Goal: Task Accomplishment & Management: Manage account settings

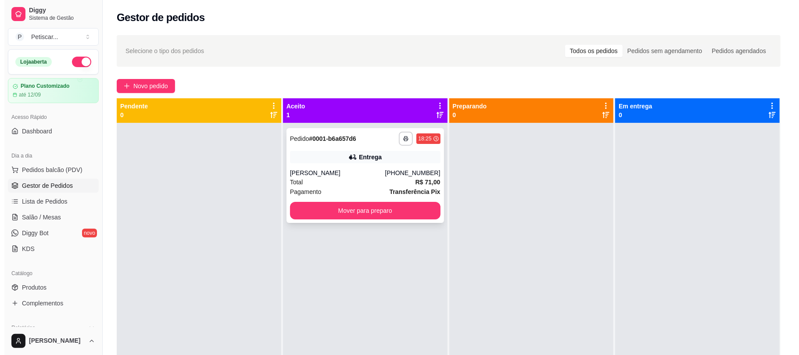
scroll to position [50, 0]
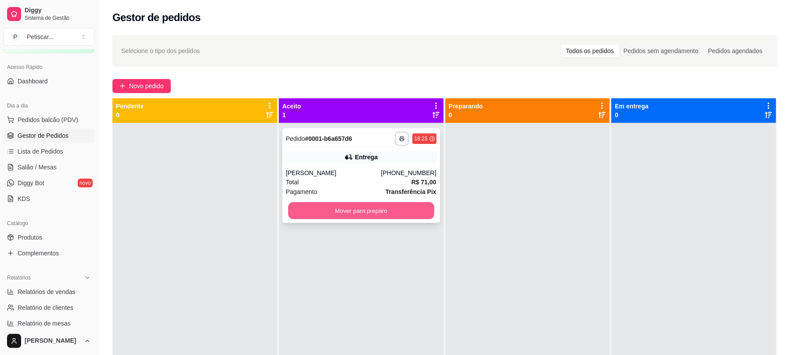
click at [385, 208] on button "Mover para preparo" at bounding box center [361, 210] width 146 height 17
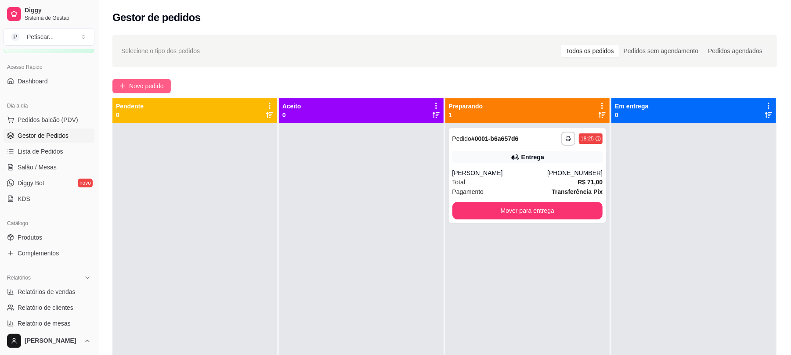
click at [162, 83] on span "Novo pedido" at bounding box center [146, 86] width 35 height 10
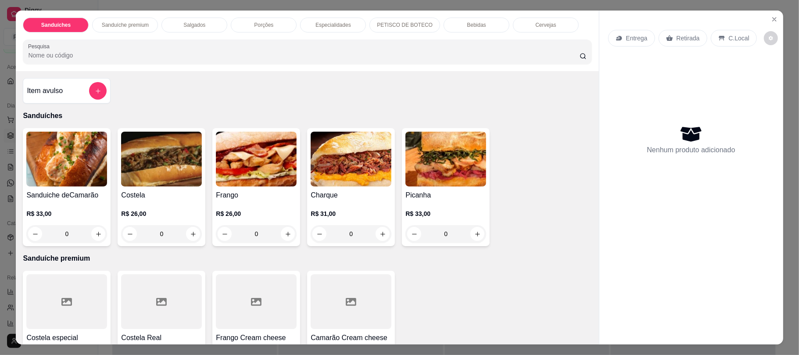
click at [473, 25] on p "Bebidas" at bounding box center [476, 25] width 19 height 7
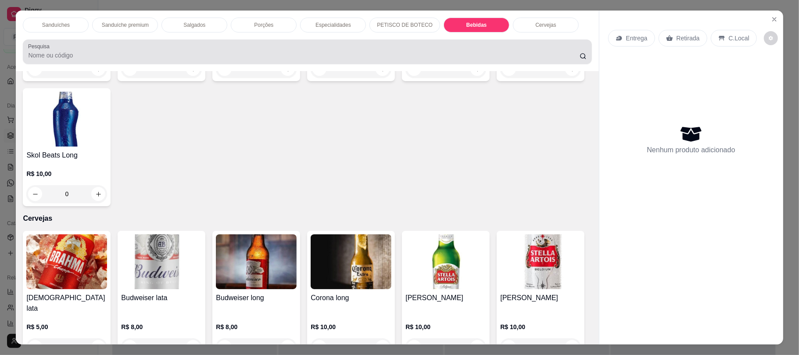
scroll to position [18, 0]
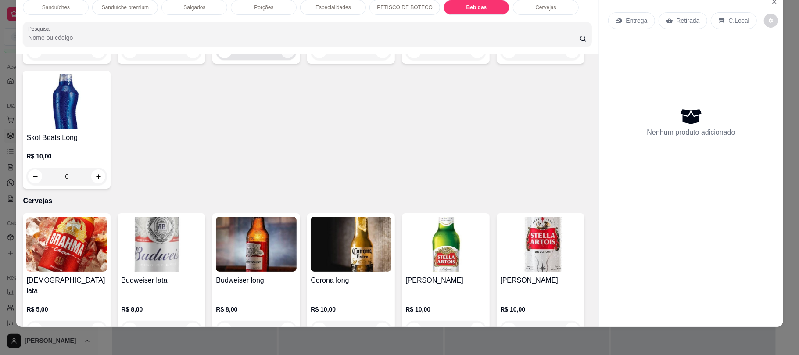
click at [286, 54] on icon "increase-product-quantity" at bounding box center [288, 51] width 4 height 4
type input "1"
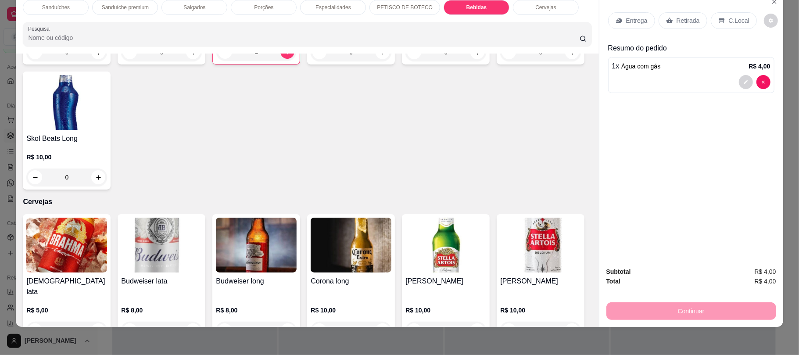
click at [675, 27] on div "Retirada" at bounding box center [683, 20] width 49 height 17
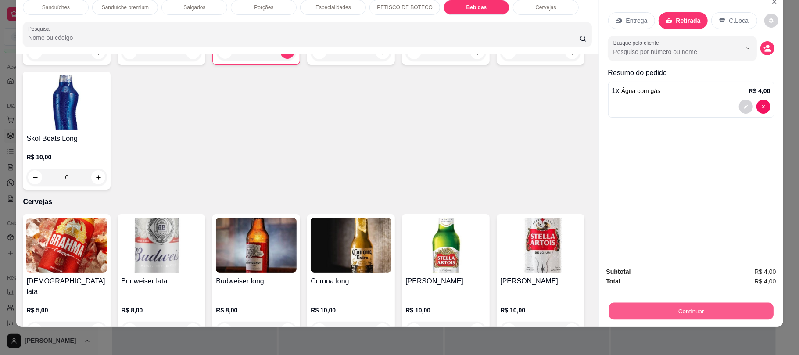
click at [640, 306] on button "Continuar" at bounding box center [691, 310] width 165 height 17
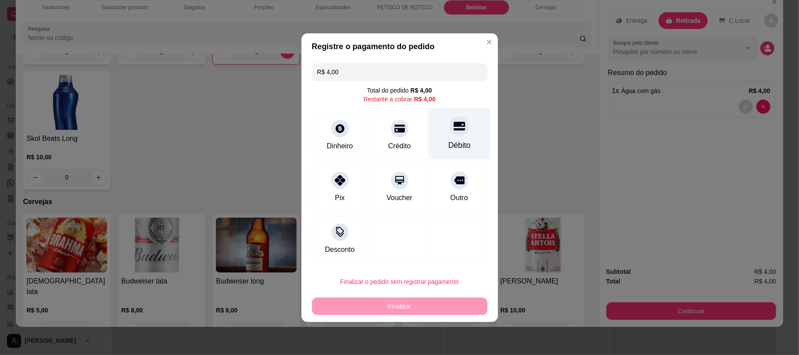
click at [443, 134] on div "Débito" at bounding box center [459, 133] width 62 height 51
type input "R$ 0,00"
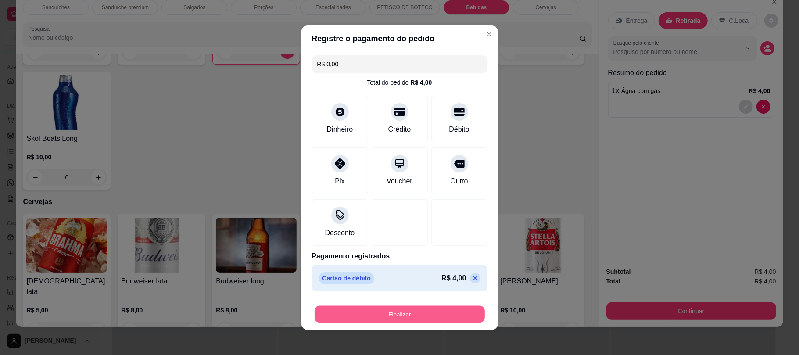
click at [412, 315] on button "Finalizar" at bounding box center [400, 314] width 170 height 17
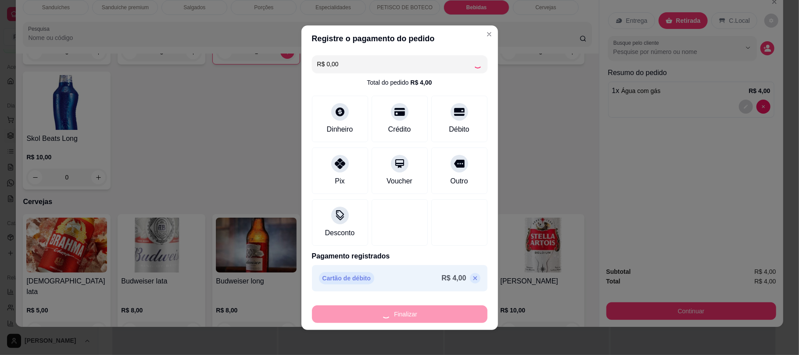
type input "0"
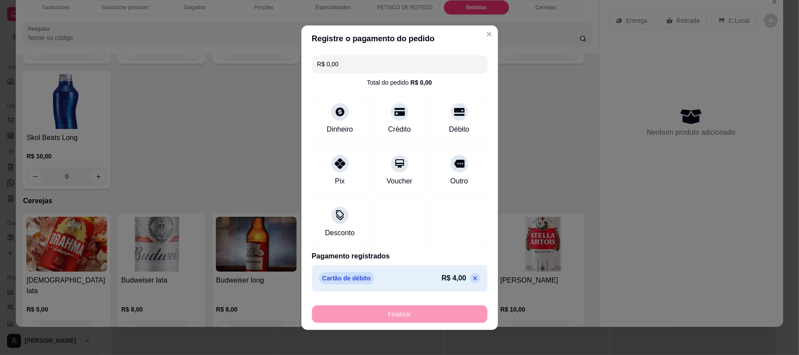
type input "-R$ 4,00"
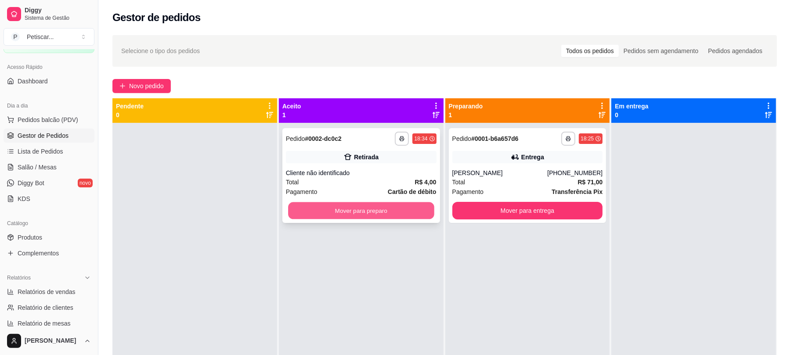
click at [355, 205] on button "Mover para preparo" at bounding box center [361, 210] width 146 height 17
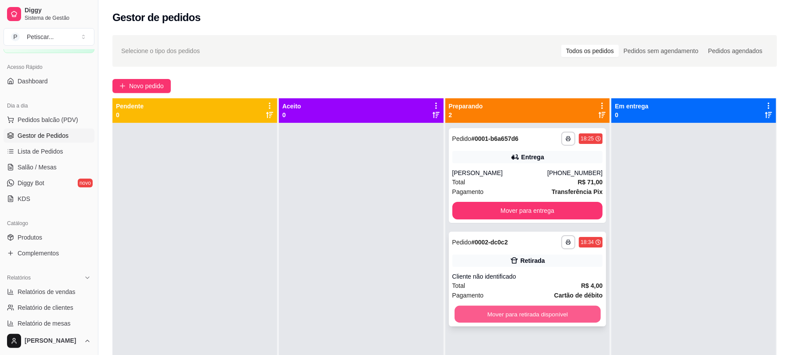
click at [520, 317] on button "Mover para retirada disponível" at bounding box center [527, 314] width 146 height 17
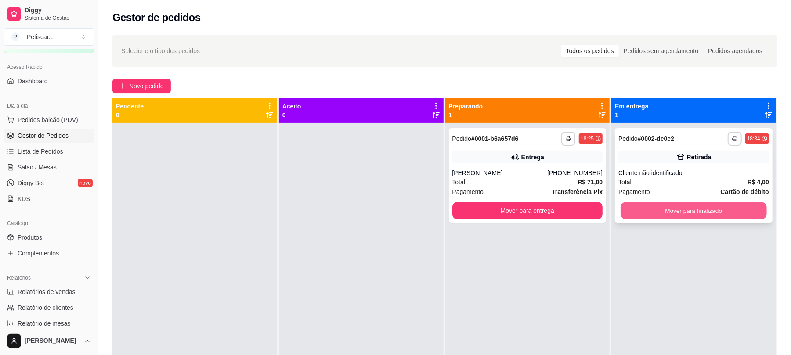
click at [640, 213] on button "Mover para finalizado" at bounding box center [693, 210] width 146 height 17
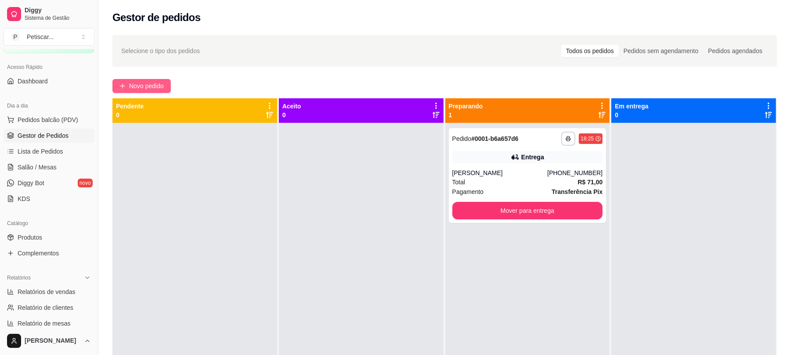
click at [153, 81] on button "Novo pedido" at bounding box center [141, 86] width 58 height 14
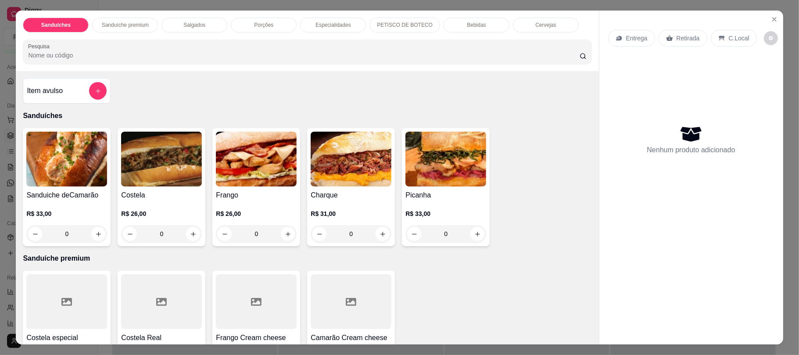
click at [186, 234] on div "0" at bounding box center [161, 234] width 81 height 18
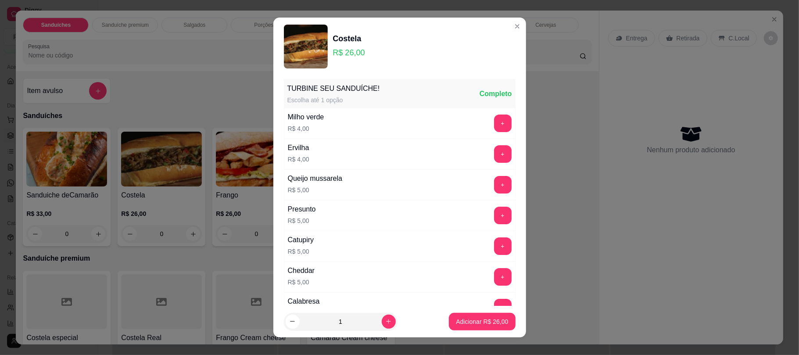
click at [462, 331] on footer "1 Adicionar R$ 26,00" at bounding box center [399, 322] width 253 height 32
click at [462, 329] on button "Adicionar R$ 26,00" at bounding box center [482, 321] width 65 height 17
type input "1"
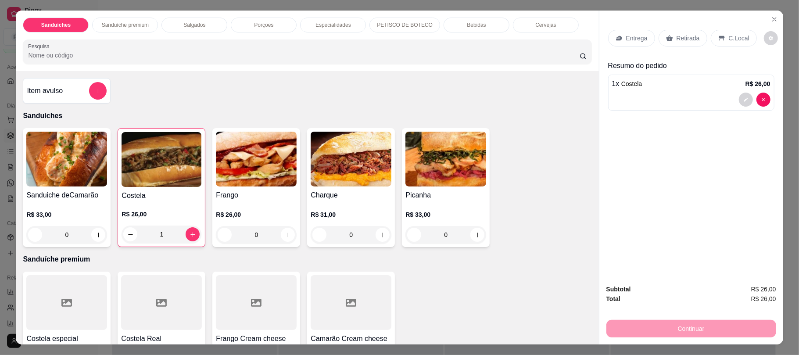
click at [467, 25] on p "Bebidas" at bounding box center [476, 25] width 19 height 7
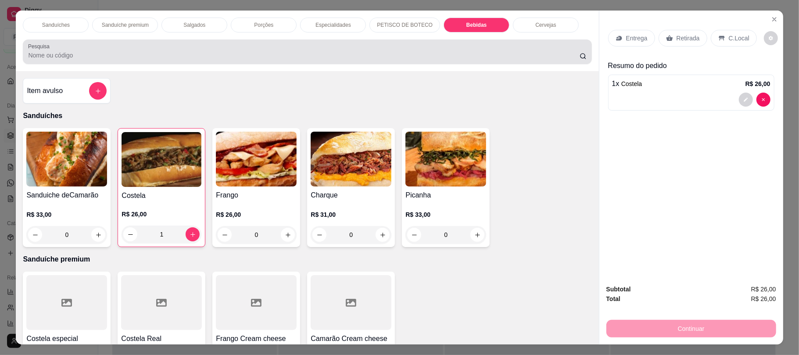
scroll to position [18, 0]
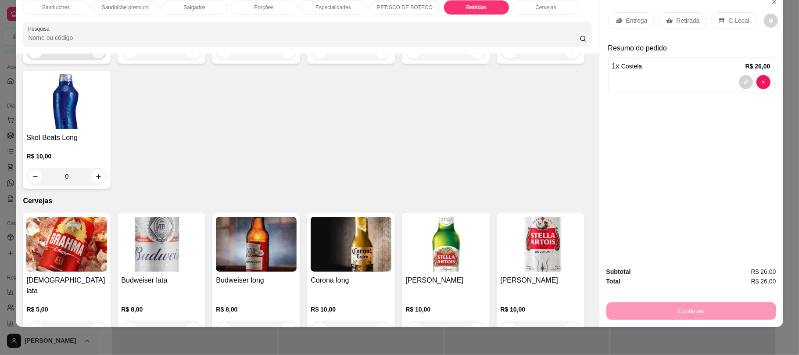
click at [96, 54] on icon "increase-product-quantity" at bounding box center [98, 51] width 4 height 4
type input "1"
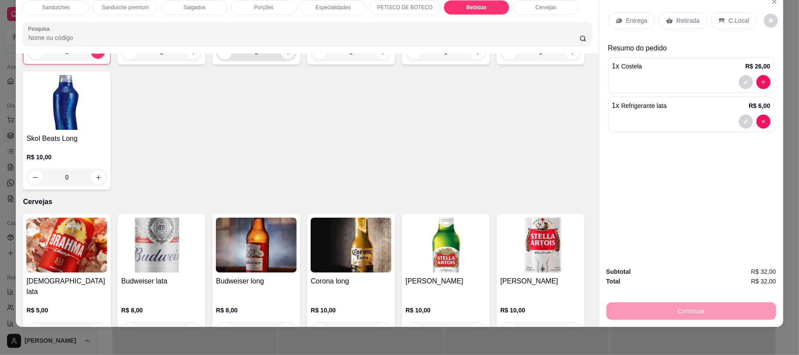
click at [285, 56] on icon "increase-product-quantity" at bounding box center [288, 52] width 7 height 7
type input "1"
click at [679, 16] on p "Retirada" at bounding box center [688, 20] width 23 height 9
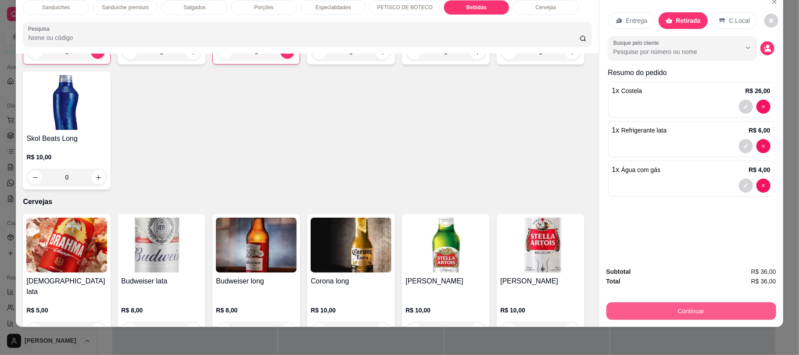
click at [684, 309] on button "Continuar" at bounding box center [692, 311] width 170 height 18
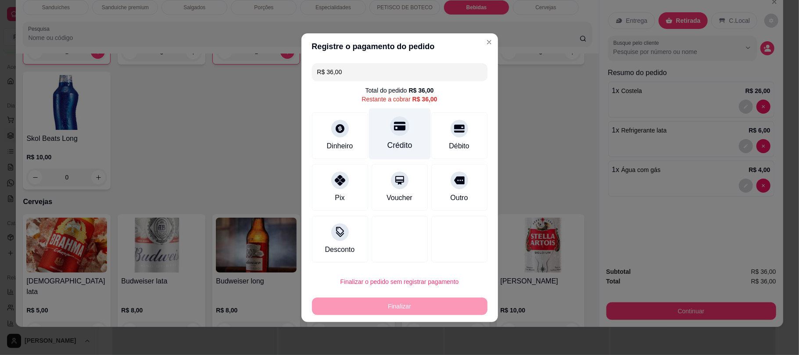
click at [394, 127] on icon at bounding box center [399, 126] width 11 height 9
type input "R$ 0,00"
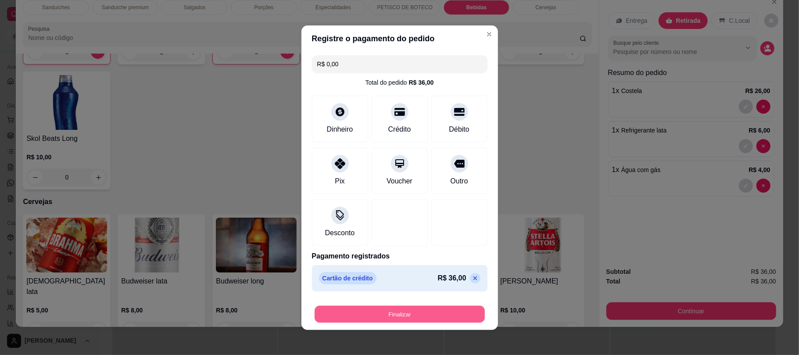
click at [414, 322] on button "Finalizar" at bounding box center [400, 314] width 170 height 17
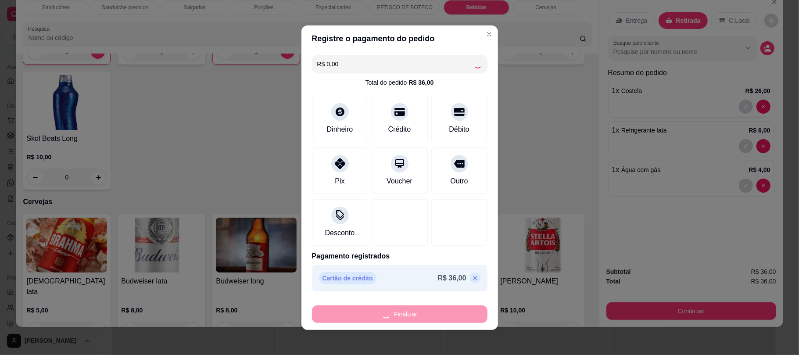
type input "0"
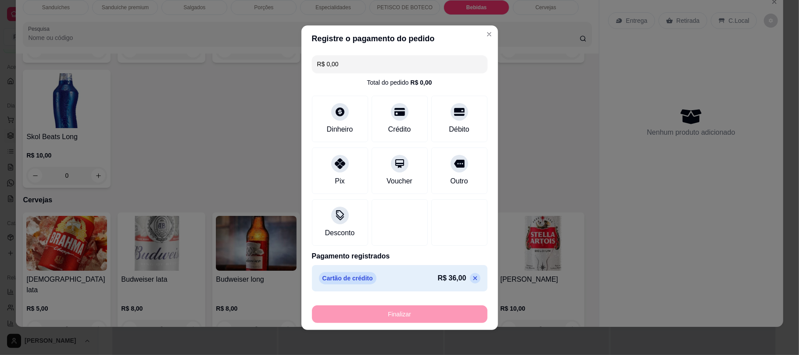
type input "-R$ 36,00"
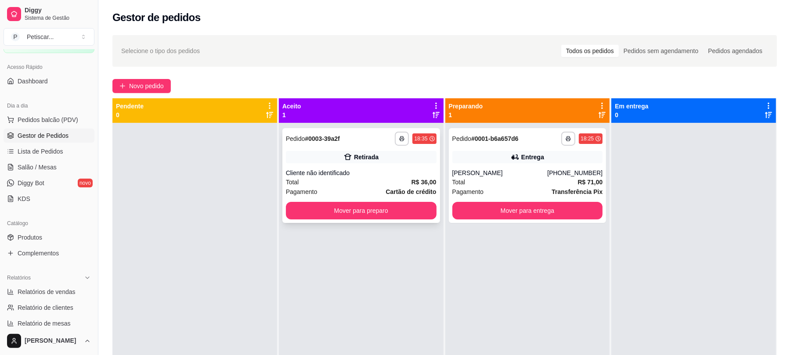
click at [365, 185] on div "Total R$ 36,00" at bounding box center [361, 182] width 151 height 10
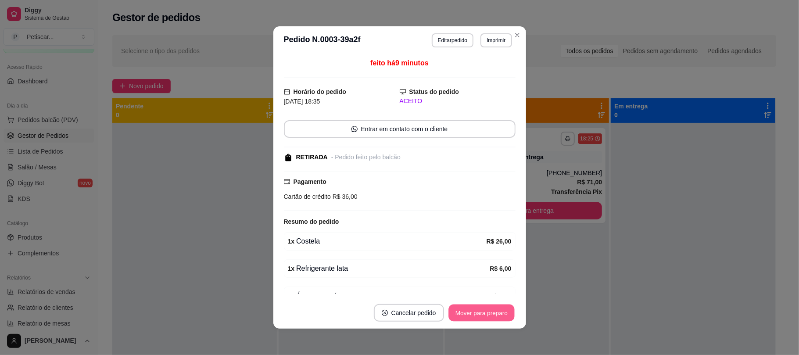
click at [471, 318] on button "Mover para preparo" at bounding box center [482, 313] width 66 height 17
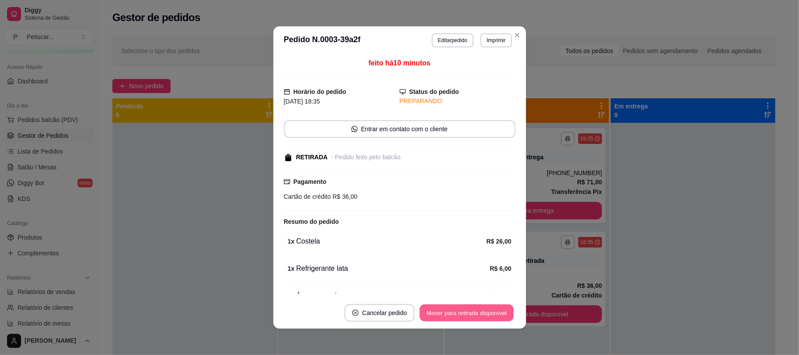
click at [471, 318] on button "Mover para retirada disponível" at bounding box center [467, 313] width 94 height 17
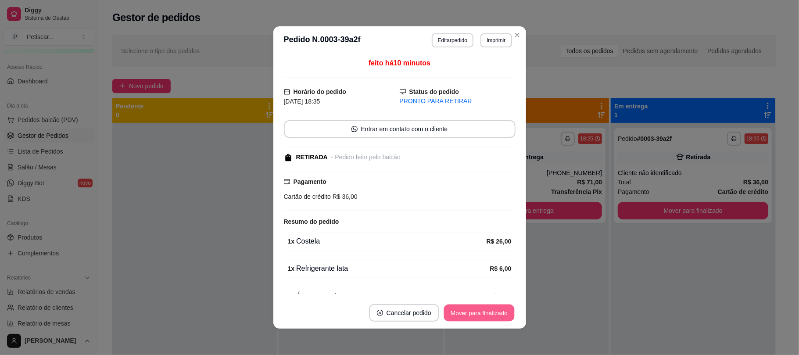
click at [471, 318] on button "Mover para finalizado" at bounding box center [479, 313] width 71 height 17
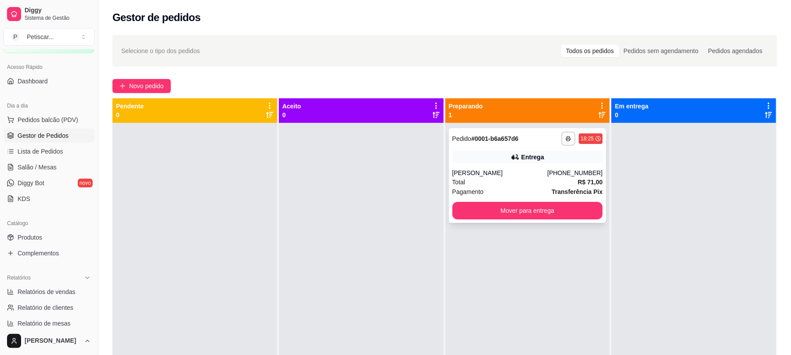
click at [579, 168] on div "**********" at bounding box center [528, 175] width 158 height 95
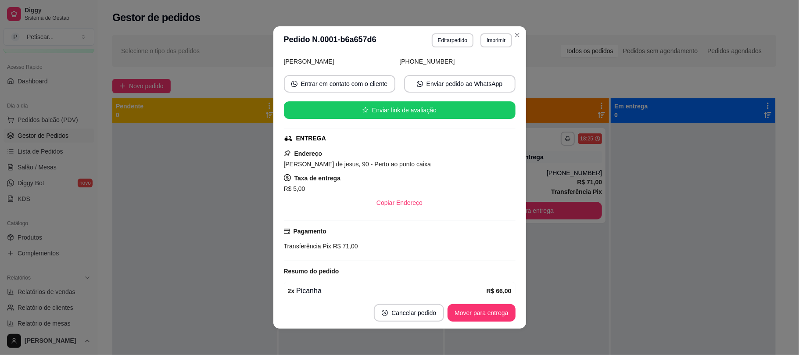
scroll to position [153, 0]
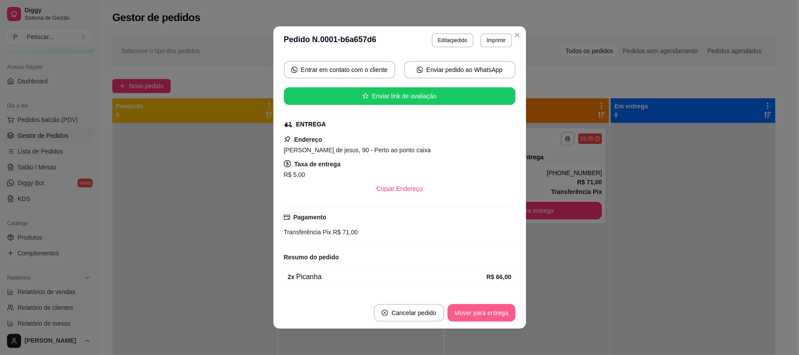
click at [478, 319] on button "Mover para entrega" at bounding box center [482, 313] width 68 height 18
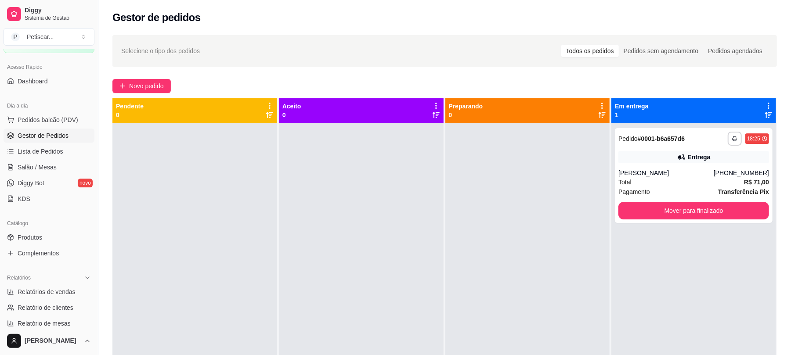
click at [456, 341] on div at bounding box center [527, 300] width 165 height 355
click at [713, 173] on div "[PERSON_NAME]" at bounding box center [665, 173] width 95 height 9
click at [160, 85] on span "Novo pedido" at bounding box center [146, 86] width 35 height 10
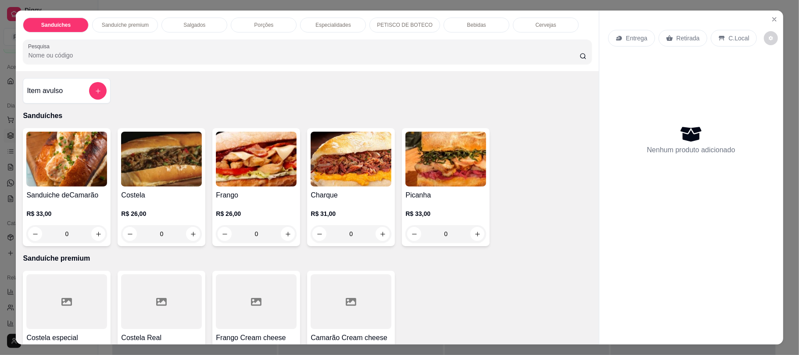
click at [478, 234] on div "0" at bounding box center [446, 234] width 81 height 18
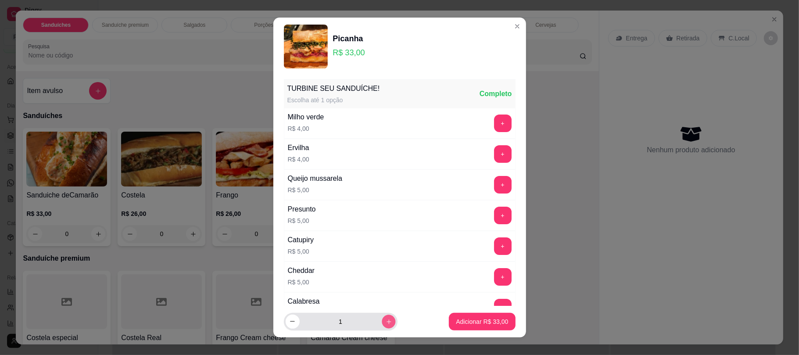
click at [382, 326] on button "increase-product-quantity" at bounding box center [389, 322] width 14 height 14
type input "2"
click at [457, 320] on p "Adicionar R$ 66,00" at bounding box center [482, 321] width 51 height 8
type input "2"
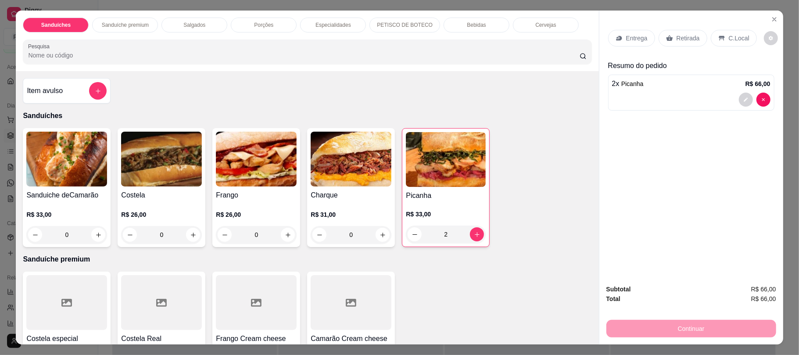
click at [680, 43] on div "Retirada" at bounding box center [683, 38] width 49 height 17
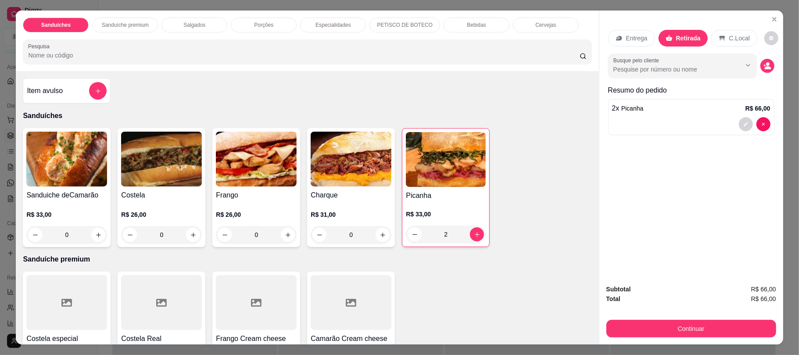
click at [496, 25] on div "Bebidas" at bounding box center [477, 25] width 66 height 15
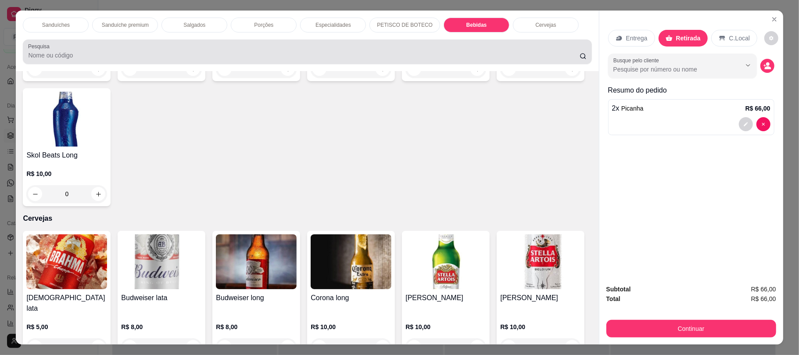
scroll to position [18, 0]
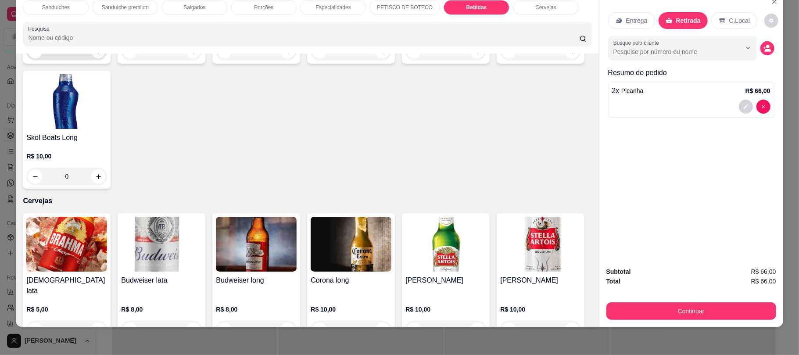
click at [98, 58] on button "increase-product-quantity" at bounding box center [98, 51] width 14 height 14
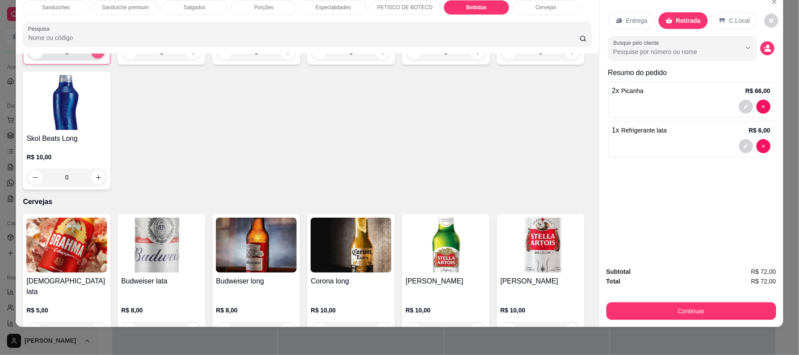
click at [98, 59] on button "increase-product-quantity" at bounding box center [98, 52] width 14 height 14
type input "2"
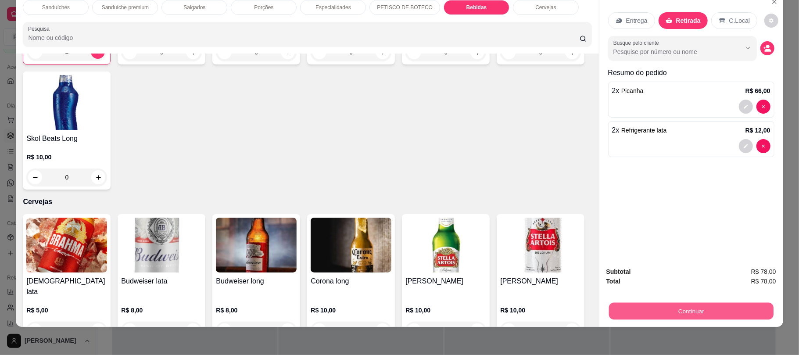
click at [647, 306] on button "Continuar" at bounding box center [691, 310] width 165 height 17
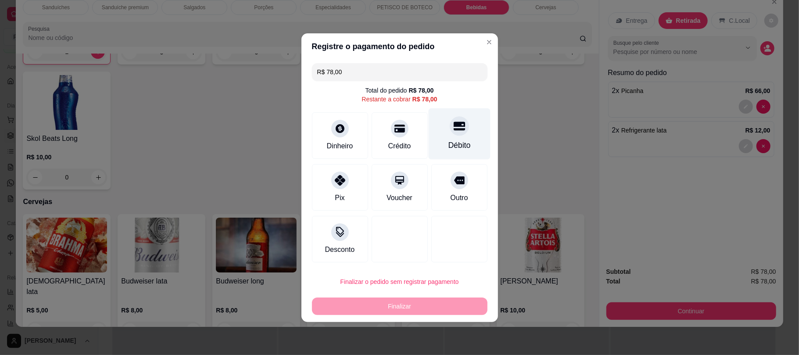
click at [453, 127] on icon at bounding box center [458, 125] width 11 height 11
type input "R$ 0,00"
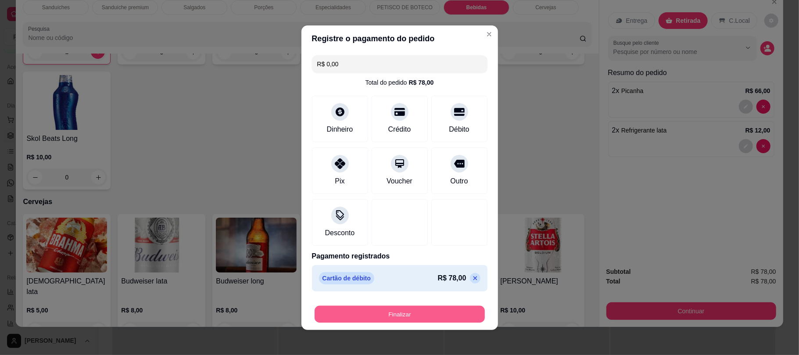
click at [420, 313] on button "Finalizar" at bounding box center [400, 314] width 170 height 17
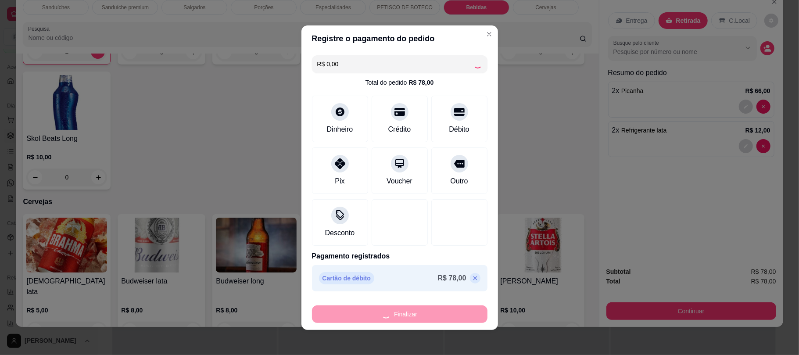
type input "0"
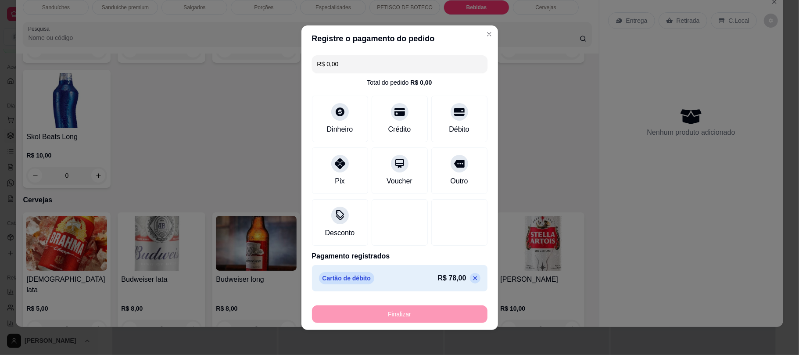
type input "-R$ 78,00"
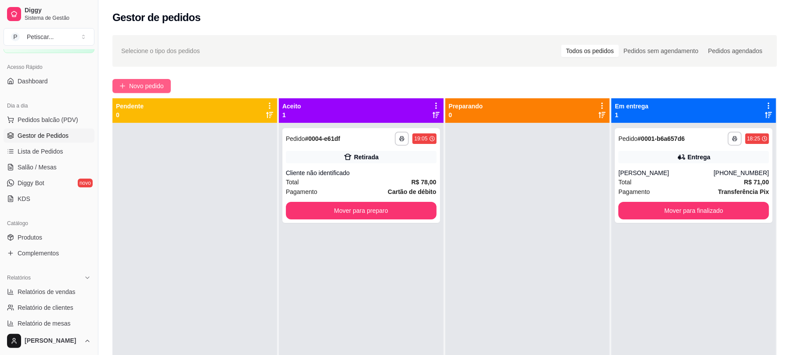
click at [143, 88] on span "Novo pedido" at bounding box center [146, 86] width 35 height 10
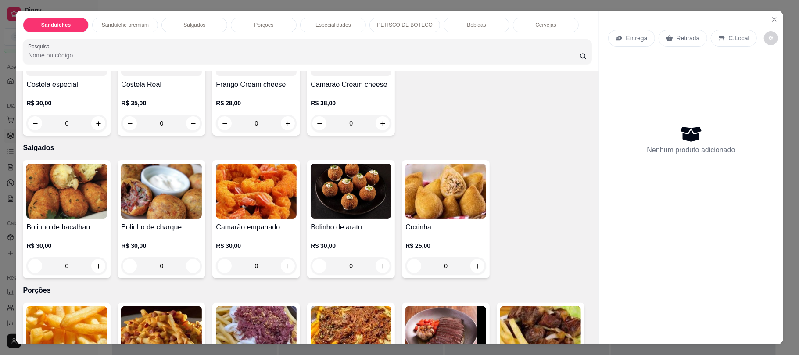
scroll to position [257, 0]
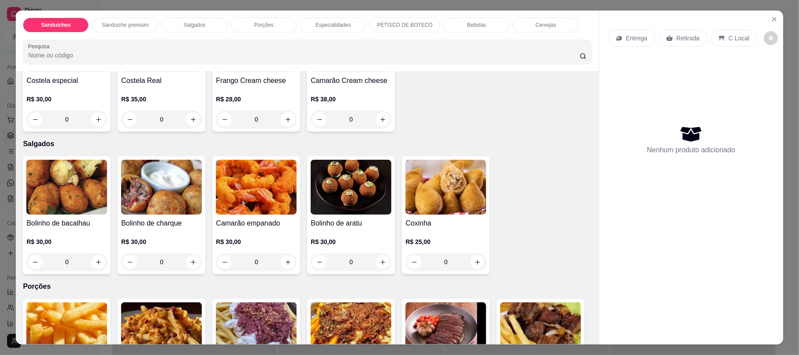
click at [440, 219] on h4 "Coxinha" at bounding box center [446, 223] width 81 height 11
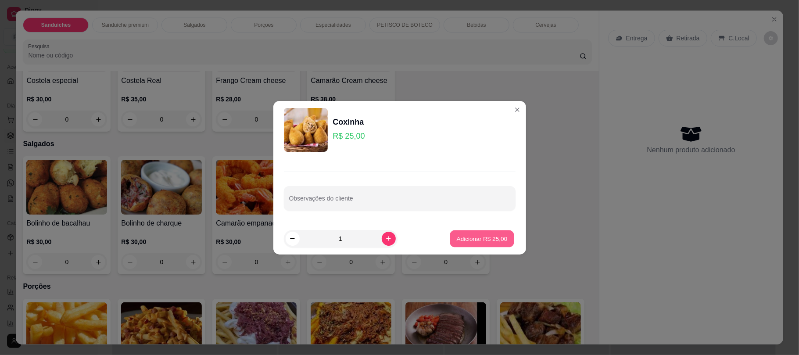
click at [490, 233] on button "Adicionar R$ 25,00" at bounding box center [482, 238] width 65 height 17
type input "1"
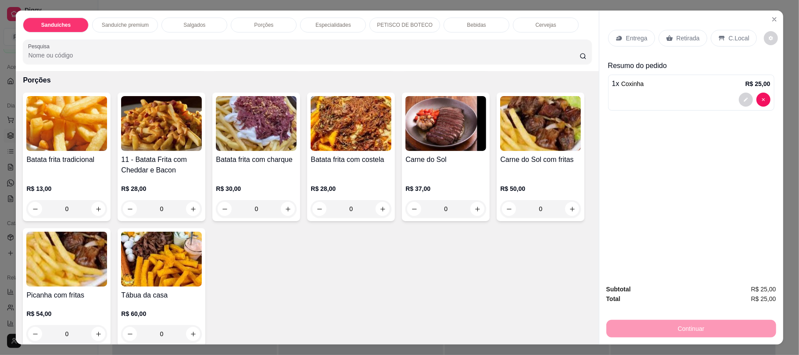
scroll to position [465, 0]
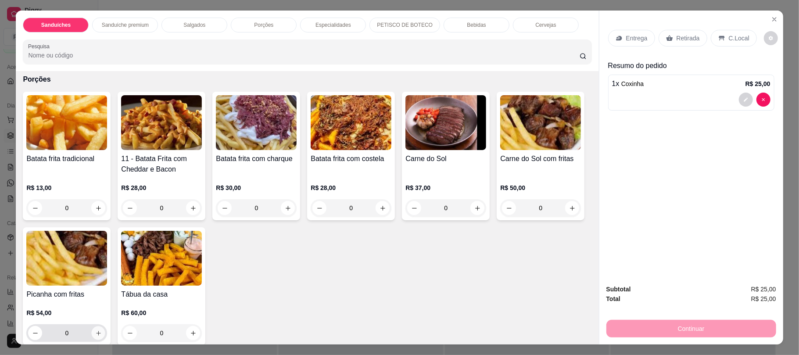
click at [102, 332] on icon "increase-product-quantity" at bounding box center [98, 333] width 7 height 7
type input "1"
click at [673, 43] on div "Retirada" at bounding box center [683, 38] width 49 height 17
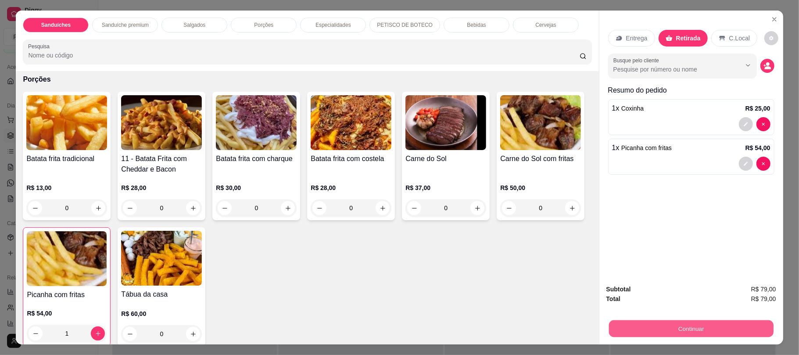
click at [701, 329] on button "Continuar" at bounding box center [691, 328] width 165 height 17
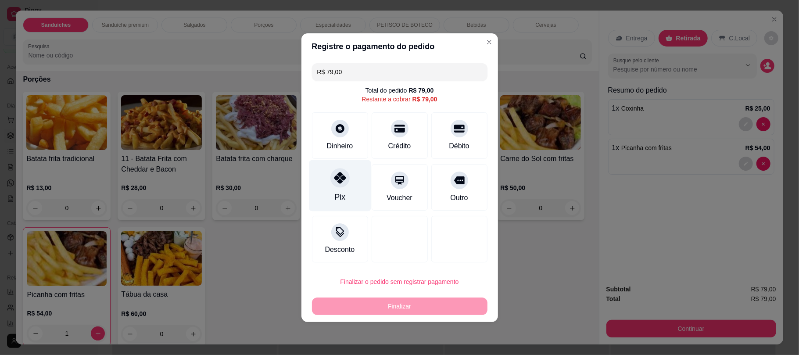
click at [331, 187] on div "Pix" at bounding box center [340, 185] width 62 height 51
type input "R$ 0,00"
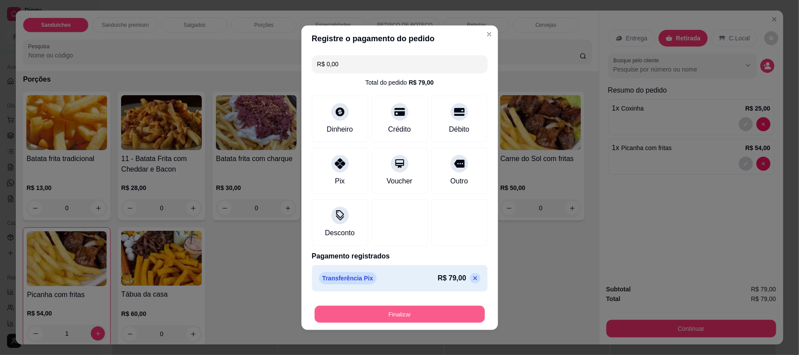
click at [383, 316] on button "Finalizar" at bounding box center [400, 314] width 170 height 17
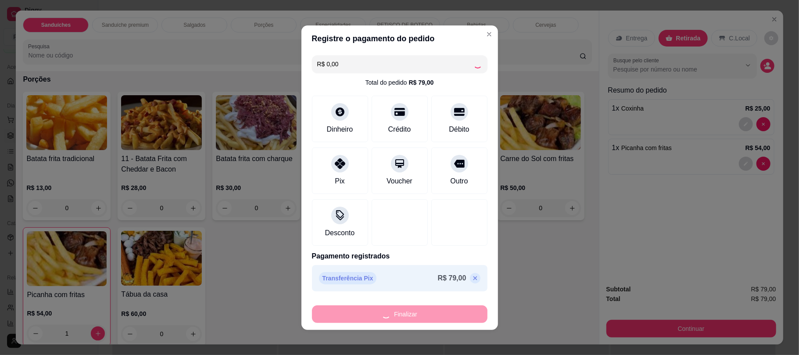
type input "0"
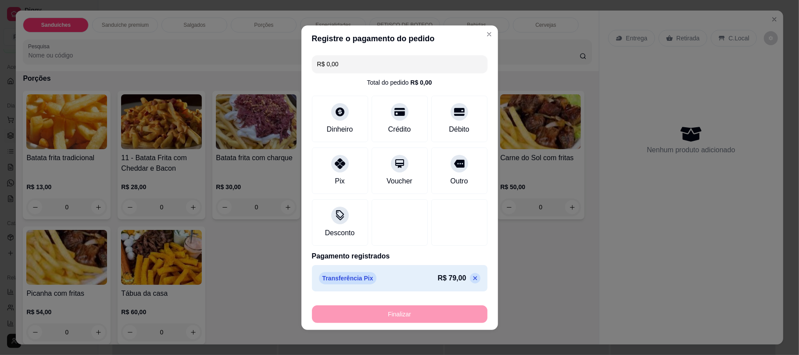
type input "-R$ 79,00"
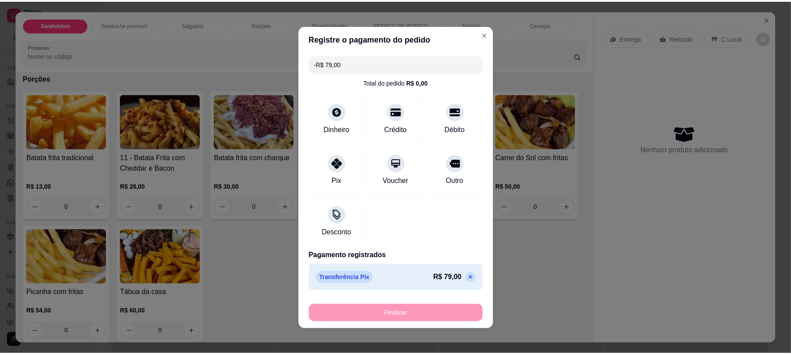
scroll to position [464, 0]
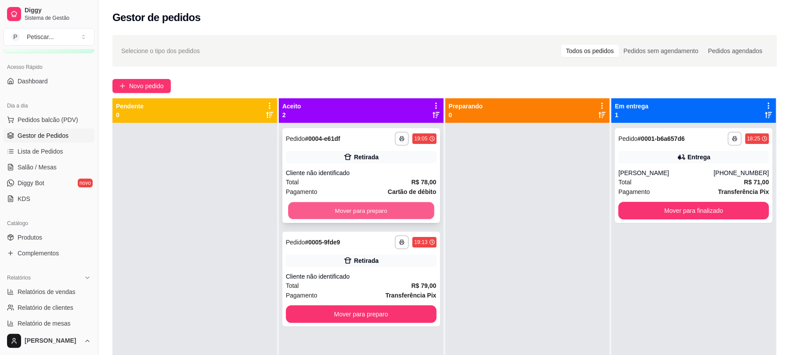
click at [385, 216] on button "Mover para preparo" at bounding box center [361, 210] width 146 height 17
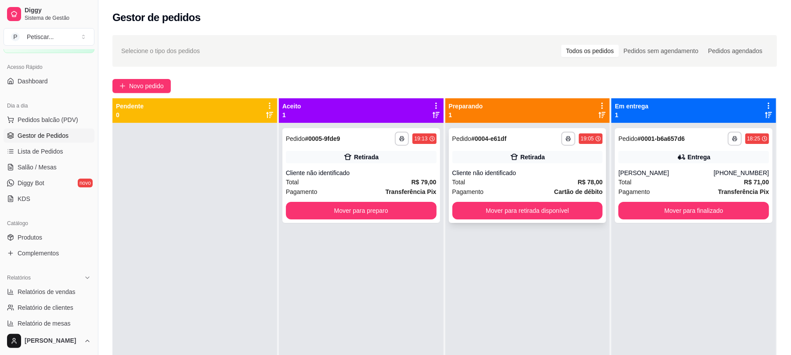
click at [504, 221] on div "**********" at bounding box center [528, 175] width 158 height 95
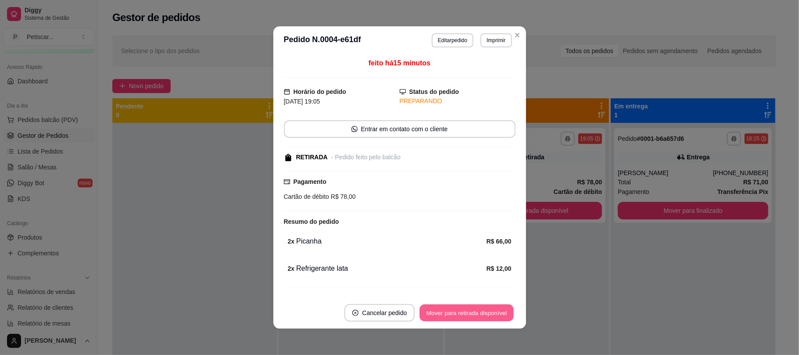
click at [487, 313] on button "Mover para retirada disponível" at bounding box center [467, 313] width 94 height 17
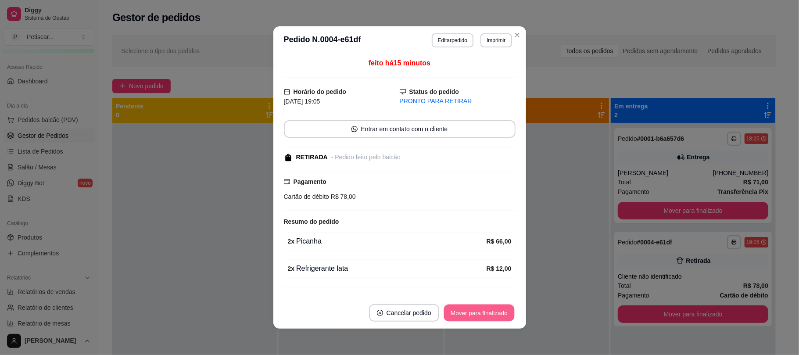
click at [487, 313] on button "Mover para finalizado" at bounding box center [479, 313] width 71 height 17
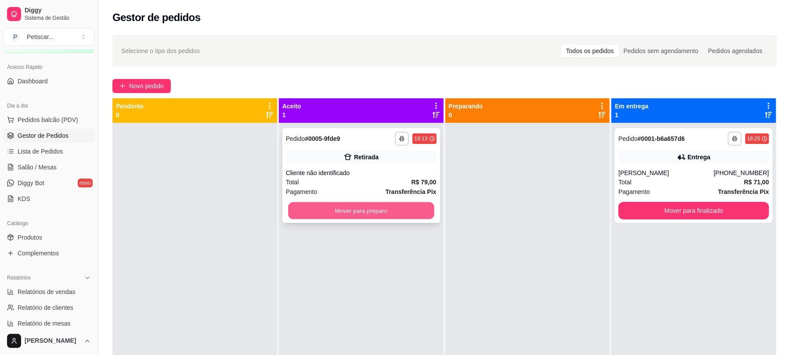
click at [378, 208] on button "Mover para preparo" at bounding box center [361, 210] width 146 height 17
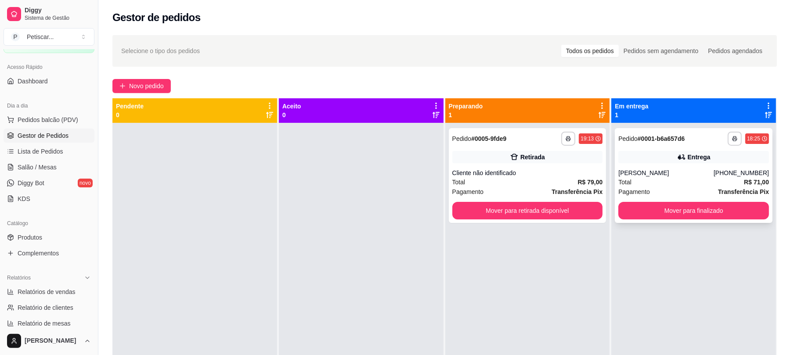
click at [737, 164] on div "**********" at bounding box center [694, 175] width 158 height 95
click at [685, 204] on button "Mover para finalizado" at bounding box center [693, 210] width 146 height 17
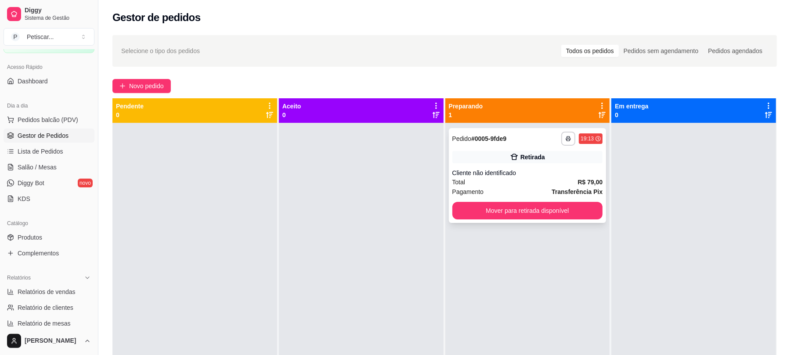
click at [565, 177] on div "Total R$ 79,00" at bounding box center [527, 182] width 151 height 10
click at [568, 202] on button "Mover para retirada disponível" at bounding box center [527, 210] width 146 height 17
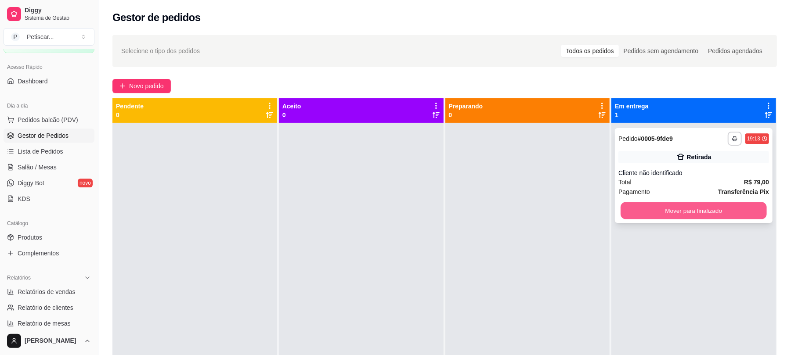
click at [630, 206] on button "Mover para finalizado" at bounding box center [693, 210] width 146 height 17
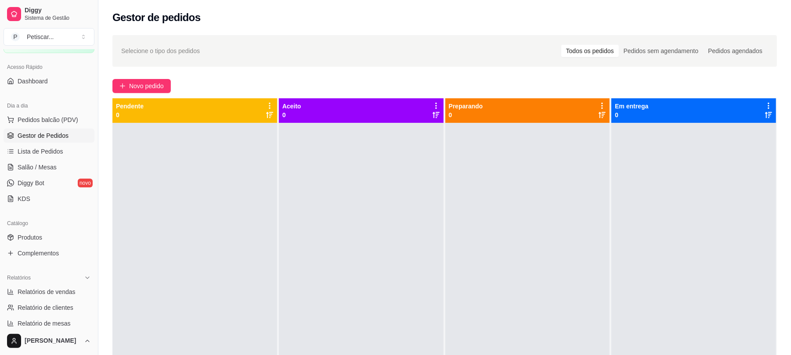
click at [373, 141] on div at bounding box center [361, 300] width 165 height 355
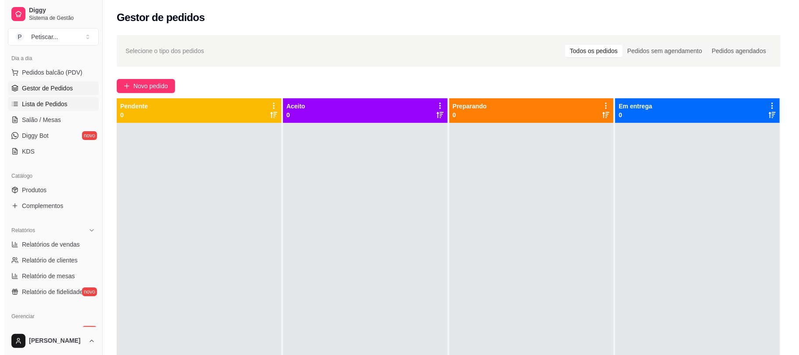
scroll to position [98, 0]
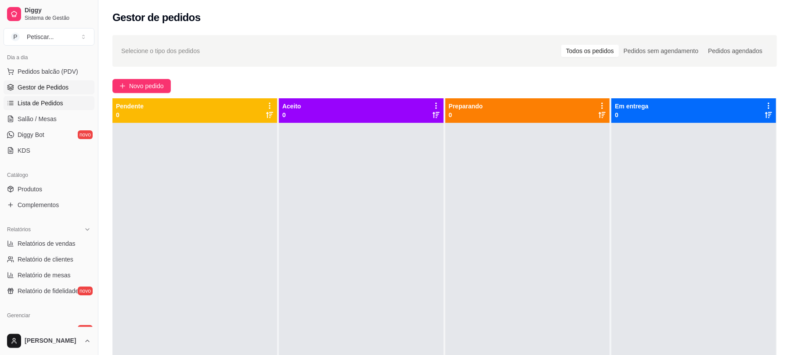
click at [38, 106] on span "Lista de Pedidos" at bounding box center [41, 103] width 46 height 9
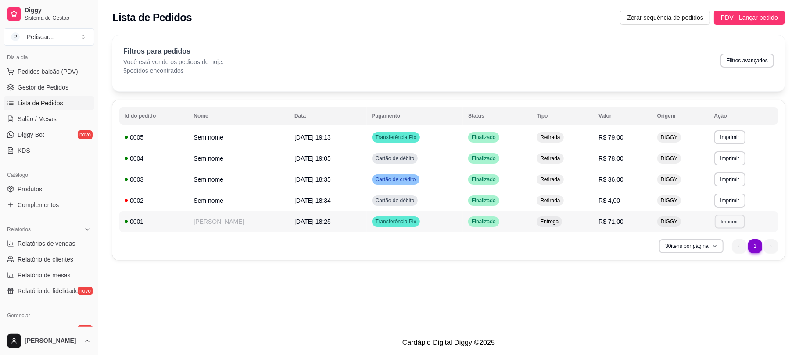
click at [733, 222] on button "Imprimir" at bounding box center [730, 222] width 30 height 14
click at [715, 248] on button "IMPRESSORA" at bounding box center [711, 253] width 61 height 14
click at [62, 86] on span "Gestor de Pedidos" at bounding box center [43, 87] width 51 height 9
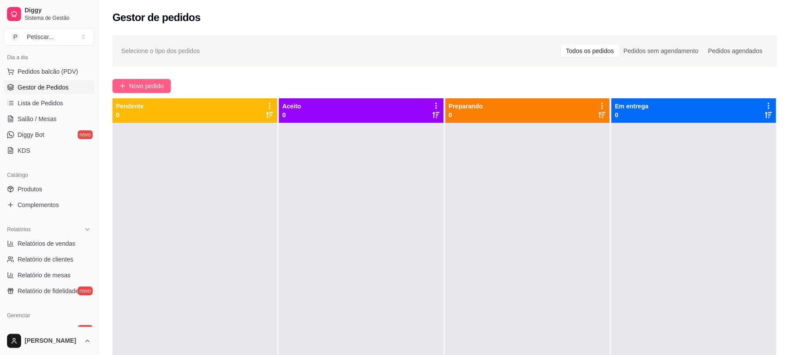
click at [155, 85] on span "Novo pedido" at bounding box center [146, 86] width 35 height 10
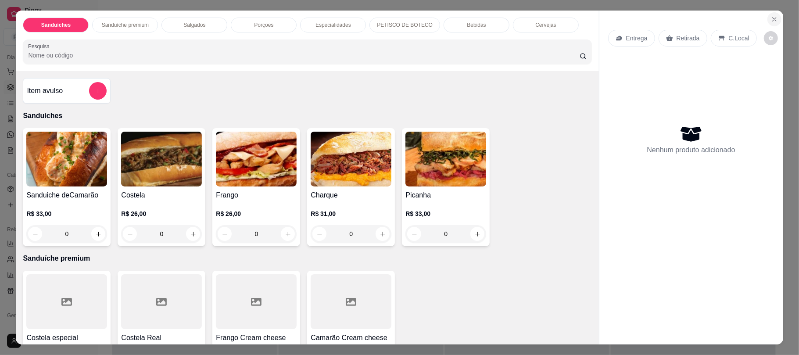
click at [768, 16] on button "Close" at bounding box center [775, 19] width 14 height 14
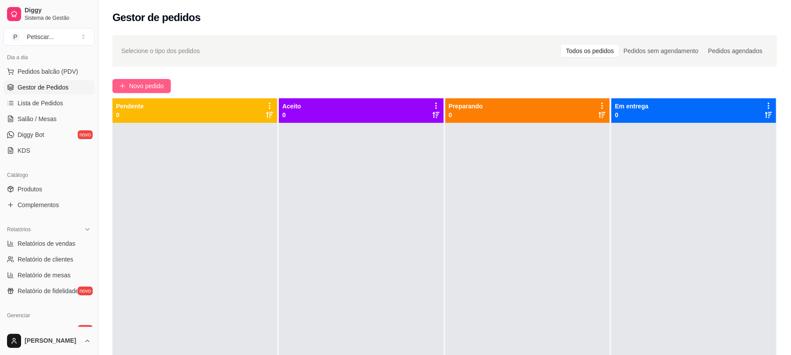
click at [137, 85] on span "Novo pedido" at bounding box center [146, 86] width 35 height 10
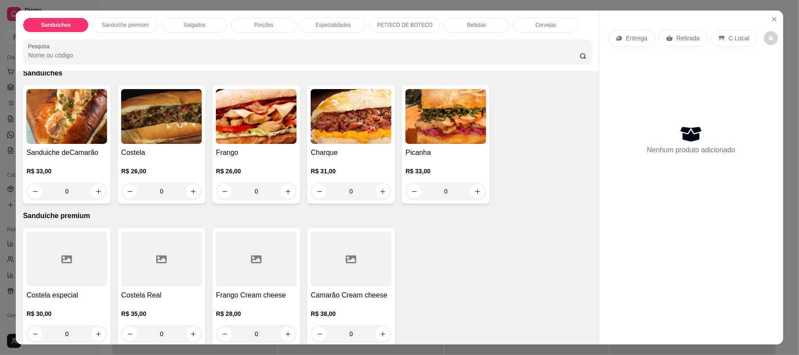
scroll to position [43, 0]
click at [95, 331] on icon "increase-product-quantity" at bounding box center [98, 334] width 7 height 7
type input "1"
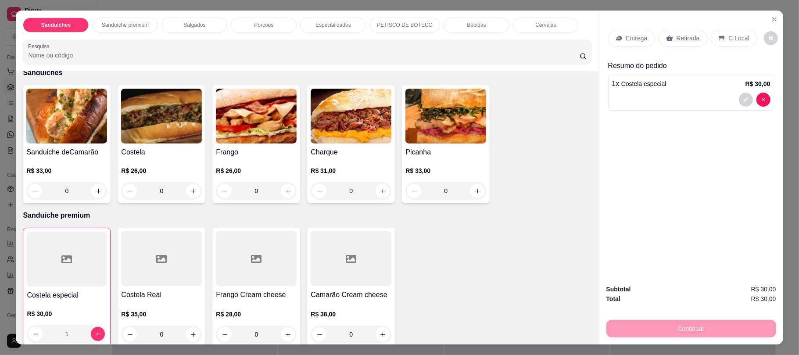
click at [188, 190] on div "0" at bounding box center [161, 191] width 81 height 18
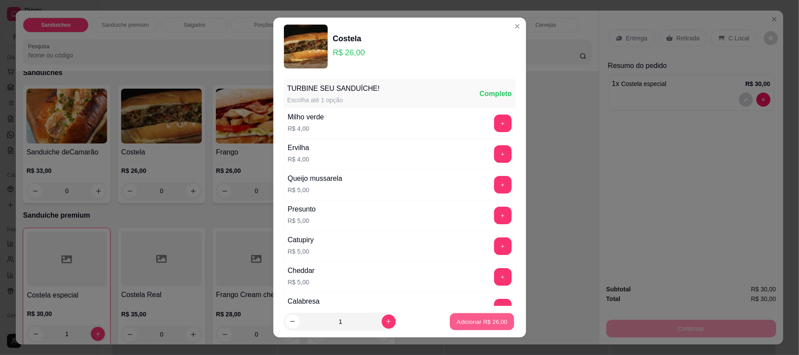
click at [457, 324] on p "Adicionar R$ 26,00" at bounding box center [482, 321] width 51 height 8
type input "1"
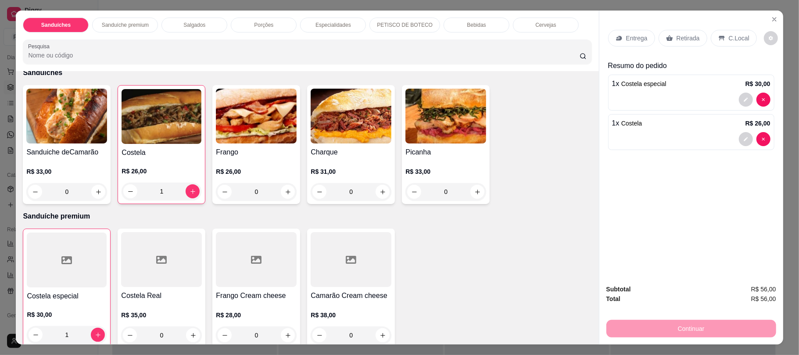
click at [670, 34] on div "Retirada" at bounding box center [683, 38] width 49 height 17
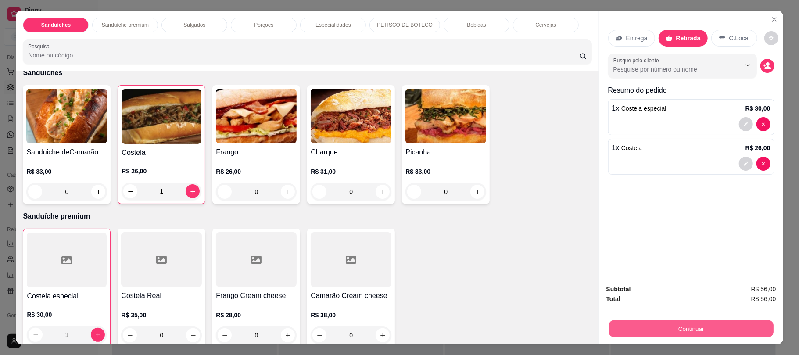
click at [700, 327] on button "Continuar" at bounding box center [691, 328] width 165 height 17
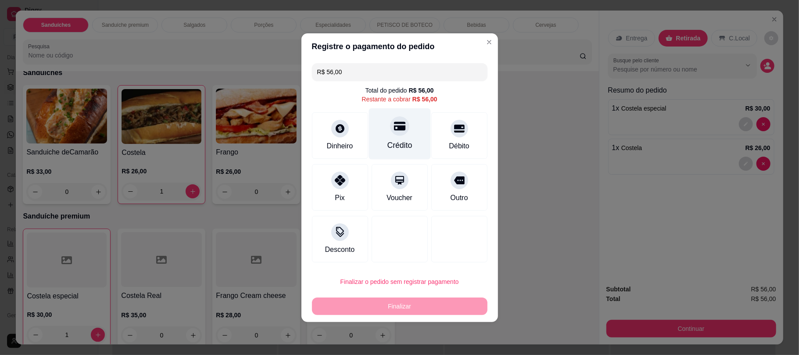
click at [399, 120] on icon at bounding box center [399, 125] width 11 height 11
type input "R$ 0,00"
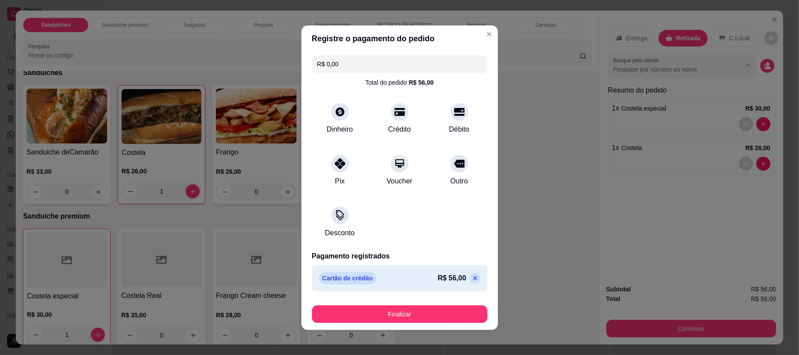
click at [420, 327] on footer "Finalizar" at bounding box center [400, 312] width 197 height 35
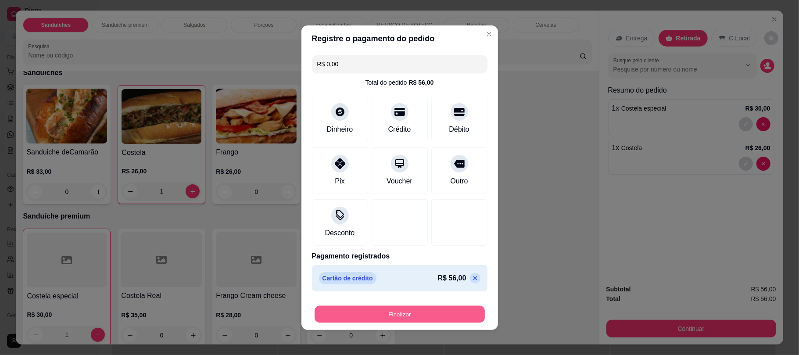
click at [413, 320] on button "Finalizar" at bounding box center [400, 314] width 170 height 17
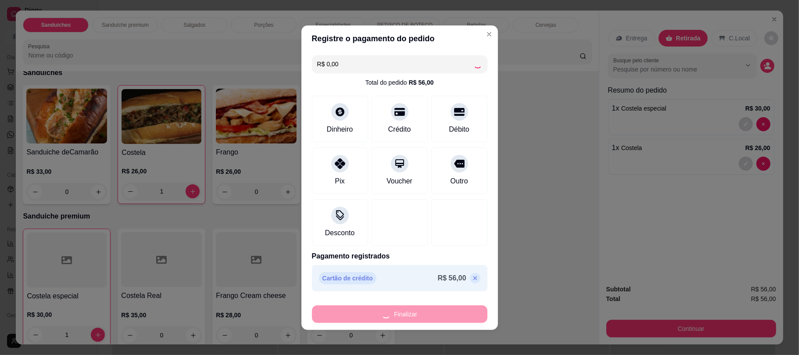
type input "0"
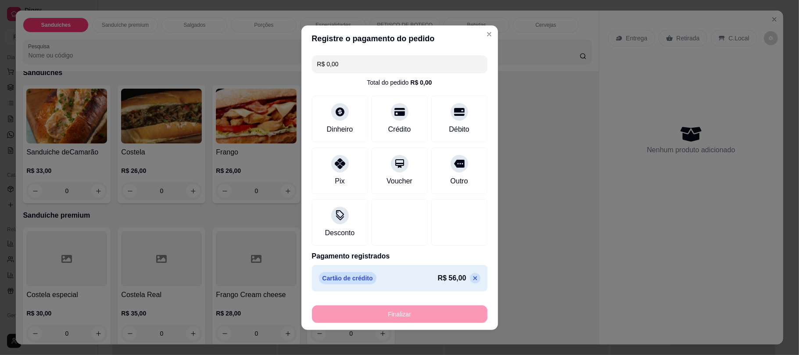
type input "-R$ 56,00"
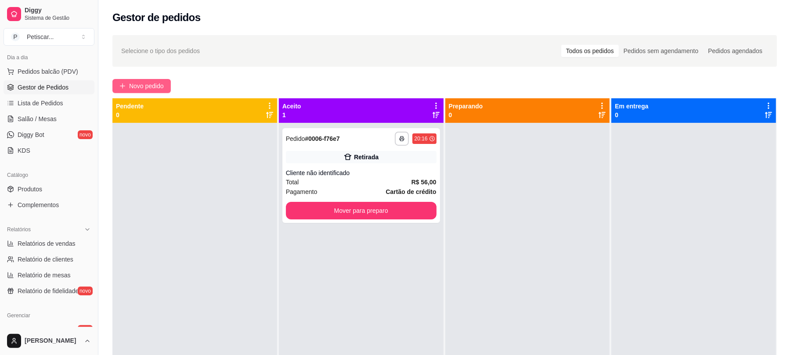
click at [162, 83] on span "Novo pedido" at bounding box center [146, 86] width 35 height 10
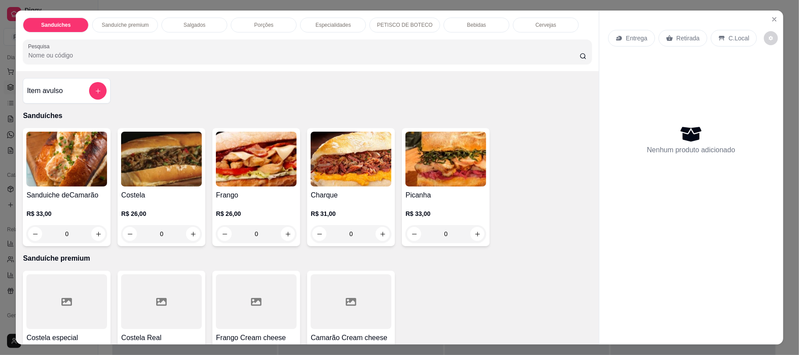
click at [205, 28] on div "Salgados" at bounding box center [195, 25] width 66 height 15
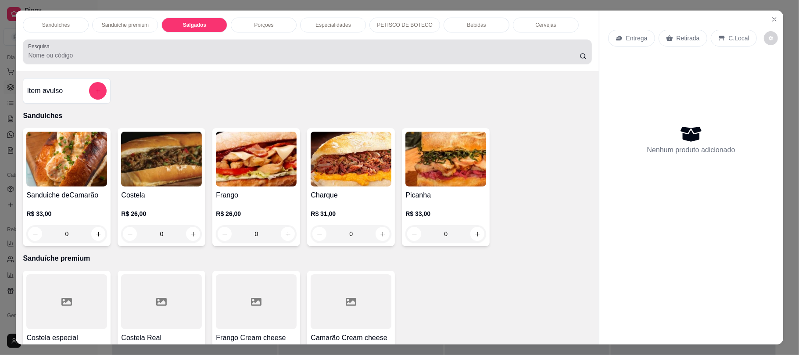
scroll to position [18, 0]
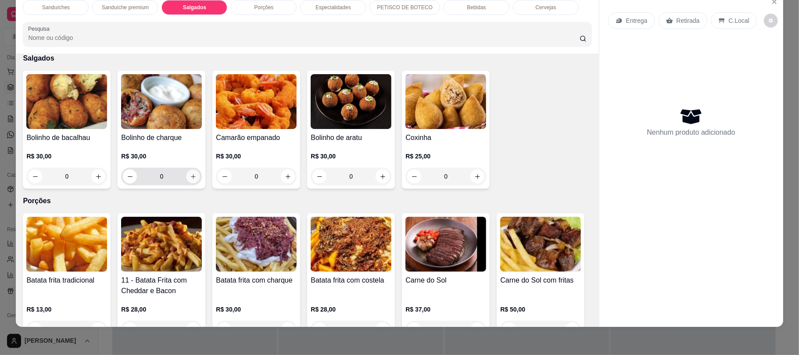
click at [191, 178] on icon "increase-product-quantity" at bounding box center [193, 176] width 7 height 7
type input "1"
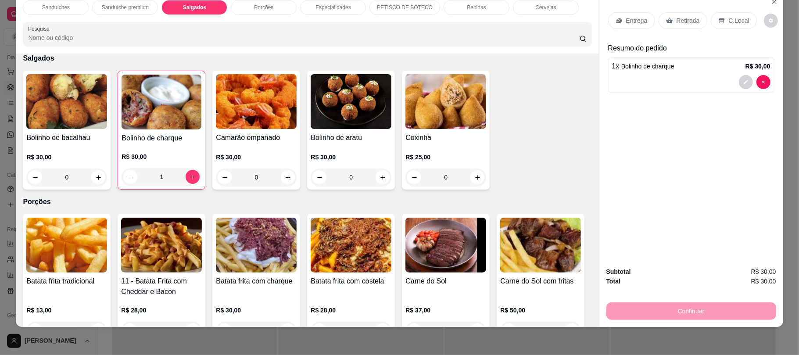
click at [263, 7] on p "Porções" at bounding box center [263, 7] width 19 height 7
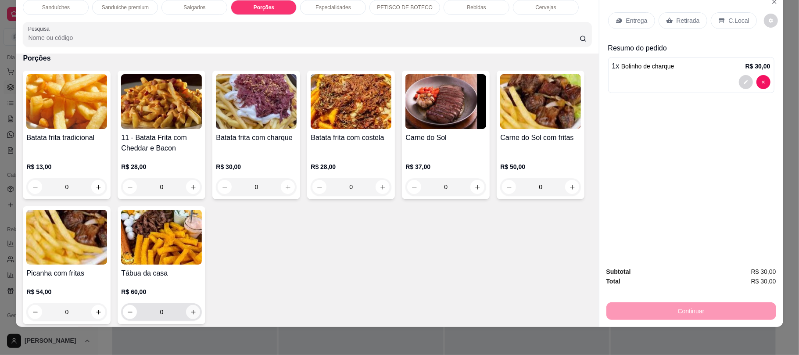
click at [197, 311] on icon "increase-product-quantity" at bounding box center [193, 312] width 7 height 7
type input "1"
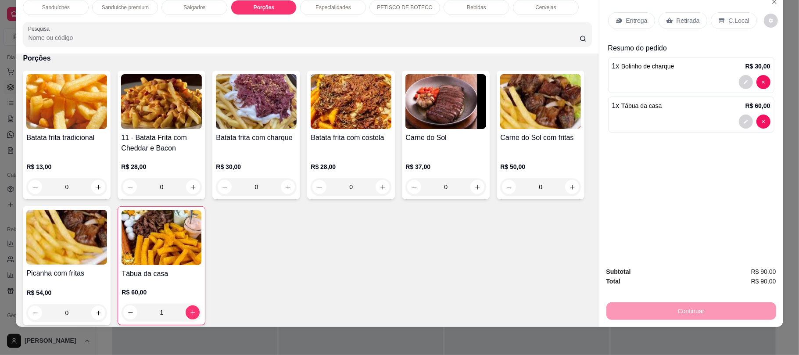
click at [679, 18] on p "Retirada" at bounding box center [688, 20] width 23 height 9
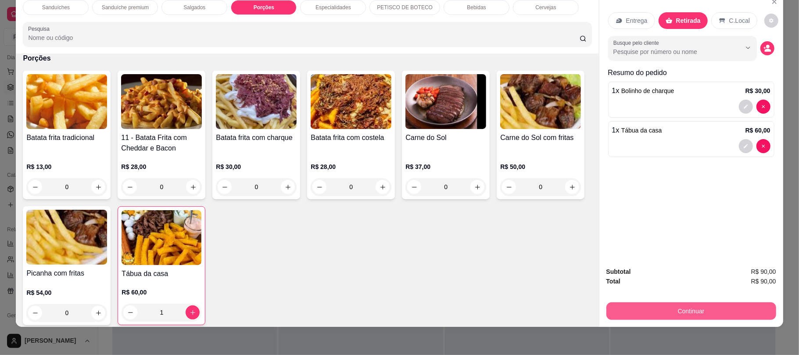
click at [651, 314] on button "Continuar" at bounding box center [692, 311] width 170 height 18
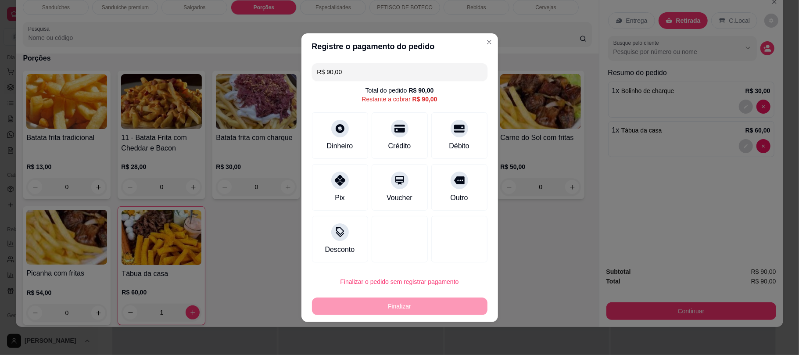
click at [319, 167] on div "Registre o pagamento do pedido R$ 90,00 Total do pedido R$ 90,00 Restante a cob…" at bounding box center [399, 177] width 799 height 355
click at [319, 167] on div "Pix" at bounding box center [340, 185] width 62 height 51
type input "R$ 0,00"
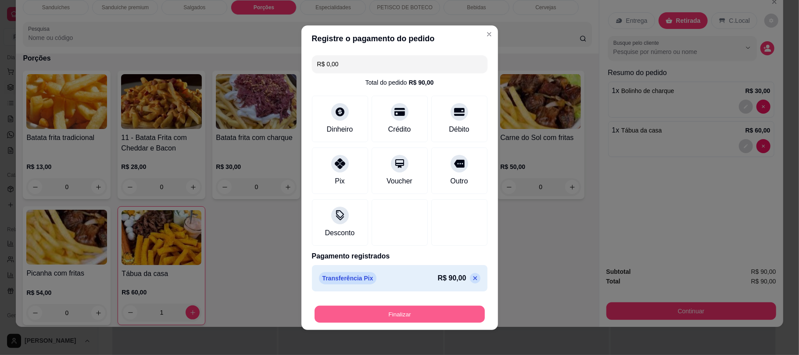
click at [393, 323] on button "Finalizar" at bounding box center [400, 314] width 170 height 17
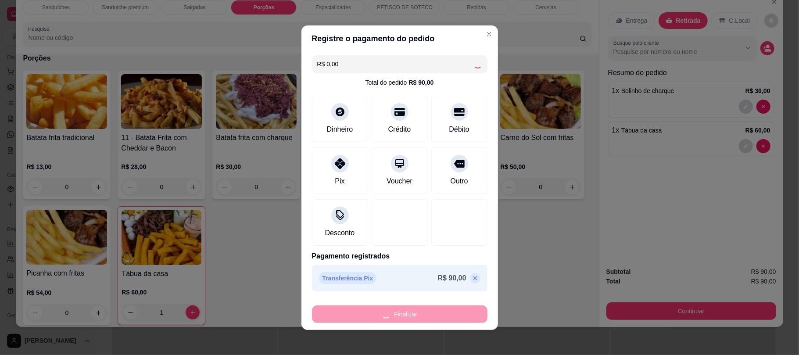
type input "0"
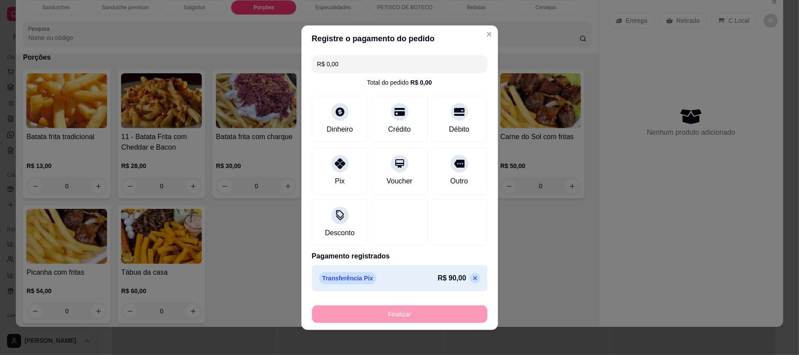
type input "-R$ 90,00"
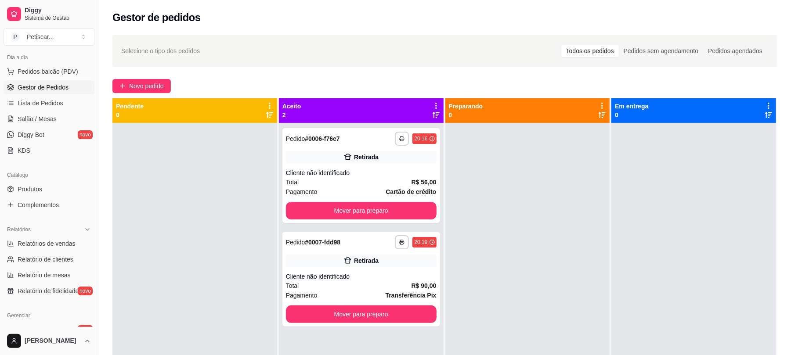
click at [393, 323] on div "**********" at bounding box center [361, 279] width 158 height 95
click at [351, 211] on button "Mover para preparo" at bounding box center [361, 210] width 146 height 17
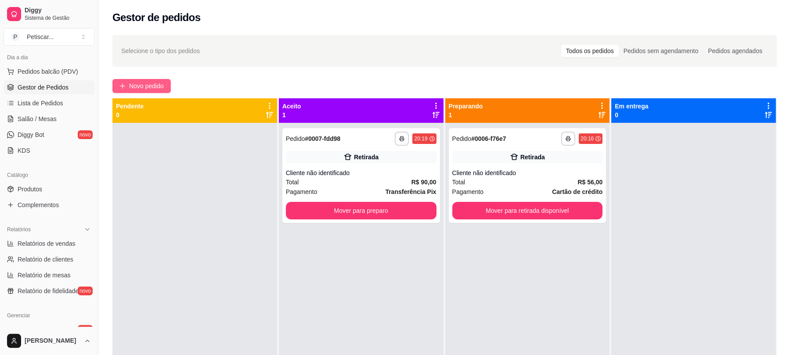
click at [162, 83] on span "Novo pedido" at bounding box center [146, 86] width 35 height 10
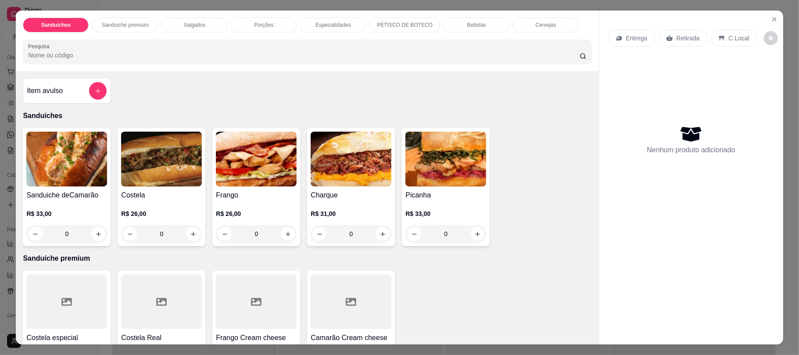
click at [452, 22] on div "Bebidas" at bounding box center [477, 25] width 66 height 15
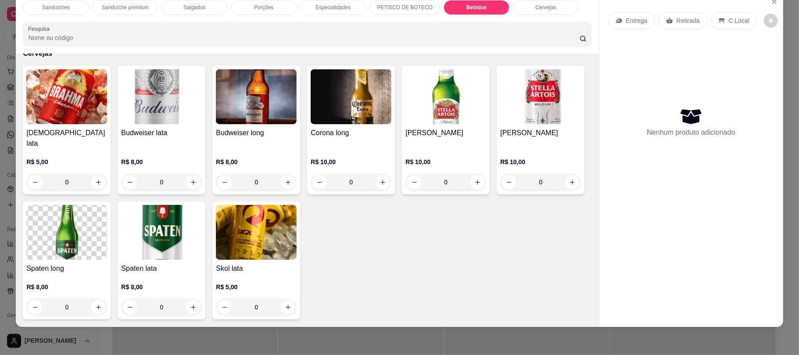
scroll to position [1565, 0]
click at [287, 181] on icon "increase-product-quantity" at bounding box center [288, 182] width 7 height 7
click at [287, 181] on button "increase-product-quantity" at bounding box center [288, 183] width 14 height 14
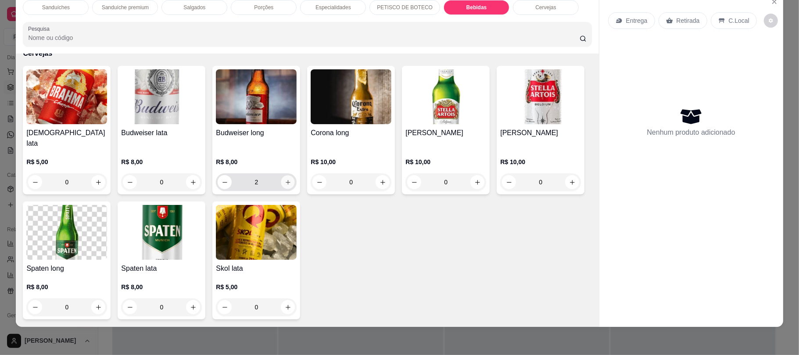
click at [287, 181] on button "increase-product-quantity" at bounding box center [288, 183] width 14 height 14
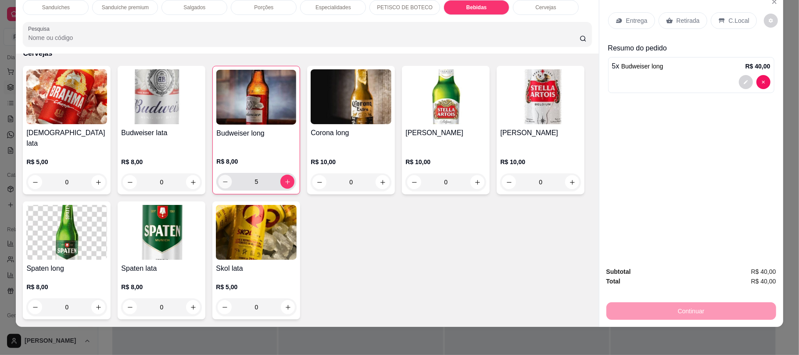
click at [222, 183] on icon "decrease-product-quantity" at bounding box center [225, 182] width 7 height 7
type input "4"
click at [668, 18] on icon at bounding box center [669, 20] width 7 height 7
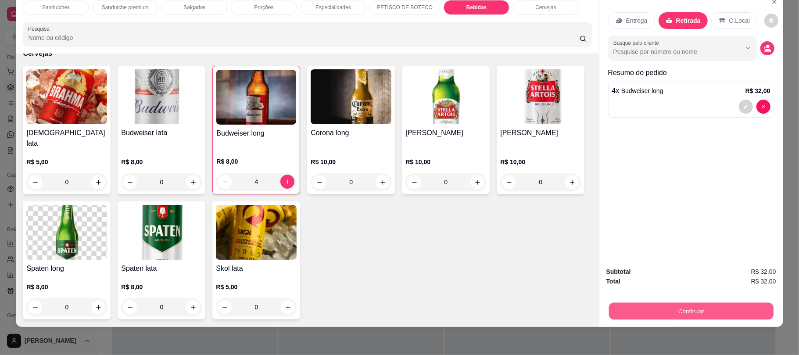
click at [615, 306] on button "Continuar" at bounding box center [691, 310] width 165 height 17
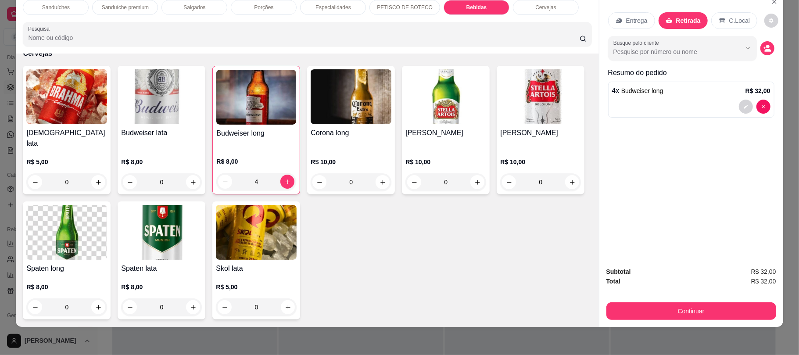
scroll to position [1491, 0]
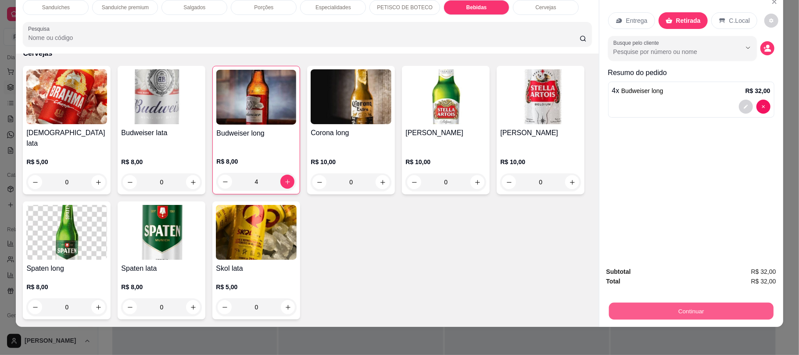
click at [629, 302] on button "Continuar" at bounding box center [691, 310] width 165 height 17
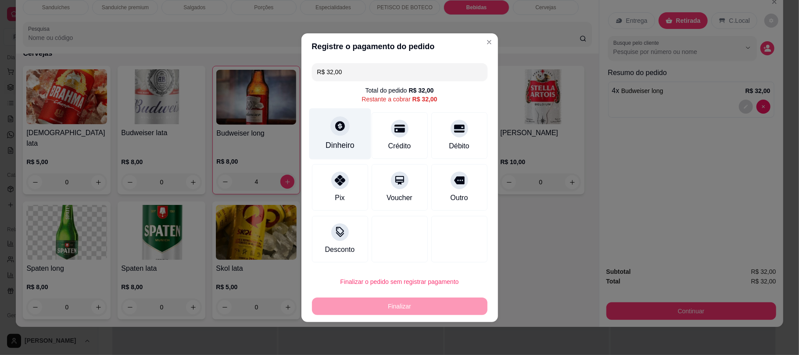
click at [345, 140] on div "Dinheiro" at bounding box center [340, 145] width 29 height 11
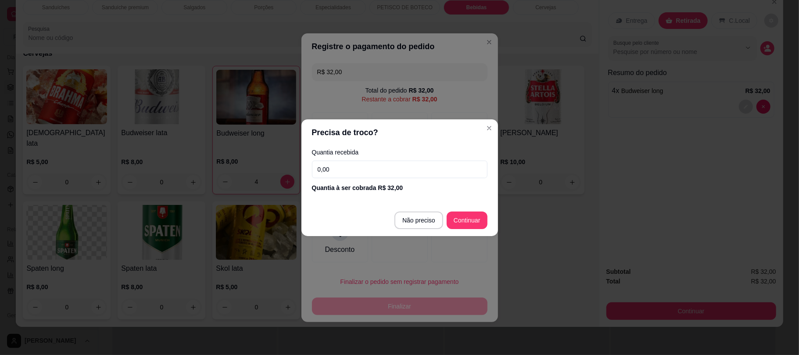
click at [367, 171] on input "0,00" at bounding box center [400, 170] width 176 height 18
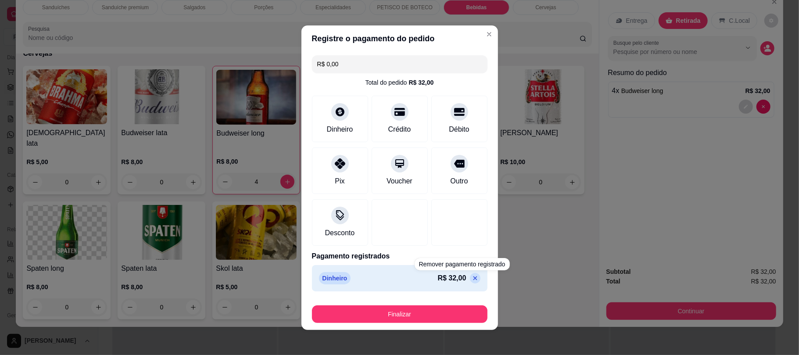
click at [470, 283] on p at bounding box center [475, 278] width 11 height 11
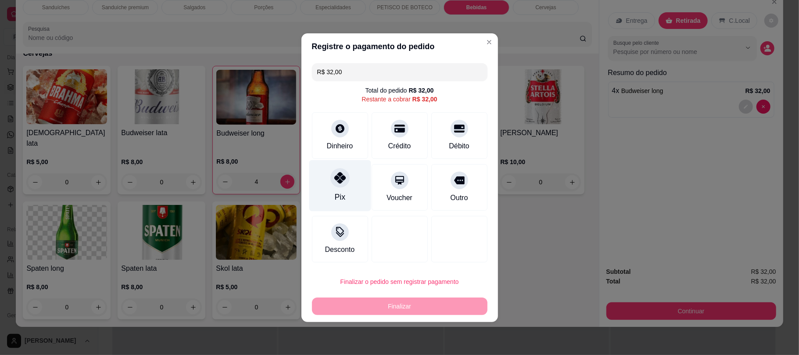
click at [356, 189] on div "Pix" at bounding box center [340, 185] width 62 height 51
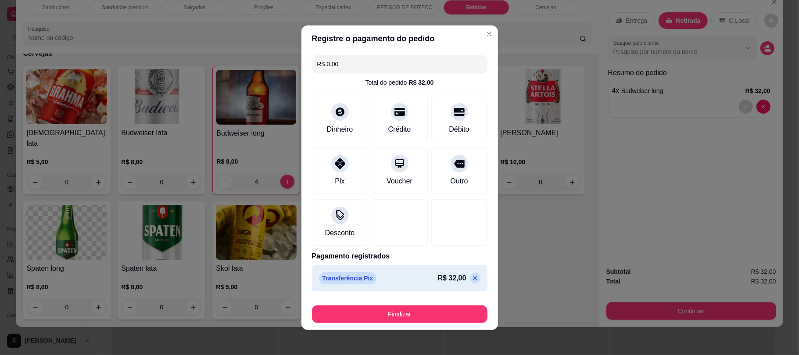
click at [470, 282] on p at bounding box center [475, 278] width 11 height 11
type input "R$ 32,00"
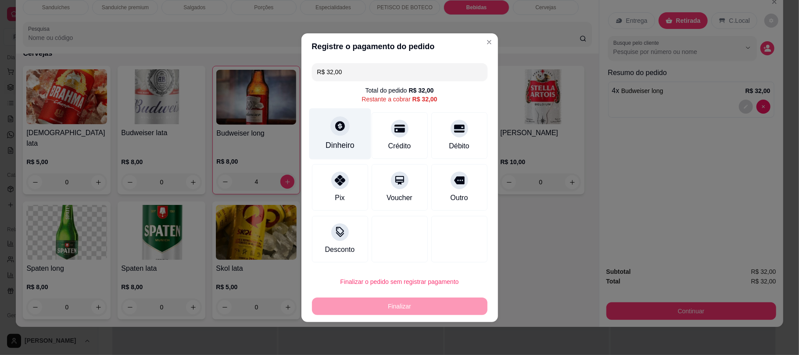
click at [357, 151] on div "Dinheiro" at bounding box center [340, 133] width 62 height 51
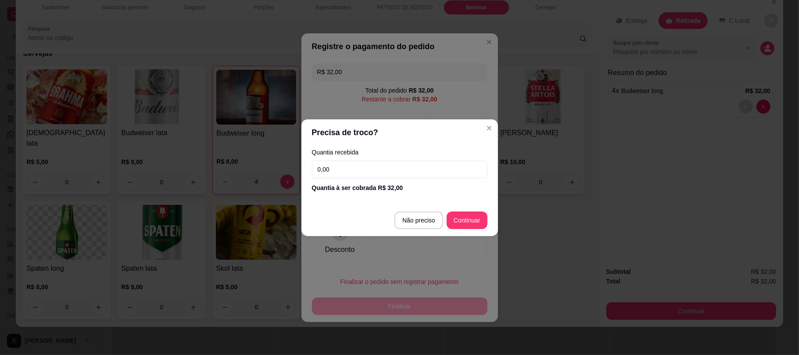
click at [371, 165] on input "0,00" at bounding box center [400, 170] width 176 height 18
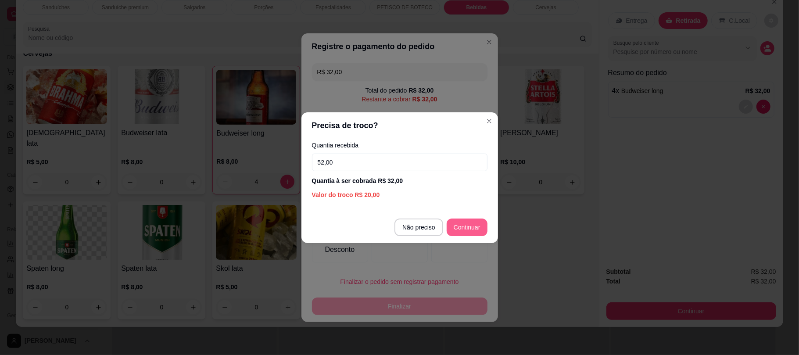
type input "52,00"
type input "R$ 0,00"
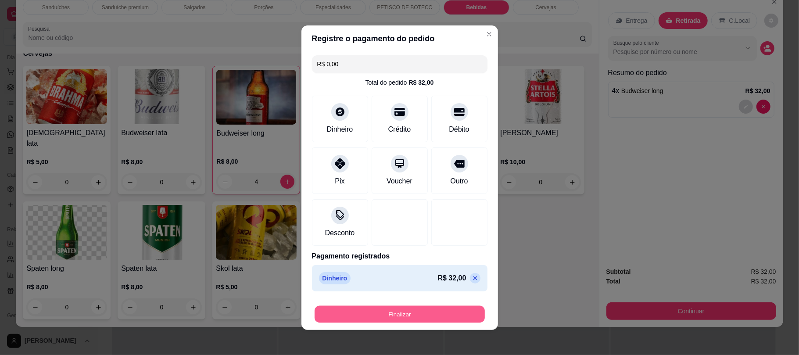
click at [427, 310] on button "Finalizar" at bounding box center [400, 314] width 170 height 17
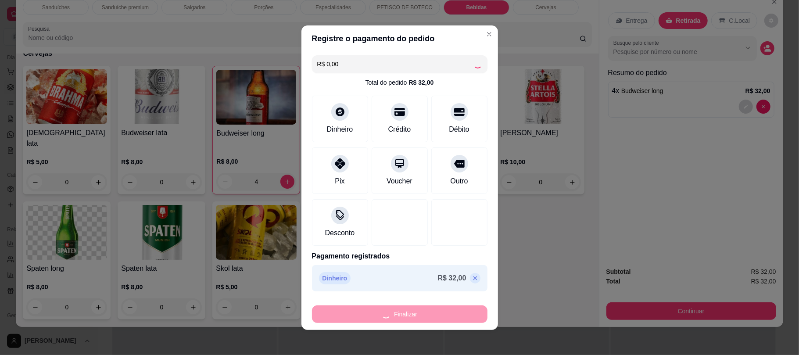
type input "0"
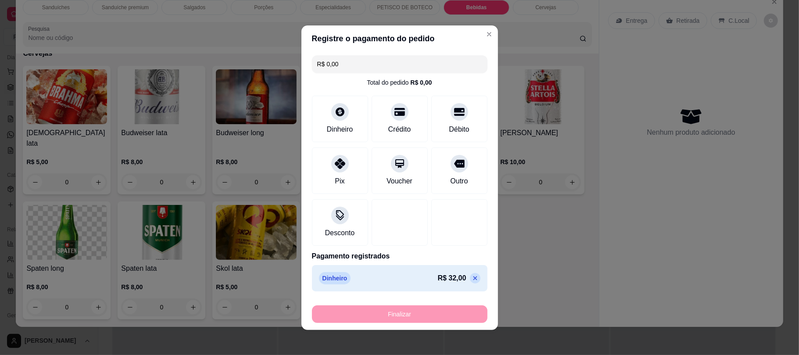
type input "-R$ 32,00"
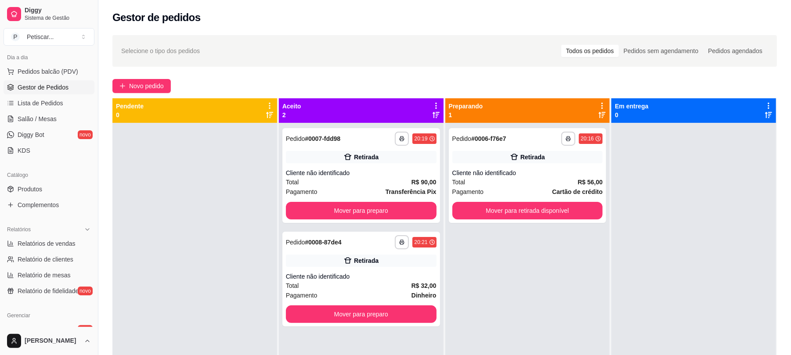
click at [153, 78] on div "**********" at bounding box center [444, 247] width 692 height 434
click at [155, 83] on span "Novo pedido" at bounding box center [146, 86] width 35 height 10
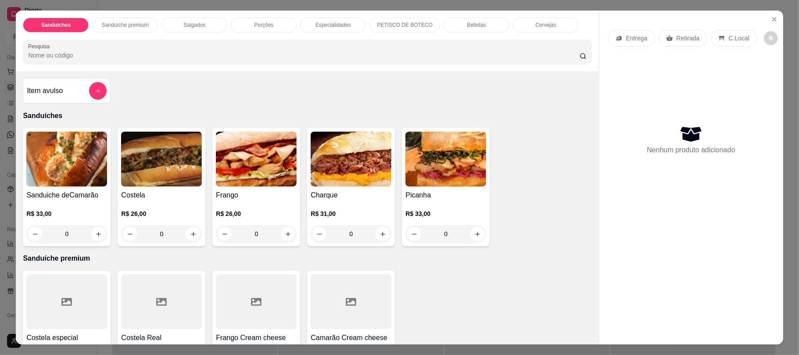
scroll to position [202, 0]
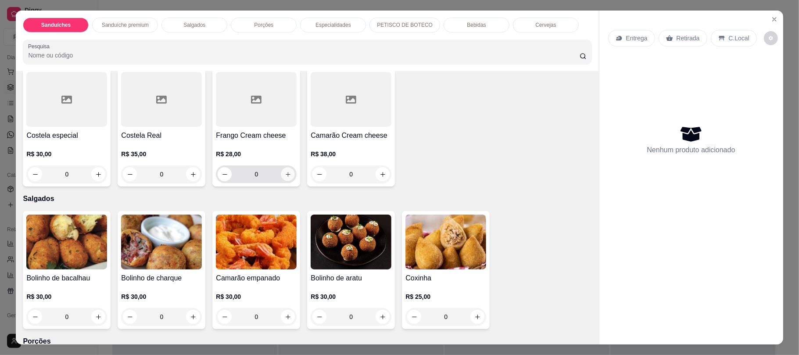
click at [285, 174] on icon "increase-product-quantity" at bounding box center [288, 174] width 7 height 7
type input "1"
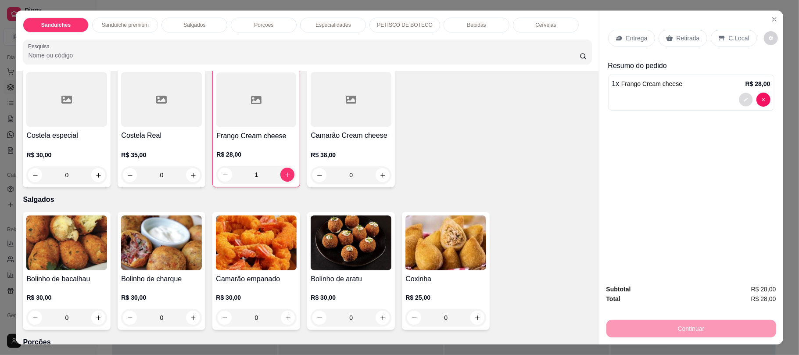
click at [744, 101] on icon "decrease-product-quantity" at bounding box center [746, 99] width 5 height 5
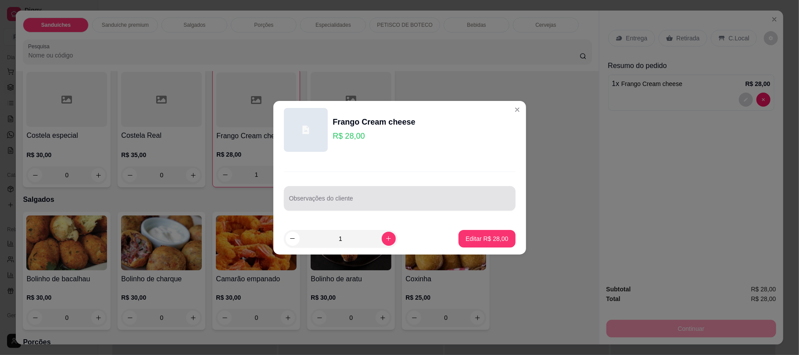
click at [455, 208] on div "Observações do cliente" at bounding box center [400, 198] width 232 height 25
type input "sem cebola"
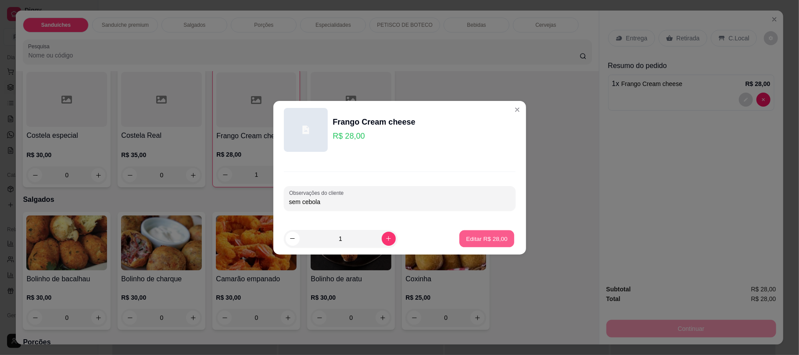
click at [472, 230] on button "Editar R$ 28,00" at bounding box center [487, 238] width 55 height 17
type input "0"
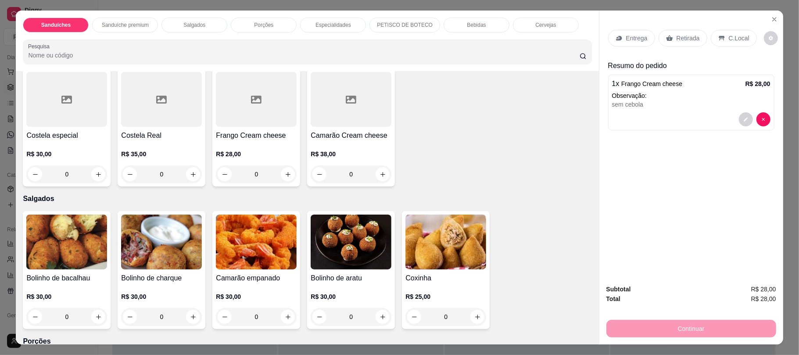
click at [685, 50] on div "Entrega Retirada C.Local" at bounding box center [691, 38] width 166 height 31
click at [685, 49] on div "Entrega Retirada C.Local" at bounding box center [691, 38] width 166 height 31
click at [680, 34] on p "Retirada" at bounding box center [688, 38] width 23 height 9
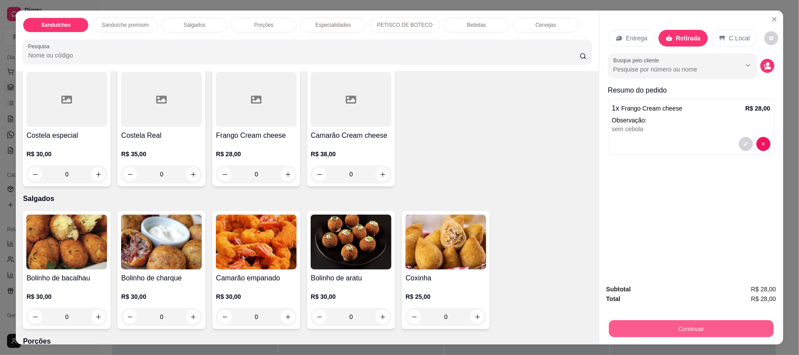
click at [648, 336] on button "Continuar" at bounding box center [691, 328] width 165 height 17
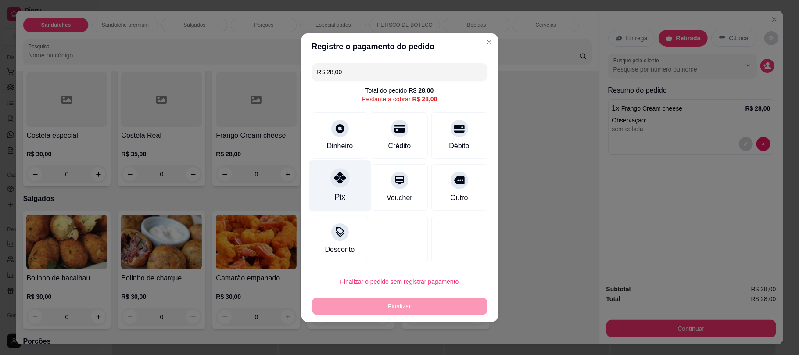
click at [325, 180] on div "Pix" at bounding box center [340, 185] width 62 height 51
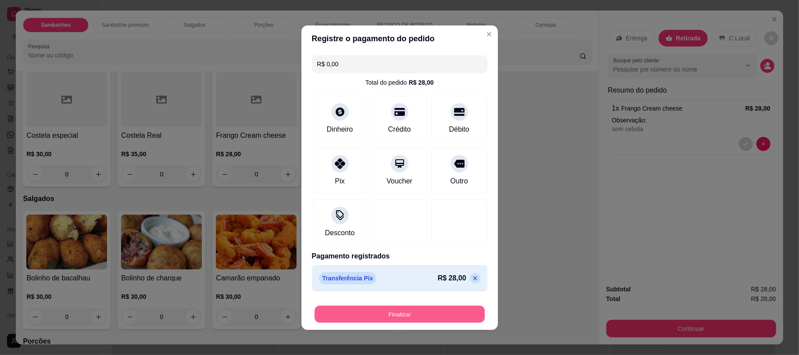
click at [372, 311] on button "Finalizar" at bounding box center [400, 314] width 170 height 17
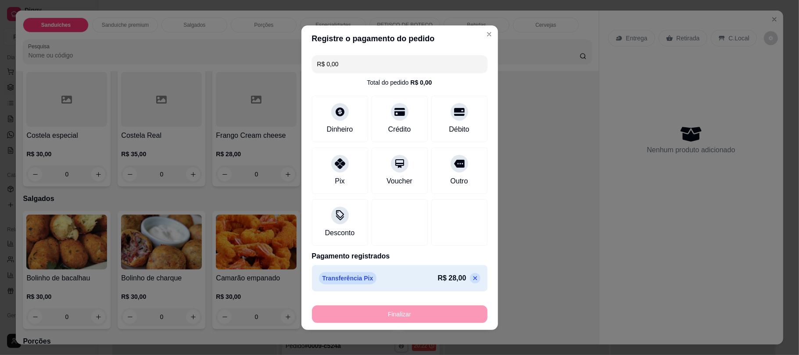
type input "-R$ 28,00"
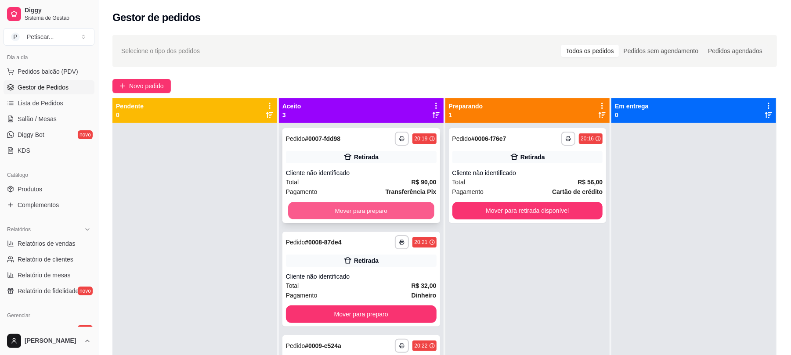
click at [324, 208] on button "Mover para preparo" at bounding box center [361, 210] width 146 height 17
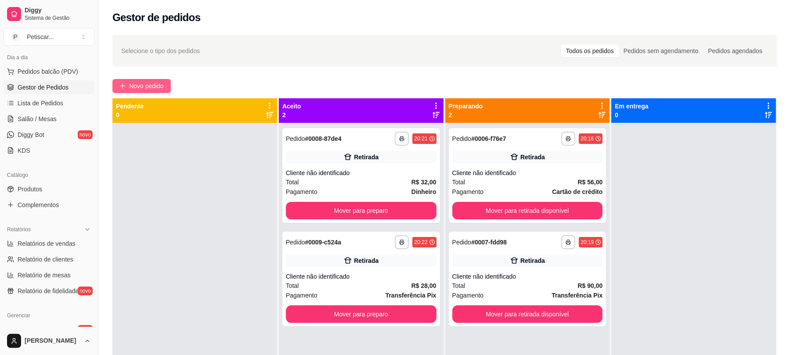
click at [137, 83] on span "Novo pedido" at bounding box center [146, 86] width 35 height 10
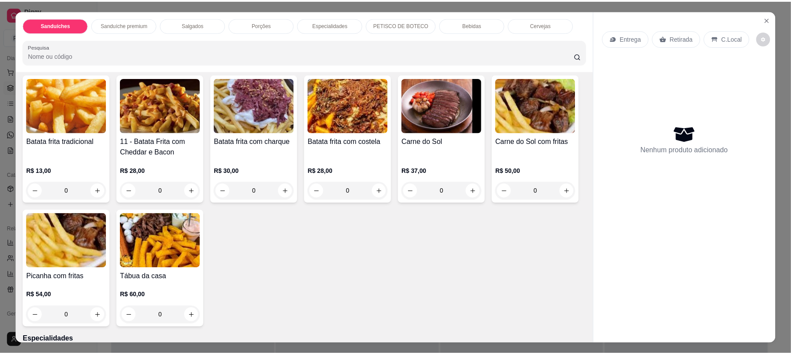
scroll to position [508, 0]
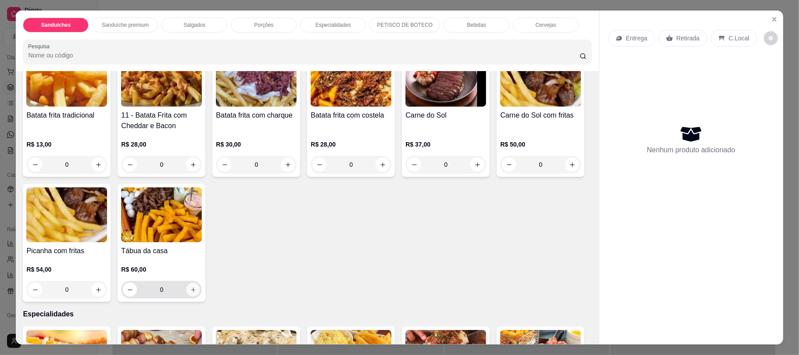
click at [197, 288] on icon "increase-product-quantity" at bounding box center [193, 290] width 7 height 7
type input "1"
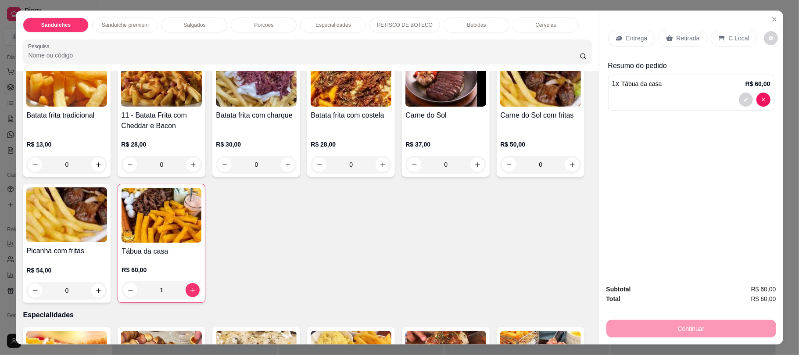
click at [695, 36] on div "Retirada" at bounding box center [683, 38] width 49 height 17
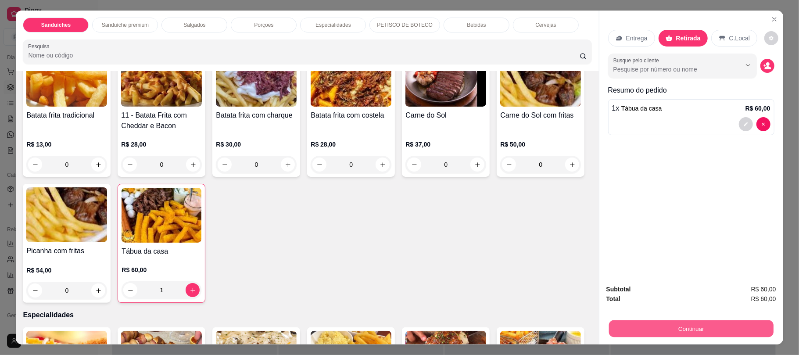
click at [629, 332] on button "Continuar" at bounding box center [691, 328] width 165 height 17
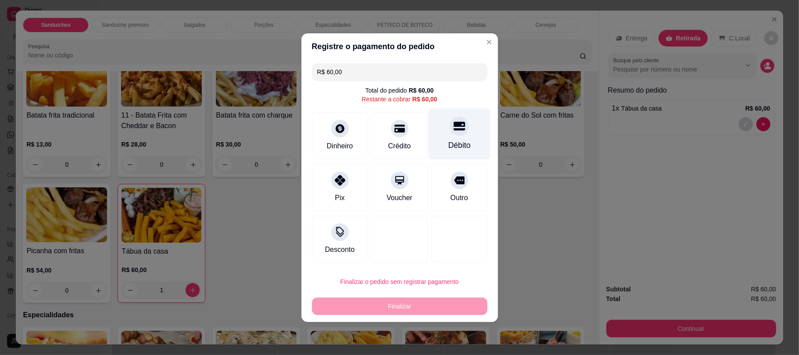
click at [457, 120] on icon at bounding box center [458, 125] width 11 height 11
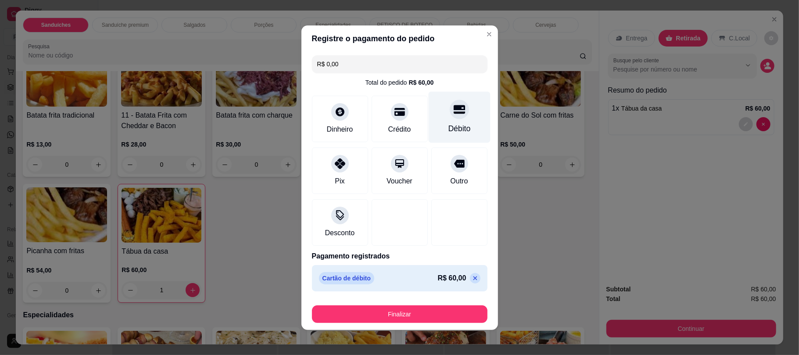
type input "R$ 0,00"
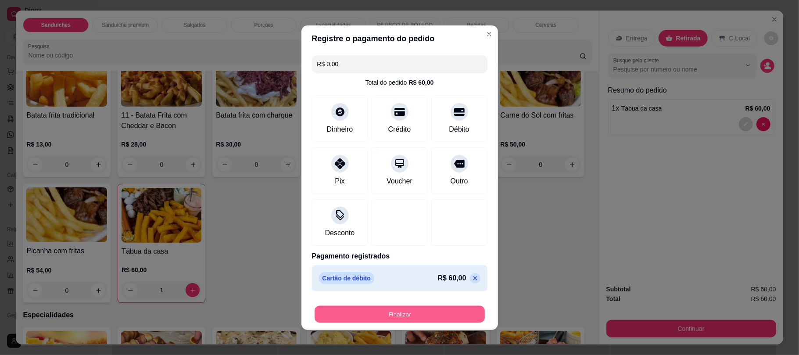
click at [417, 311] on button "Finalizar" at bounding box center [400, 314] width 170 height 17
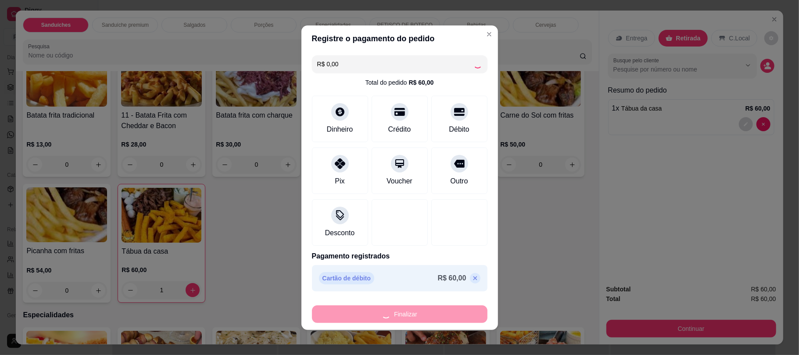
type input "0"
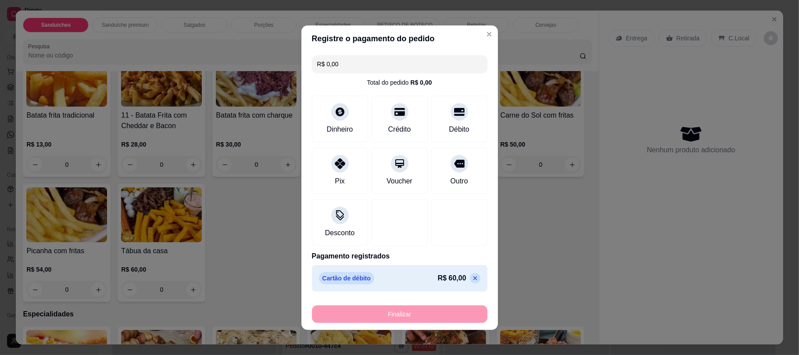
type input "-R$ 60,00"
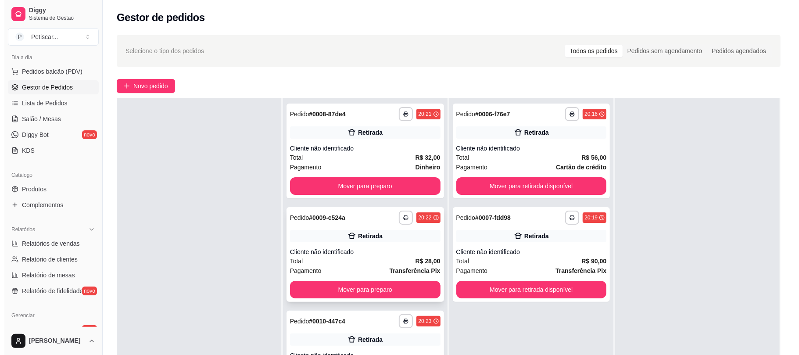
scroll to position [23, 0]
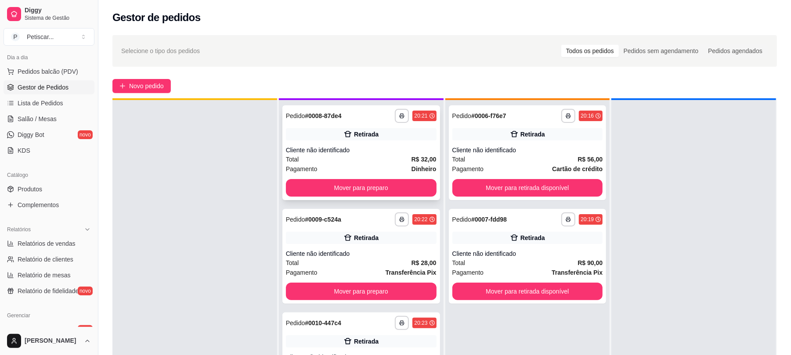
click at [394, 159] on div "Total R$ 32,00" at bounding box center [361, 160] width 151 height 10
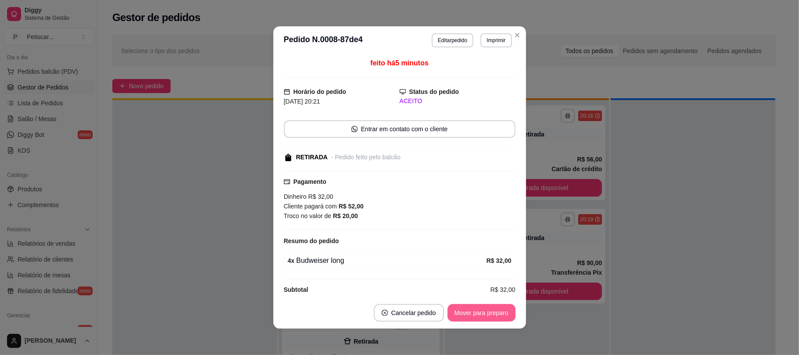
click at [486, 317] on button "Mover para preparo" at bounding box center [482, 313] width 68 height 18
click at [486, 317] on div "Mover para preparo" at bounding box center [475, 313] width 80 height 18
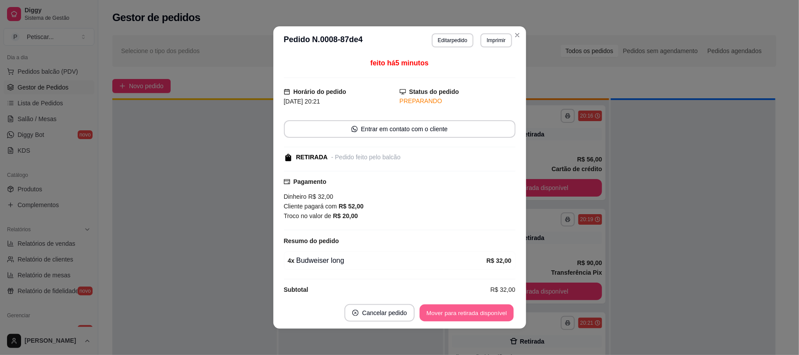
click at [486, 317] on button "Mover para retirada disponível" at bounding box center [467, 313] width 94 height 17
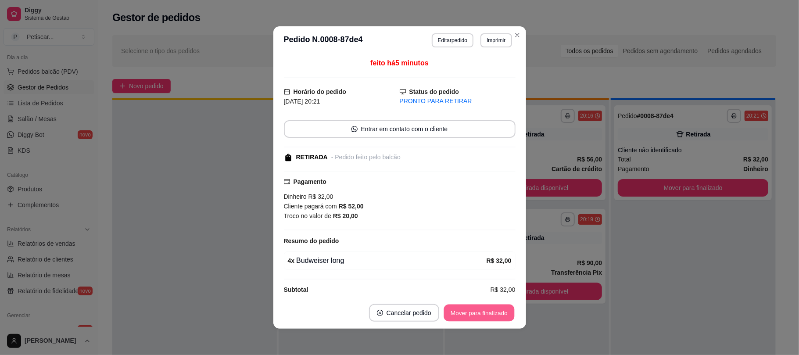
click at [486, 317] on button "Mover para finalizado" at bounding box center [479, 313] width 71 height 17
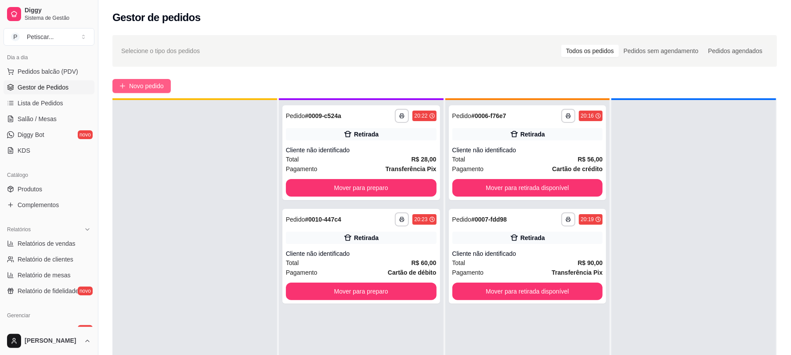
click at [151, 83] on span "Novo pedido" at bounding box center [146, 86] width 35 height 10
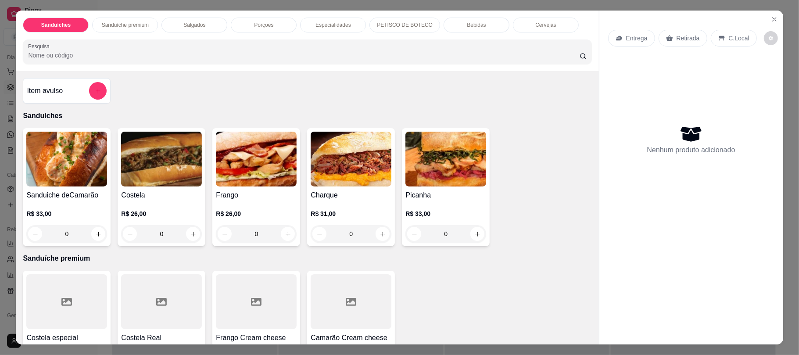
click at [308, 25] on div "Especialidades" at bounding box center [333, 25] width 66 height 15
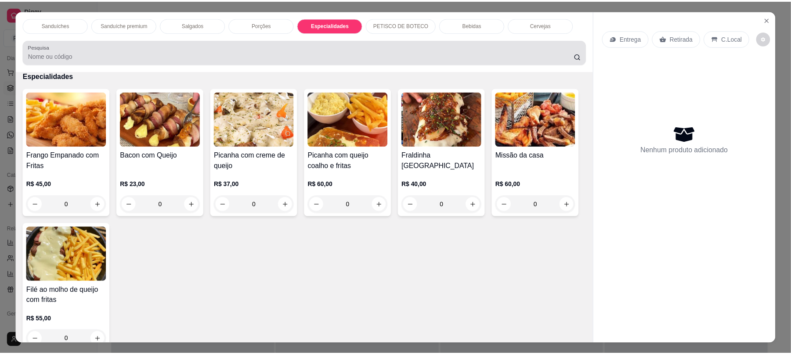
scroll to position [18, 0]
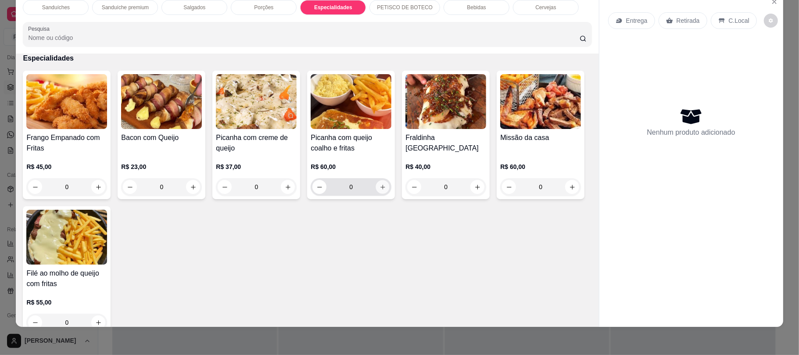
click at [380, 185] on icon "increase-product-quantity" at bounding box center [383, 187] width 7 height 7
type input "1"
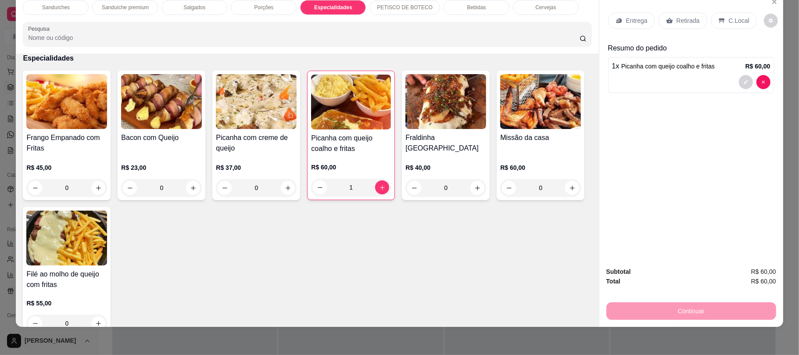
click at [677, 23] on p "Retirada" at bounding box center [688, 20] width 23 height 9
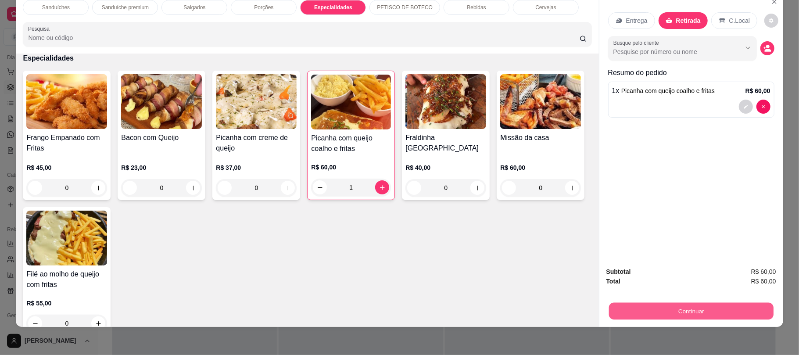
click at [631, 302] on button "Continuar" at bounding box center [691, 310] width 165 height 17
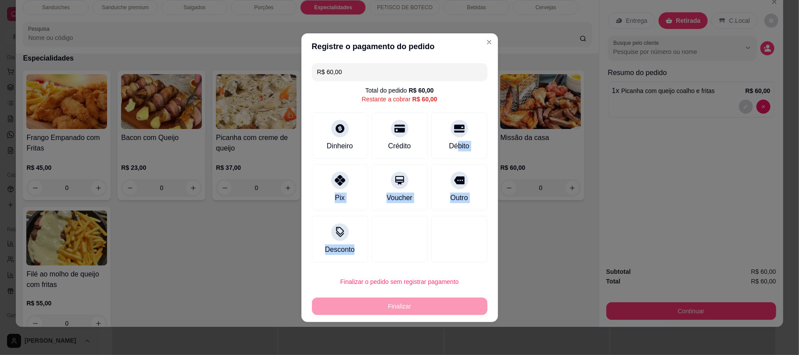
drag, startPoint x: 451, startPoint y: 137, endPoint x: 421, endPoint y: 309, distance: 174.2
click at [421, 309] on section "Registre o pagamento do pedido R$ 60,00 Total do pedido R$ 60,00 Restante a cob…" at bounding box center [400, 177] width 197 height 289
click at [421, 309] on div "Finalizar" at bounding box center [400, 307] width 176 height 18
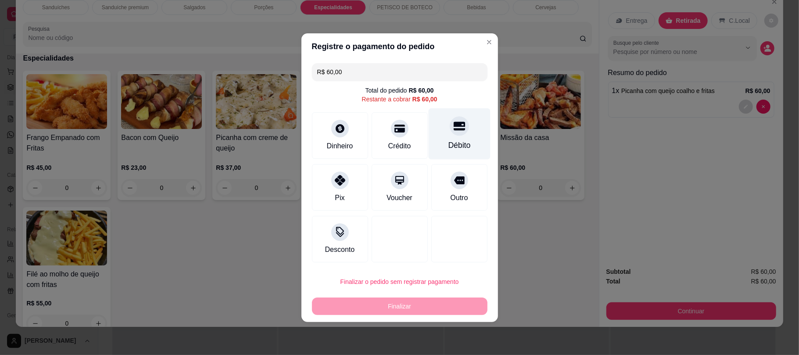
click at [448, 144] on div "Débito" at bounding box center [459, 145] width 22 height 11
type input "R$ 0,00"
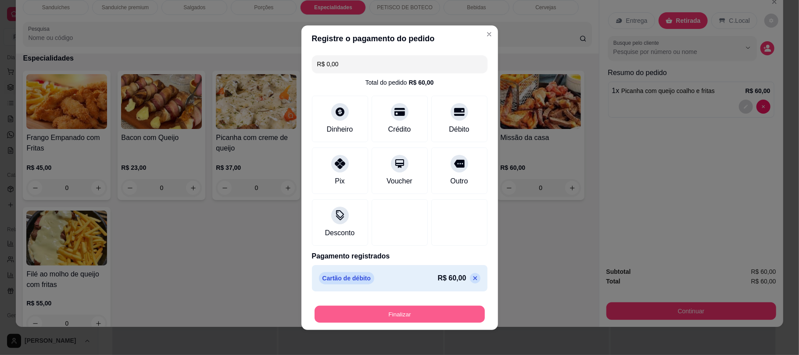
click at [427, 317] on button "Finalizar" at bounding box center [400, 314] width 170 height 17
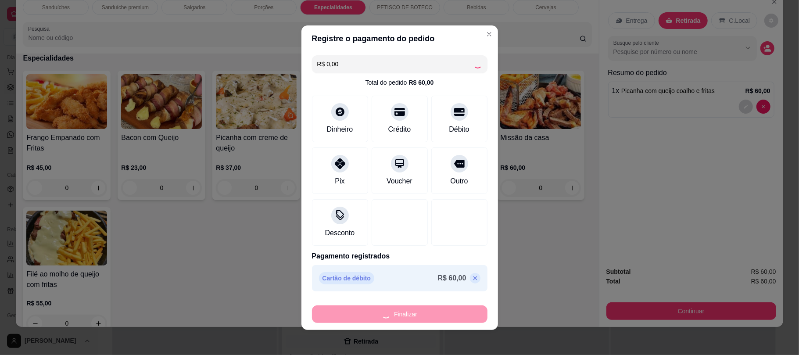
type input "0"
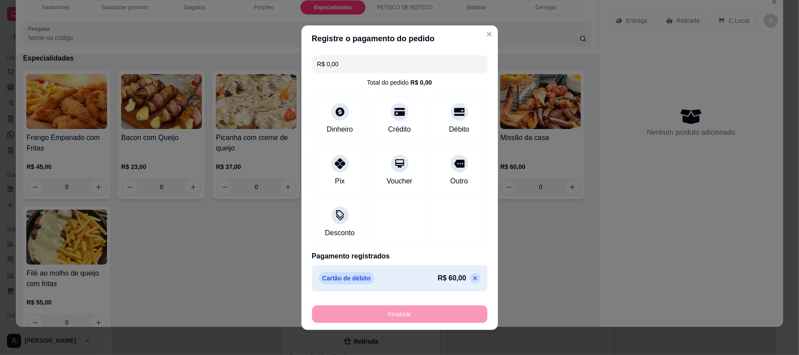
type input "-R$ 60,00"
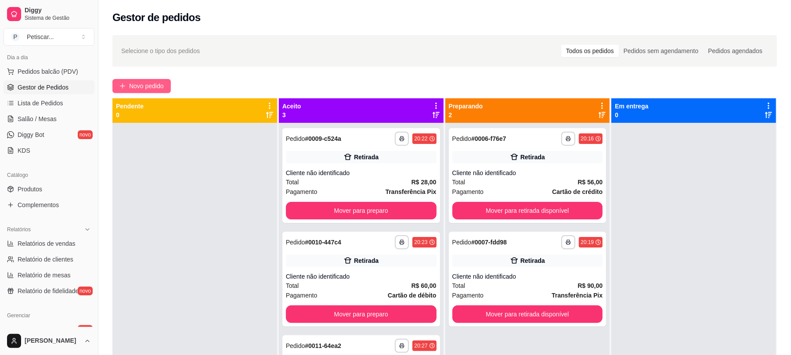
click at [157, 86] on span "Novo pedido" at bounding box center [146, 86] width 35 height 10
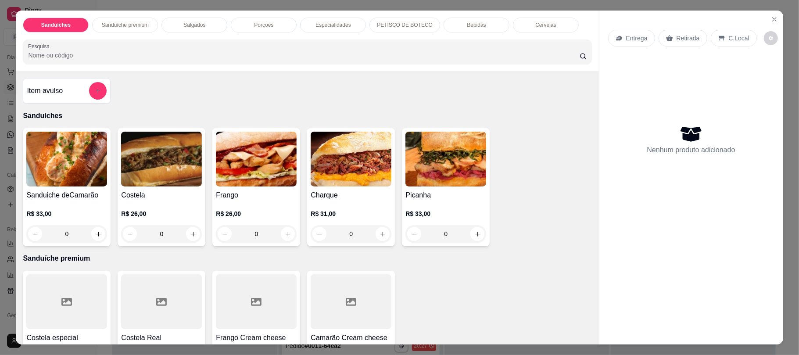
click at [193, 238] on div "0" at bounding box center [161, 234] width 81 height 18
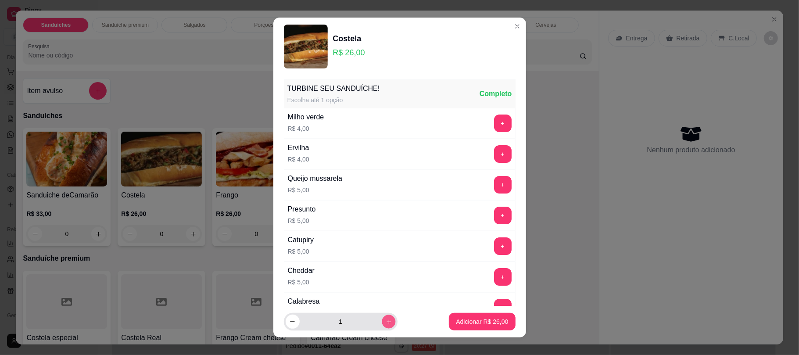
click at [382, 317] on button "increase-product-quantity" at bounding box center [389, 322] width 14 height 14
click at [289, 320] on icon "decrease-product-quantity" at bounding box center [292, 321] width 7 height 7
type input "1"
click at [459, 323] on p "Adicionar R$ 26,00" at bounding box center [482, 321] width 52 height 9
type input "1"
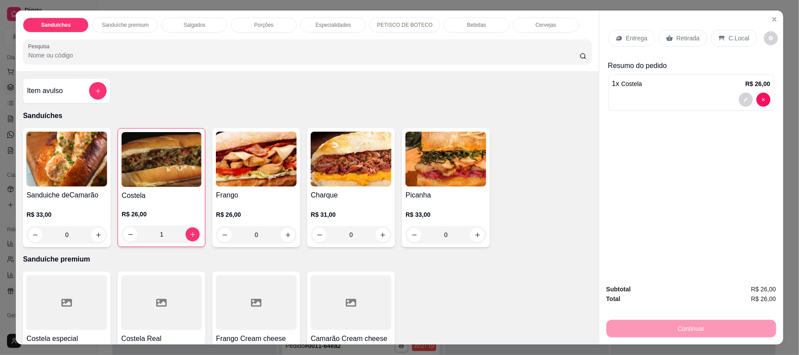
click at [669, 32] on div "Retirada" at bounding box center [683, 38] width 49 height 17
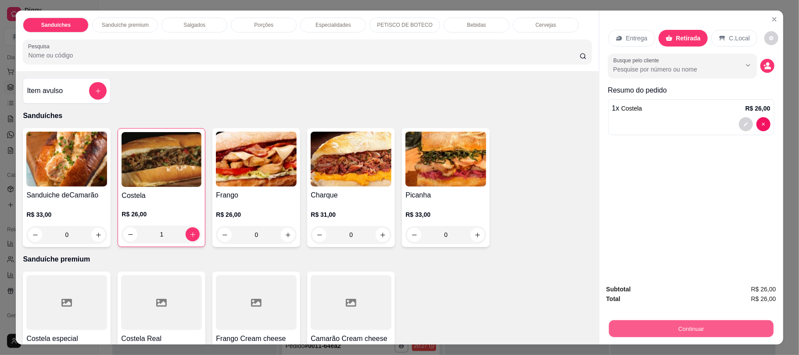
click at [654, 334] on button "Continuar" at bounding box center [691, 328] width 165 height 17
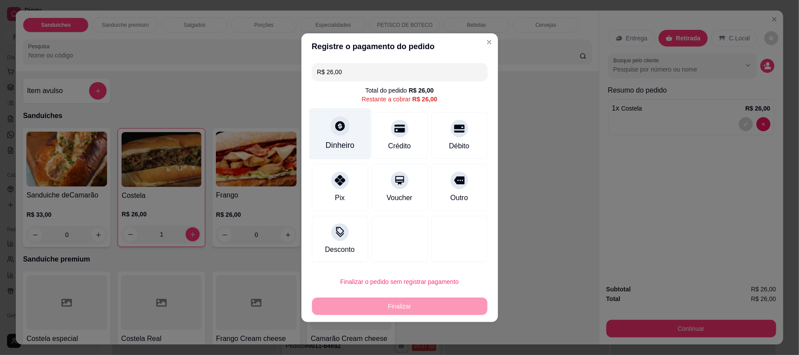
click at [353, 141] on div "Dinheiro" at bounding box center [340, 133] width 62 height 51
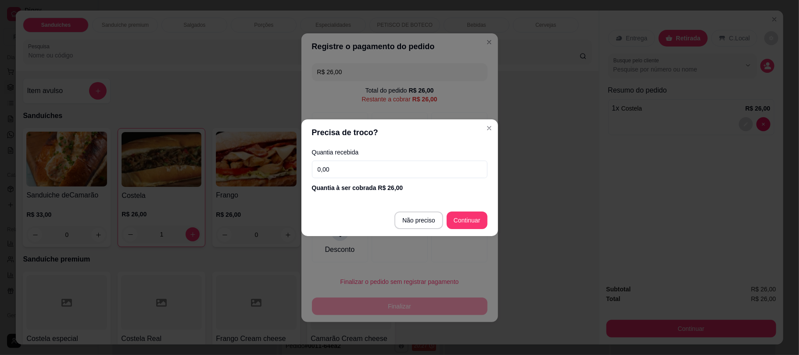
drag, startPoint x: 359, startPoint y: 158, endPoint x: 363, endPoint y: 168, distance: 9.9
click at [363, 168] on div "Quantia recebida 0,00 Quantia à ser cobrada R$ 26,00" at bounding box center [400, 171] width 197 height 50
click at [363, 168] on input "0,00" at bounding box center [400, 170] width 176 height 18
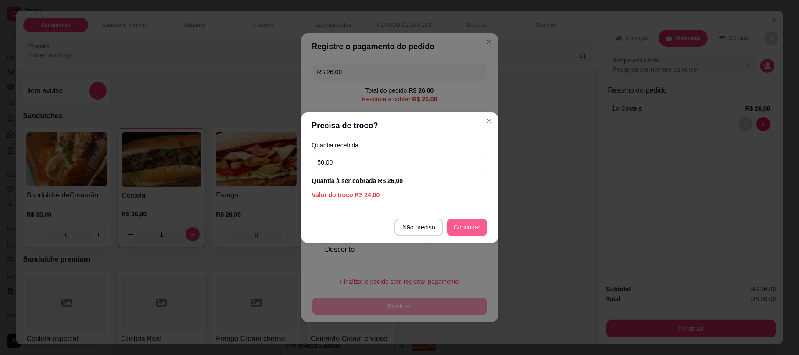
type input "50,00"
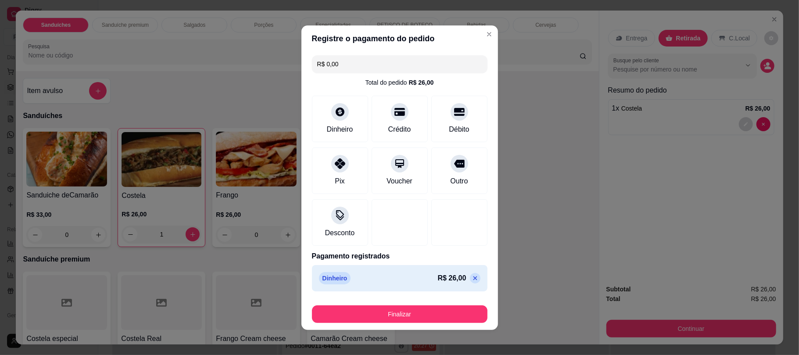
type input "R$ 0,00"
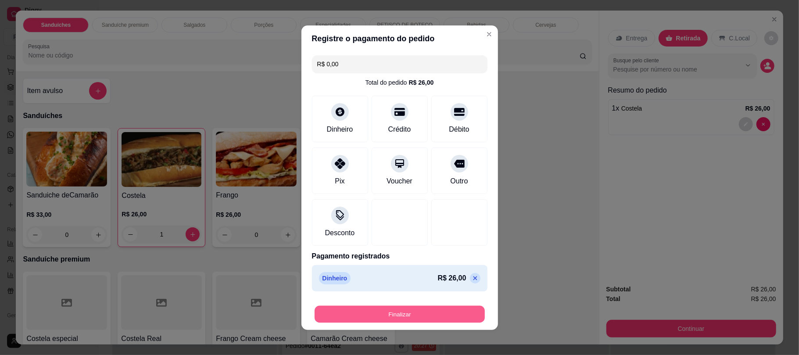
click at [427, 314] on button "Finalizar" at bounding box center [400, 314] width 170 height 17
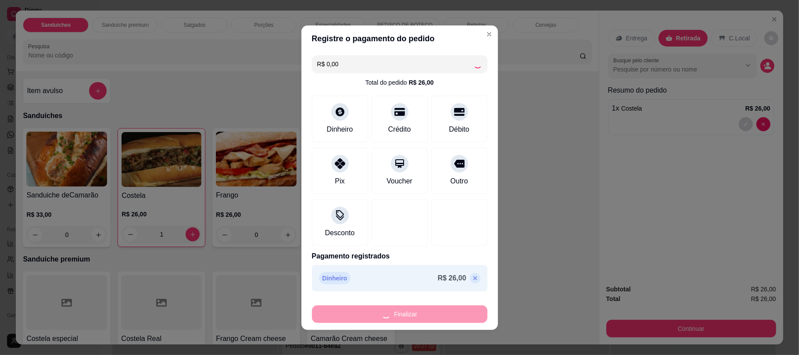
type input "0"
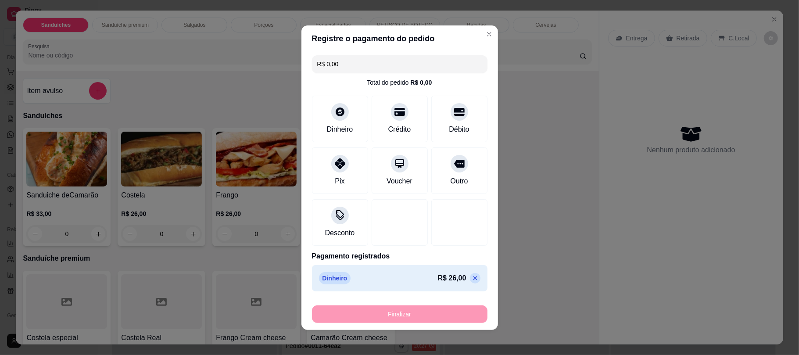
type input "-R$ 26,00"
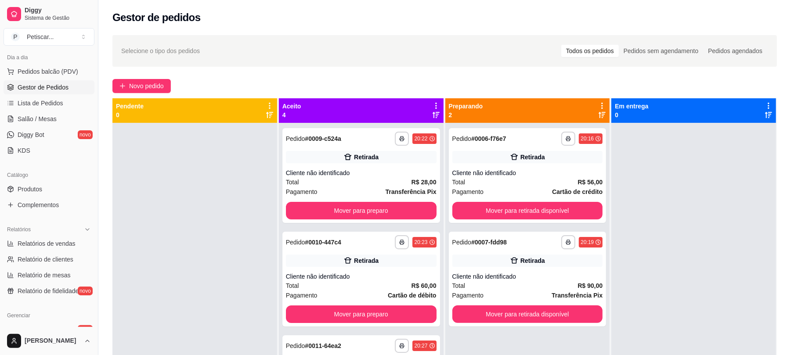
click at [141, 94] on div "**********" at bounding box center [444, 247] width 692 height 434
click at [142, 86] on span "Novo pedido" at bounding box center [146, 86] width 35 height 10
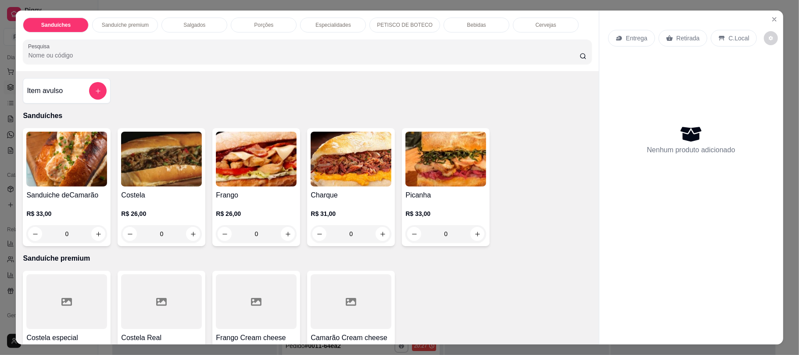
click at [187, 230] on div "0" at bounding box center [161, 234] width 81 height 18
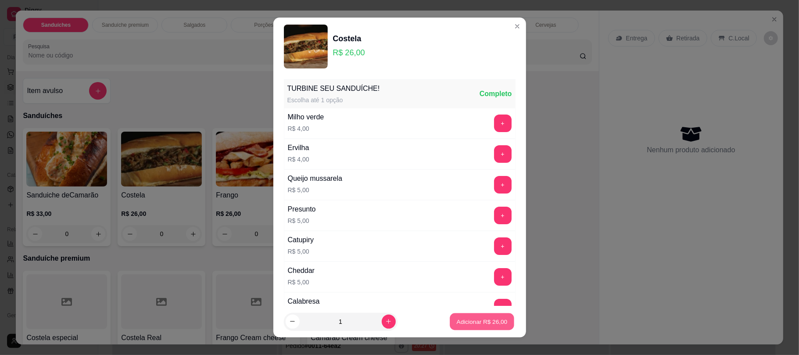
click at [460, 318] on p "Adicionar R$ 26,00" at bounding box center [482, 321] width 51 height 8
type input "1"
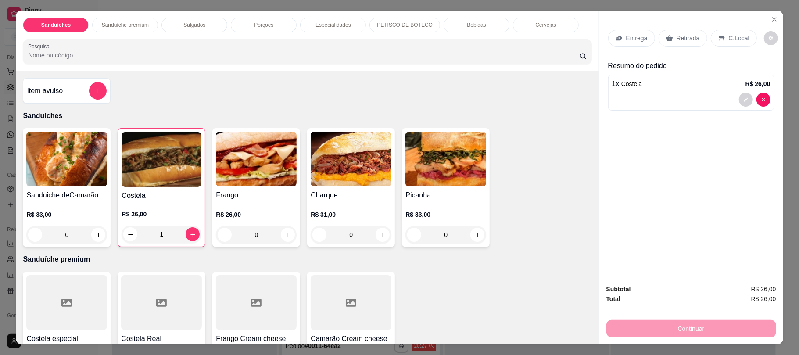
click at [673, 32] on div "Retirada" at bounding box center [683, 38] width 49 height 17
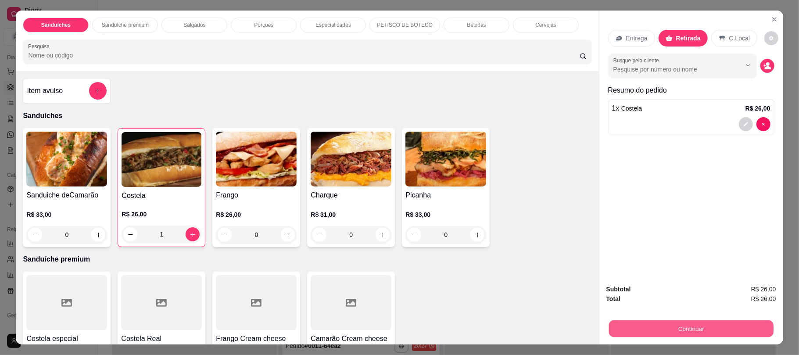
click at [638, 336] on button "Continuar" at bounding box center [691, 328] width 165 height 17
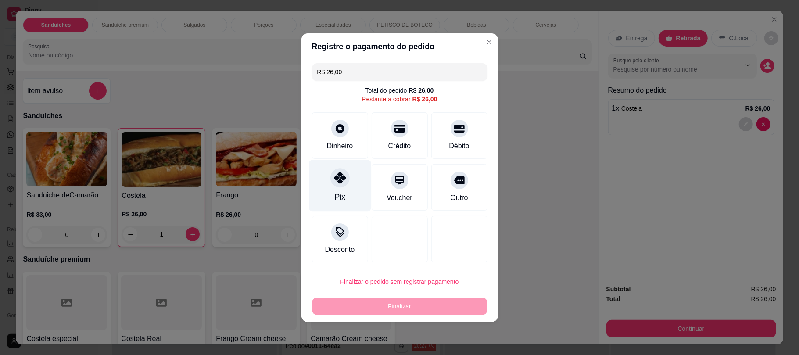
click at [349, 187] on div "Pix" at bounding box center [340, 185] width 62 height 51
type input "R$ 0,00"
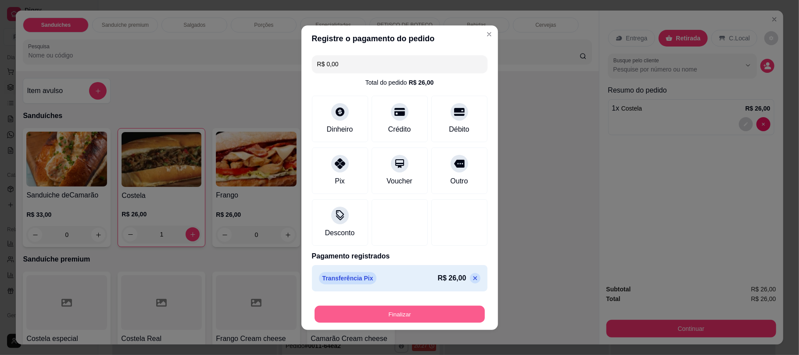
click at [378, 314] on button "Finalizar" at bounding box center [400, 314] width 170 height 17
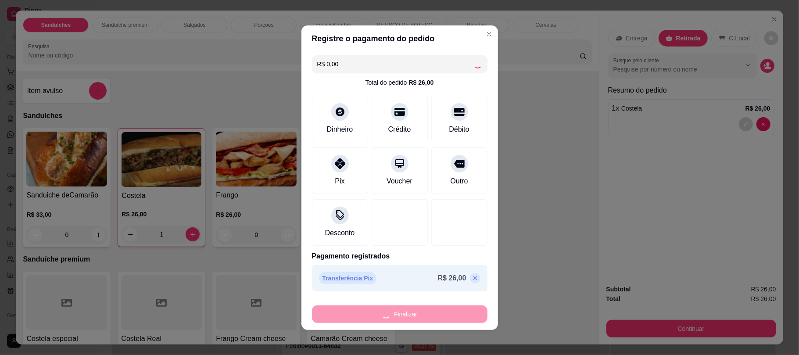
type input "0"
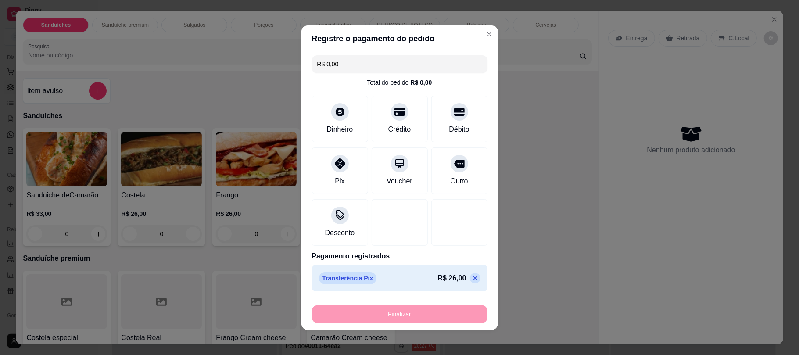
type input "-R$ 26,00"
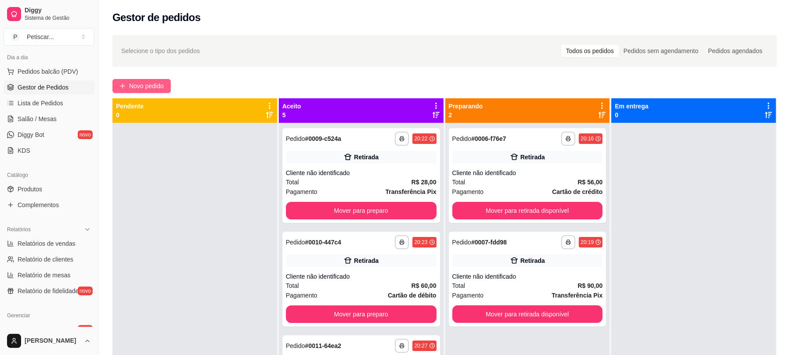
click at [149, 92] on button "Novo pedido" at bounding box center [141, 86] width 58 height 14
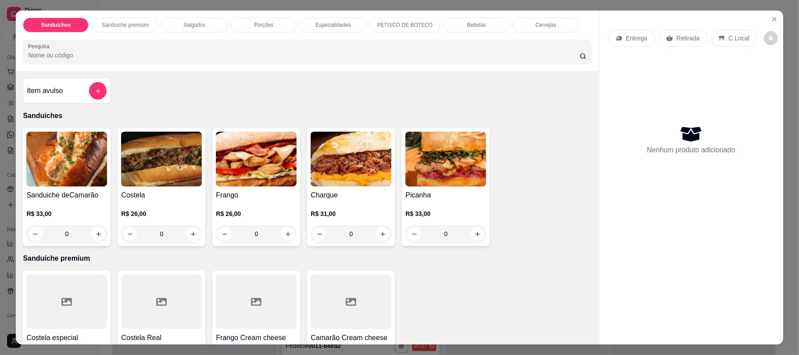
click at [194, 235] on div "0" at bounding box center [161, 234] width 81 height 18
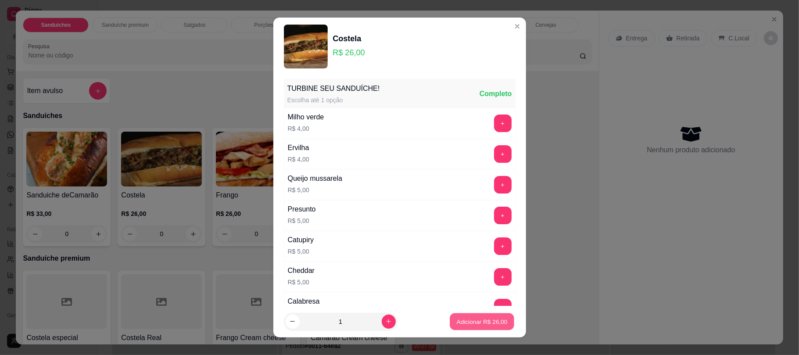
click at [494, 316] on button "Adicionar R$ 26,00" at bounding box center [482, 321] width 65 height 17
type input "1"
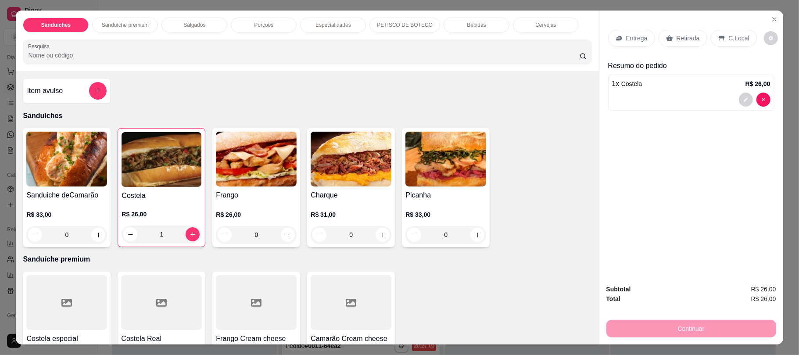
drag, startPoint x: 681, startPoint y: 27, endPoint x: 681, endPoint y: 37, distance: 10.1
click at [681, 37] on div "Entrega Retirada C.Local" at bounding box center [691, 38] width 166 height 31
click at [681, 37] on p "Retirada" at bounding box center [688, 38] width 23 height 9
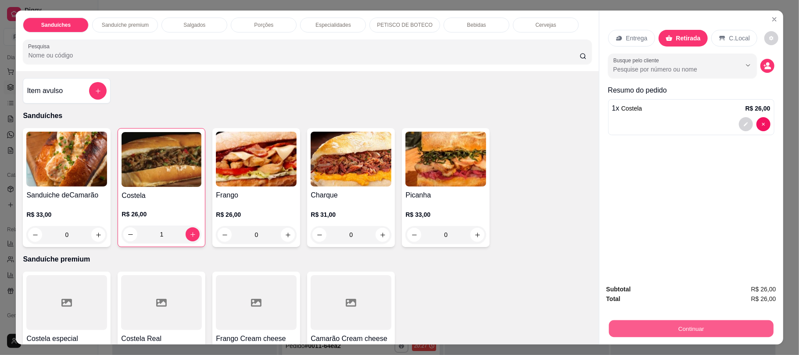
click at [692, 324] on button "Continuar" at bounding box center [691, 328] width 165 height 17
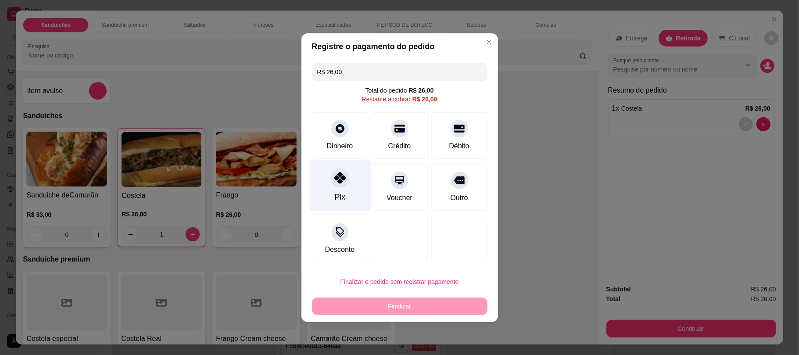
click at [345, 176] on div at bounding box center [340, 177] width 19 height 19
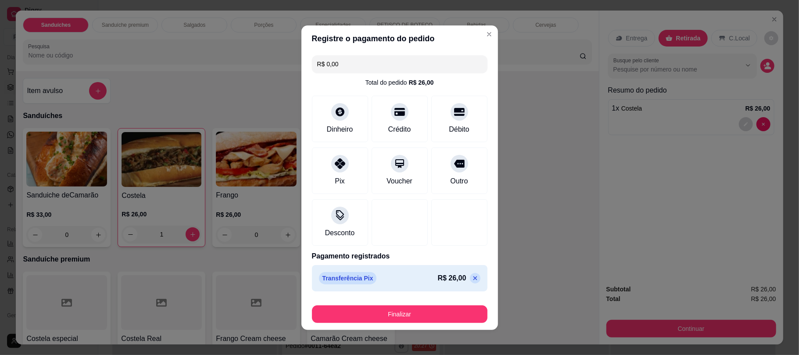
click at [470, 283] on p at bounding box center [475, 278] width 11 height 11
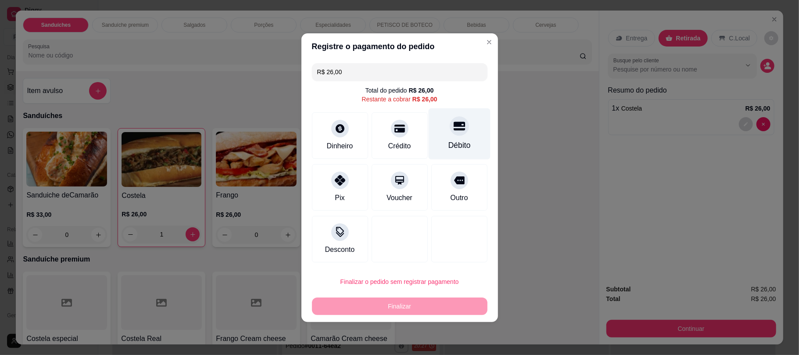
click at [453, 125] on icon at bounding box center [458, 125] width 11 height 11
type input "R$ 0,00"
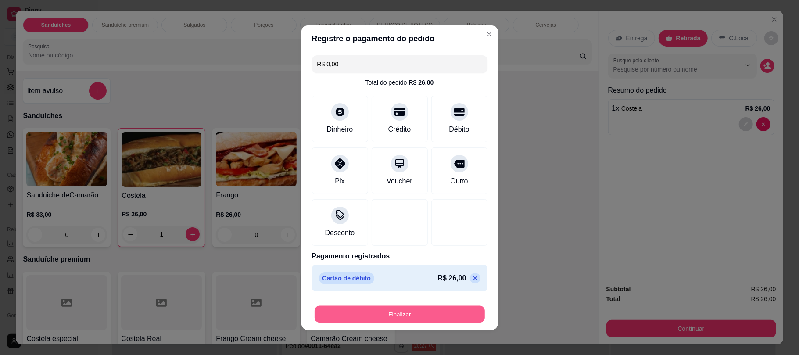
click at [417, 317] on button "Finalizar" at bounding box center [400, 314] width 170 height 17
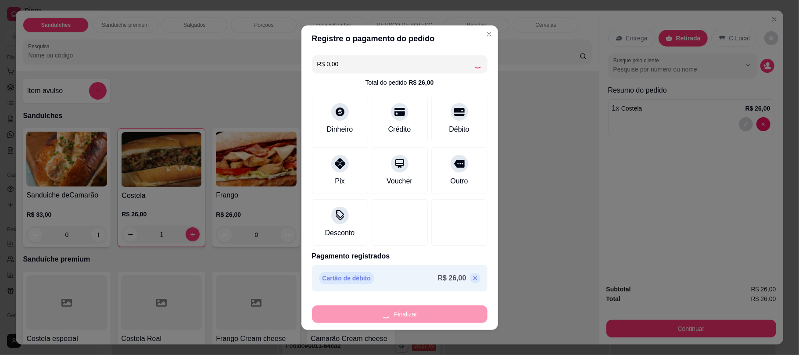
type input "0"
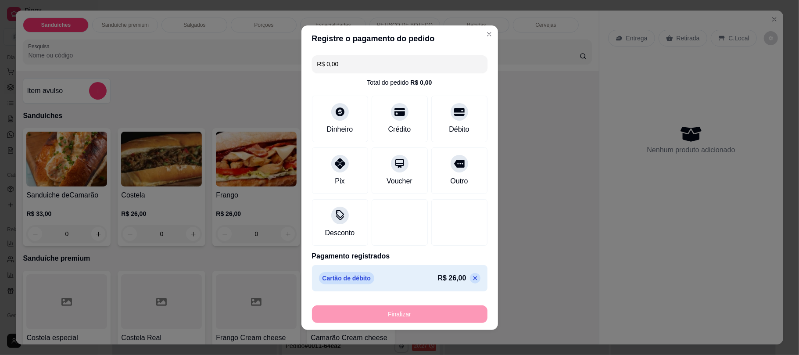
type input "-R$ 26,00"
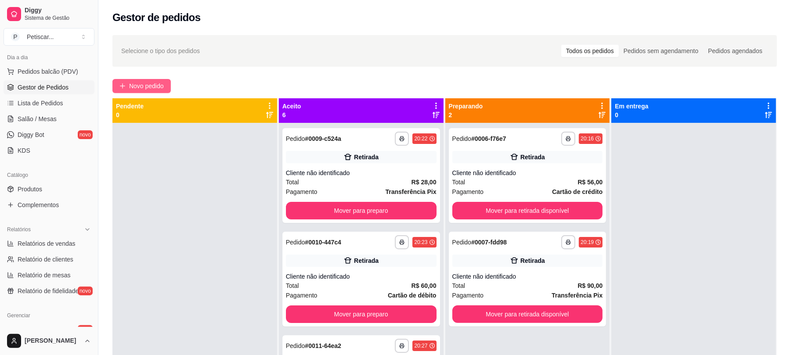
click at [160, 86] on span "Novo pedido" at bounding box center [146, 86] width 35 height 10
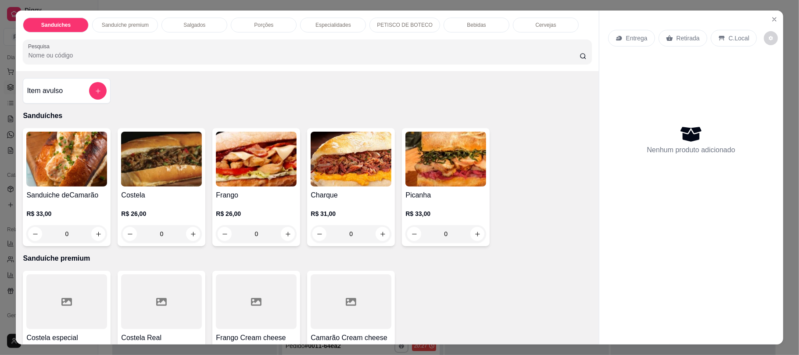
click at [471, 234] on div "0" at bounding box center [446, 234] width 81 height 18
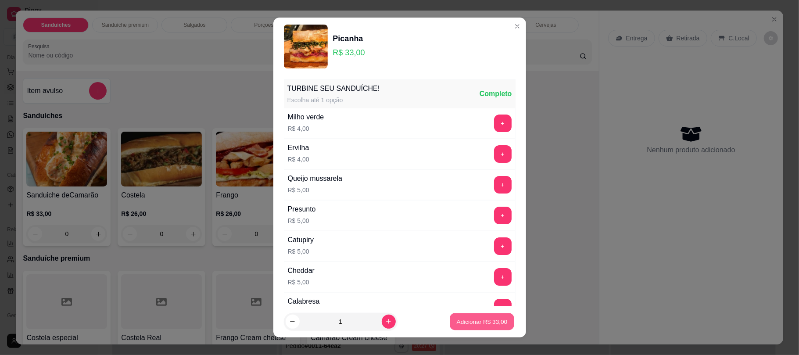
click at [470, 320] on p "Adicionar R$ 33,00" at bounding box center [482, 321] width 51 height 8
type input "1"
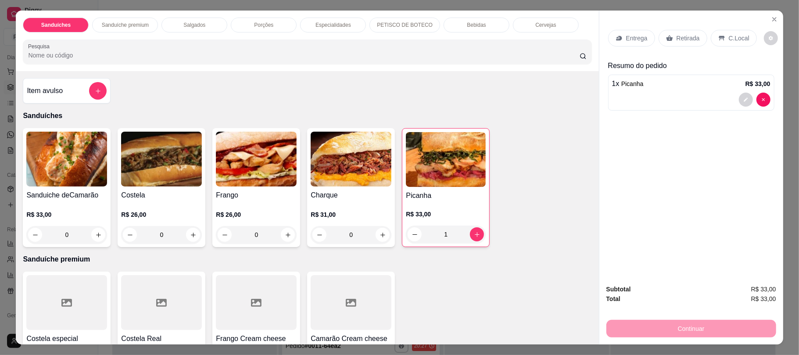
click at [683, 32] on div "Retirada" at bounding box center [683, 38] width 49 height 17
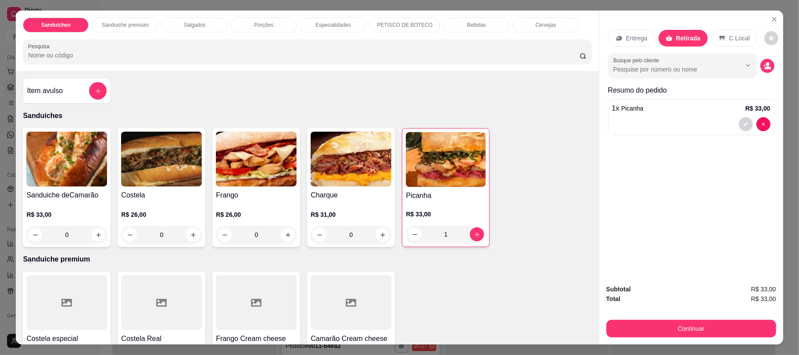
click at [270, 20] on div "Porções" at bounding box center [264, 25] width 66 height 15
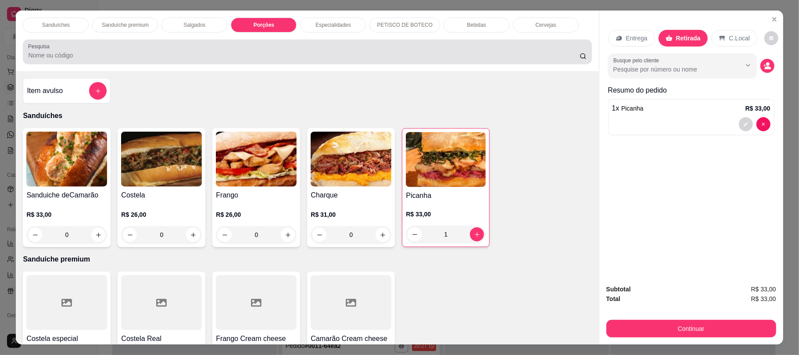
scroll to position [18, 0]
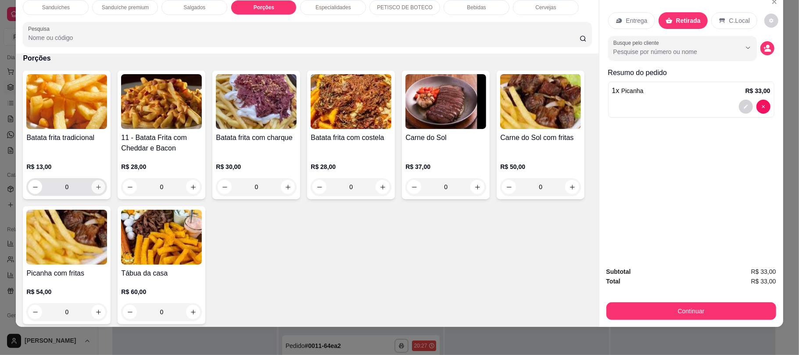
click at [95, 190] on icon "increase-product-quantity" at bounding box center [98, 187] width 7 height 7
type input "1"
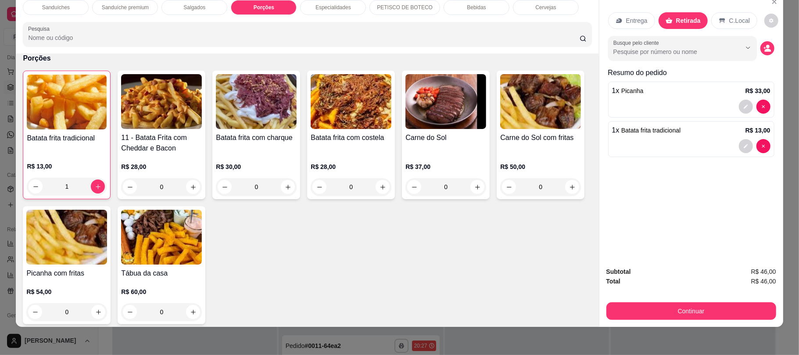
click at [470, 6] on p "Bebidas" at bounding box center [476, 7] width 19 height 7
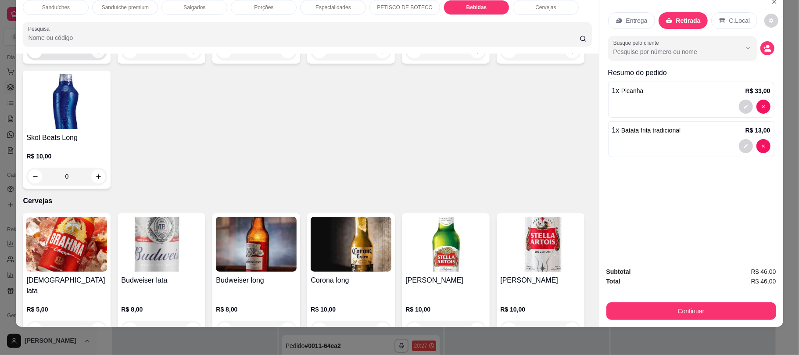
click at [92, 58] on button "increase-product-quantity" at bounding box center [99, 52] width 14 height 14
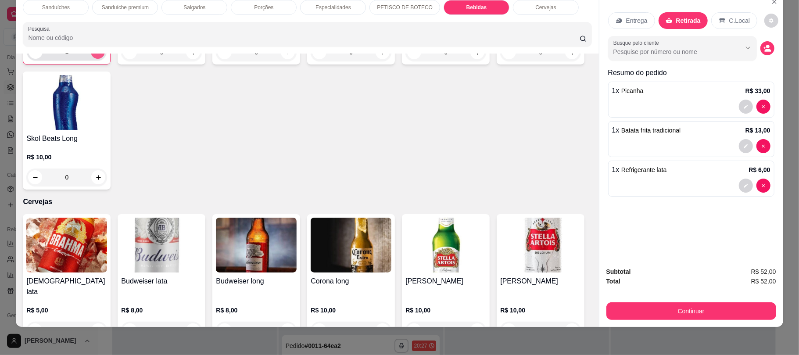
click at [95, 55] on icon "increase-product-quantity" at bounding box center [98, 52] width 7 height 7
type input "2"
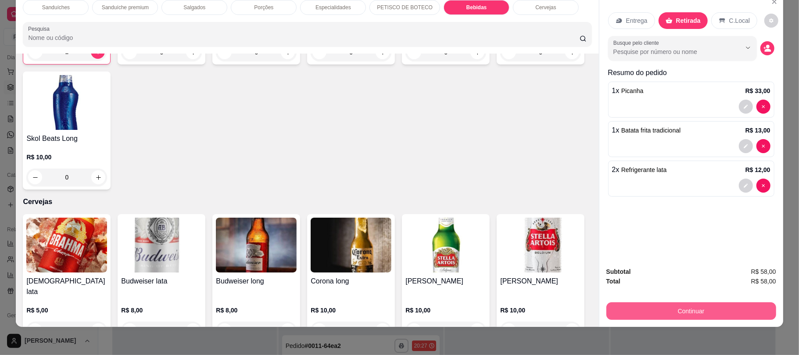
click at [709, 308] on button "Continuar" at bounding box center [692, 311] width 170 height 18
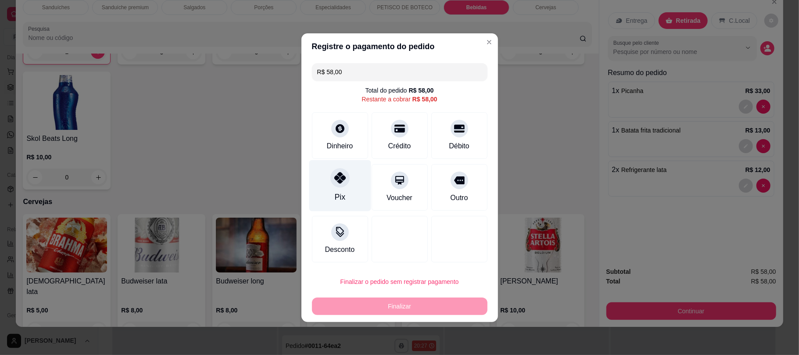
click at [345, 183] on div at bounding box center [340, 177] width 19 height 19
type input "R$ 0,00"
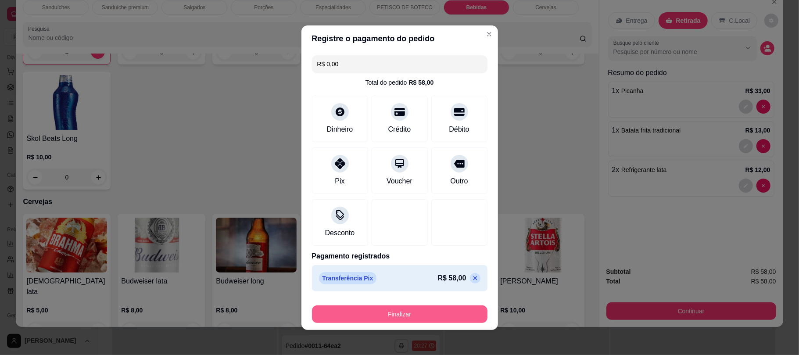
click at [439, 315] on button "Finalizar" at bounding box center [400, 315] width 176 height 18
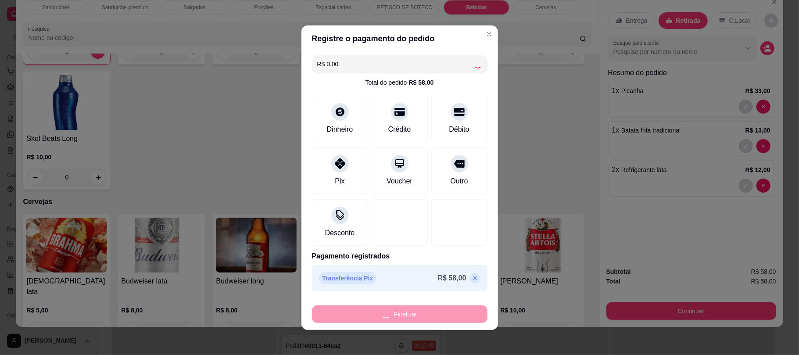
type input "0"
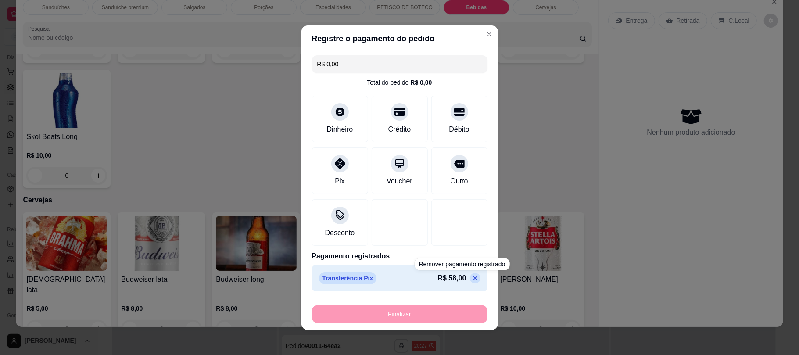
type input "-R$ 58,00"
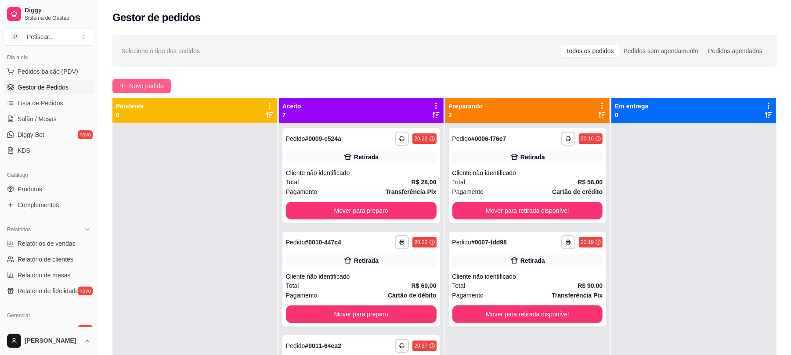
click at [155, 88] on span "Novo pedido" at bounding box center [146, 86] width 35 height 10
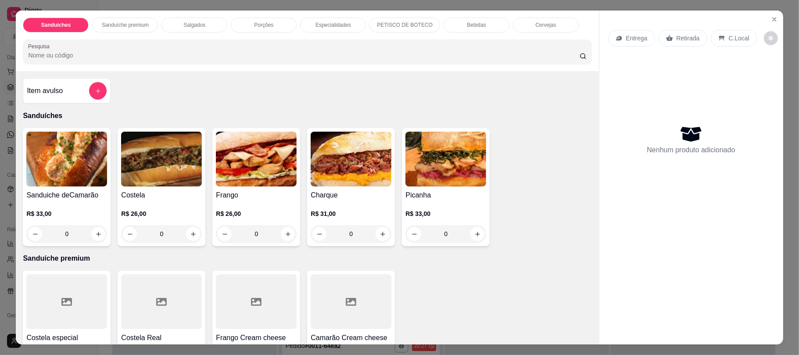
click at [185, 234] on div "0" at bounding box center [161, 234] width 81 height 18
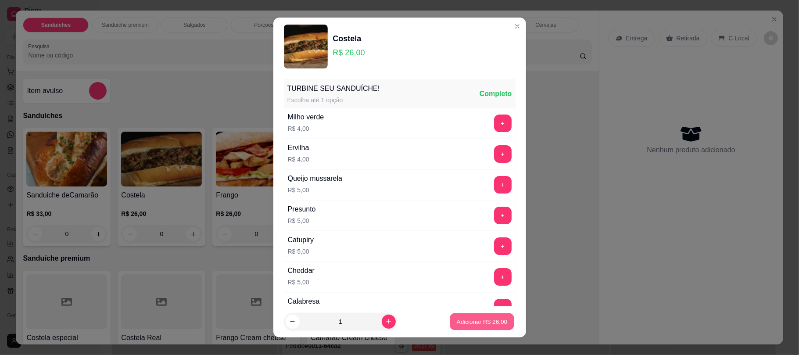
click at [459, 327] on button "Adicionar R$ 26,00" at bounding box center [482, 321] width 65 height 17
type input "1"
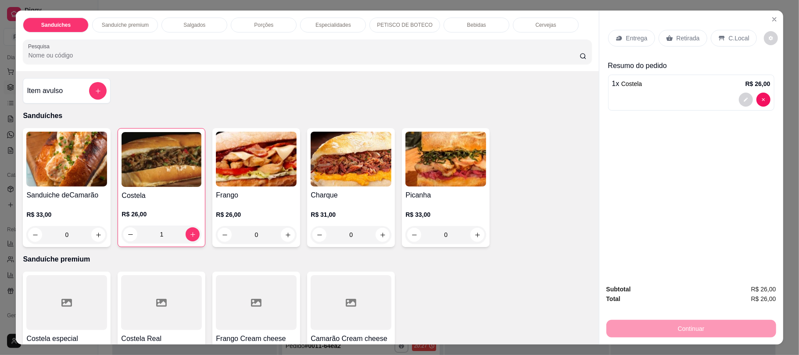
click at [681, 46] on div "Retirada" at bounding box center [683, 38] width 49 height 17
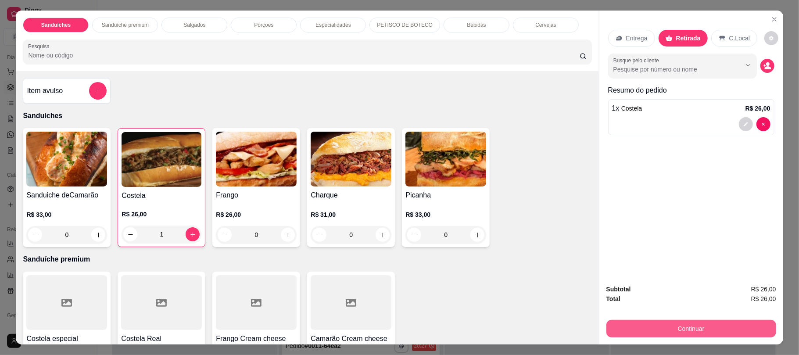
click at [698, 320] on button "Continuar" at bounding box center [692, 329] width 170 height 18
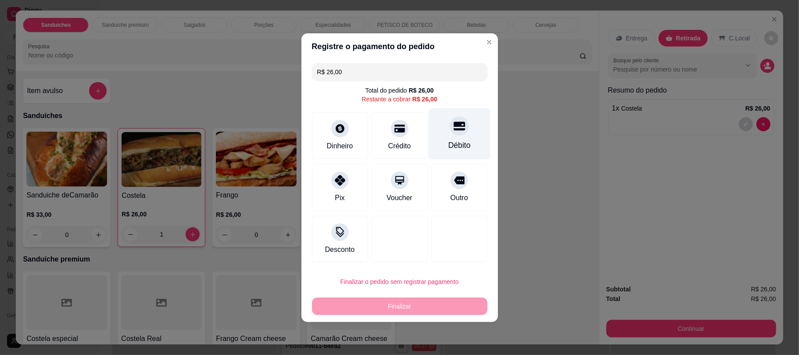
click at [448, 141] on div "Débito" at bounding box center [459, 145] width 22 height 11
type input "R$ 0,00"
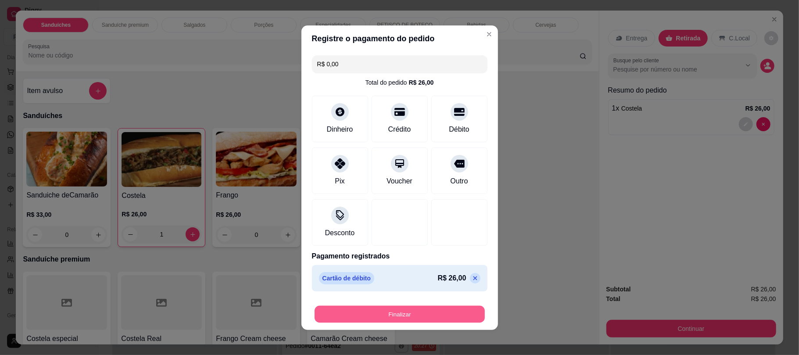
click at [439, 307] on button "Finalizar" at bounding box center [400, 314] width 170 height 17
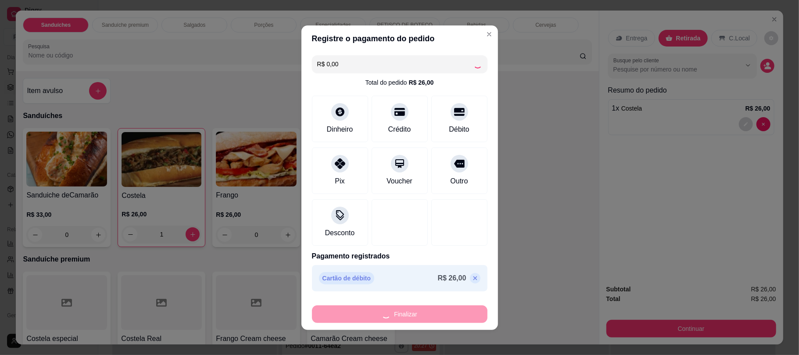
type input "0"
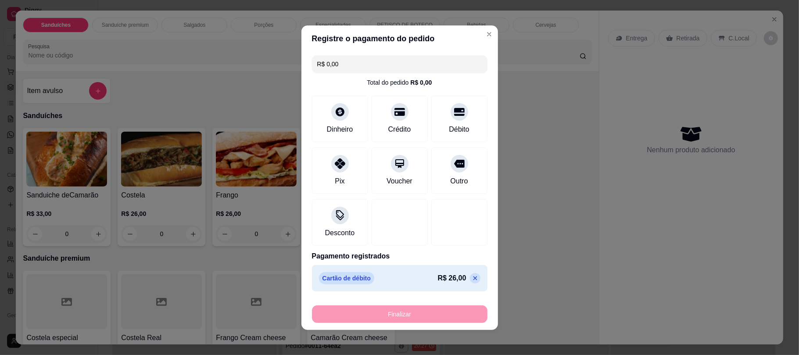
type input "-R$ 26,00"
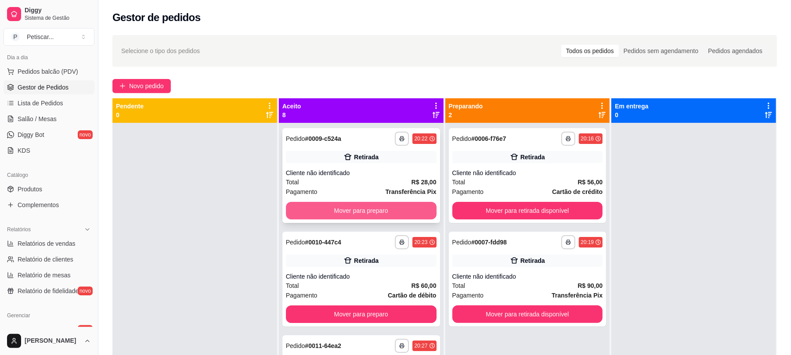
click at [370, 216] on button "Mover para preparo" at bounding box center [361, 211] width 151 height 18
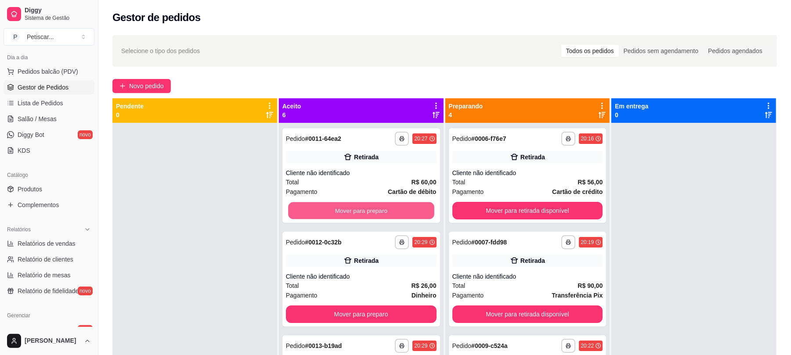
click at [370, 216] on button "Mover para preparo" at bounding box center [361, 210] width 146 height 17
click at [370, 216] on button "Mover para preparo" at bounding box center [361, 211] width 151 height 18
click at [370, 216] on button "Mover para preparo" at bounding box center [361, 210] width 146 height 17
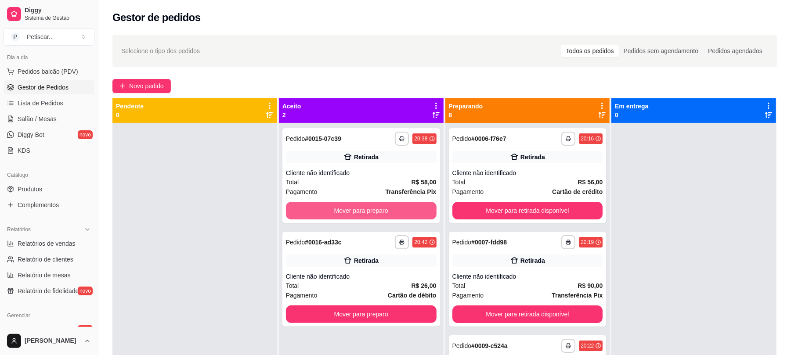
click at [370, 216] on button "Mover para preparo" at bounding box center [361, 211] width 151 height 18
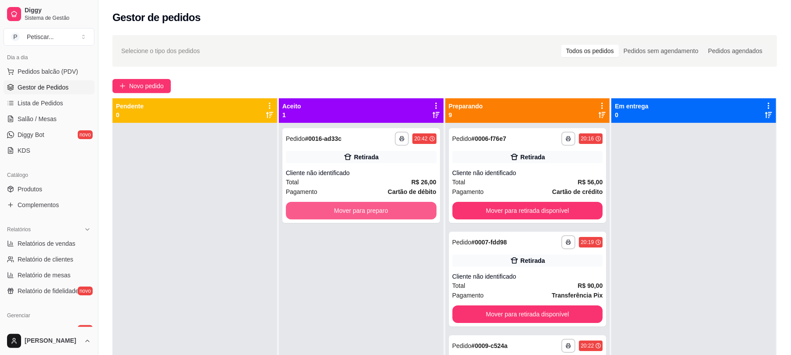
click at [370, 216] on button "Mover para preparo" at bounding box center [361, 211] width 151 height 18
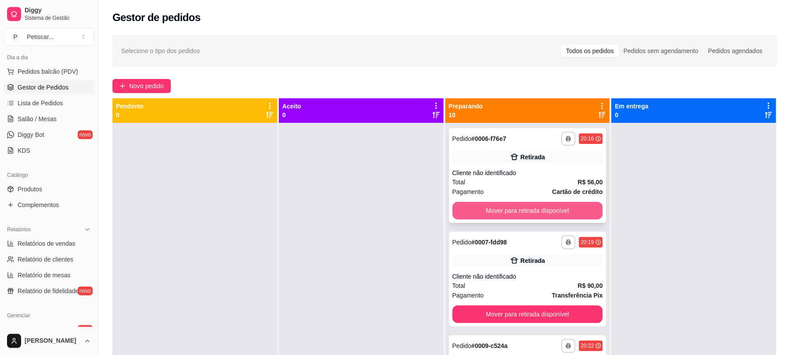
click at [529, 207] on button "Mover para retirada disponível" at bounding box center [527, 211] width 151 height 18
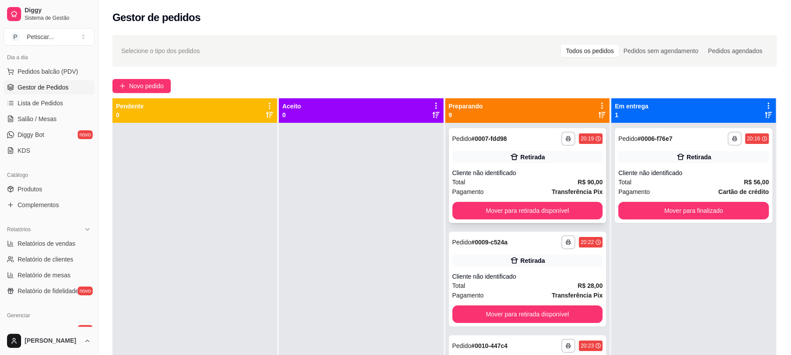
click at [531, 138] on div "**********" at bounding box center [527, 139] width 151 height 14
click at [234, 227] on div at bounding box center [194, 300] width 165 height 355
click at [151, 77] on div "**********" at bounding box center [444, 247] width 692 height 434
click at [158, 85] on span "Novo pedido" at bounding box center [146, 86] width 35 height 10
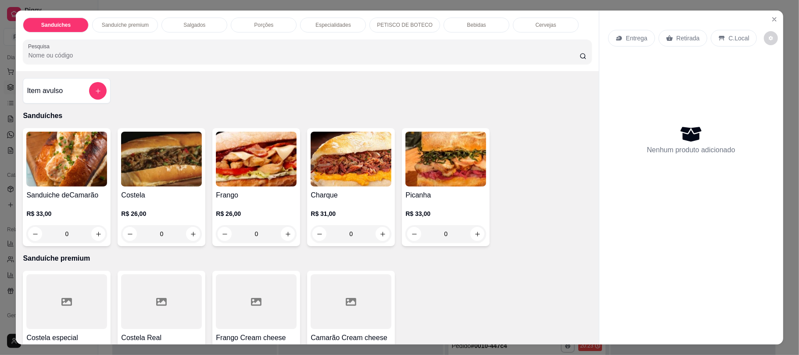
click at [467, 23] on p "Bebidas" at bounding box center [476, 25] width 19 height 7
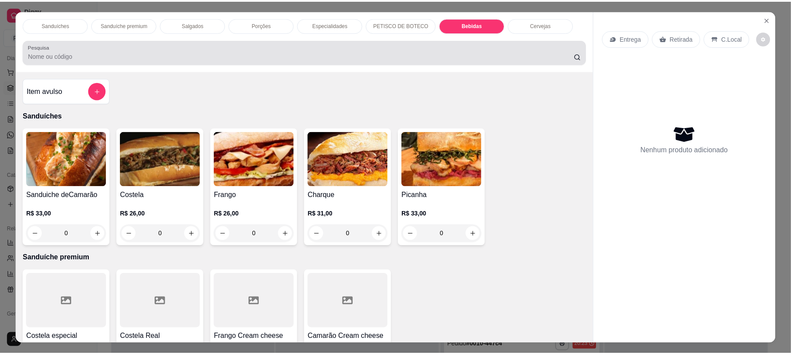
scroll to position [18, 0]
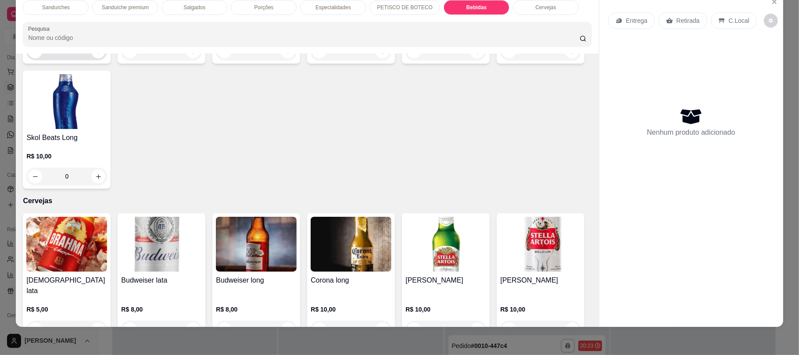
click at [102, 60] on div "0" at bounding box center [66, 52] width 81 height 18
click at [96, 54] on icon "increase-product-quantity" at bounding box center [98, 51] width 5 height 5
type input "1"
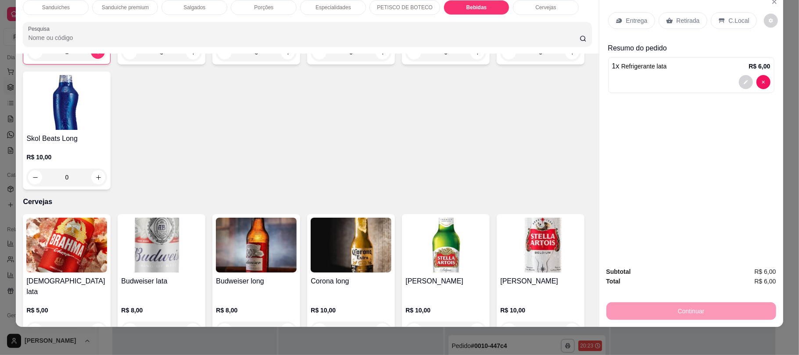
click at [680, 28] on div "Retirada" at bounding box center [683, 20] width 49 height 17
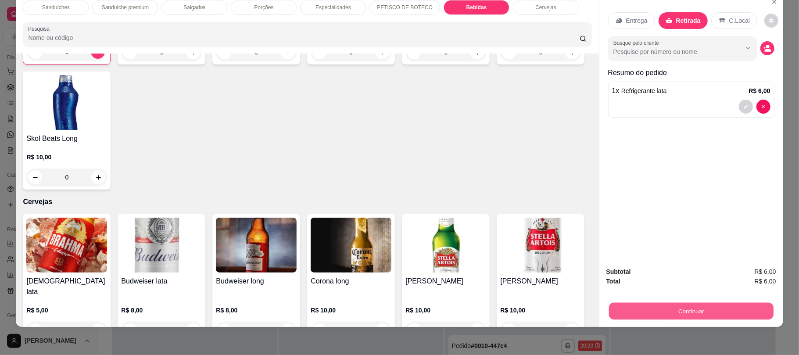
click at [701, 306] on button "Continuar" at bounding box center [691, 310] width 165 height 17
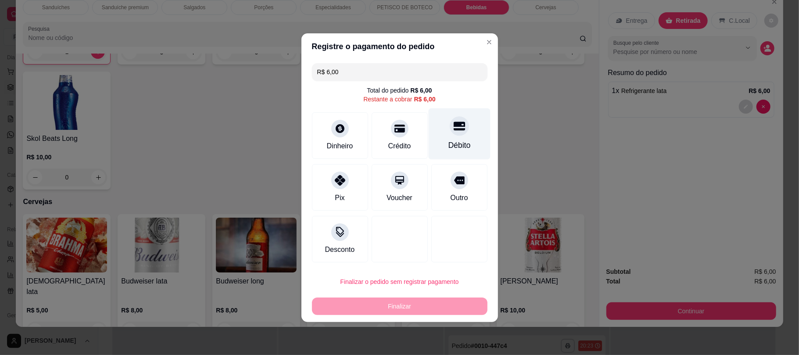
click at [463, 134] on div "Débito" at bounding box center [459, 133] width 62 height 51
type input "R$ 0,00"
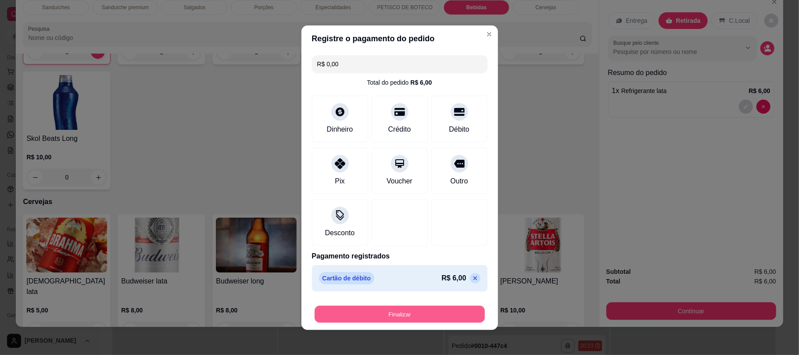
click at [439, 315] on button "Finalizar" at bounding box center [400, 314] width 170 height 17
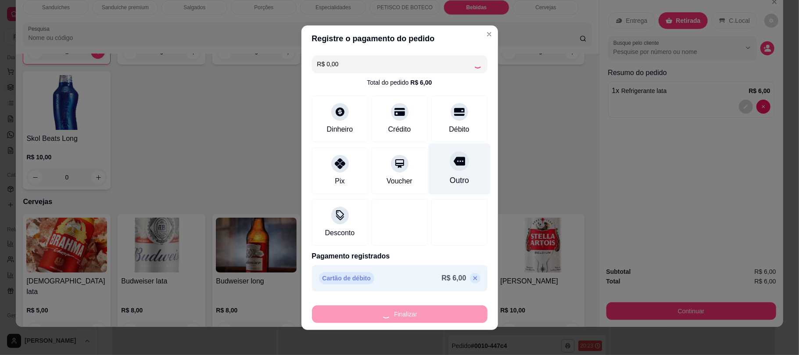
type input "0"
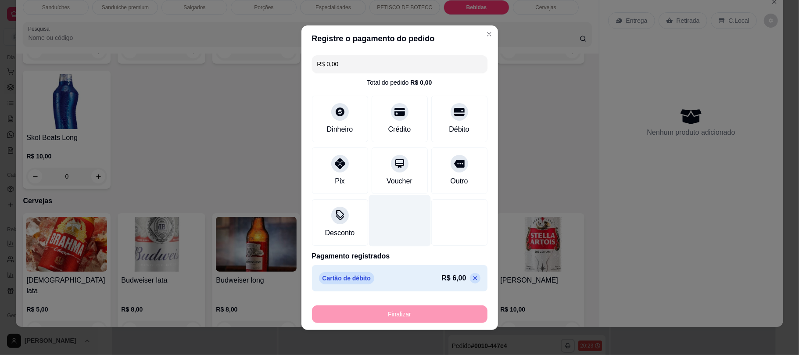
type input "-R$ 6,00"
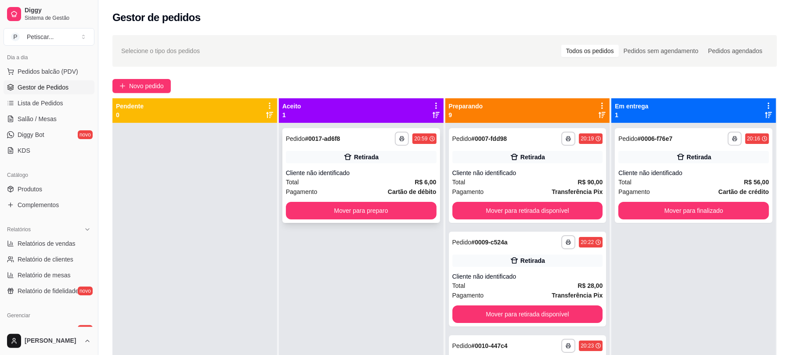
click at [367, 138] on div "**********" at bounding box center [361, 139] width 151 height 14
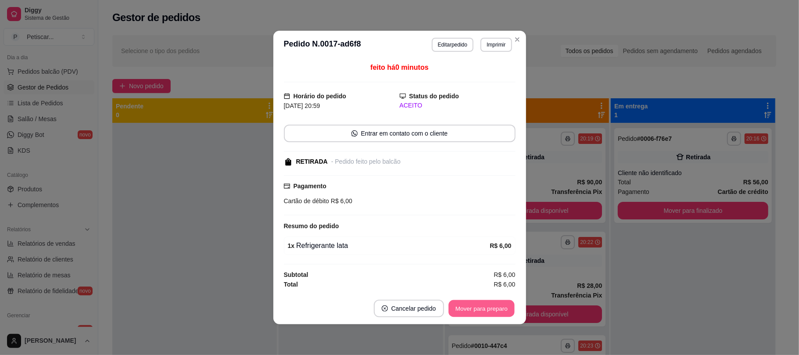
click at [489, 304] on button "Mover para preparo" at bounding box center [482, 308] width 66 height 17
click at [489, 304] on button "Mover para retirada disponível" at bounding box center [466, 309] width 97 height 18
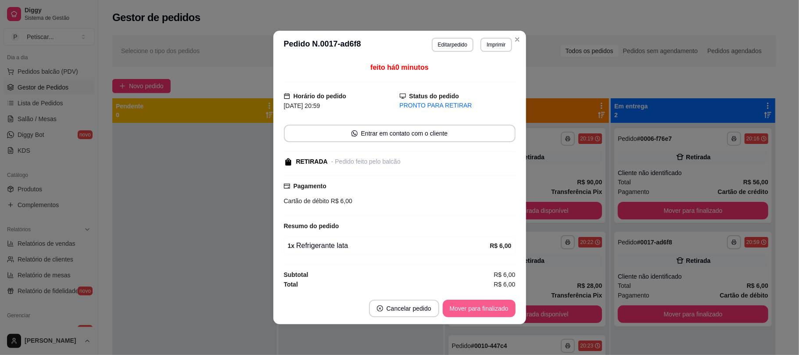
click at [489, 304] on button "Mover para finalizado" at bounding box center [479, 309] width 73 height 18
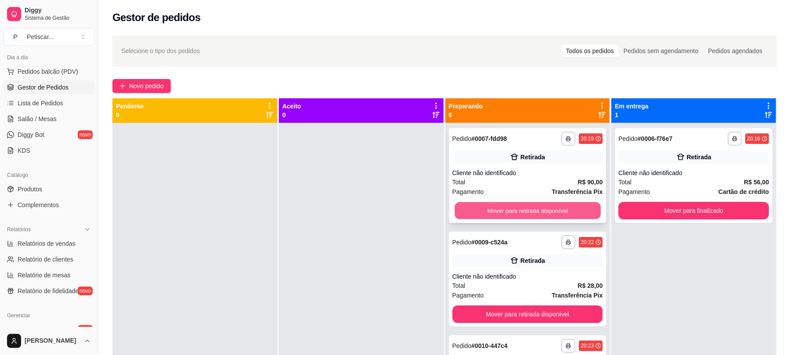
click at [532, 205] on button "Mover para retirada disponível" at bounding box center [527, 210] width 146 height 17
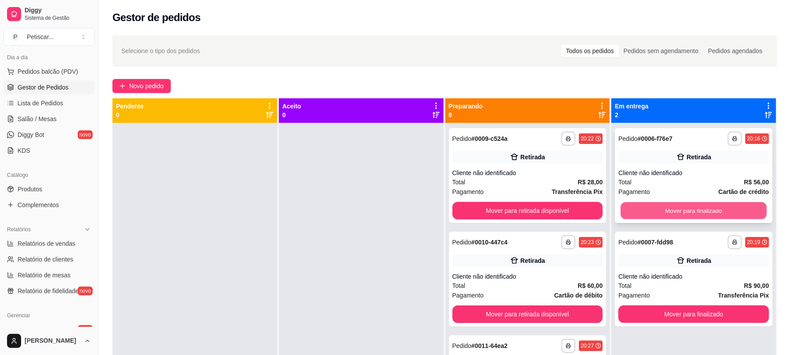
click at [654, 205] on button "Mover para finalizado" at bounding box center [693, 210] width 146 height 17
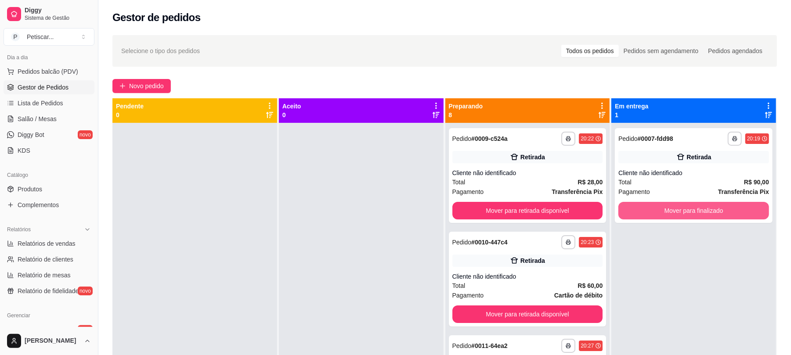
click at [654, 205] on button "Mover para finalizado" at bounding box center [693, 211] width 151 height 18
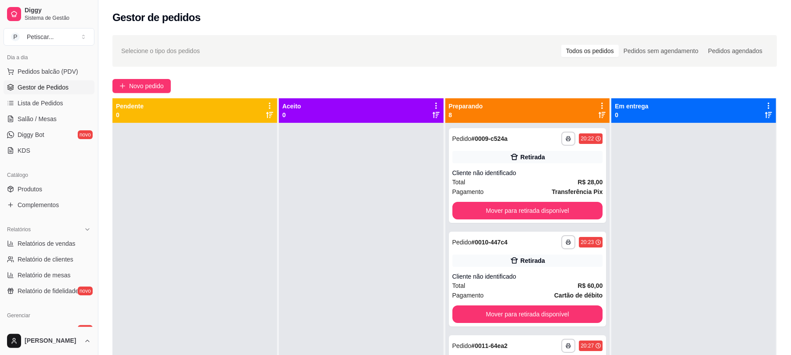
click at [654, 201] on div at bounding box center [693, 300] width 165 height 355
click at [147, 83] on span "Novo pedido" at bounding box center [146, 86] width 35 height 10
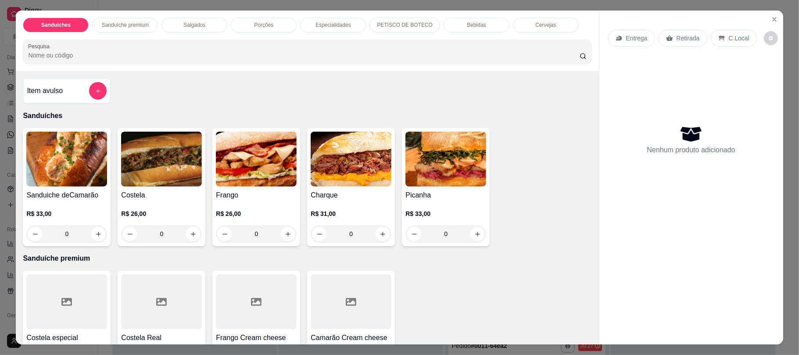
click at [467, 28] on p "Bebidas" at bounding box center [476, 25] width 19 height 7
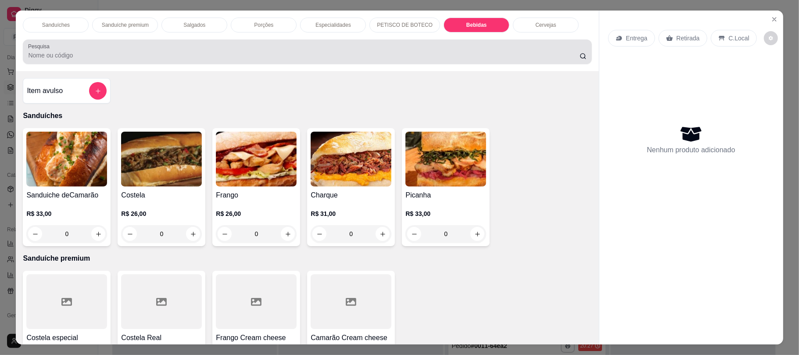
scroll to position [18, 0]
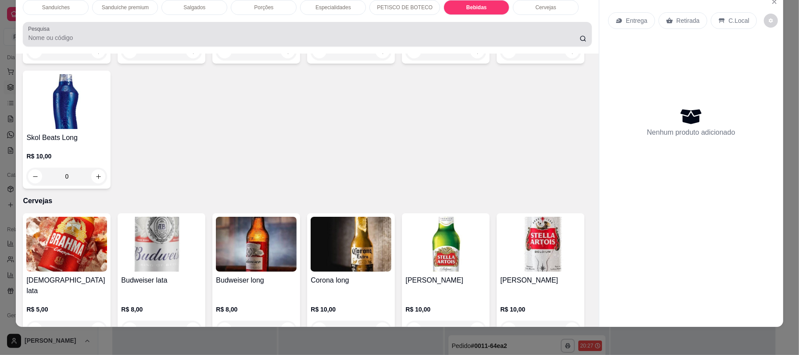
click at [465, 28] on div at bounding box center [307, 34] width 558 height 18
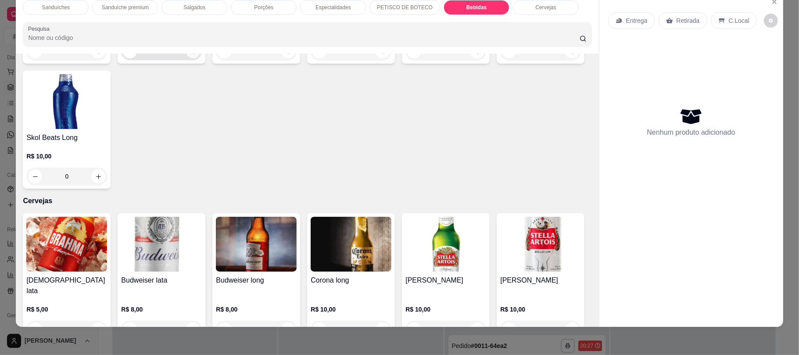
click at [191, 55] on icon "increase-product-quantity" at bounding box center [193, 51] width 7 height 7
type input "1"
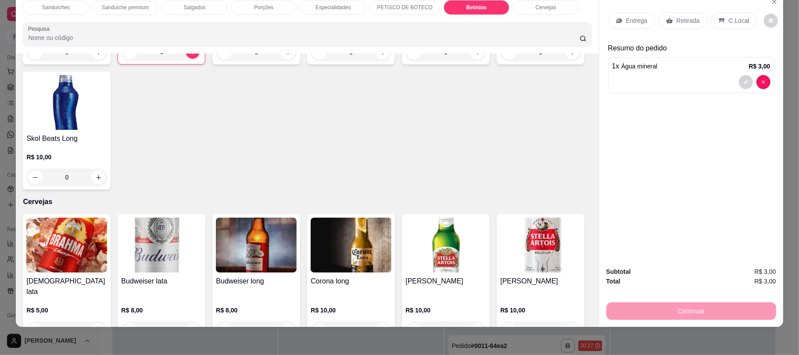
click at [691, 24] on p "Retirada" at bounding box center [688, 20] width 23 height 9
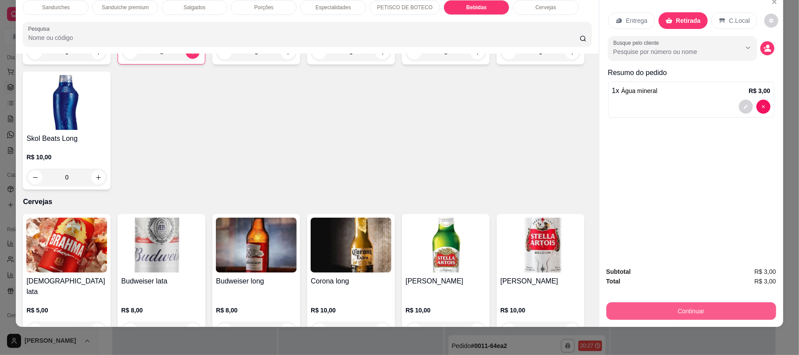
click at [727, 306] on button "Continuar" at bounding box center [692, 311] width 170 height 18
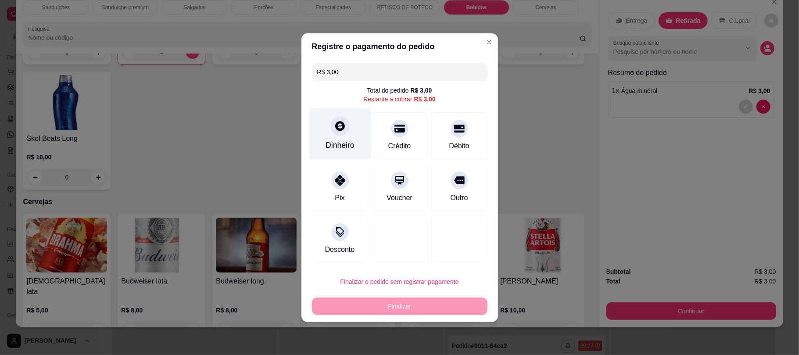
click at [335, 125] on icon at bounding box center [340, 126] width 10 height 10
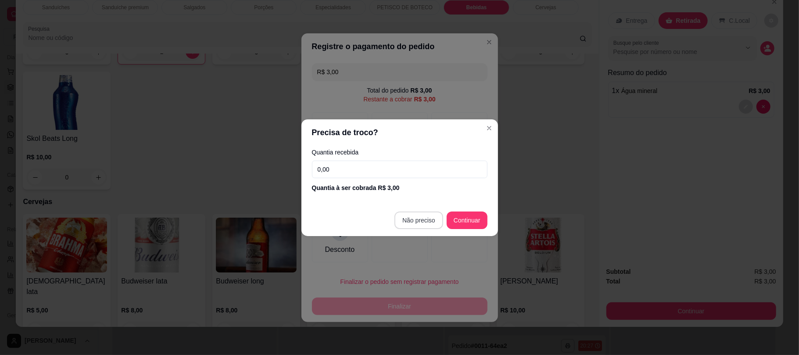
type input "R$ 0,00"
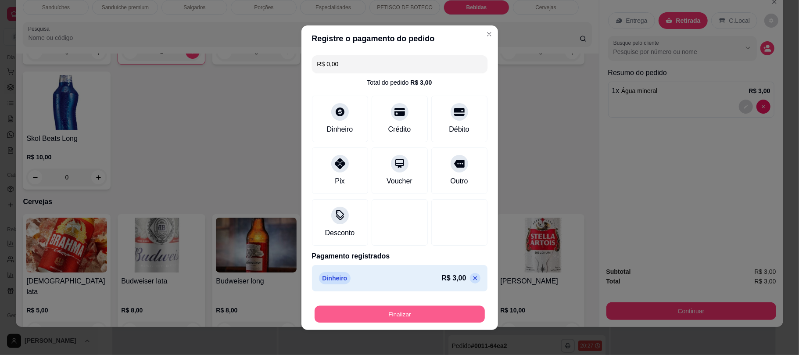
click at [414, 314] on button "Finalizar" at bounding box center [400, 314] width 170 height 17
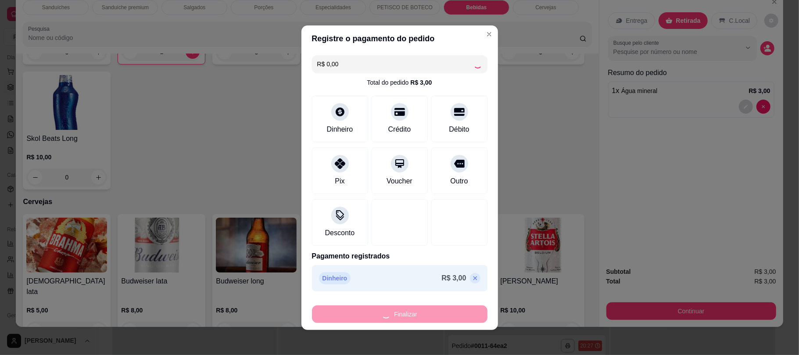
type input "0"
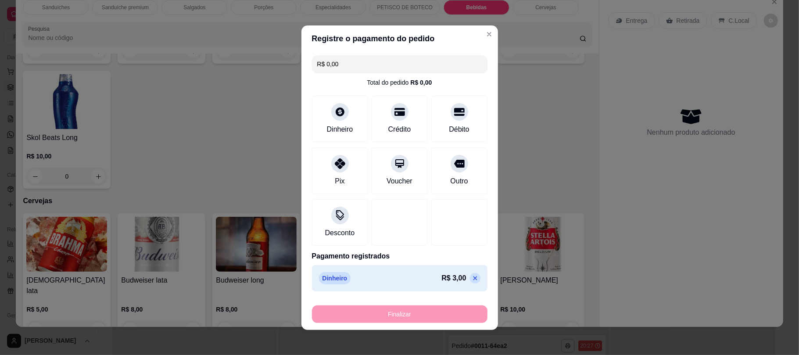
type input "-R$ 3,00"
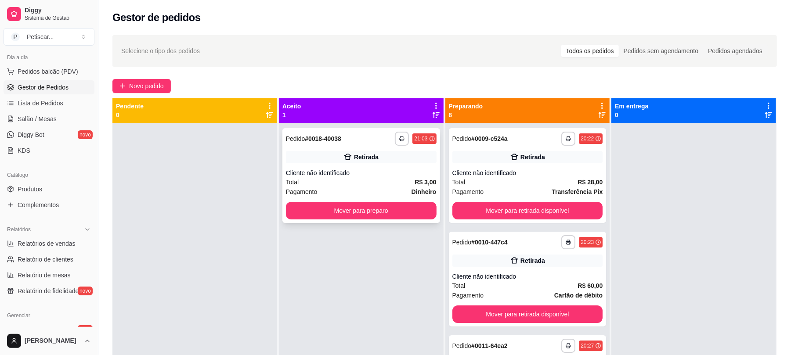
click at [366, 142] on div "**********" at bounding box center [361, 139] width 151 height 14
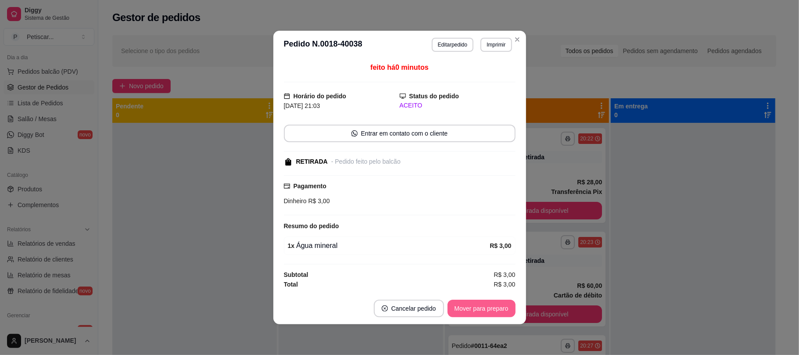
click at [495, 314] on button "Mover para preparo" at bounding box center [482, 309] width 68 height 18
click at [495, 314] on button "Mover para retirada disponível" at bounding box center [466, 309] width 97 height 18
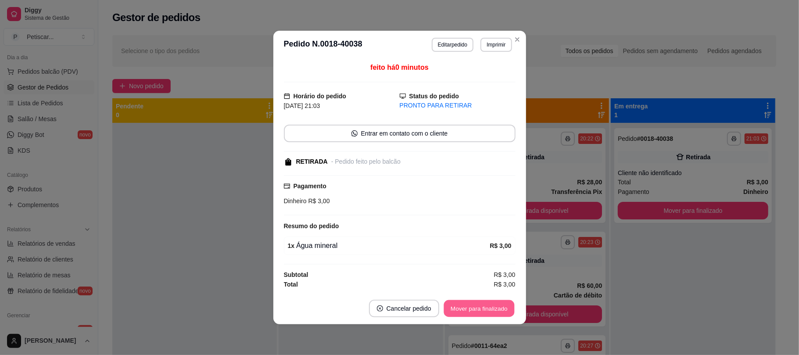
click at [473, 311] on button "Mover para finalizado" at bounding box center [479, 308] width 71 height 17
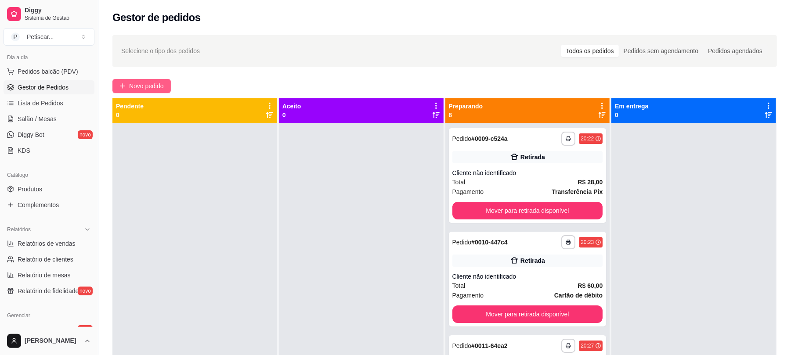
click at [155, 79] on button "Novo pedido" at bounding box center [141, 86] width 58 height 14
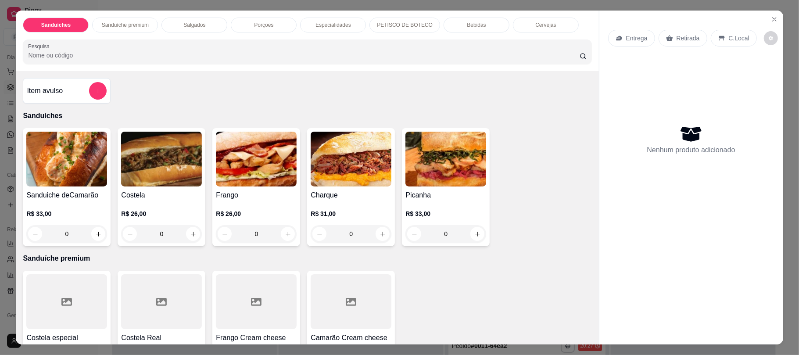
click at [98, 230] on div "0" at bounding box center [66, 234] width 81 height 18
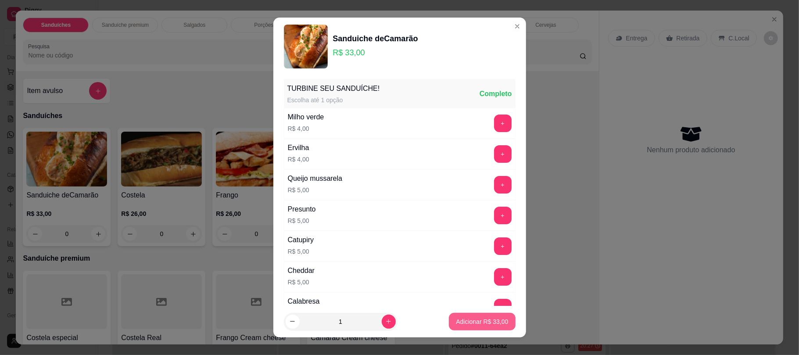
click at [456, 318] on p "Adicionar R$ 33,00" at bounding box center [482, 321] width 52 height 9
type input "1"
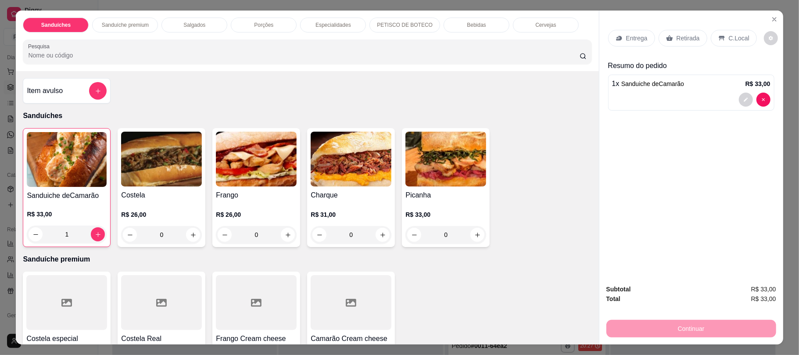
click at [681, 44] on div "Retirada" at bounding box center [683, 38] width 49 height 17
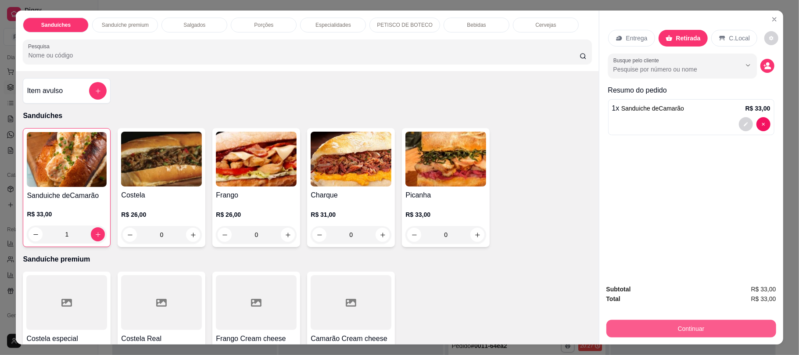
click at [715, 326] on button "Continuar" at bounding box center [692, 329] width 170 height 18
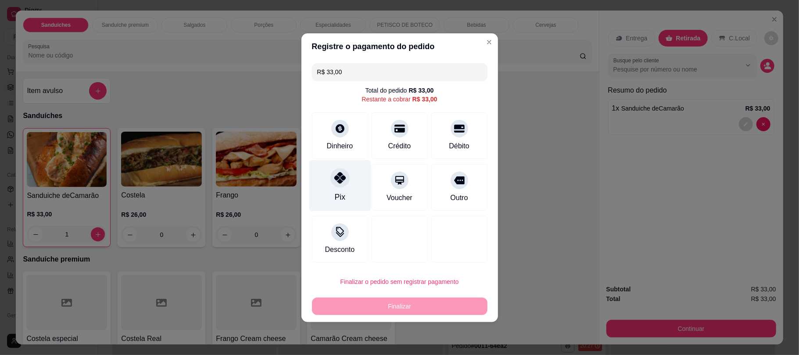
click at [355, 190] on div "Pix" at bounding box center [340, 185] width 62 height 51
type input "R$ 0,00"
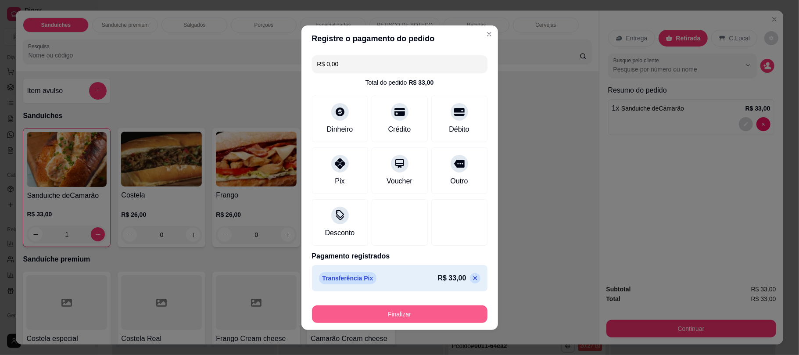
click at [441, 311] on button "Finalizar" at bounding box center [400, 315] width 176 height 18
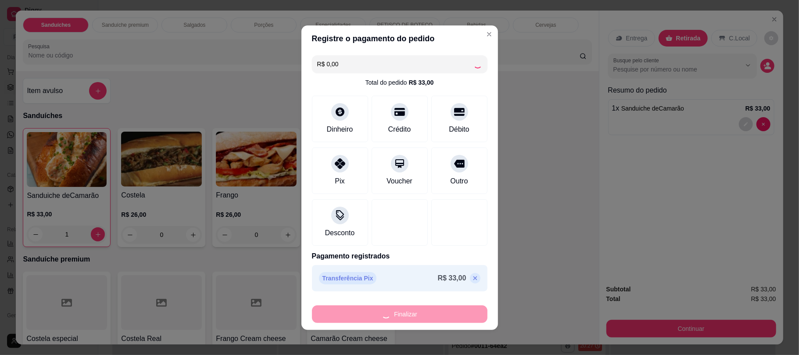
type input "0"
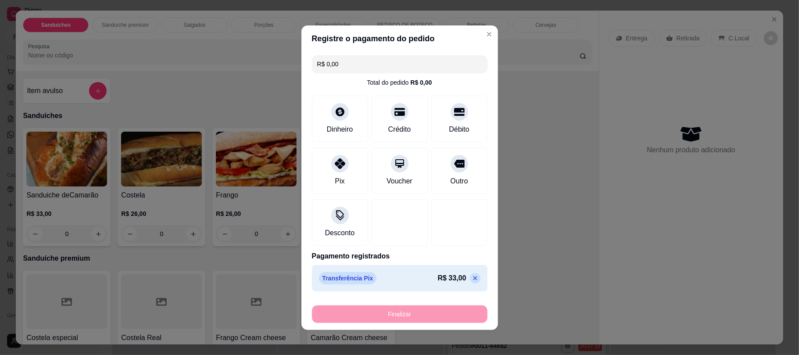
type input "-R$ 33,00"
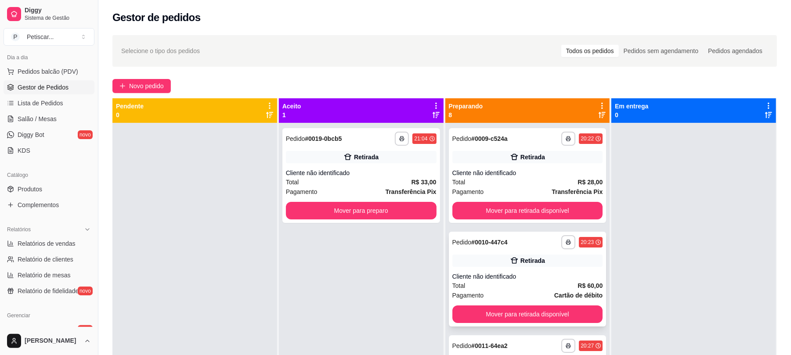
click at [534, 241] on div "**********" at bounding box center [527, 242] width 151 height 14
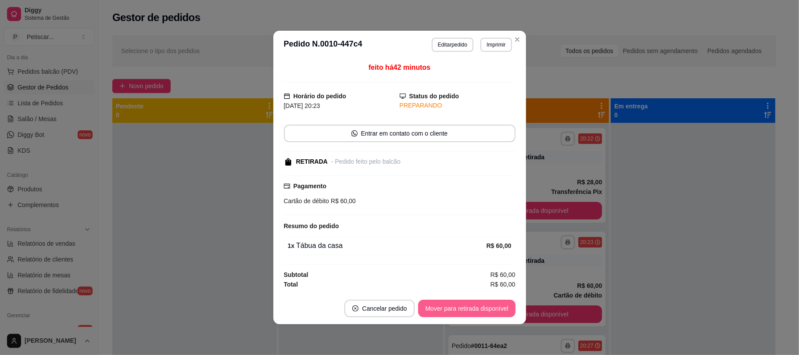
click at [476, 302] on button "Mover para retirada disponível" at bounding box center [466, 309] width 97 height 18
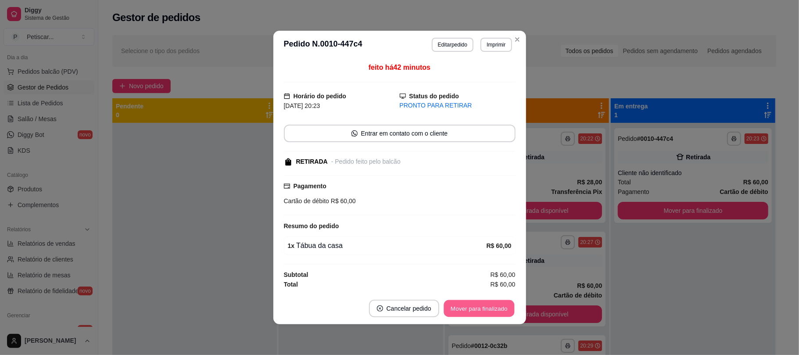
click at [475, 307] on button "Mover para finalizado" at bounding box center [479, 308] width 71 height 17
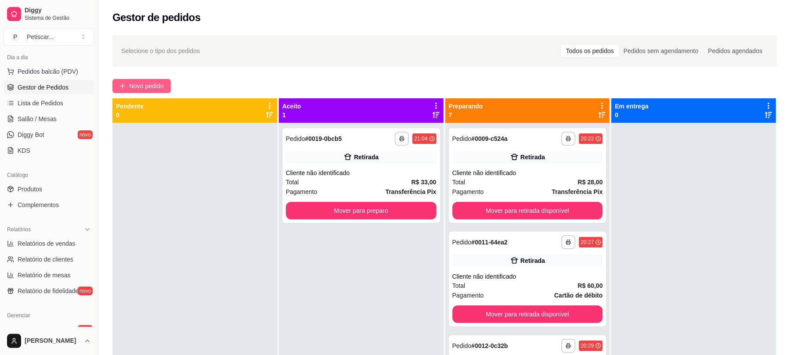
click at [133, 81] on span "Novo pedido" at bounding box center [146, 86] width 35 height 10
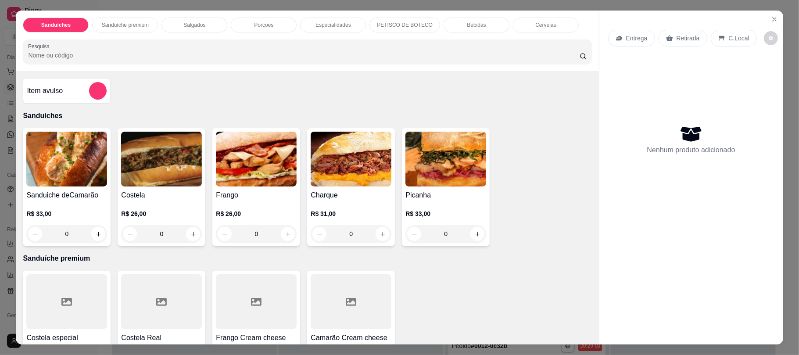
click at [452, 29] on div "Bebidas" at bounding box center [477, 25] width 66 height 15
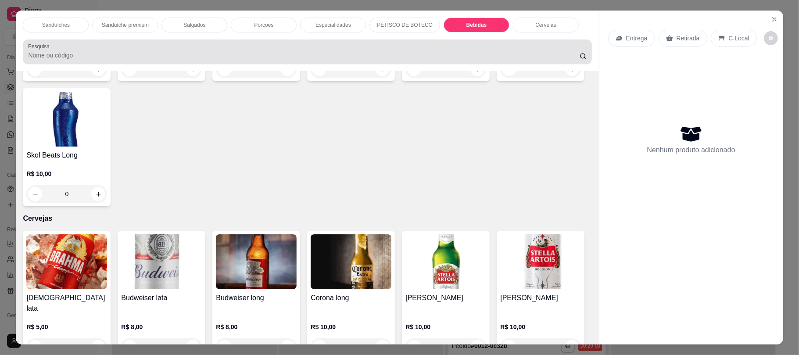
scroll to position [18, 0]
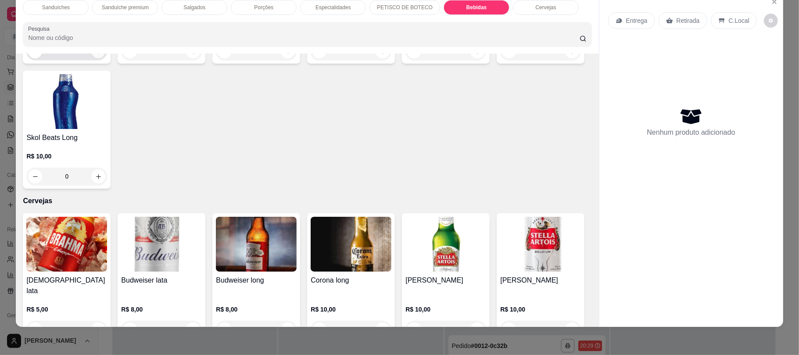
click at [95, 55] on icon "increase-product-quantity" at bounding box center [98, 51] width 7 height 7
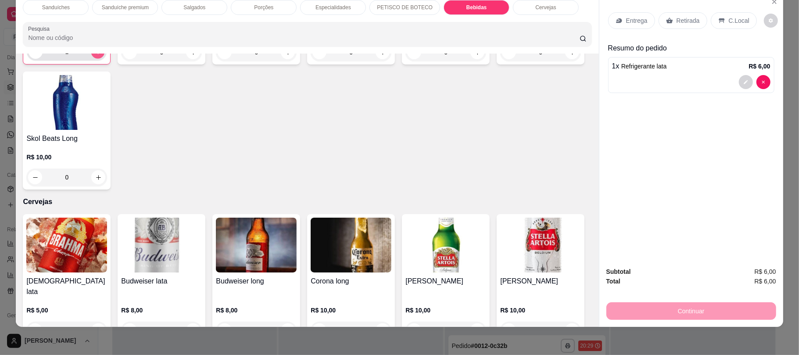
click at [96, 55] on icon "increase-product-quantity" at bounding box center [98, 52] width 7 height 7
type input "2"
click at [684, 30] on div "Entrega Retirada C.Local" at bounding box center [691, 20] width 166 height 31
click at [677, 20] on p "Retirada" at bounding box center [688, 20] width 23 height 9
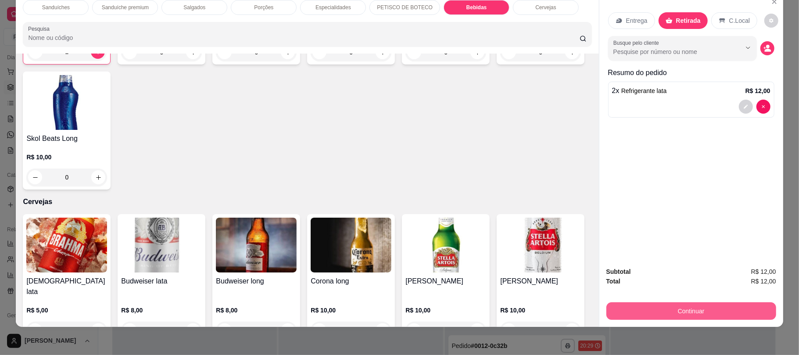
click at [708, 315] on button "Continuar" at bounding box center [692, 311] width 170 height 18
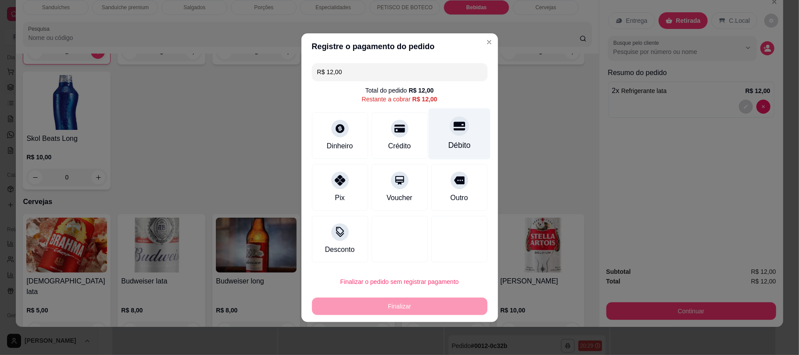
click at [467, 141] on div "Débito" at bounding box center [459, 133] width 62 height 51
type input "R$ 0,00"
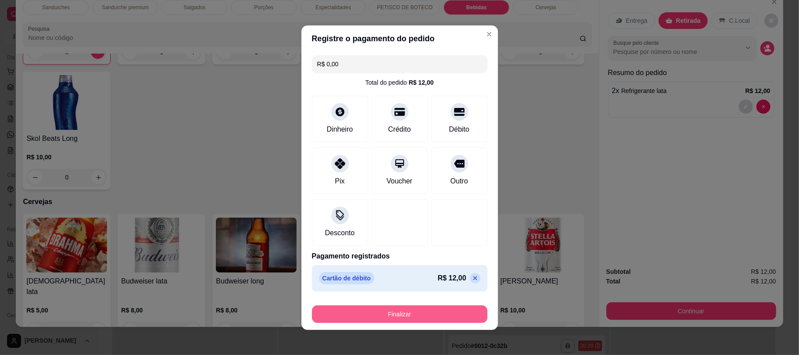
click at [454, 311] on button "Finalizar" at bounding box center [400, 315] width 176 height 18
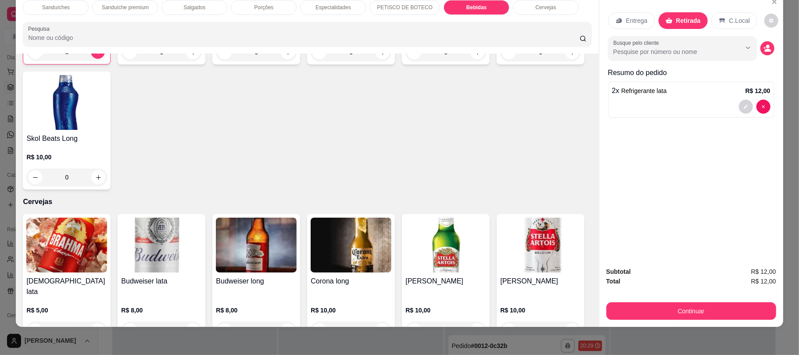
scroll to position [0, 0]
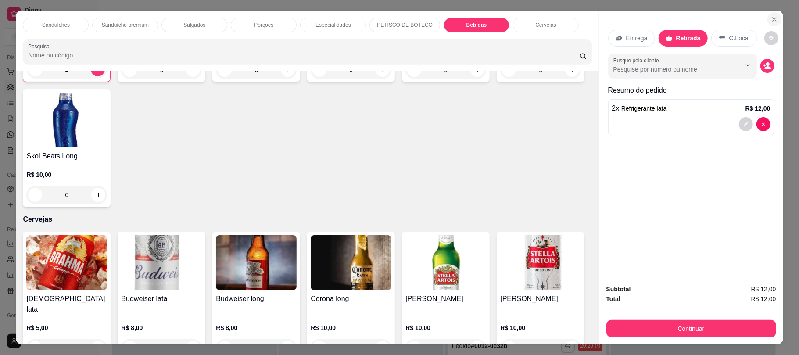
click at [704, 179] on section "Sanduíches Sanduíche premium Salgados Porções Especialidades PETISCO DE BOTECO …" at bounding box center [399, 178] width 767 height 334
click at [701, 259] on div "Entrega Retirada C.Local Busque pelo cliente Resumo do pedido 2 x Refrigerante …" at bounding box center [692, 144] width 184 height 266
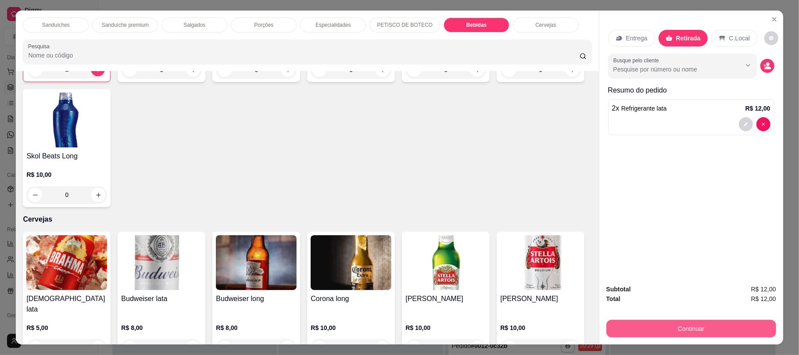
drag, startPoint x: 681, startPoint y: 317, endPoint x: 683, endPoint y: 327, distance: 10.7
click at [683, 327] on div "Subtotal R$ 12,00 Total R$ 12,00 Continuar" at bounding box center [692, 310] width 170 height 53
click at [683, 327] on button "Continuar" at bounding box center [691, 328] width 165 height 17
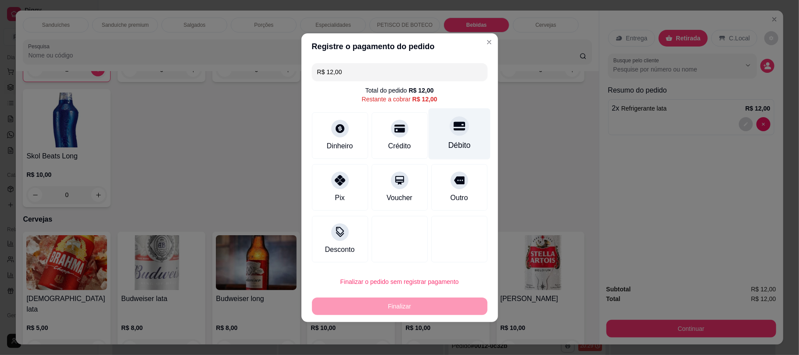
click at [460, 123] on div at bounding box center [459, 125] width 19 height 19
type input "R$ 0,00"
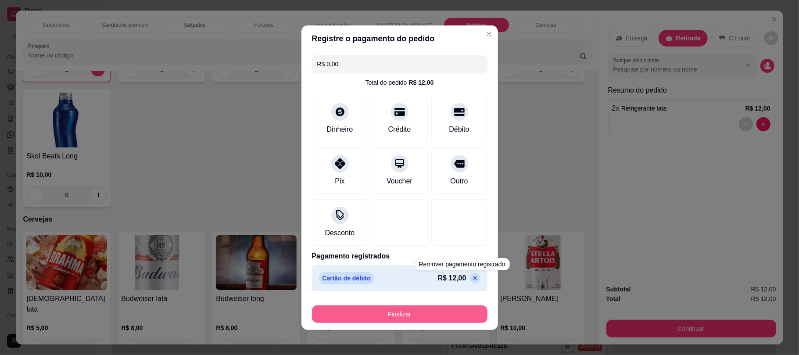
click at [461, 306] on div "Finalizar" at bounding box center [400, 315] width 176 height 18
click at [443, 310] on button "Finalizar" at bounding box center [400, 314] width 170 height 17
click at [443, 310] on div "Finalizar" at bounding box center [400, 315] width 176 height 18
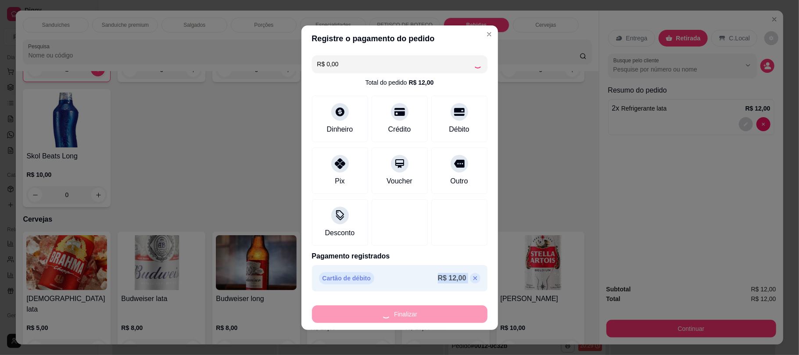
click at [443, 310] on div "Finalizar" at bounding box center [400, 315] width 176 height 18
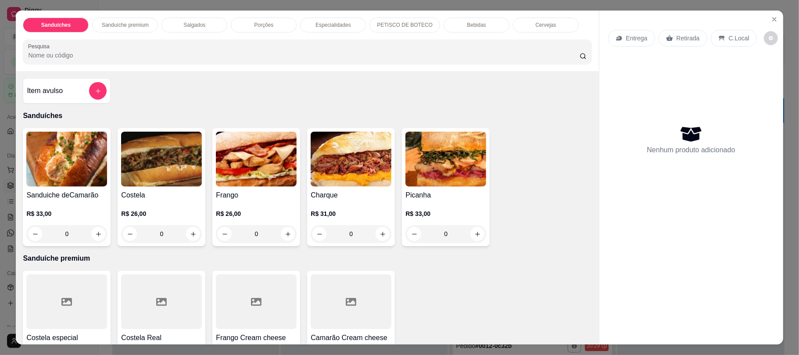
click at [467, 27] on p "Bebidas" at bounding box center [476, 25] width 19 height 7
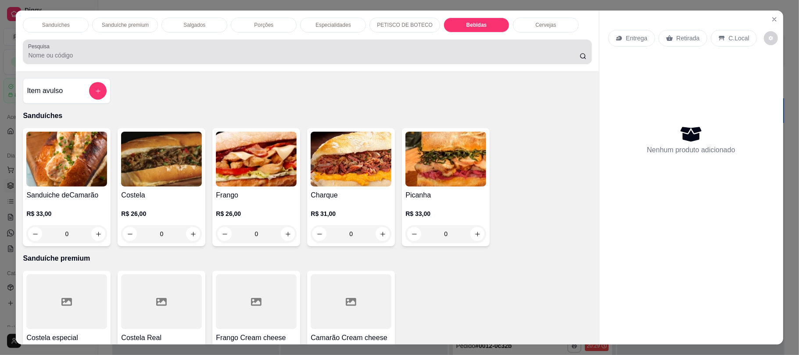
scroll to position [18, 0]
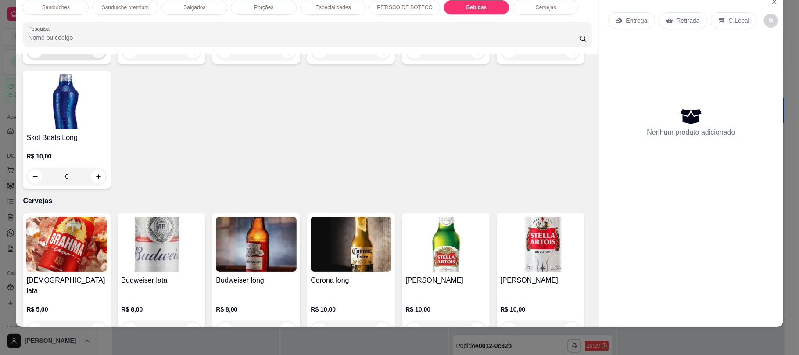
click at [92, 58] on button "increase-product-quantity" at bounding box center [99, 52] width 14 height 14
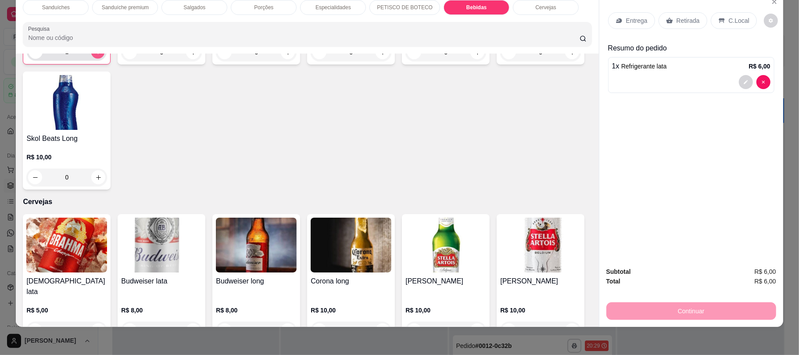
click at [91, 59] on button "increase-product-quantity" at bounding box center [98, 52] width 14 height 14
type input "2"
click at [677, 25] on p "Retirada" at bounding box center [688, 20] width 23 height 9
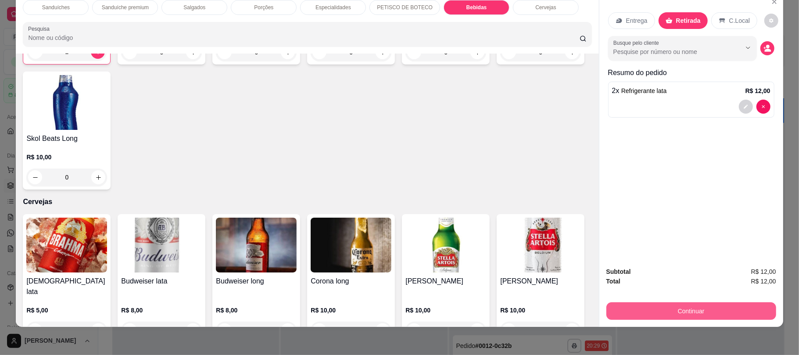
click at [682, 308] on button "Continuar" at bounding box center [692, 311] width 170 height 18
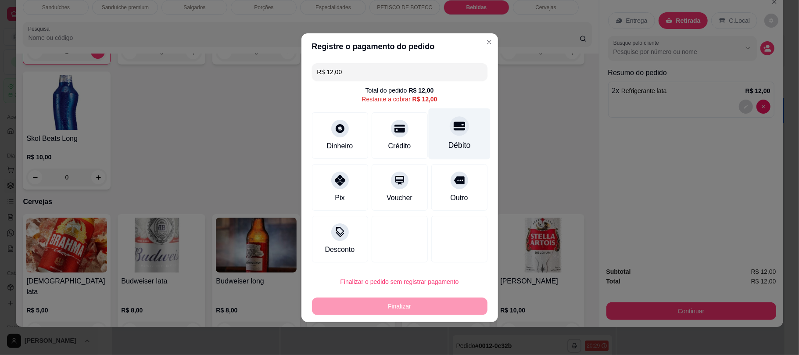
click at [455, 136] on div "Débito" at bounding box center [459, 133] width 62 height 51
type input "R$ 0,00"
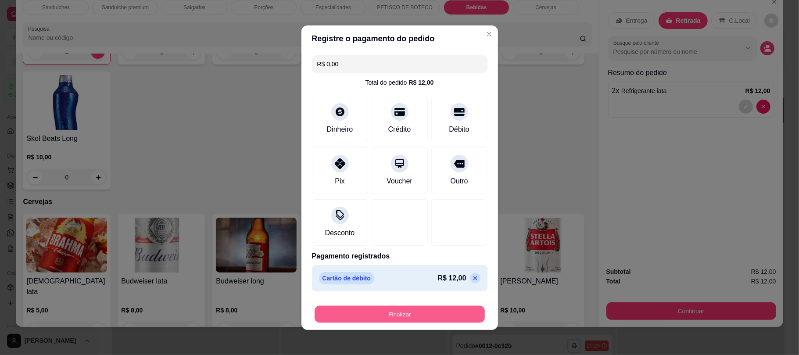
click at [453, 313] on button "Finalizar" at bounding box center [400, 314] width 170 height 17
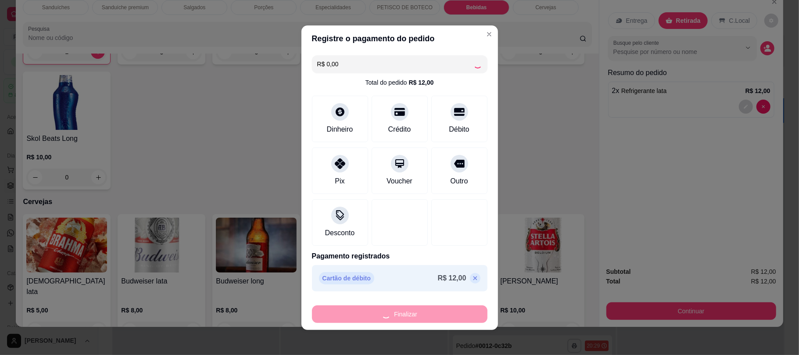
type input "0"
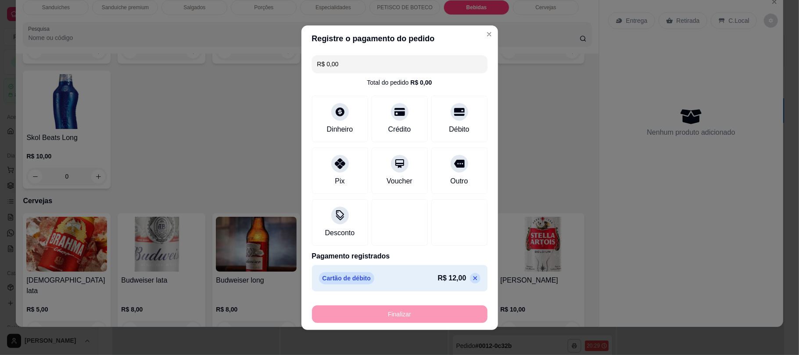
type input "-R$ 12,00"
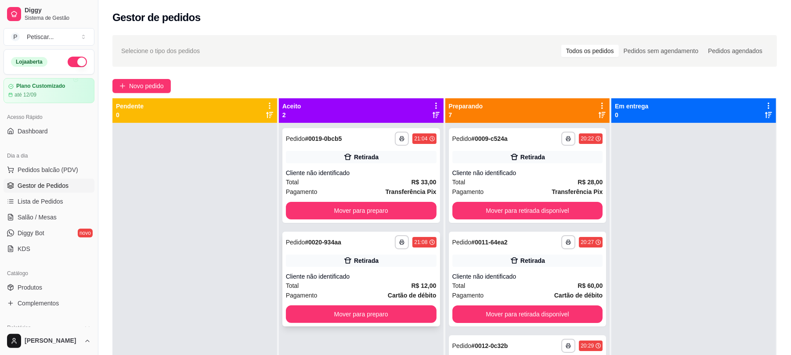
click at [339, 247] on div "Pedido # 0020-934aa" at bounding box center [313, 242] width 55 height 11
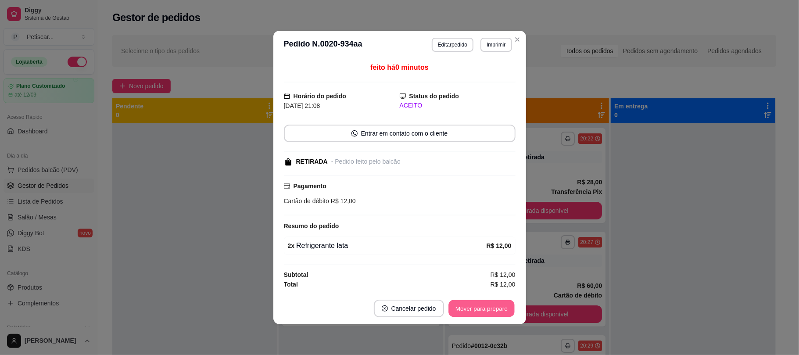
click at [489, 306] on button "Mover para preparo" at bounding box center [482, 308] width 66 height 17
click at [489, 306] on button "Mover para retirada disponível" at bounding box center [466, 309] width 97 height 18
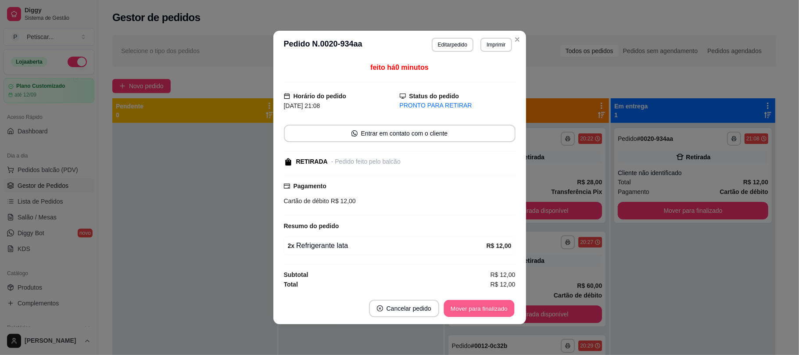
click at [489, 306] on button "Mover para finalizado" at bounding box center [479, 308] width 71 height 17
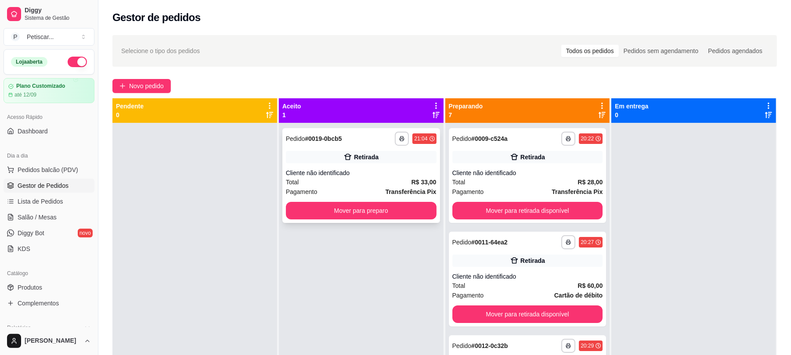
click at [368, 137] on div "**********" at bounding box center [361, 139] width 151 height 14
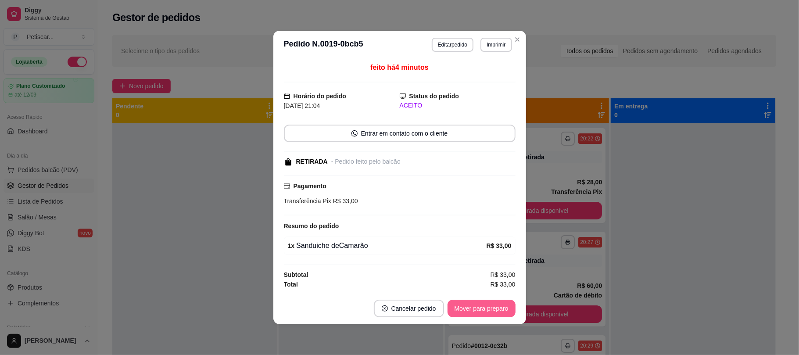
click at [499, 311] on button "Mover para preparo" at bounding box center [482, 309] width 68 height 18
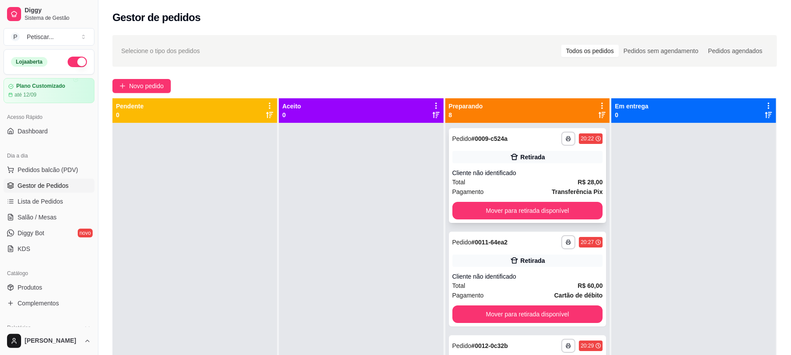
click at [516, 144] on div "**********" at bounding box center [527, 139] width 151 height 14
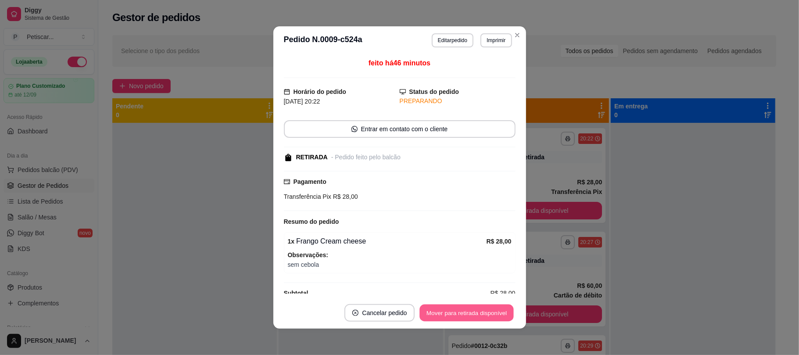
click at [468, 313] on button "Mover para retirada disponível" at bounding box center [467, 313] width 94 height 17
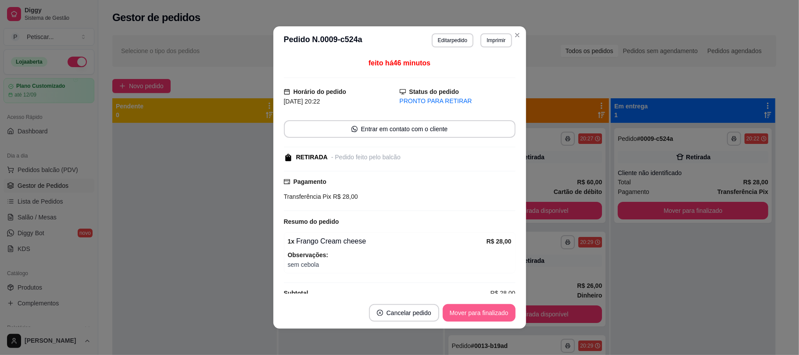
click at [486, 316] on button "Mover para finalizado" at bounding box center [479, 313] width 73 height 18
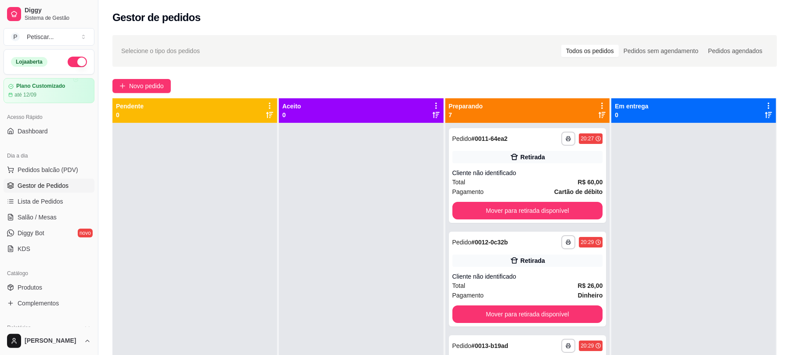
click at [637, 175] on div at bounding box center [693, 300] width 165 height 355
click at [142, 89] on span "Novo pedido" at bounding box center [146, 86] width 35 height 10
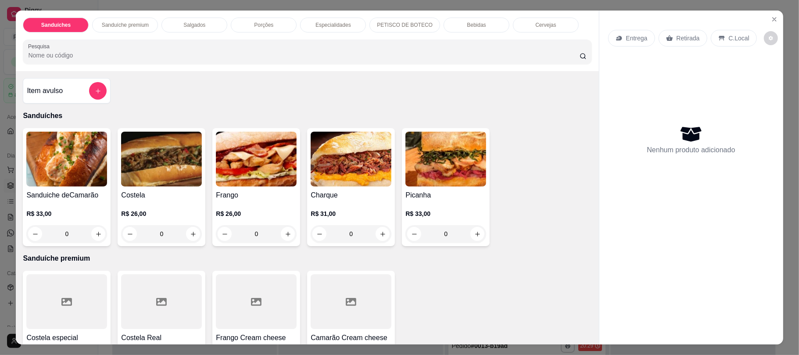
click at [90, 234] on div "0" at bounding box center [66, 234] width 81 height 18
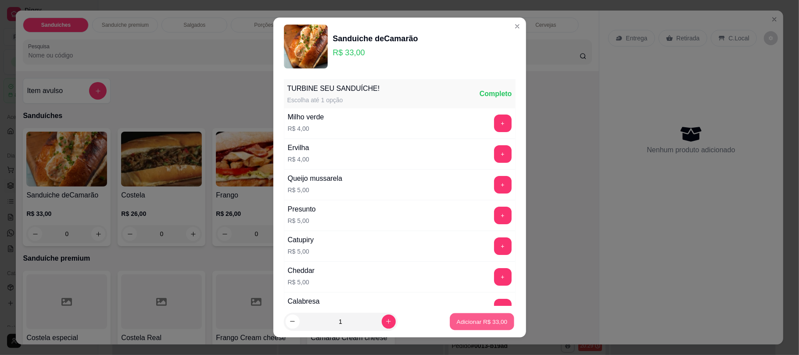
click at [450, 316] on button "Adicionar R$ 33,00" at bounding box center [482, 321] width 65 height 17
type input "1"
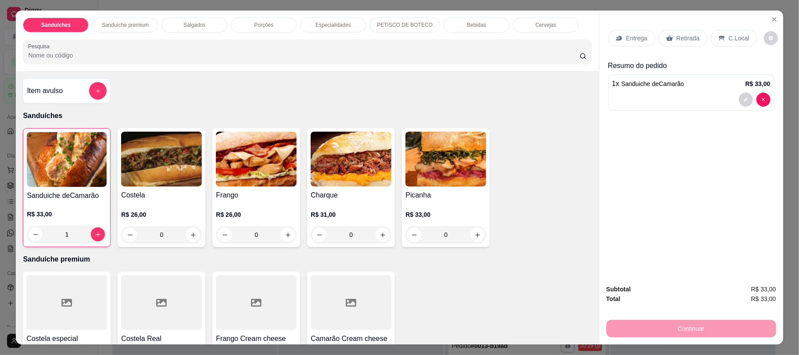
click at [677, 41] on p "Retirada" at bounding box center [688, 38] width 23 height 9
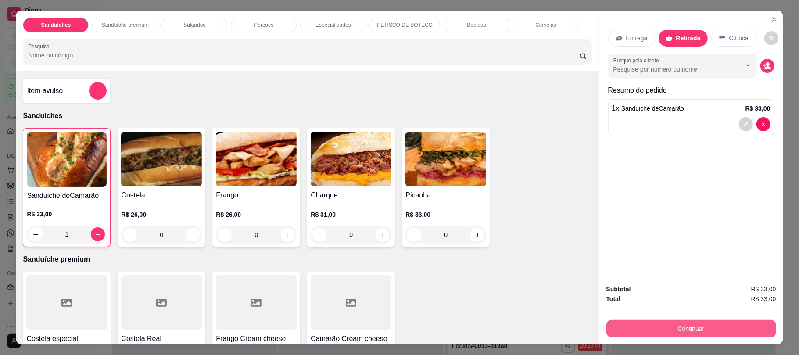
click at [691, 322] on button "Continuar" at bounding box center [692, 329] width 170 height 18
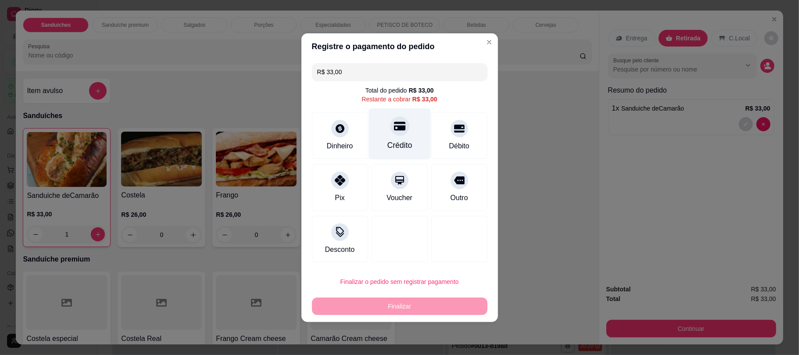
click at [401, 134] on div "Crédito" at bounding box center [400, 133] width 62 height 51
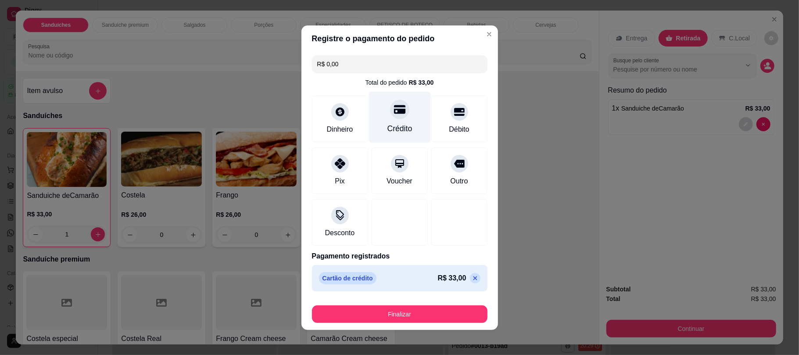
type input "R$ 0,00"
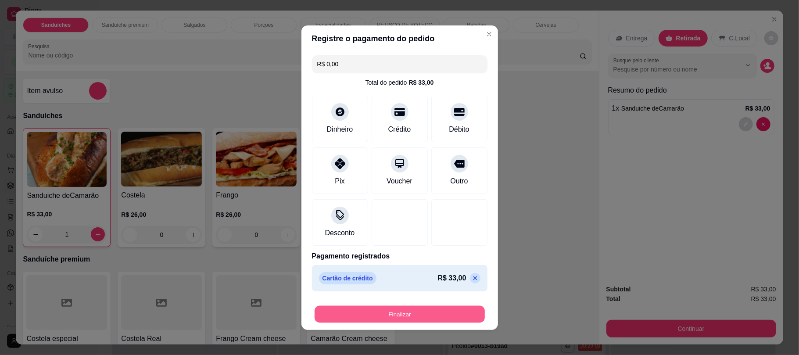
click at [431, 309] on button "Finalizar" at bounding box center [400, 314] width 170 height 17
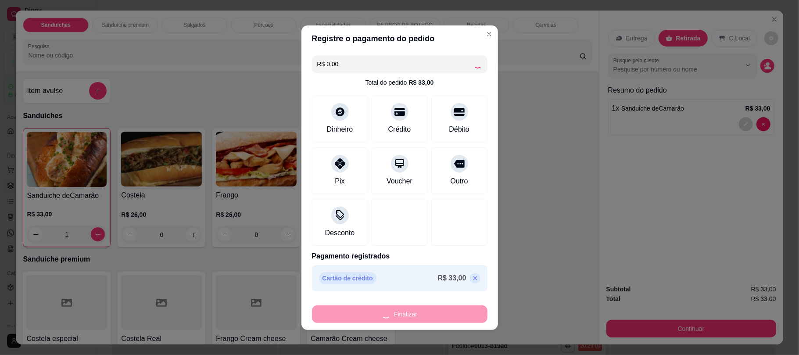
type input "0"
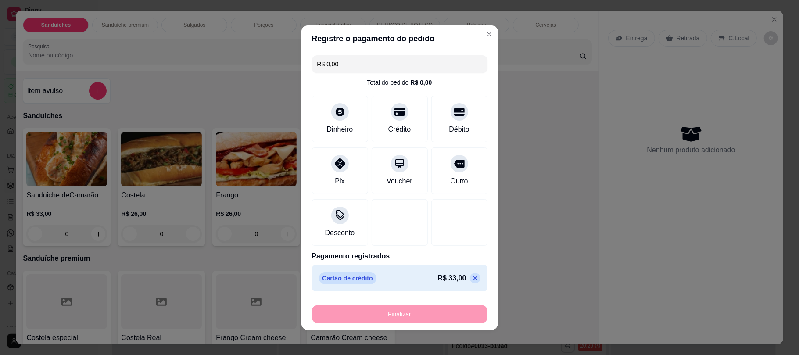
type input "-R$ 33,00"
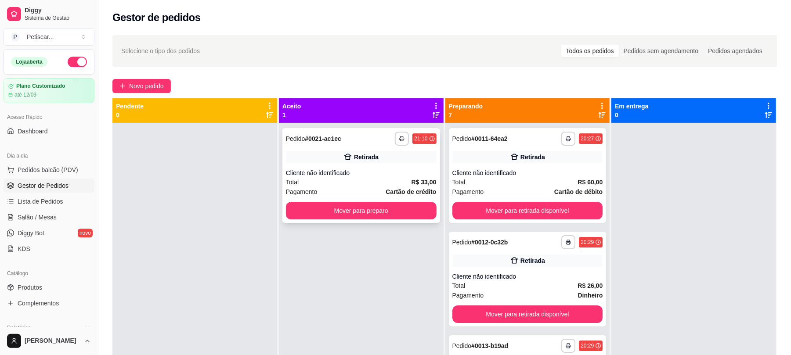
click at [333, 137] on strong "# 0021-ac1ec" at bounding box center [323, 138] width 36 height 7
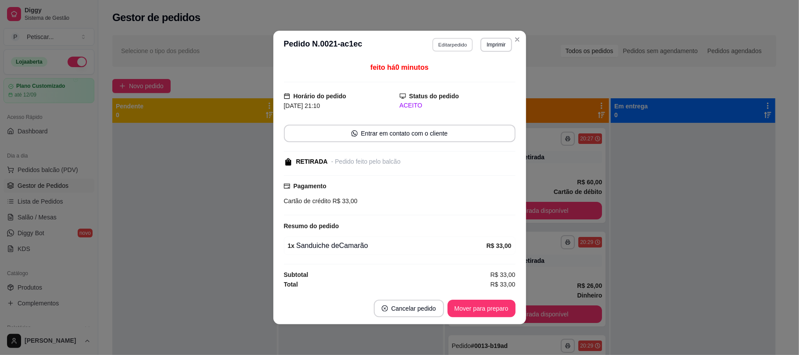
click at [457, 47] on button "Editar pedido" at bounding box center [452, 45] width 41 height 14
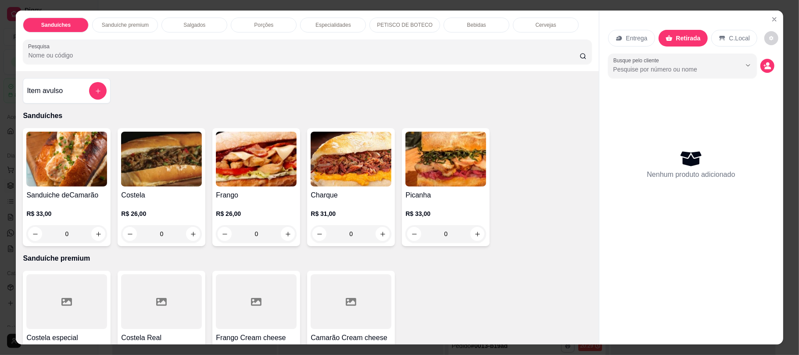
type input "0"
click at [140, 25] on p "Sanduíche premium" at bounding box center [125, 25] width 47 height 7
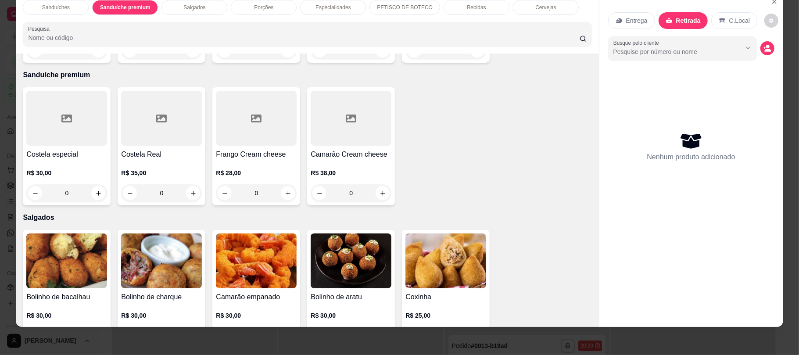
scroll to position [98, 0]
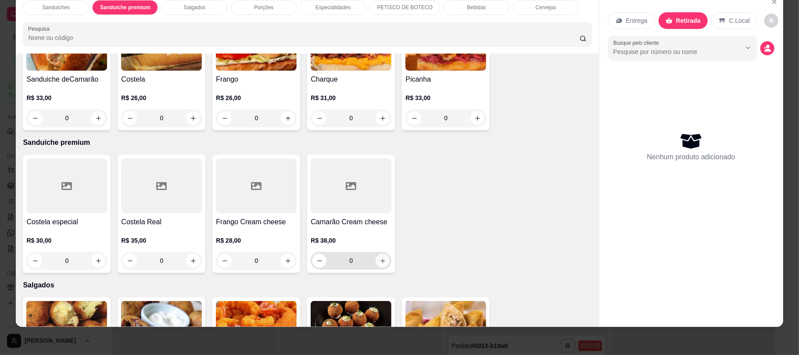
click at [381, 262] on icon "increase-product-quantity" at bounding box center [383, 261] width 7 height 7
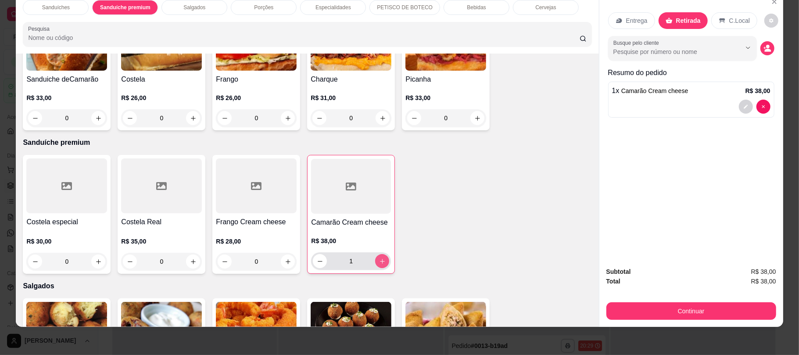
type input "1"
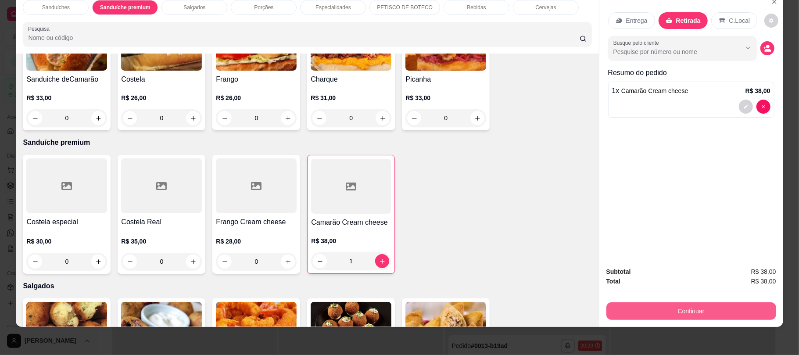
click at [692, 311] on button "Continuar" at bounding box center [692, 311] width 170 height 18
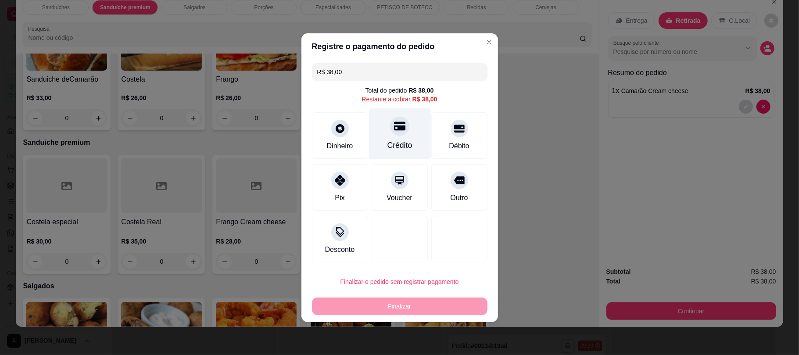
click at [406, 142] on div "Crédito" at bounding box center [399, 145] width 25 height 11
type input "R$ 0,00"
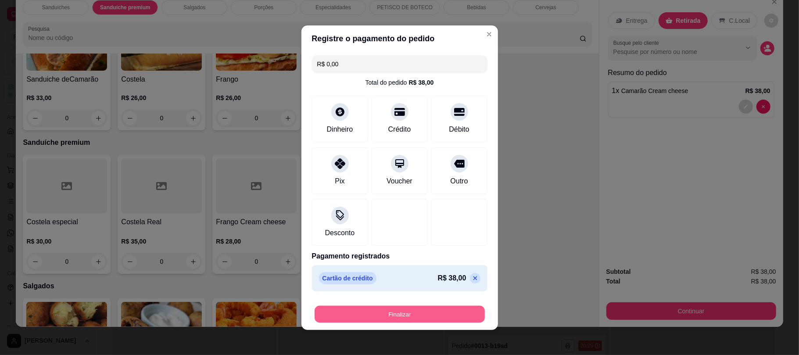
click at [425, 314] on button "Finalizar" at bounding box center [400, 314] width 170 height 17
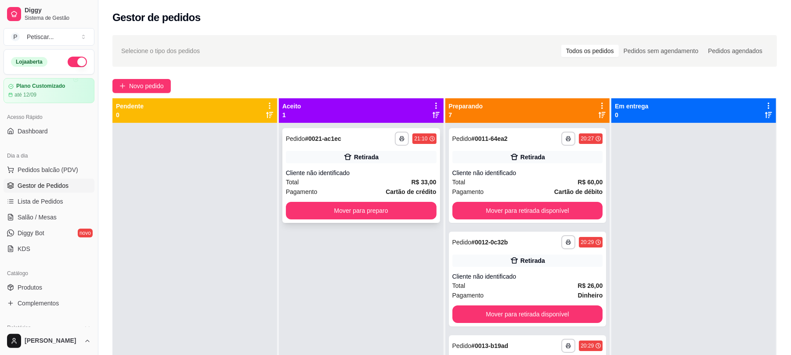
click at [376, 132] on div "**********" at bounding box center [361, 139] width 151 height 14
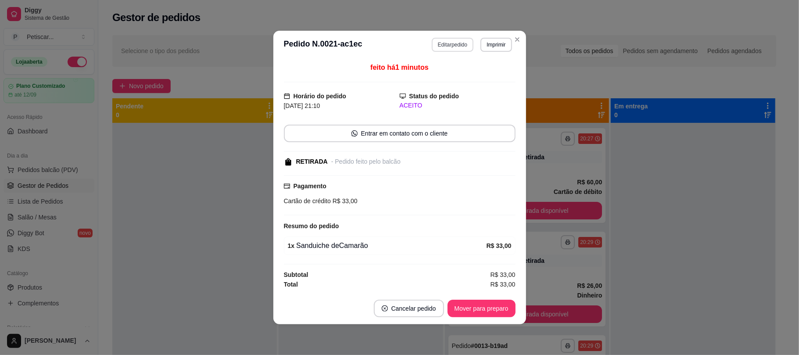
click at [441, 39] on button "Editar pedido" at bounding box center [453, 45] width 42 height 14
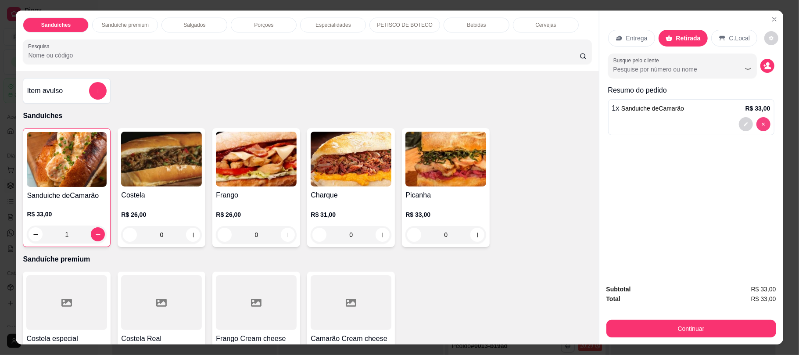
type input "0"
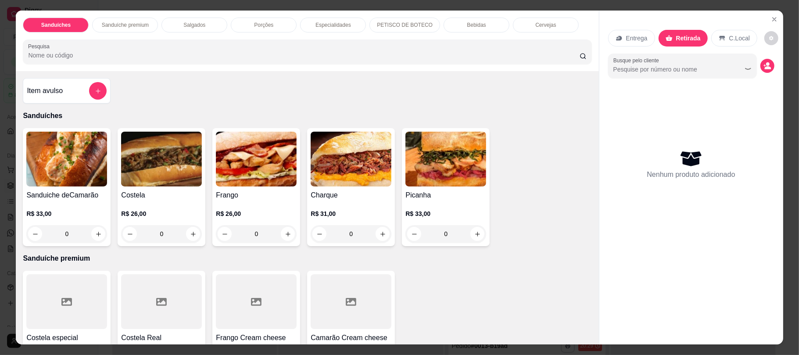
scroll to position [132, 0]
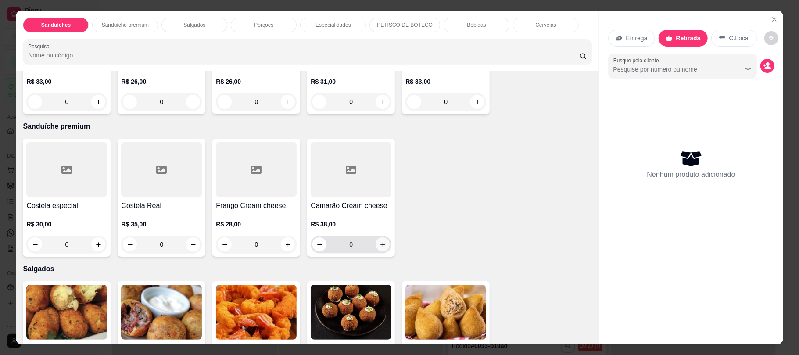
click at [380, 243] on icon "increase-product-quantity" at bounding box center [383, 244] width 7 height 7
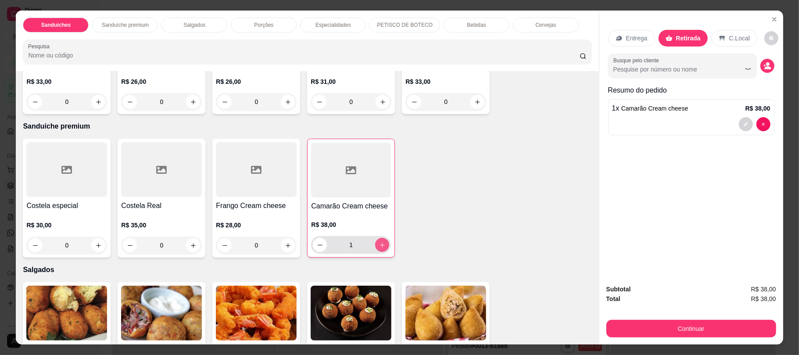
type input "1"
click at [682, 318] on div "Continuar" at bounding box center [692, 328] width 170 height 20
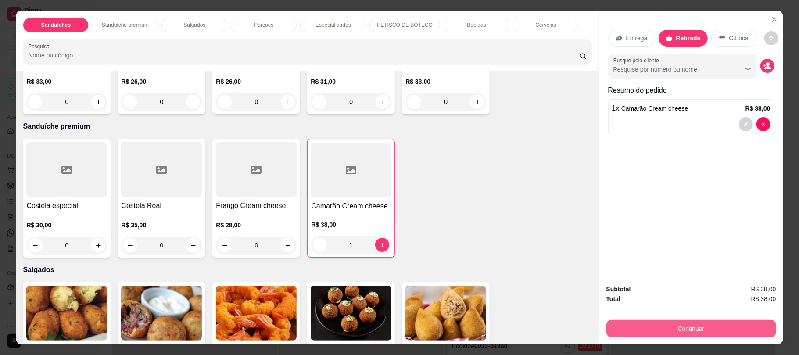
click at [682, 327] on button "Continuar" at bounding box center [692, 329] width 170 height 18
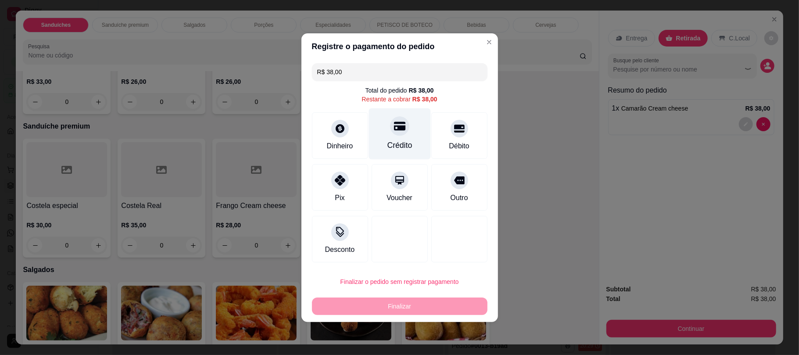
click at [396, 136] on div "Crédito" at bounding box center [400, 133] width 62 height 51
type input "R$ 0,00"
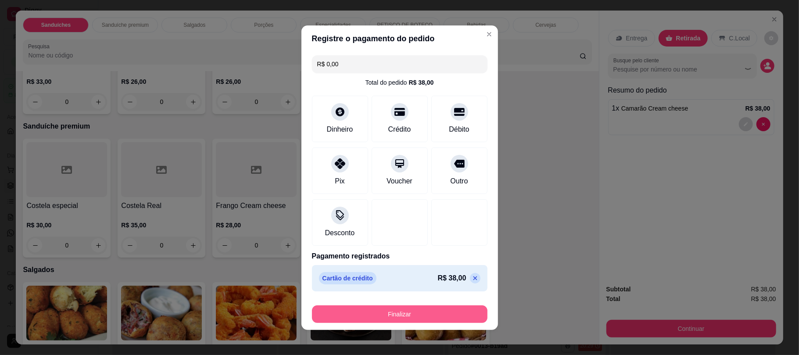
click at [442, 306] on button "Finalizar" at bounding box center [400, 315] width 176 height 18
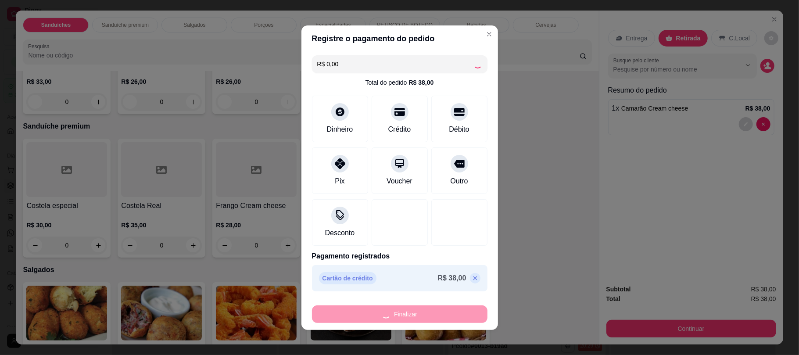
type input "0"
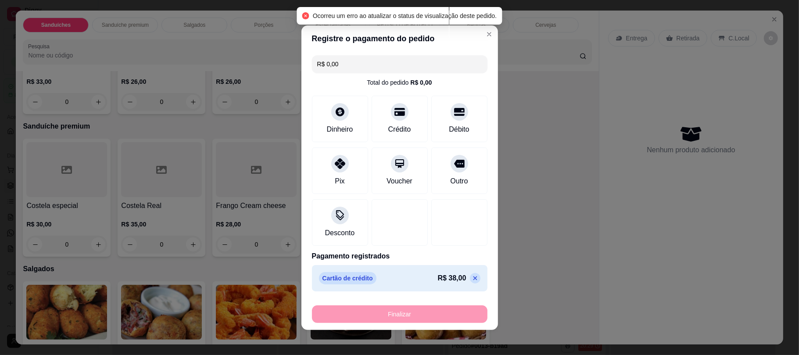
type input "-R$ 38,00"
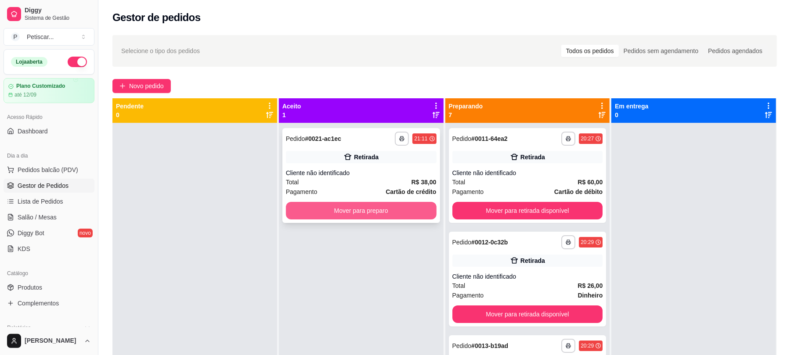
click at [392, 211] on button "Mover para preparo" at bounding box center [361, 211] width 151 height 18
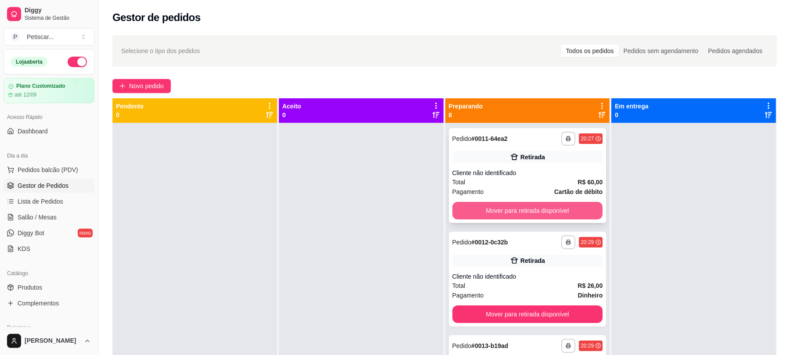
click at [542, 211] on button "Mover para retirada disponível" at bounding box center [527, 211] width 151 height 18
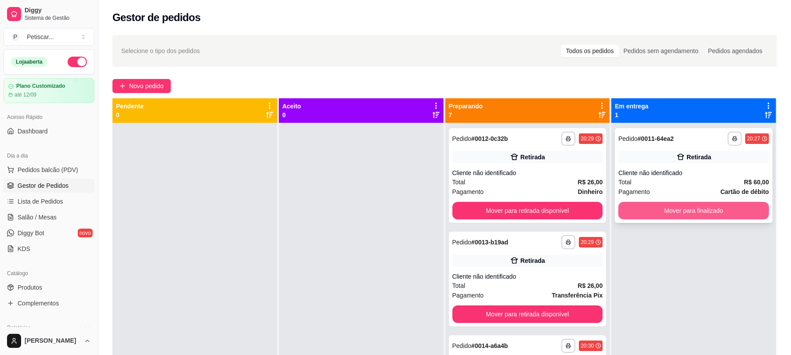
click at [667, 207] on button "Mover para finalizado" at bounding box center [693, 211] width 151 height 18
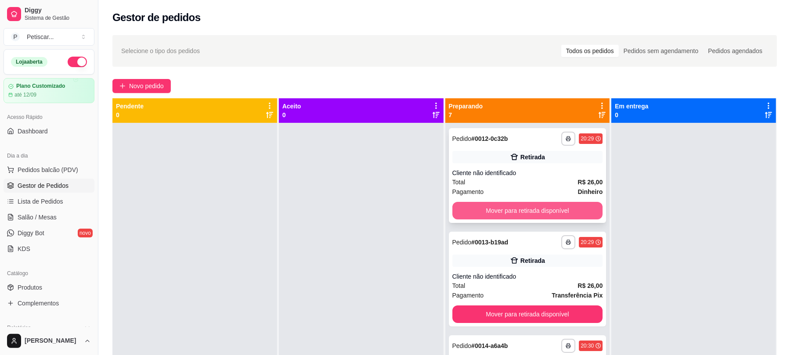
click at [547, 206] on button "Mover para retirada disponível" at bounding box center [527, 211] width 151 height 18
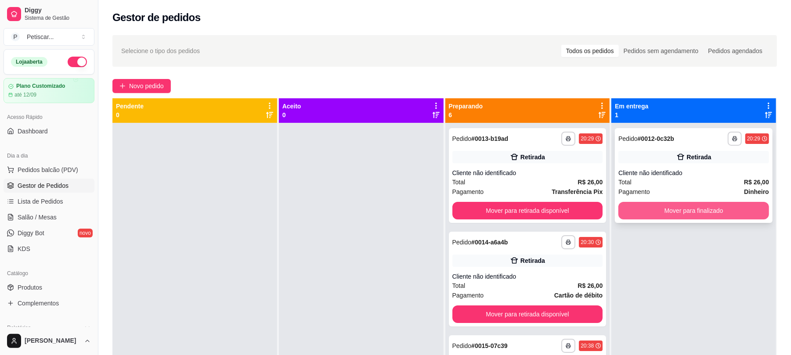
click at [682, 203] on button "Mover para finalizado" at bounding box center [693, 211] width 151 height 18
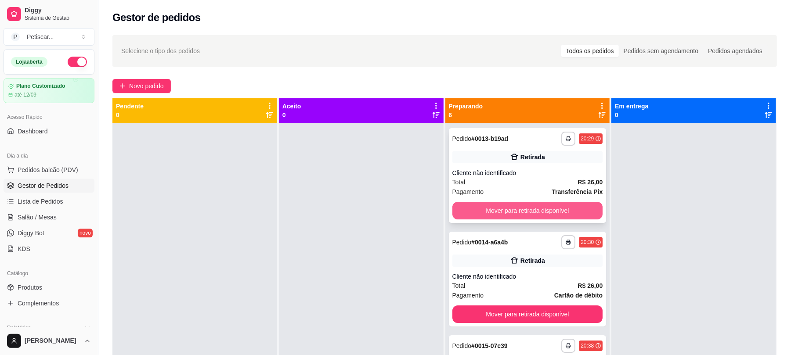
click at [571, 204] on button "Mover para retirada disponível" at bounding box center [527, 211] width 151 height 18
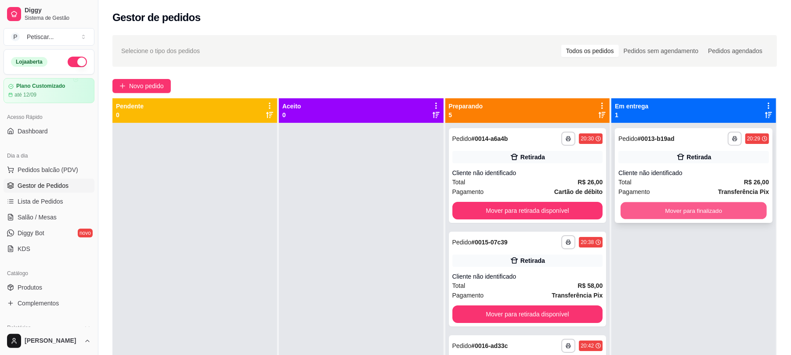
click at [669, 214] on button "Mover para finalizado" at bounding box center [693, 210] width 146 height 17
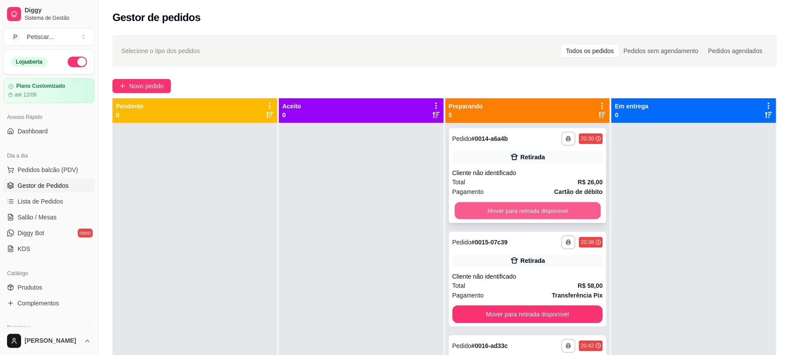
click at [541, 209] on button "Mover para retirada disponível" at bounding box center [527, 210] width 146 height 17
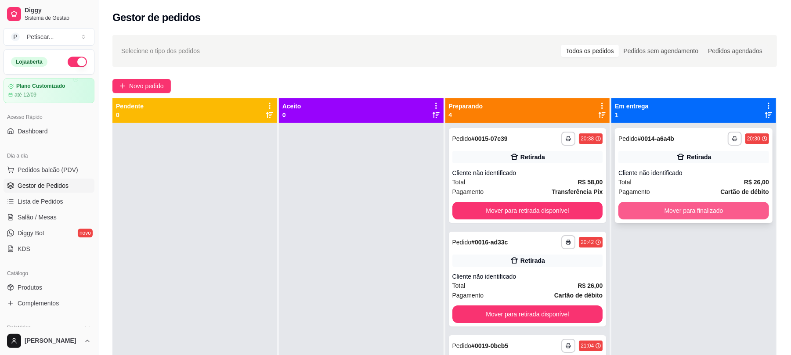
click at [680, 209] on button "Mover para finalizado" at bounding box center [693, 211] width 151 height 18
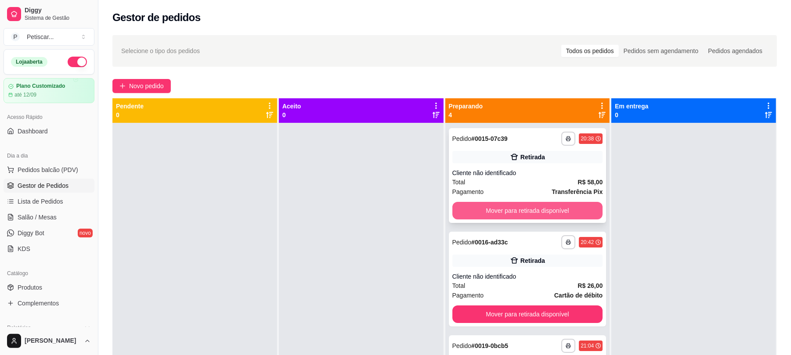
click at [534, 208] on button "Mover para retirada disponível" at bounding box center [527, 211] width 151 height 18
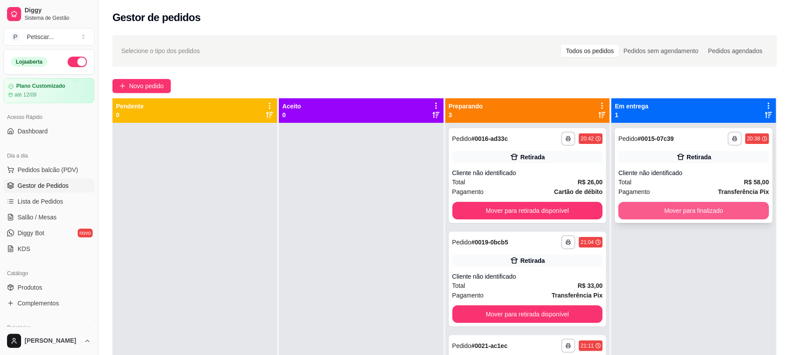
click at [692, 206] on button "Mover para finalizado" at bounding box center [693, 211] width 151 height 18
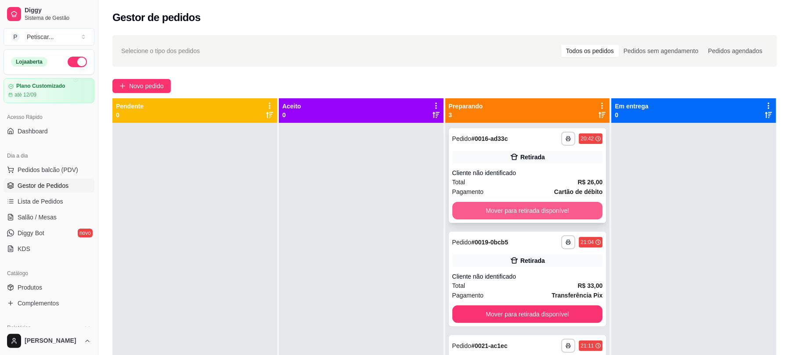
click at [556, 206] on button "Mover para retirada disponível" at bounding box center [527, 211] width 151 height 18
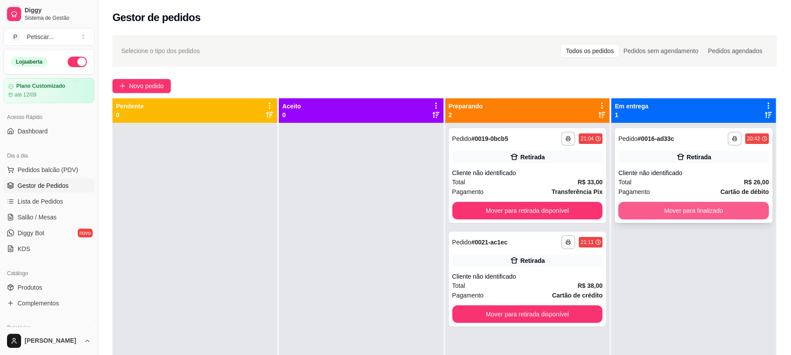
click at [666, 212] on button "Mover para finalizado" at bounding box center [693, 211] width 151 height 18
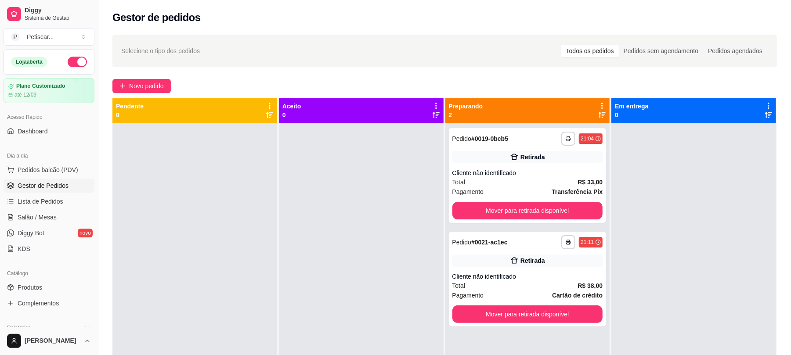
click at [335, 46] on div "Selecione o tipo dos pedidos Todos os pedidos Pedidos sem agendamento Pedidos a…" at bounding box center [444, 51] width 647 height 14
click at [532, 317] on button "Mover para retirada disponível" at bounding box center [527, 314] width 146 height 17
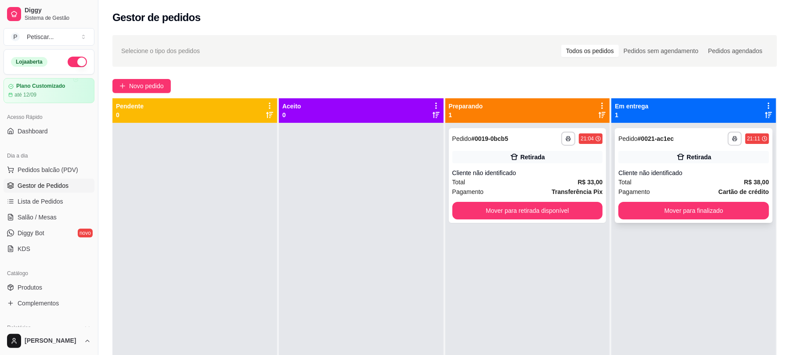
click at [680, 184] on div "Total R$ 38,00" at bounding box center [693, 182] width 151 height 10
click at [562, 204] on button "Mover para retirada disponível" at bounding box center [527, 210] width 146 height 17
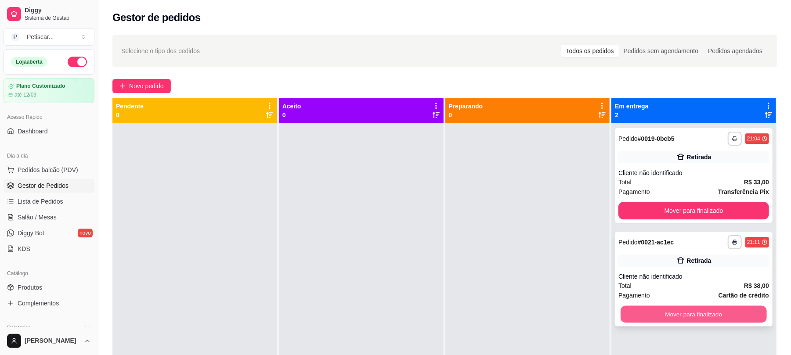
click at [680, 308] on button "Mover para finalizado" at bounding box center [693, 314] width 146 height 17
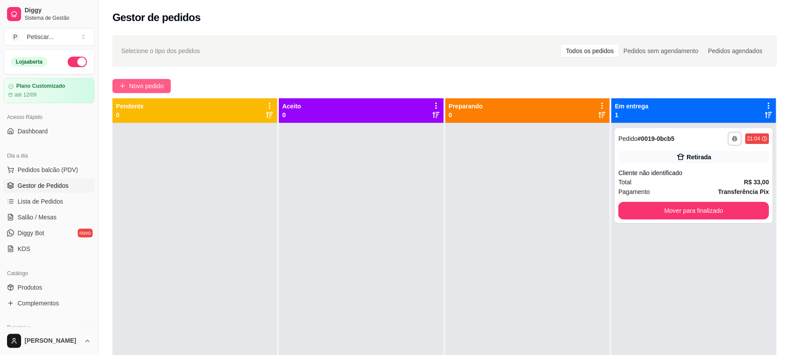
click at [166, 80] on button "Novo pedido" at bounding box center [141, 86] width 58 height 14
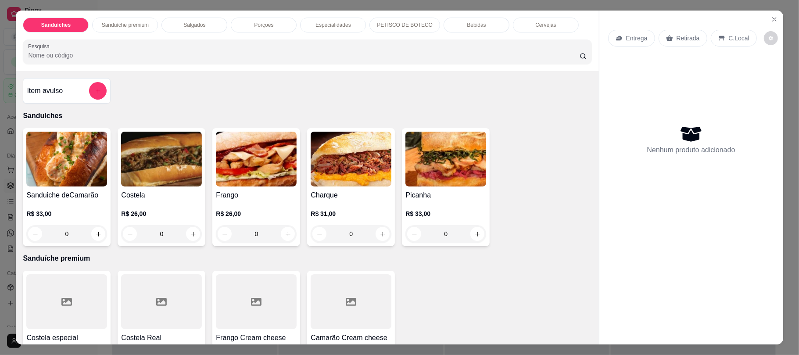
click at [267, 23] on p "Porções" at bounding box center [263, 25] width 19 height 7
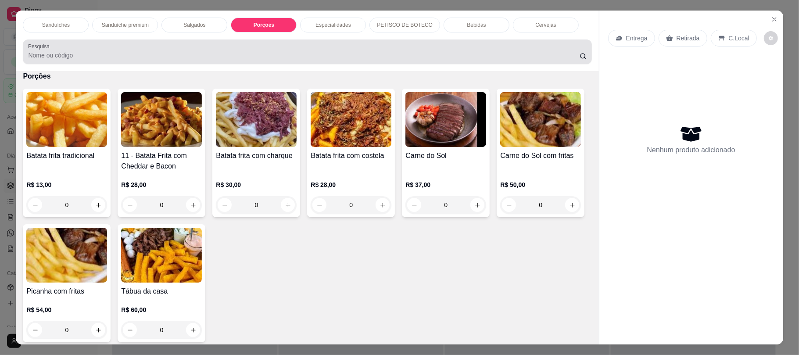
scroll to position [18, 0]
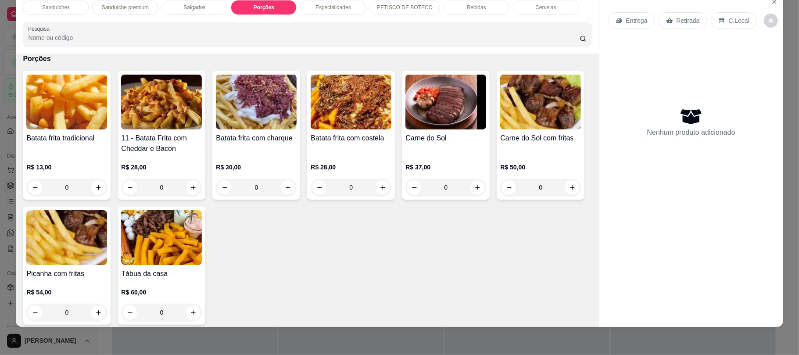
click at [327, 13] on div "Especialidades" at bounding box center [333, 7] width 66 height 15
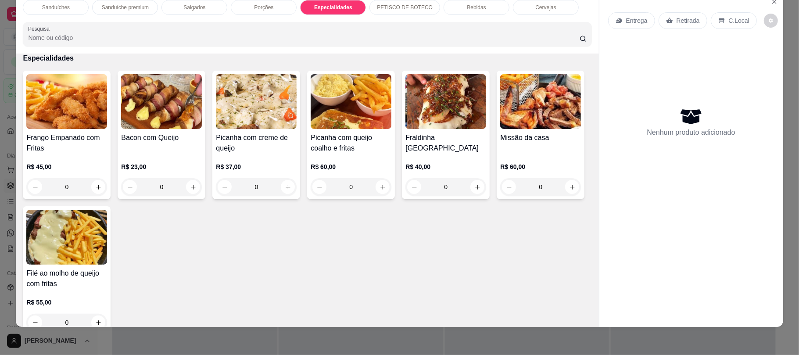
click at [184, 11] on p "Salgados" at bounding box center [194, 7] width 22 height 7
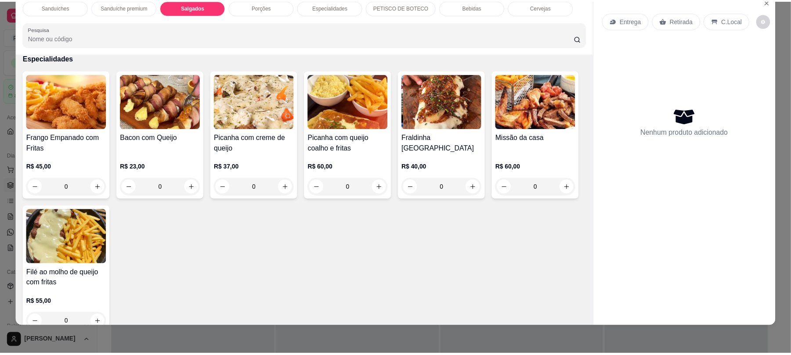
scroll to position [325, 0]
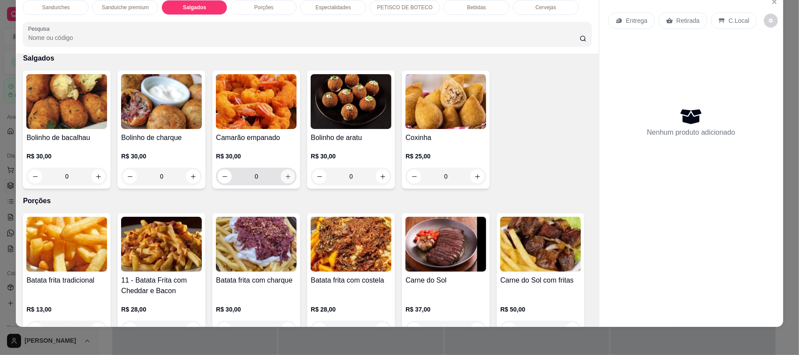
click at [288, 170] on div "0" at bounding box center [256, 177] width 77 height 18
click at [287, 176] on icon "increase-product-quantity" at bounding box center [288, 176] width 7 height 7
type input "1"
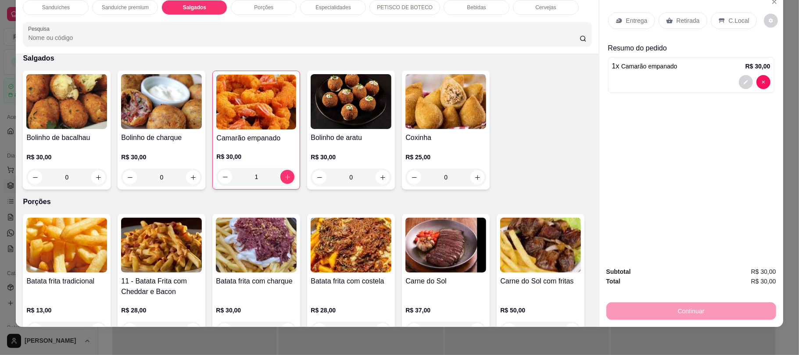
click at [677, 20] on p "Retirada" at bounding box center [688, 20] width 23 height 9
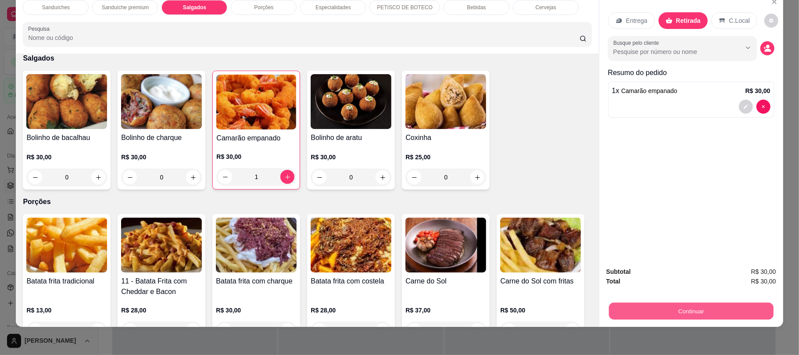
click at [710, 309] on button "Continuar" at bounding box center [691, 310] width 165 height 17
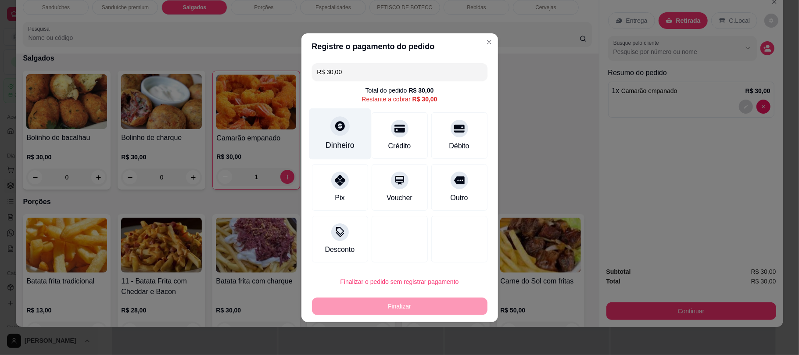
click at [344, 140] on div "Dinheiro" at bounding box center [340, 145] width 29 height 11
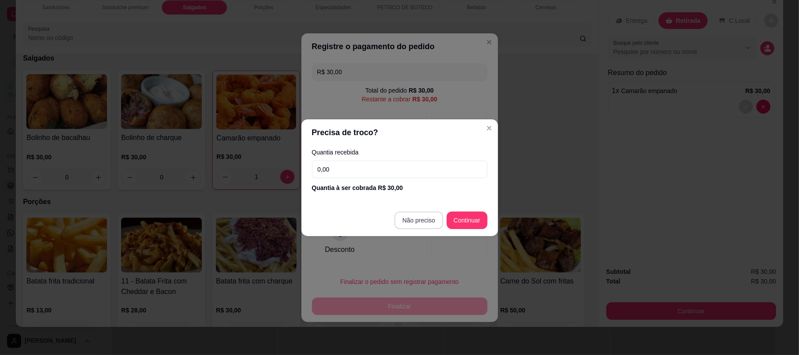
type input "R$ 0,00"
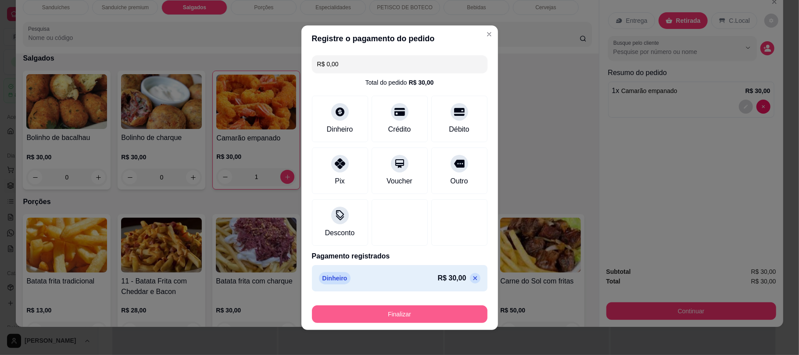
click at [441, 306] on div "Finalizar" at bounding box center [400, 315] width 176 height 18
click at [458, 317] on button "Finalizar" at bounding box center [400, 315] width 176 height 18
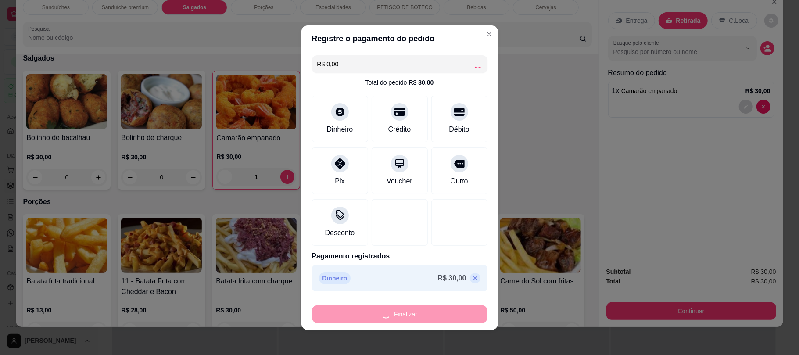
type input "0"
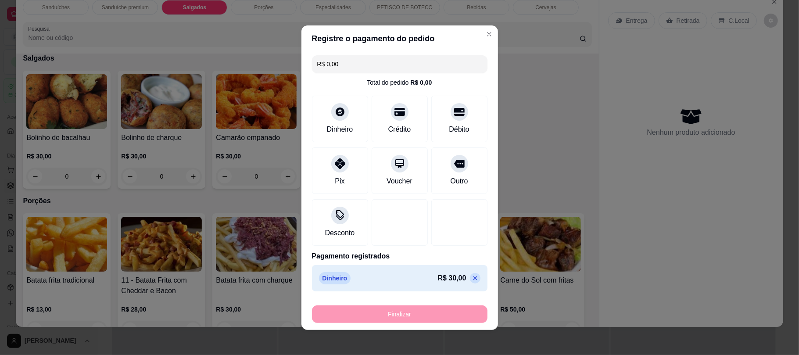
type input "-R$ 30,00"
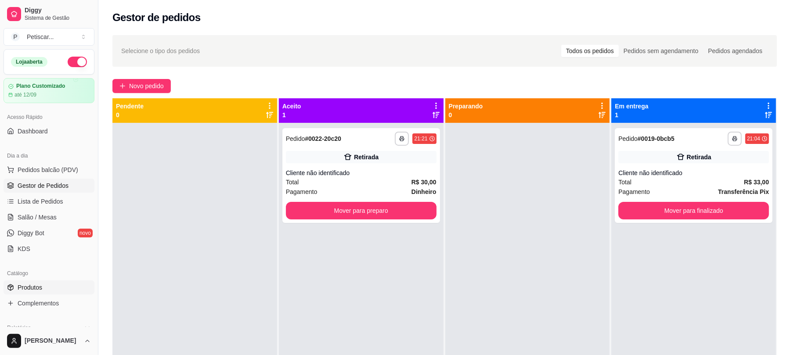
scroll to position [79, 0]
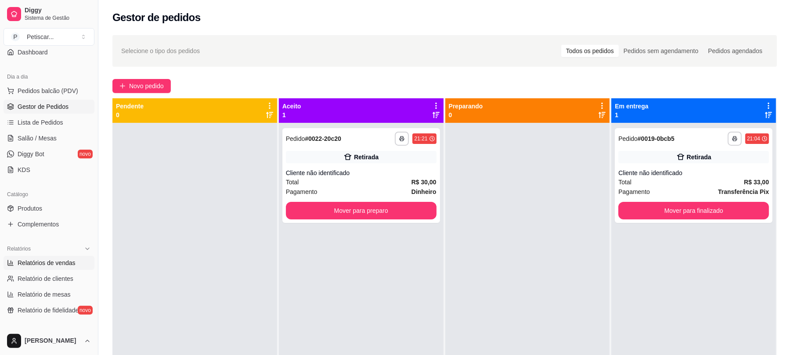
click at [46, 264] on span "Relatórios de vendas" at bounding box center [47, 263] width 58 height 9
select select "ALL"
select select "0"
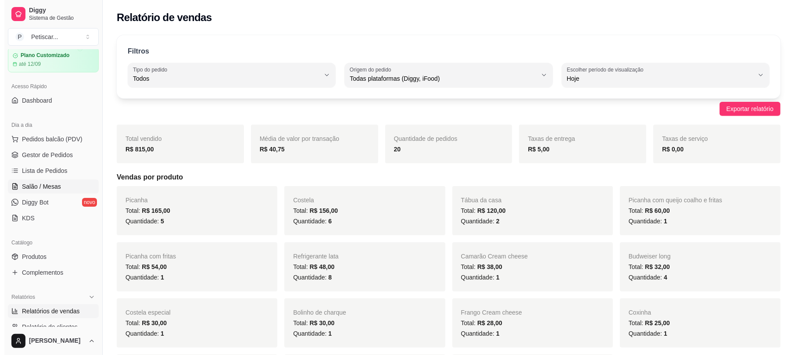
scroll to position [30, 0]
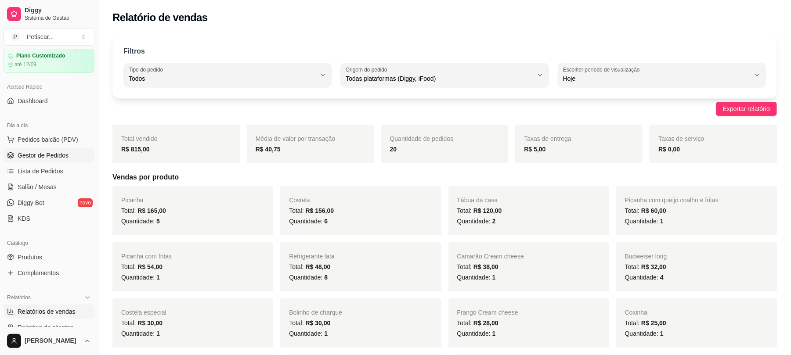
click at [40, 158] on span "Gestor de Pedidos" at bounding box center [43, 155] width 51 height 9
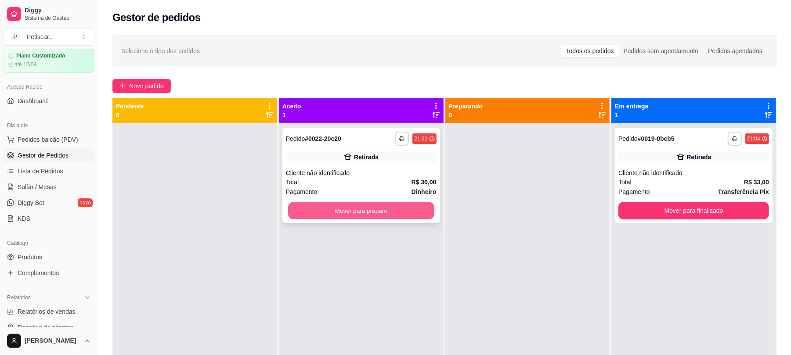
click at [304, 204] on button "Mover para preparo" at bounding box center [361, 210] width 146 height 17
click at [625, 176] on div "Cliente não identificado" at bounding box center [693, 173] width 151 height 9
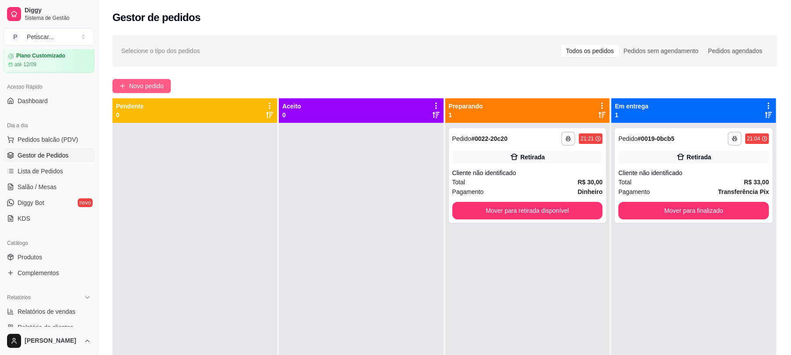
click at [153, 88] on span "Novo pedido" at bounding box center [146, 86] width 35 height 10
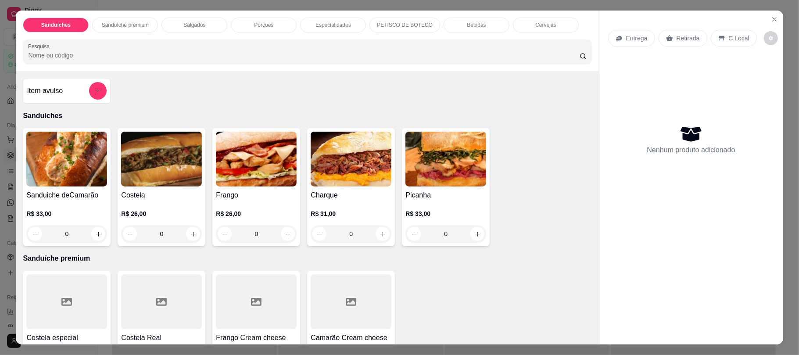
click at [185, 240] on div "0" at bounding box center [161, 234] width 81 height 18
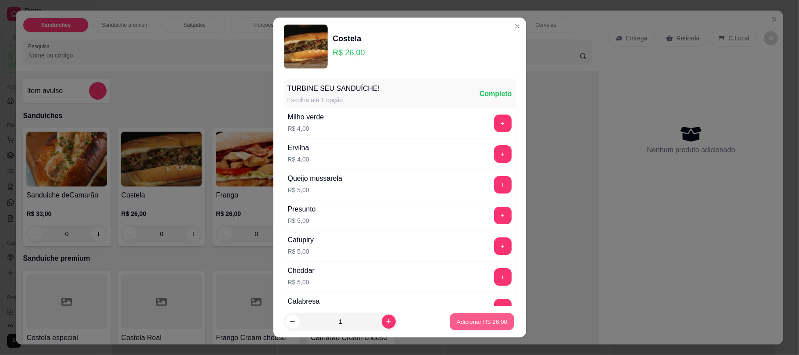
click at [459, 320] on p "Adicionar R$ 26,00" at bounding box center [482, 321] width 51 height 8
type input "1"
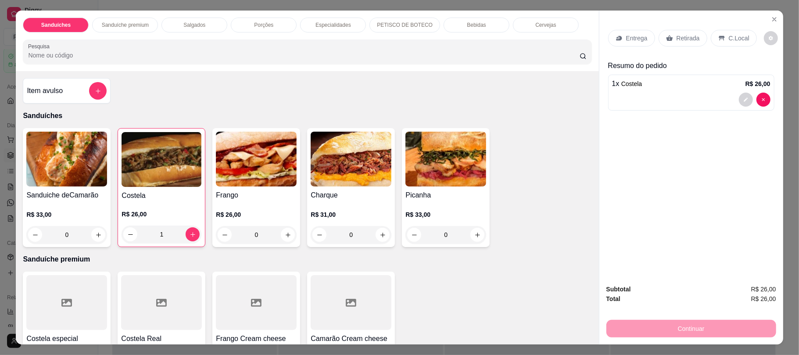
click at [669, 45] on div "Retirada" at bounding box center [683, 38] width 49 height 17
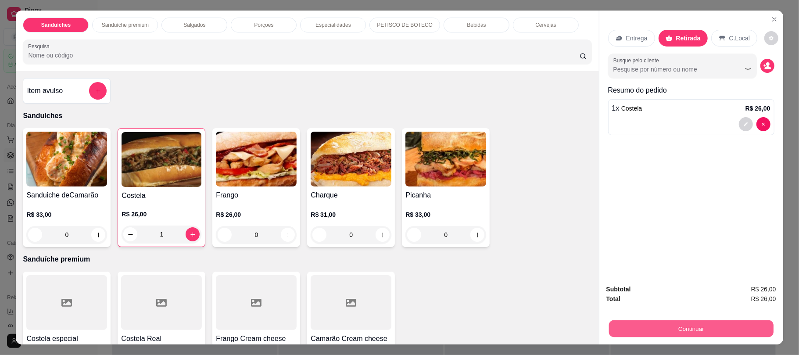
click at [674, 327] on button "Continuar" at bounding box center [691, 328] width 165 height 17
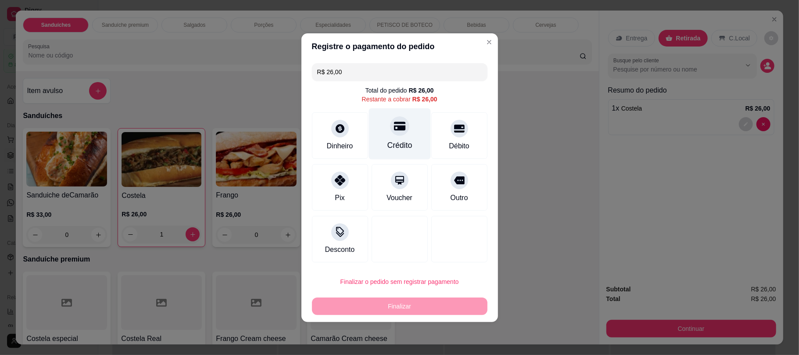
click at [411, 122] on div "Crédito" at bounding box center [400, 133] width 62 height 51
type input "R$ 0,00"
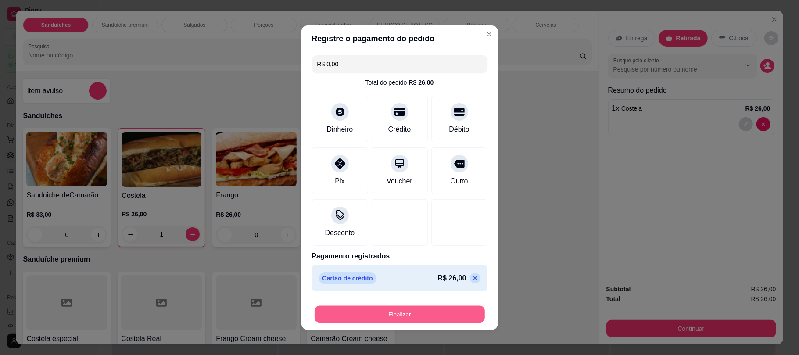
click at [425, 320] on button "Finalizar" at bounding box center [400, 314] width 170 height 17
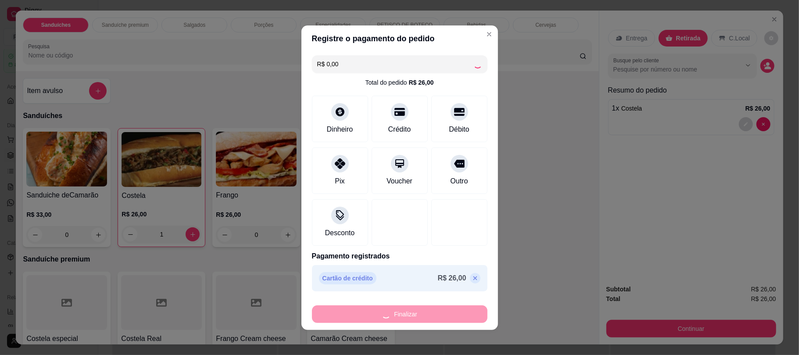
type input "0"
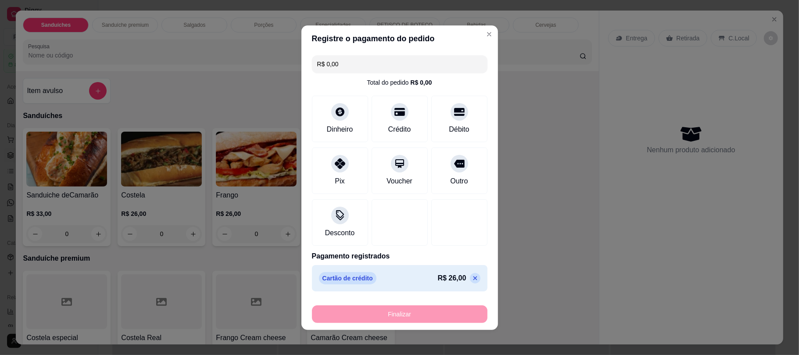
type input "-R$ 26,00"
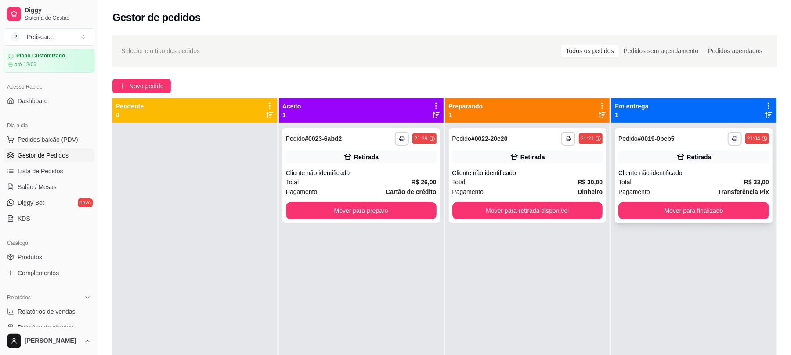
click at [670, 167] on div "**********" at bounding box center [694, 175] width 158 height 95
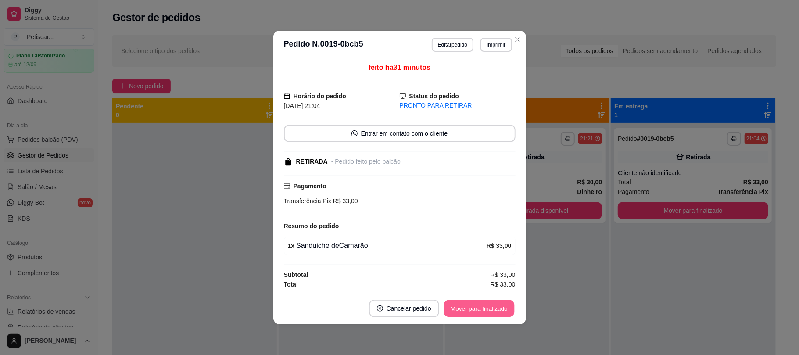
click at [500, 306] on button "Mover para finalizado" at bounding box center [479, 308] width 71 height 17
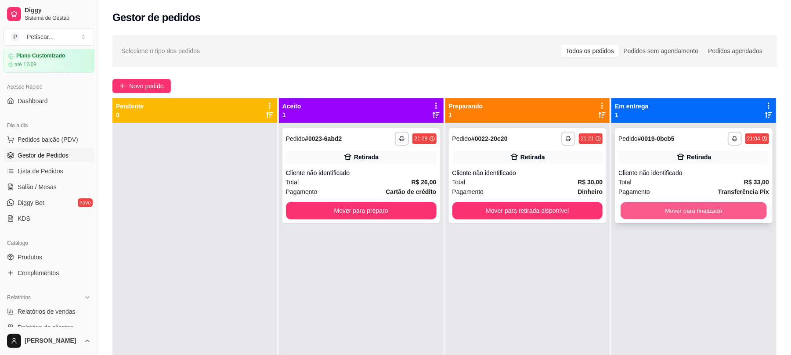
click at [668, 209] on button "Mover para finalizado" at bounding box center [693, 210] width 146 height 17
click at [558, 174] on div "Cliente não identificado" at bounding box center [527, 173] width 151 height 9
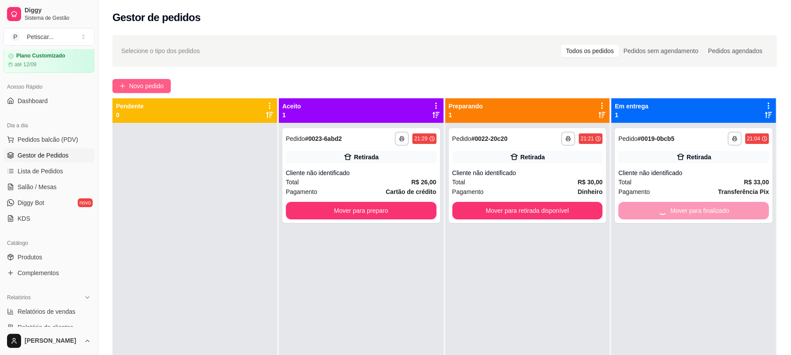
click at [161, 90] on span "Novo pedido" at bounding box center [146, 86] width 35 height 10
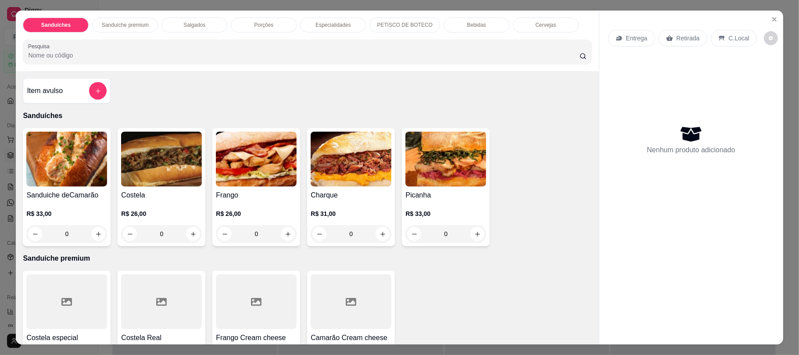
click at [482, 18] on div "Bebidas" at bounding box center [477, 25] width 66 height 15
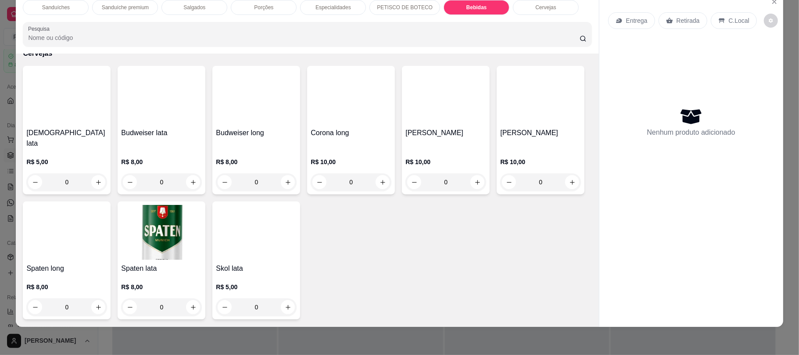
scroll to position [1565, 0]
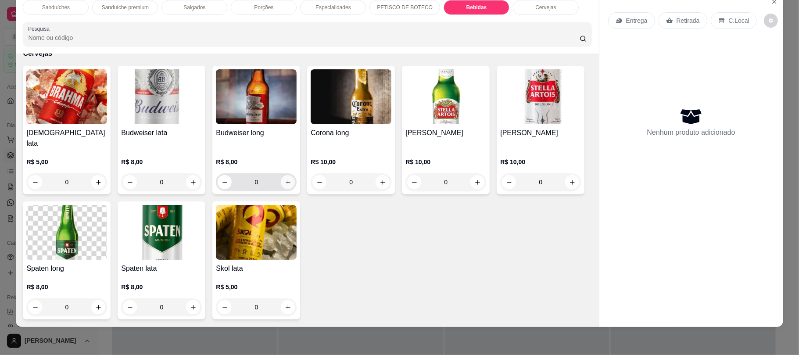
click at [288, 185] on button "increase-product-quantity" at bounding box center [288, 182] width 14 height 14
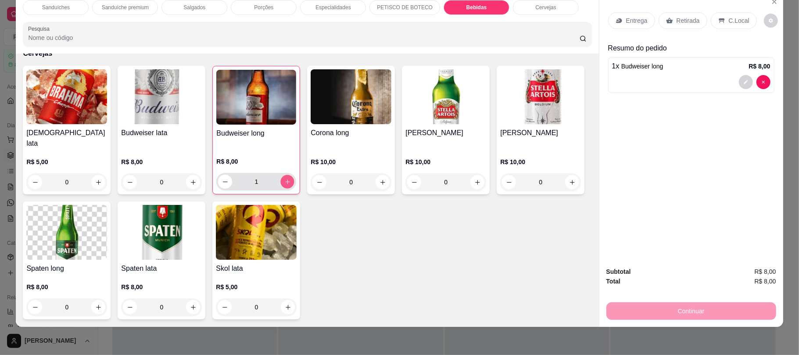
click at [288, 185] on button "increase-product-quantity" at bounding box center [288, 182] width 14 height 14
type input "2"
click at [690, 16] on div "Retirada" at bounding box center [683, 20] width 49 height 17
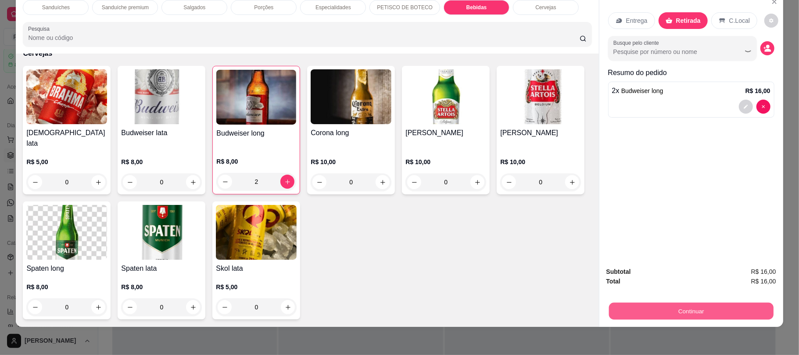
click at [622, 306] on button "Continuar" at bounding box center [691, 310] width 165 height 17
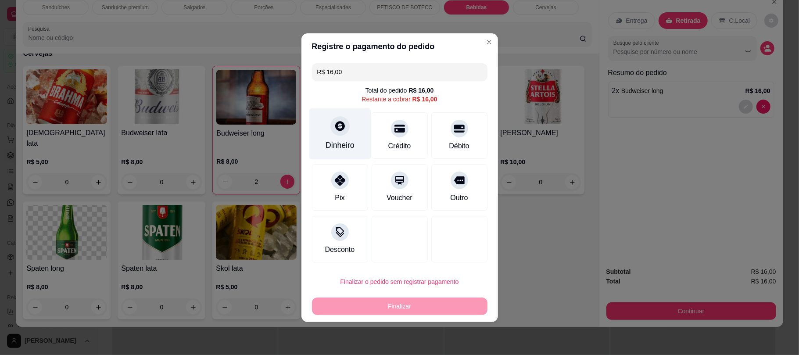
click at [343, 115] on div "Dinheiro" at bounding box center [340, 133] width 62 height 51
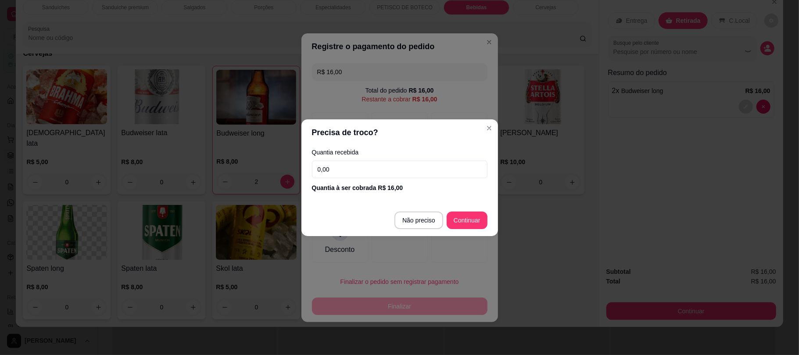
click at [361, 161] on input "0,00" at bounding box center [400, 170] width 176 height 18
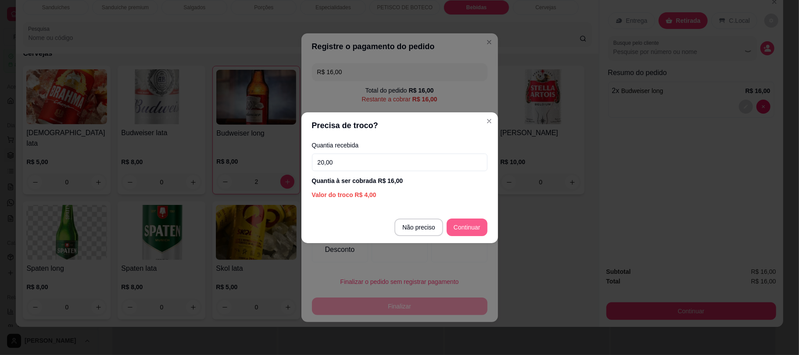
type input "20,00"
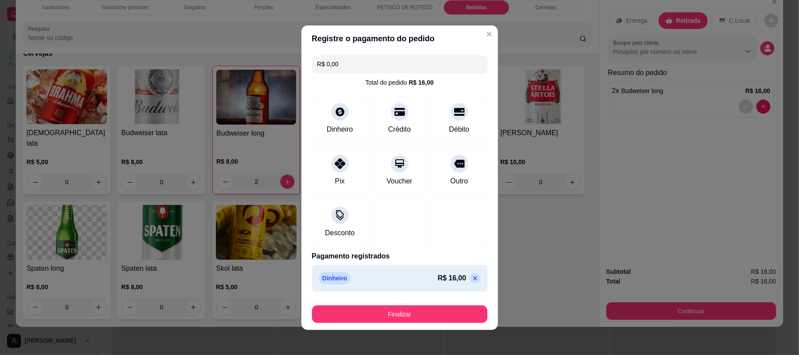
type input "R$ 0,00"
click at [456, 306] on div "Finalizar" at bounding box center [400, 312] width 176 height 21
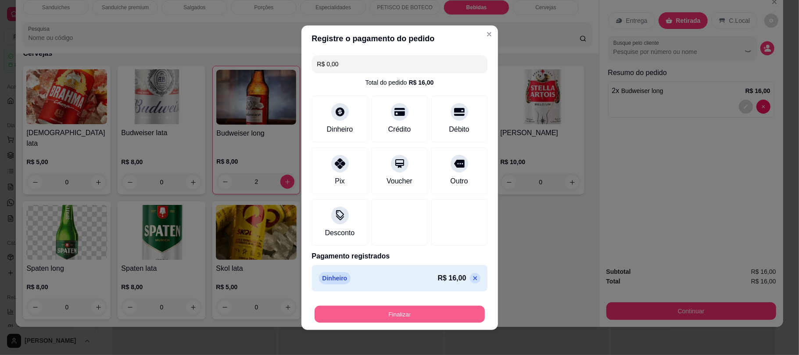
click at [456, 306] on button "Finalizar" at bounding box center [400, 314] width 170 height 17
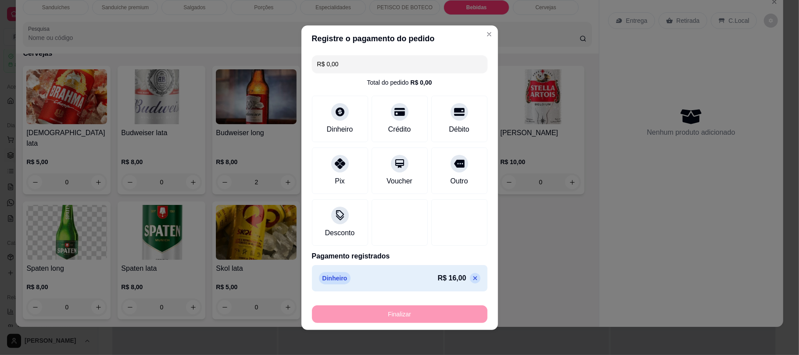
type input "0"
type input "-R$ 16,00"
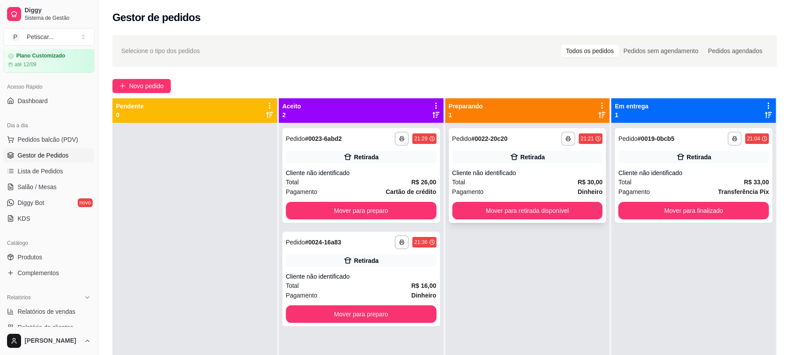
click at [498, 140] on strong "# 0022-20c20" at bounding box center [489, 138] width 36 height 7
click at [518, 39] on div "Selecione o tipo dos pedidos Todos os pedidos Pedidos sem agendamento Pedidos a…" at bounding box center [444, 51] width 664 height 32
click at [406, 319] on button "Mover para preparo" at bounding box center [361, 315] width 151 height 18
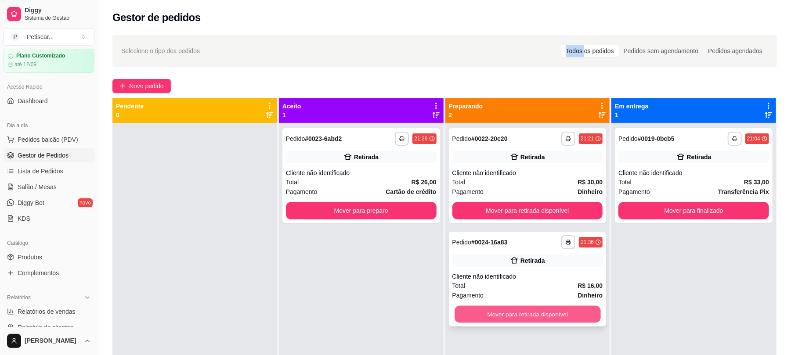
click at [531, 313] on button "Mover para retirada disponível" at bounding box center [527, 314] width 146 height 17
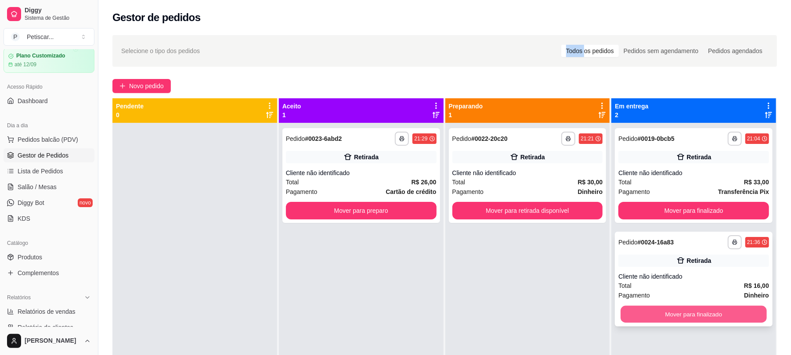
click at [648, 309] on button "Mover para finalizado" at bounding box center [693, 314] width 146 height 17
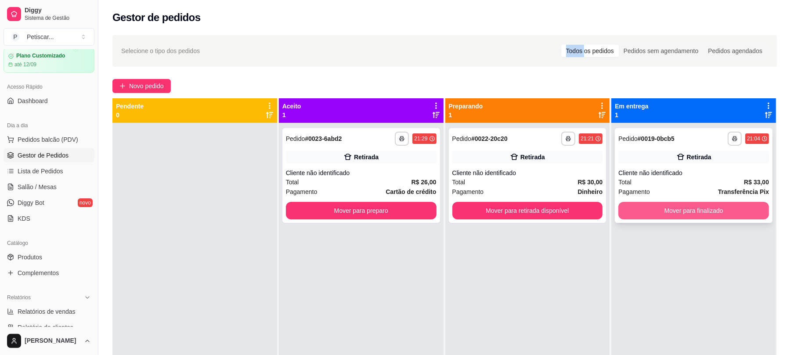
click at [681, 209] on button "Mover para finalizado" at bounding box center [693, 211] width 151 height 18
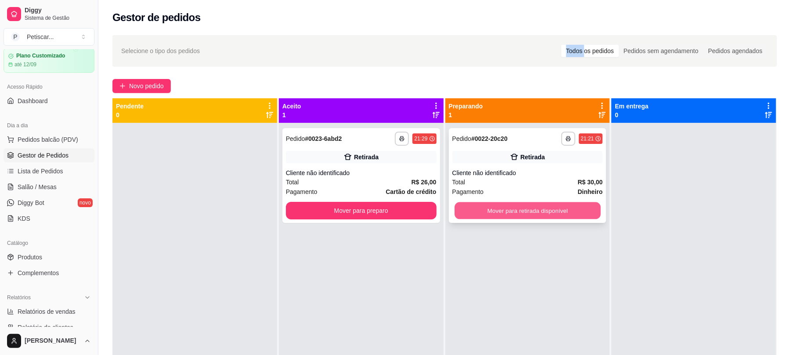
click at [549, 205] on button "Mover para retirada disponível" at bounding box center [527, 210] width 146 height 17
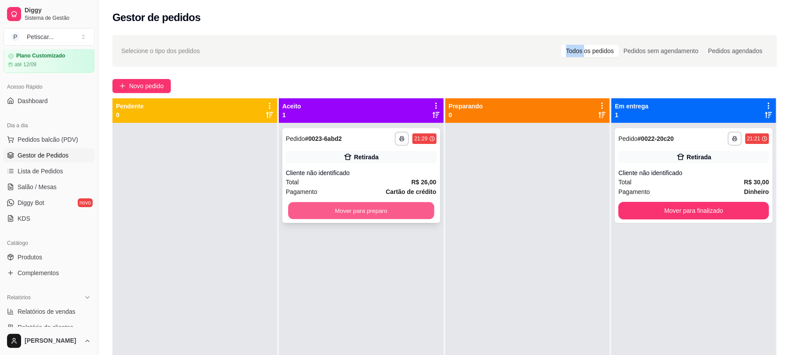
click at [397, 206] on button "Mover para preparo" at bounding box center [361, 210] width 146 height 17
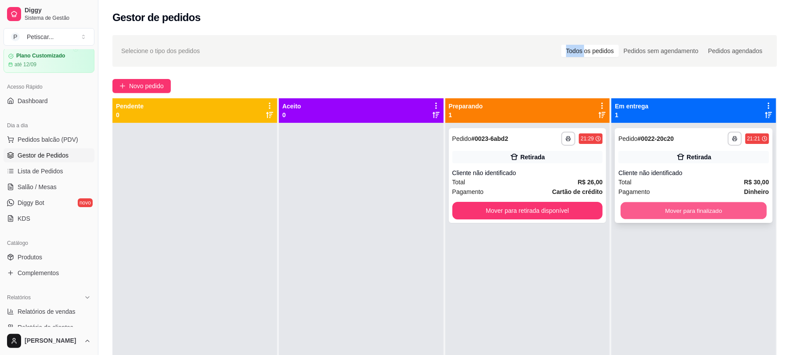
click at [639, 209] on button "Mover para finalizado" at bounding box center [693, 210] width 146 height 17
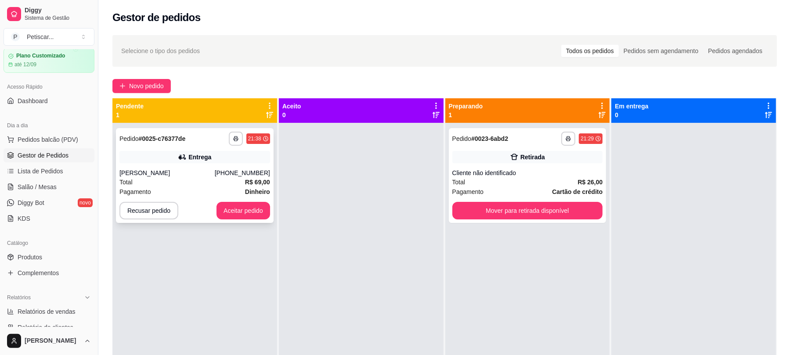
click at [243, 182] on div "Total R$ 69,00" at bounding box center [194, 182] width 151 height 10
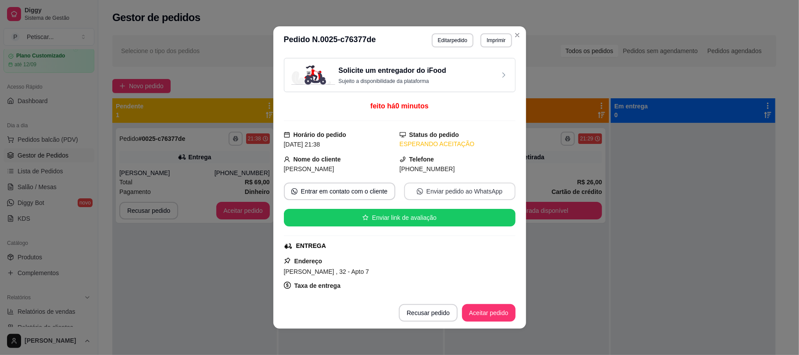
scroll to position [200, 0]
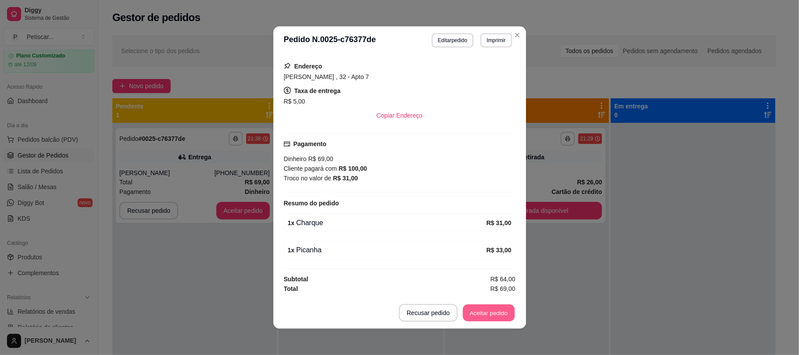
click at [483, 313] on button "Aceitar pedido" at bounding box center [489, 313] width 52 height 17
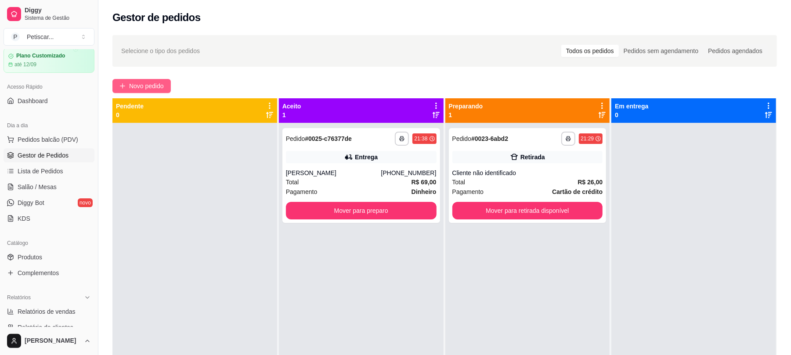
click at [137, 83] on span "Novo pedido" at bounding box center [146, 86] width 35 height 10
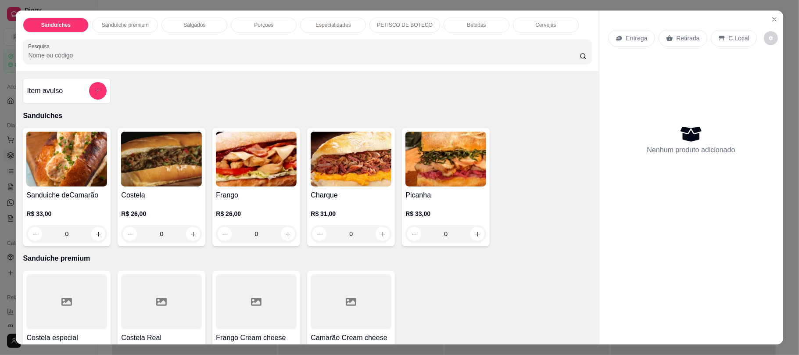
click at [180, 160] on img at bounding box center [161, 159] width 81 height 55
click at [668, 6] on div "Sanduíches Sanduíche premium Salgados Porções Especialidades PETISCO DE BOTECO …" at bounding box center [399, 177] width 799 height 355
click at [250, 20] on div "Porções" at bounding box center [264, 25] width 66 height 15
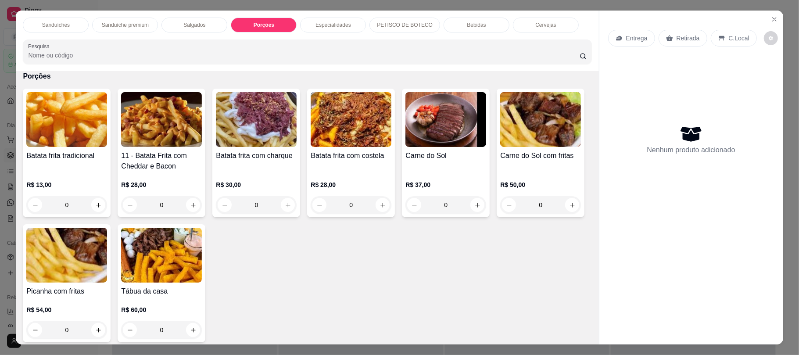
scroll to position [18, 0]
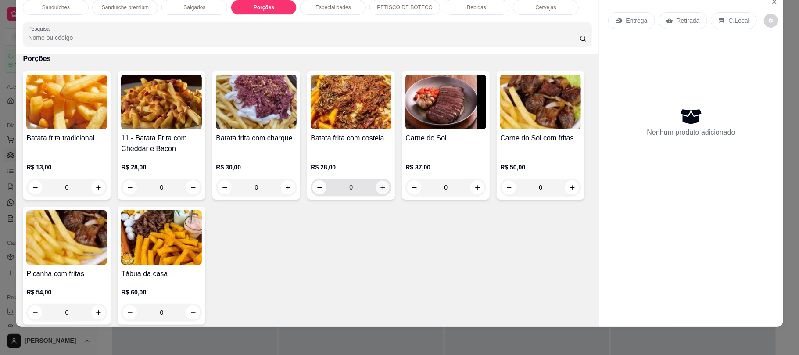
click at [380, 185] on icon "increase-product-quantity" at bounding box center [383, 187] width 7 height 7
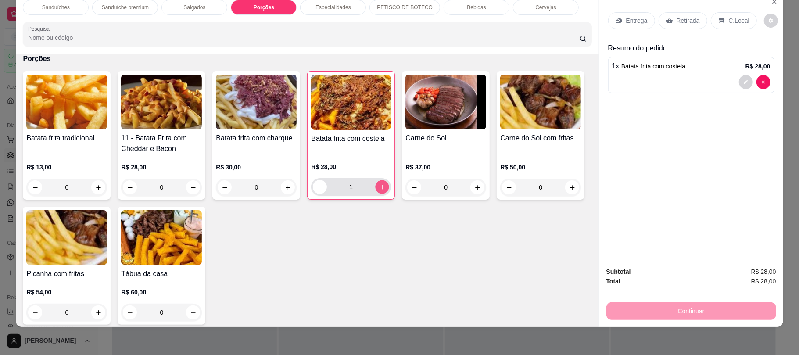
click at [379, 185] on icon "increase-product-quantity" at bounding box center [382, 187] width 7 height 7
type input "2"
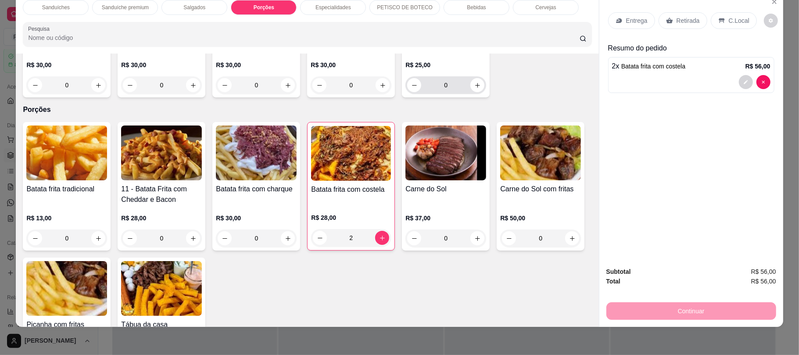
scroll to position [416, 0]
click at [185, 12] on div "Salgados" at bounding box center [195, 7] width 66 height 15
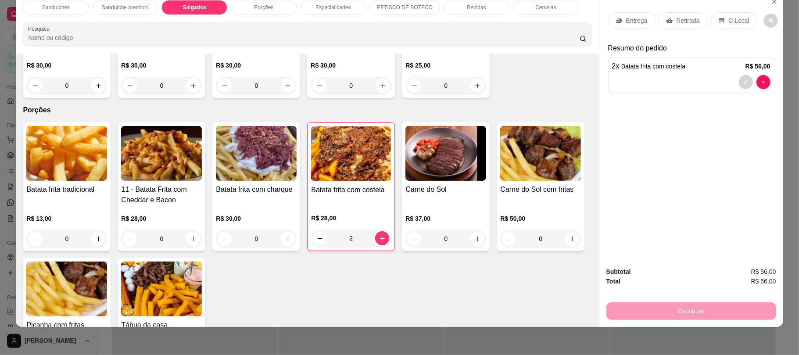
scroll to position [325, 0]
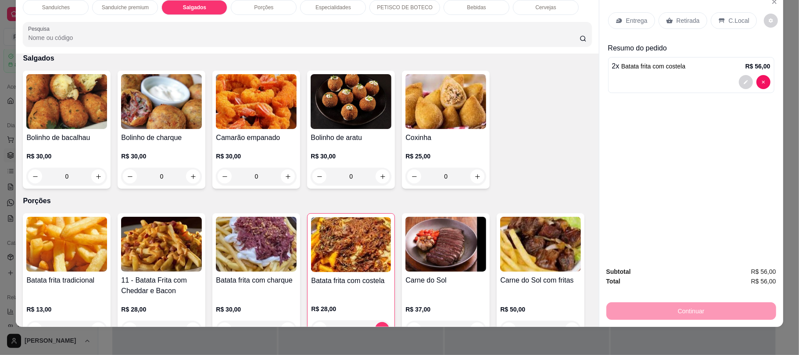
click at [339, 203] on p "Porções" at bounding box center [307, 201] width 569 height 11
click at [324, 9] on p "Especialidades" at bounding box center [334, 7] width 36 height 7
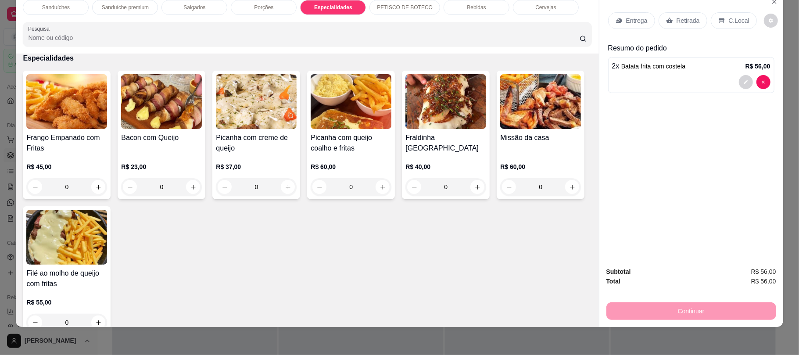
click at [392, 11] on div "PETISCO DE BOTECO" at bounding box center [405, 7] width 71 height 15
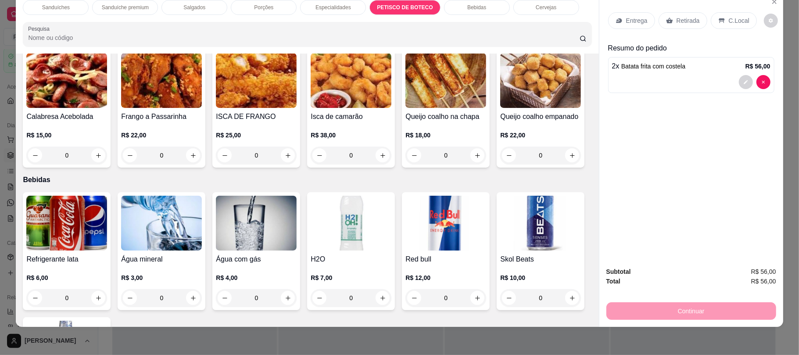
scroll to position [1057, 0]
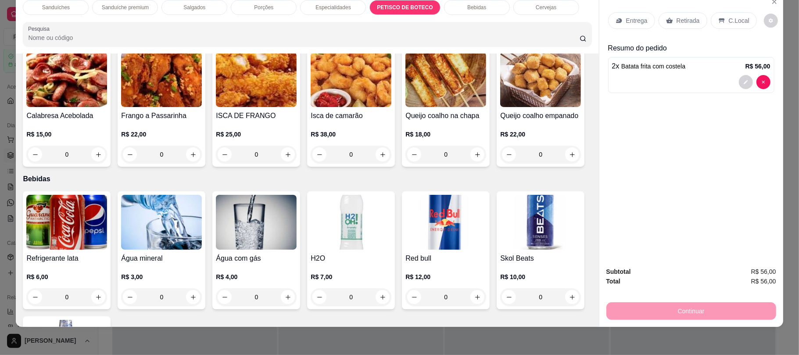
click at [195, 6] on p "Salgados" at bounding box center [194, 7] width 22 height 7
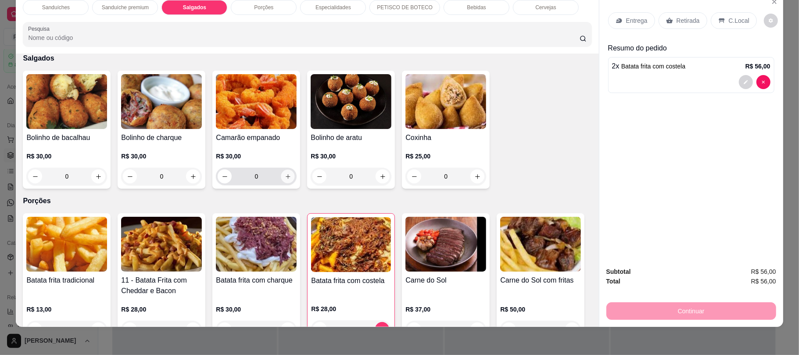
click at [285, 174] on icon "increase-product-quantity" at bounding box center [288, 176] width 7 height 7
type input "1"
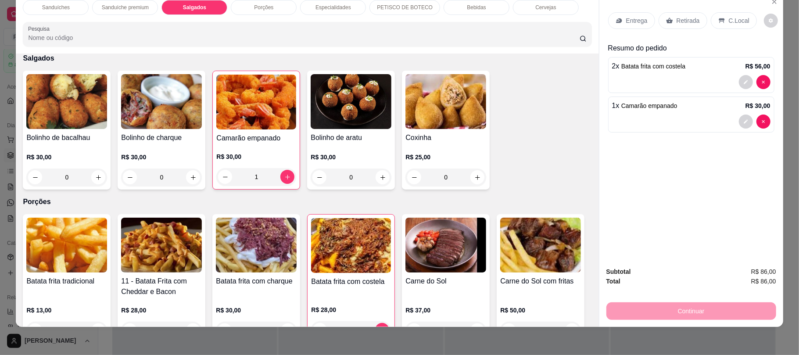
click at [677, 22] on p "Retirada" at bounding box center [688, 20] width 23 height 9
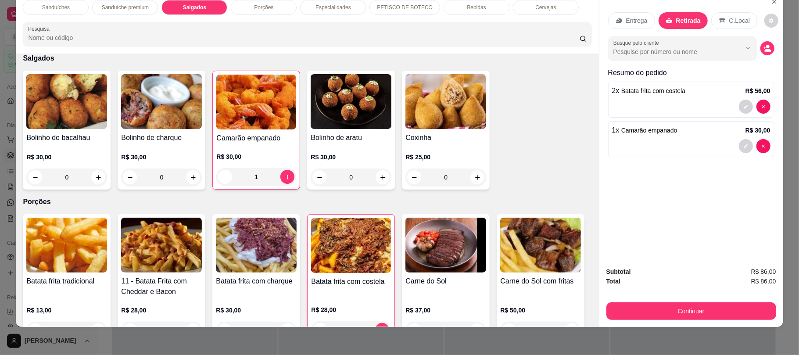
click at [469, 6] on p "Bebidas" at bounding box center [476, 7] width 19 height 7
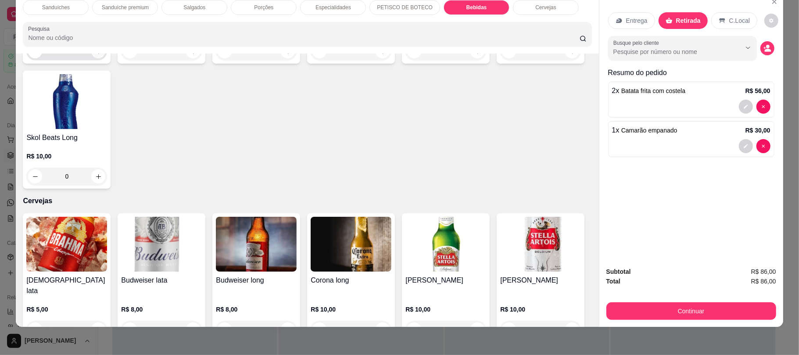
click at [96, 55] on icon "increase-product-quantity" at bounding box center [98, 51] width 7 height 7
type input "3"
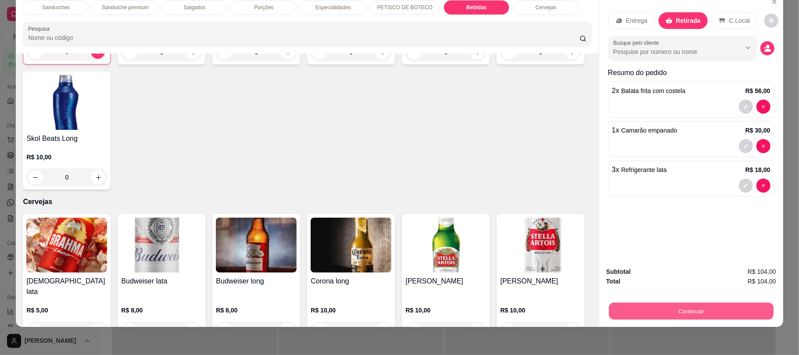
click at [706, 304] on button "Continuar" at bounding box center [691, 310] width 165 height 17
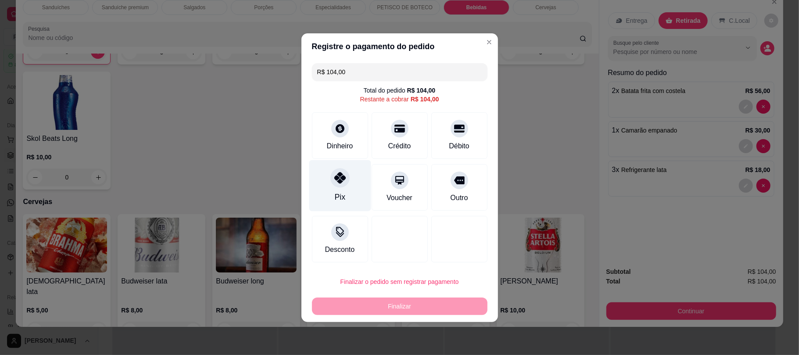
click at [340, 183] on div at bounding box center [340, 177] width 19 height 19
type input "R$ 0,00"
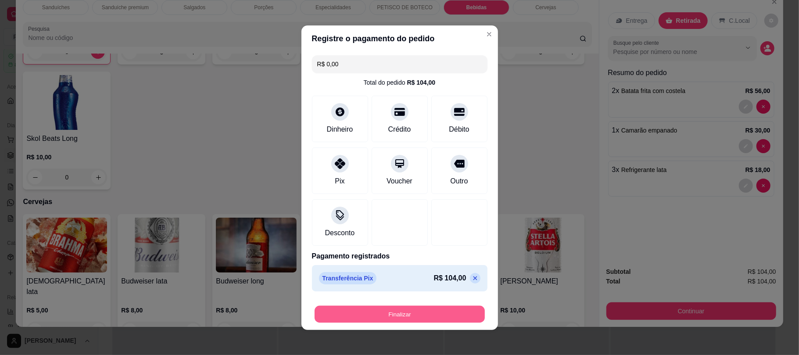
click at [385, 309] on button "Finalizar" at bounding box center [400, 314] width 170 height 17
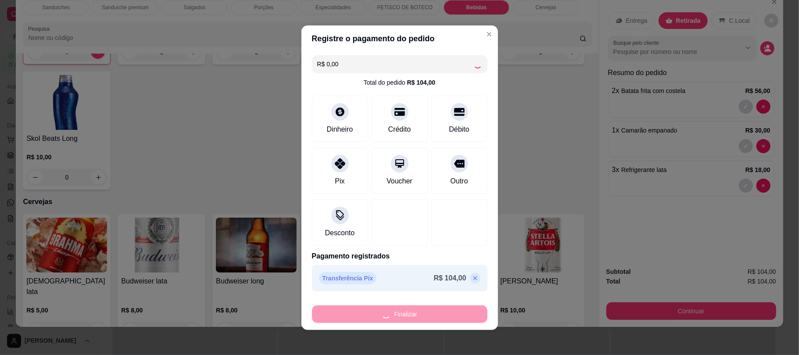
type input "0"
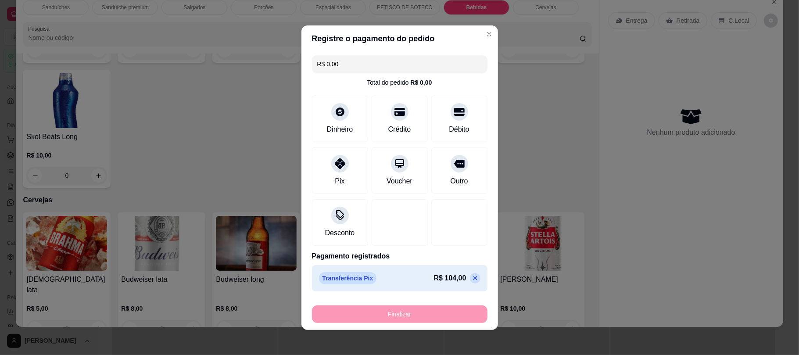
type input "-R$ 104,00"
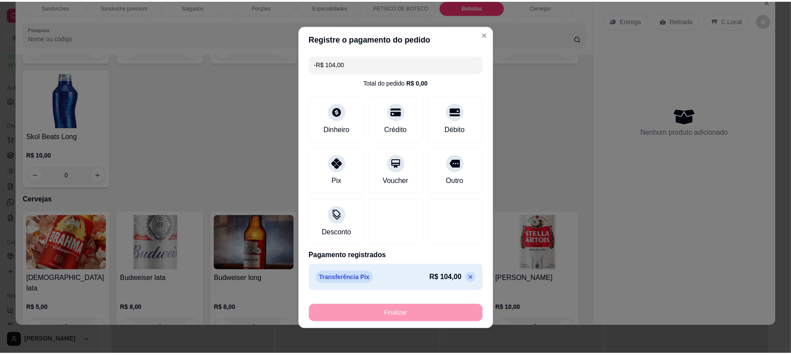
scroll to position [1303, 0]
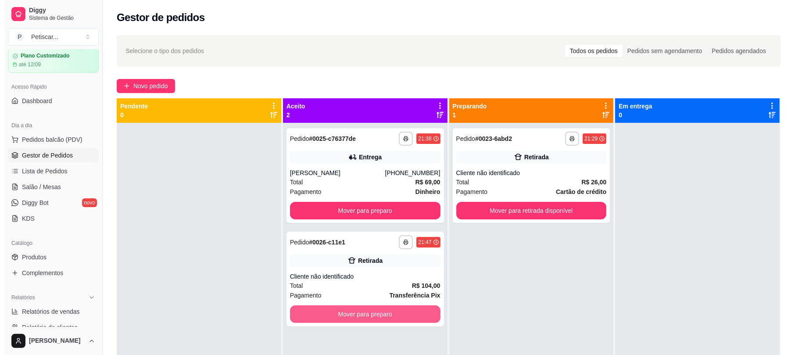
scroll to position [23, 0]
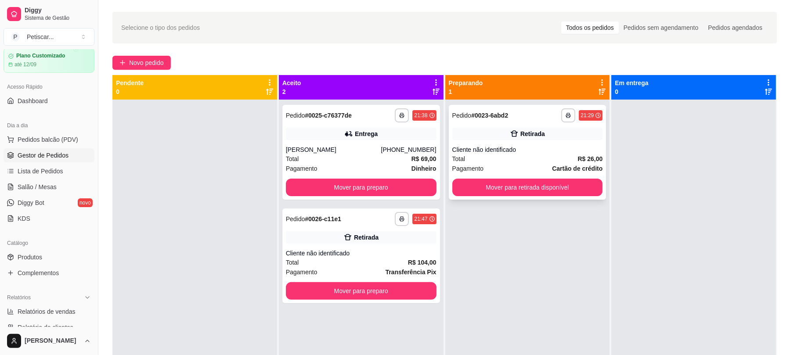
click at [490, 126] on div "**********" at bounding box center [528, 152] width 158 height 95
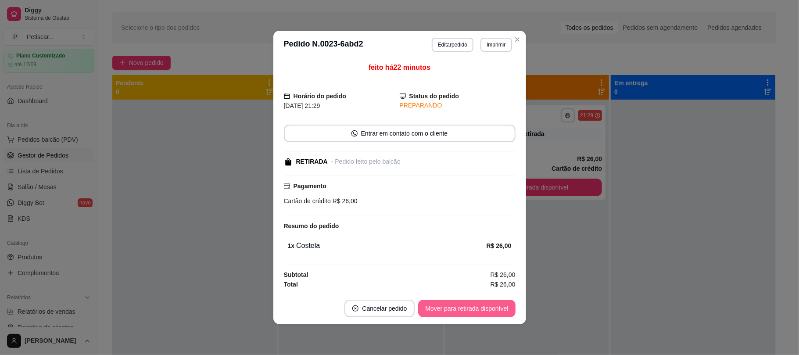
click at [475, 309] on button "Mover para retirada disponível" at bounding box center [466, 309] width 97 height 18
click at [475, 309] on div "Mover para retirada disponível" at bounding box center [460, 309] width 109 height 18
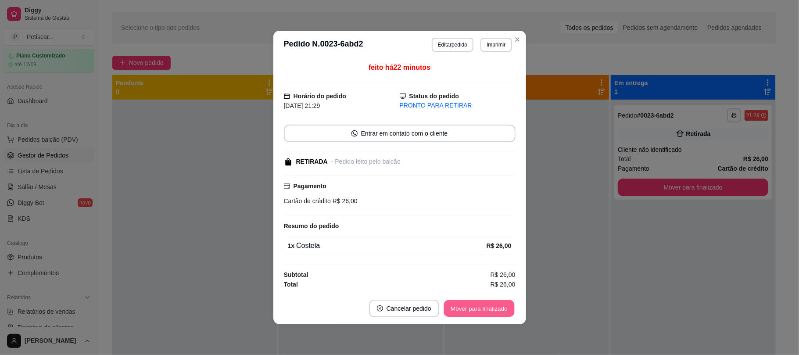
click at [475, 309] on button "Mover para finalizado" at bounding box center [479, 308] width 71 height 17
click at [475, 309] on div "Mover para finalizado" at bounding box center [473, 309] width 85 height 18
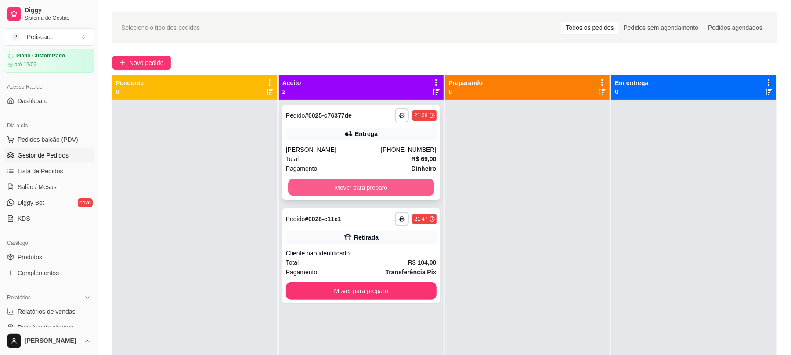
click at [387, 182] on button "Mover para preparo" at bounding box center [361, 187] width 146 height 17
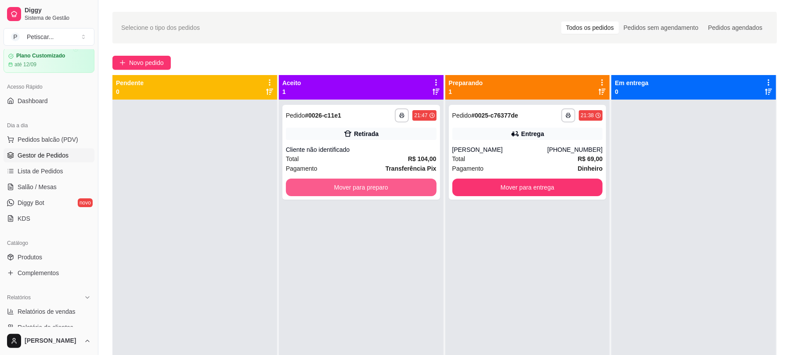
click at [387, 182] on button "Mover para preparo" at bounding box center [361, 188] width 151 height 18
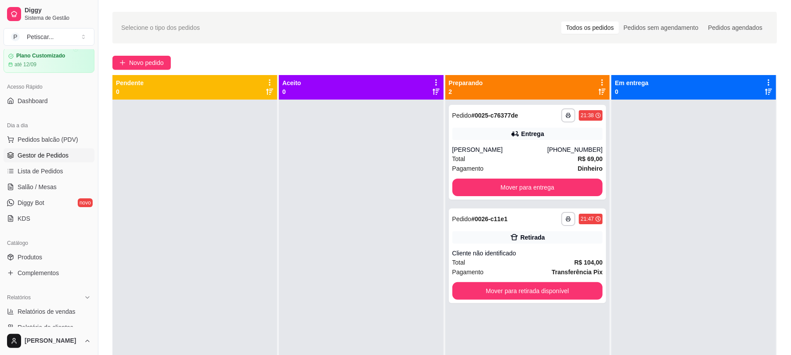
click at [288, 165] on div at bounding box center [361, 277] width 165 height 355
click at [147, 58] on span "Novo pedido" at bounding box center [146, 63] width 35 height 10
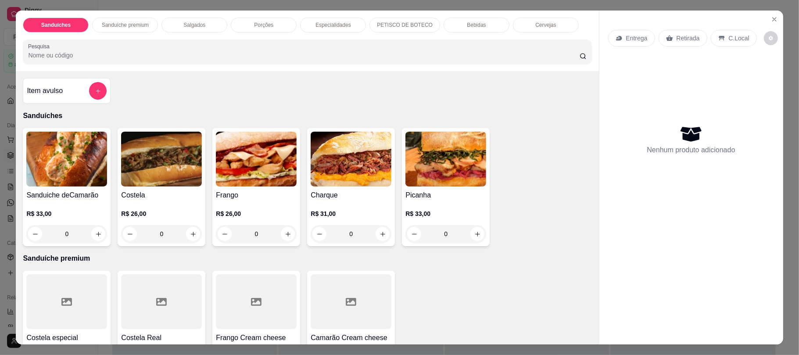
click at [264, 29] on p "Porções" at bounding box center [263, 25] width 19 height 7
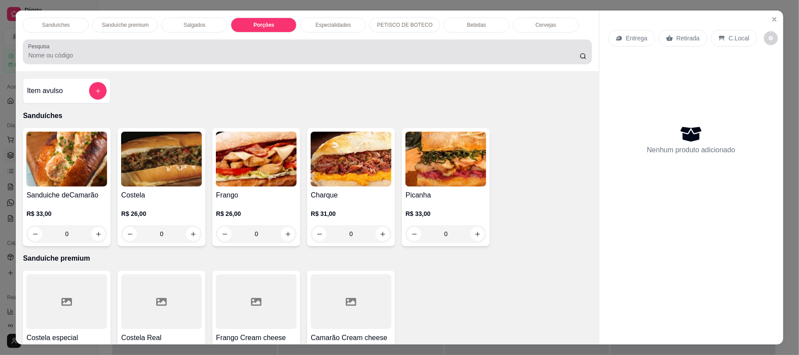
scroll to position [18, 0]
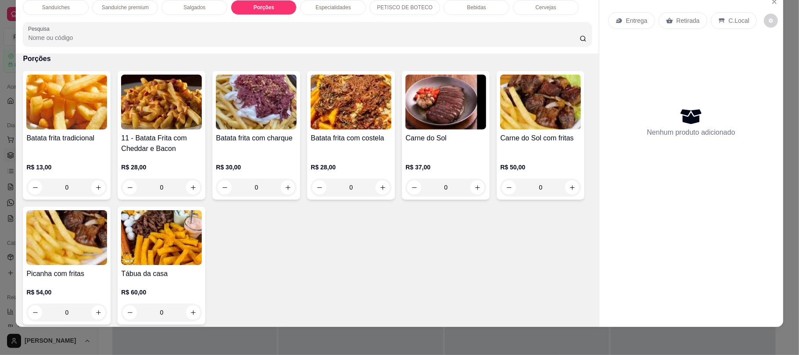
click at [336, 2] on div "Especialidades" at bounding box center [333, 7] width 66 height 15
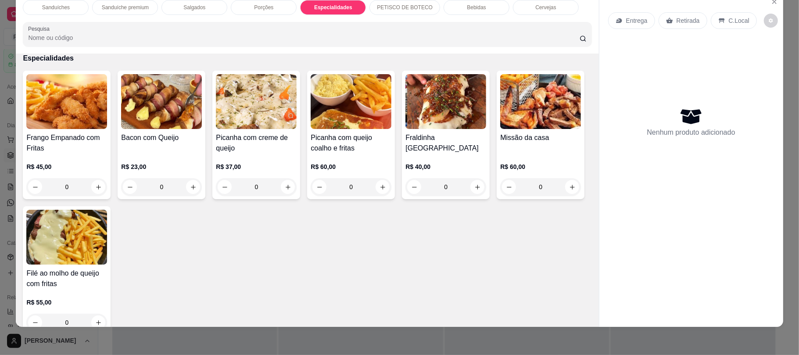
click at [394, 13] on div "PETISCO DE BOTECO" at bounding box center [405, 7] width 71 height 15
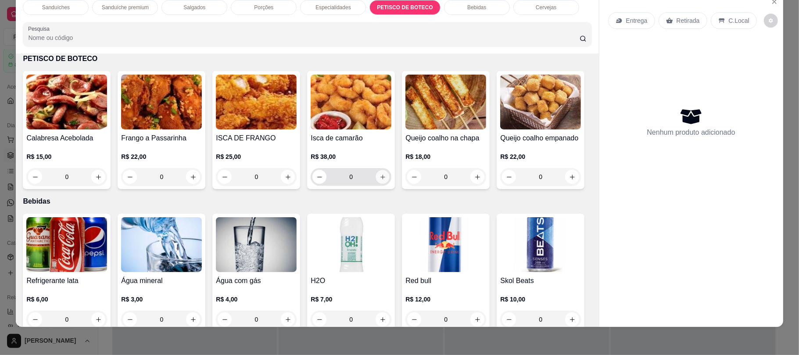
click at [380, 180] on icon "increase-product-quantity" at bounding box center [383, 177] width 7 height 7
type input "1"
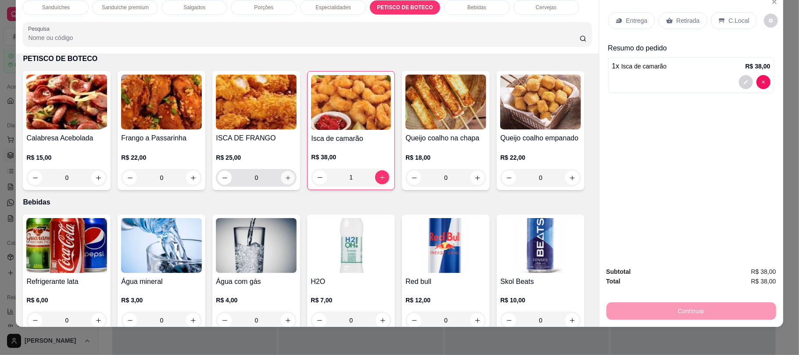
click at [285, 177] on icon "increase-product-quantity" at bounding box center [288, 178] width 7 height 7
type input "1"
click at [262, 14] on div "Porções" at bounding box center [264, 7] width 66 height 15
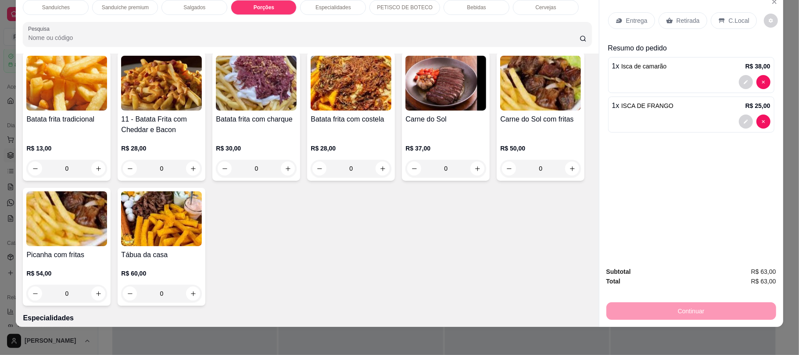
scroll to position [465, 0]
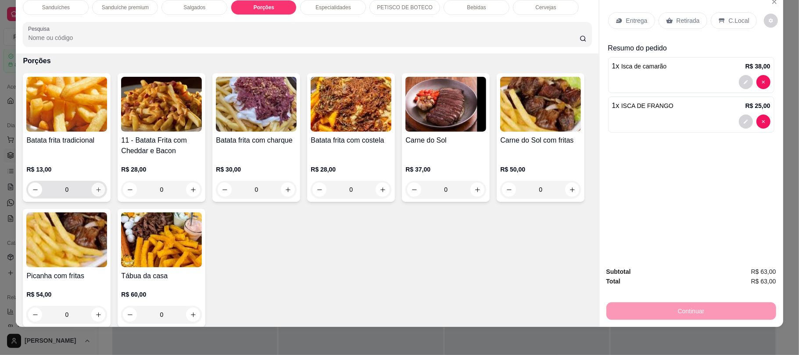
click at [94, 197] on div "0" at bounding box center [66, 190] width 77 height 18
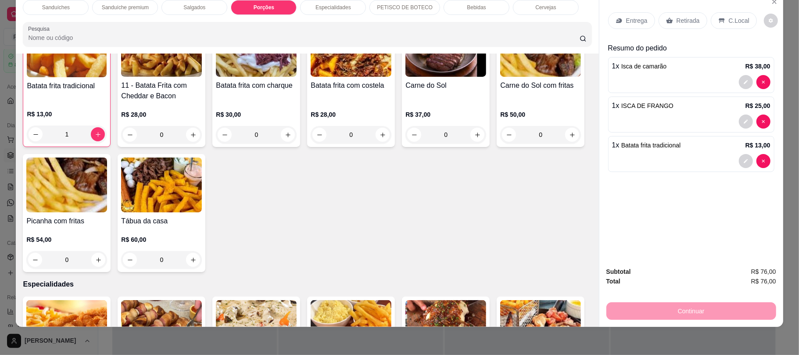
scroll to position [542, 0]
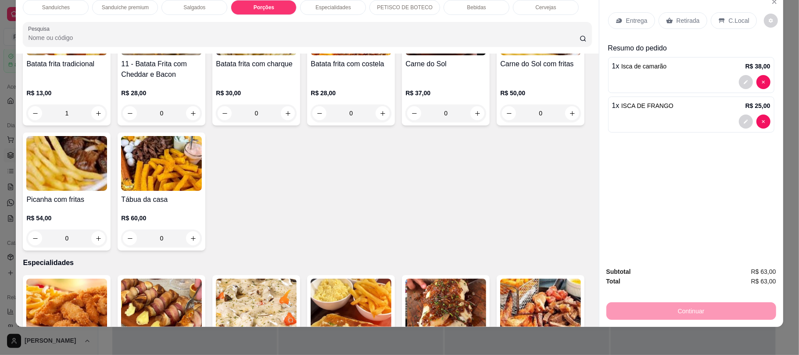
type input "0"
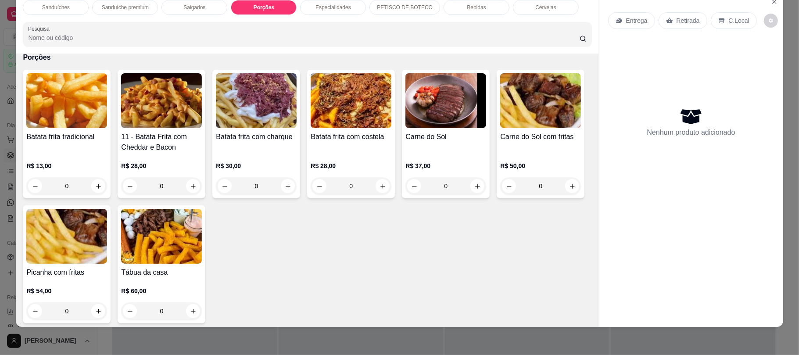
scroll to position [507, 0]
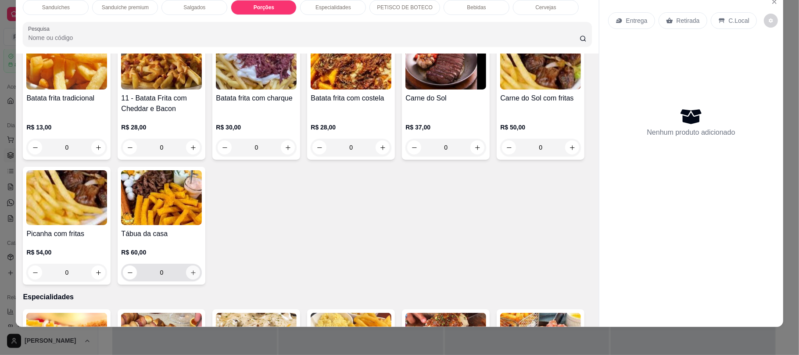
click at [197, 273] on icon "increase-product-quantity" at bounding box center [193, 273] width 7 height 7
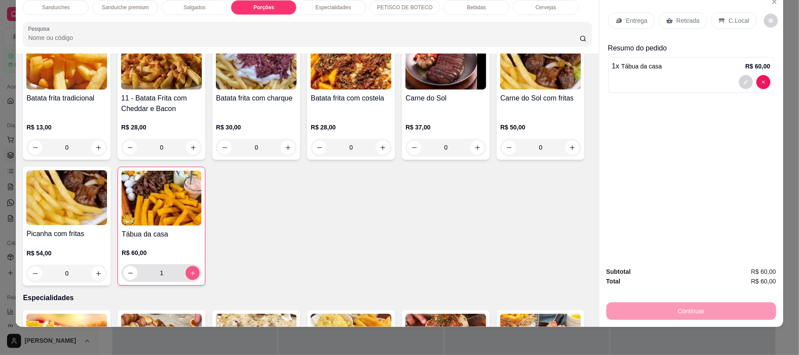
type input "1"
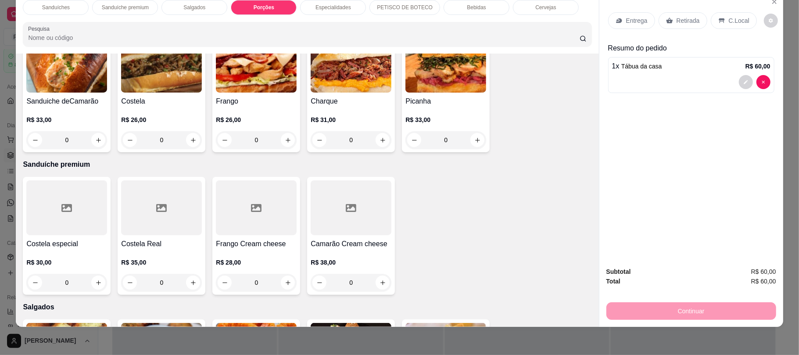
scroll to position [0, 0]
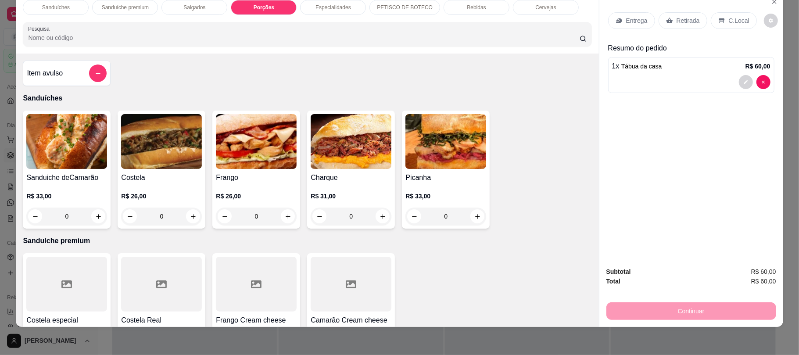
click at [192, 221] on div "0" at bounding box center [161, 217] width 81 height 18
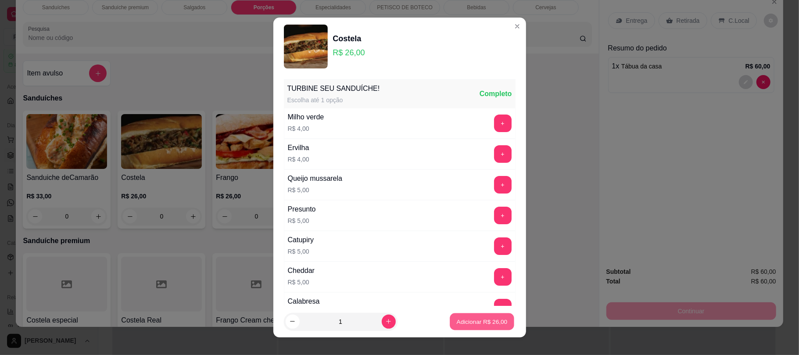
click at [470, 318] on p "Adicionar R$ 26,00" at bounding box center [482, 321] width 51 height 8
type input "1"
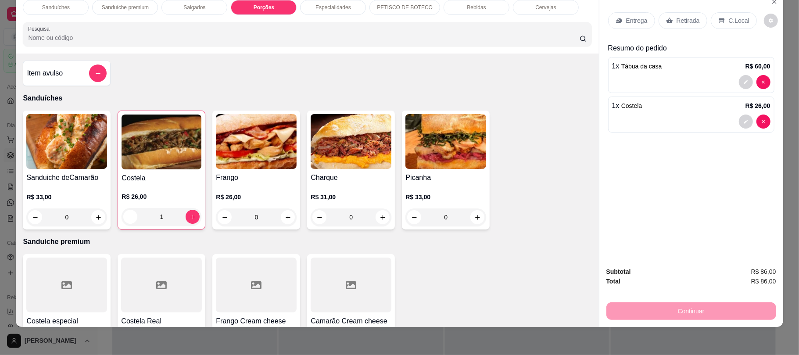
click at [482, 5] on div "Bebidas" at bounding box center [477, 7] width 66 height 15
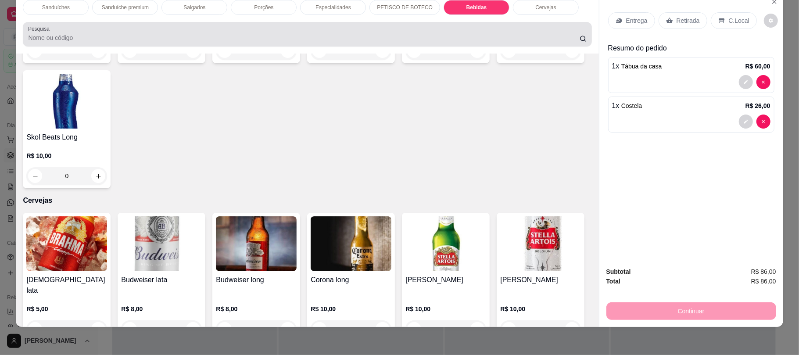
click at [531, 40] on input "Pesquisa" at bounding box center [303, 37] width 551 height 9
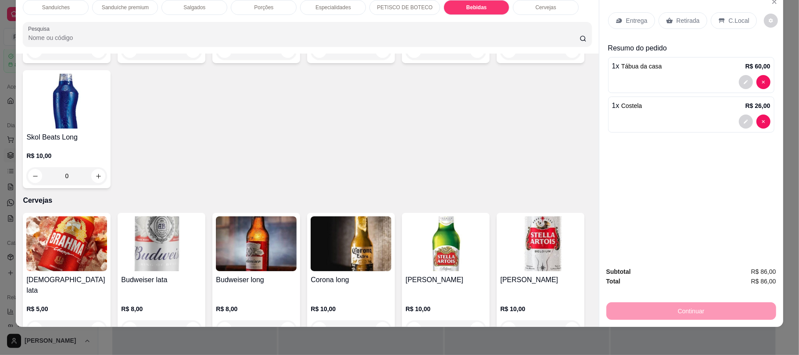
click at [677, 24] on p "Retirada" at bounding box center [688, 20] width 23 height 9
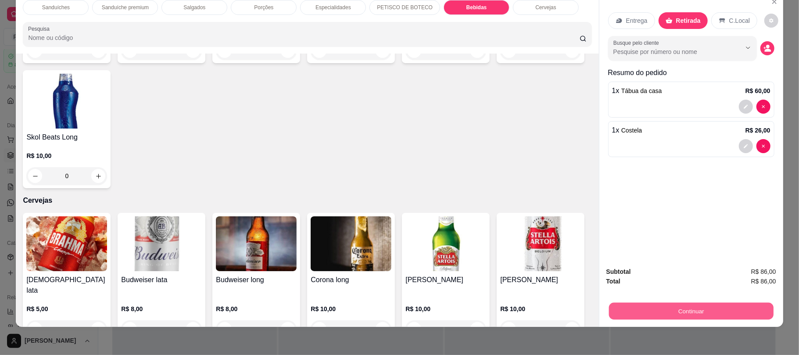
click at [715, 306] on button "Continuar" at bounding box center [691, 310] width 165 height 17
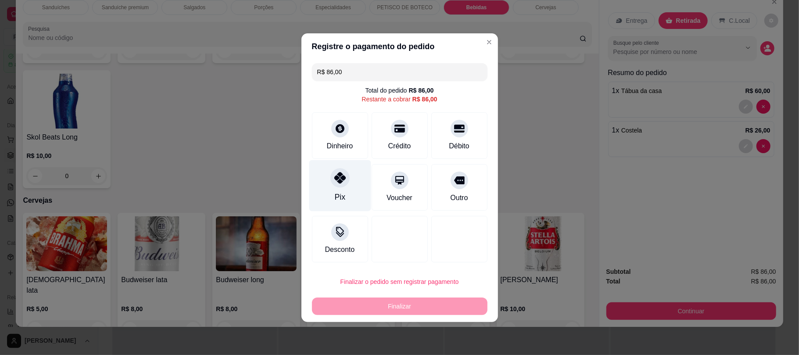
click at [348, 174] on div "Pix" at bounding box center [340, 185] width 62 height 51
type input "R$ 0,00"
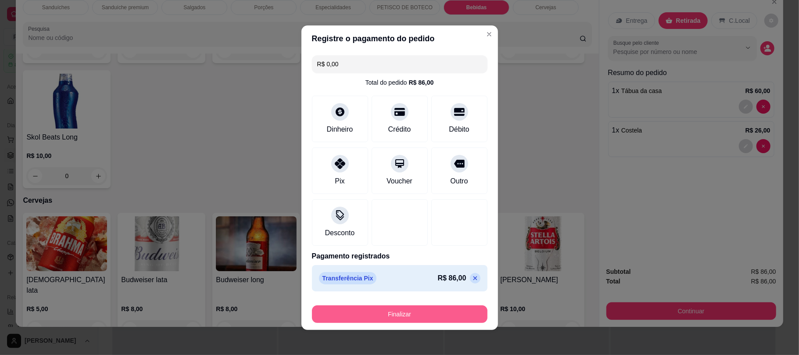
click at [415, 309] on button "Finalizar" at bounding box center [400, 315] width 176 height 18
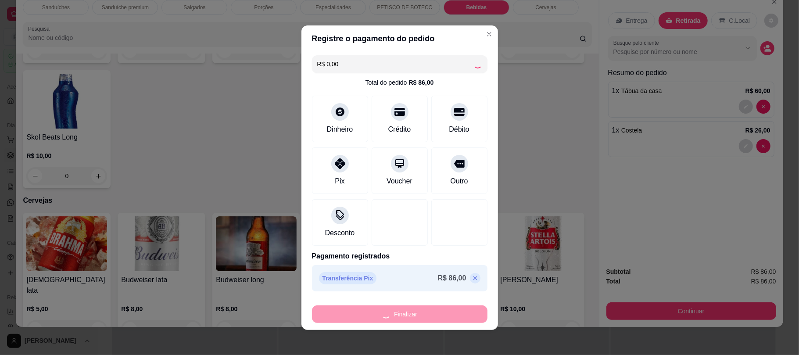
type input "0"
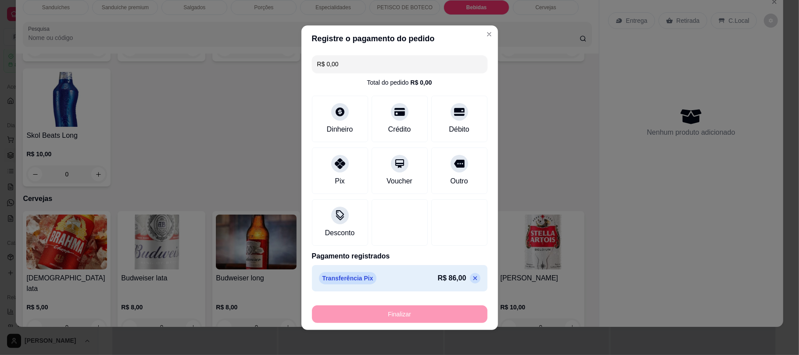
type input "-R$ 86,00"
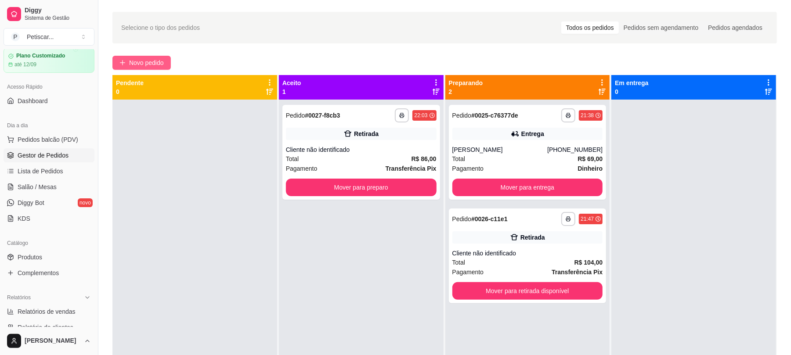
click at [155, 56] on button "Novo pedido" at bounding box center [141, 63] width 58 height 14
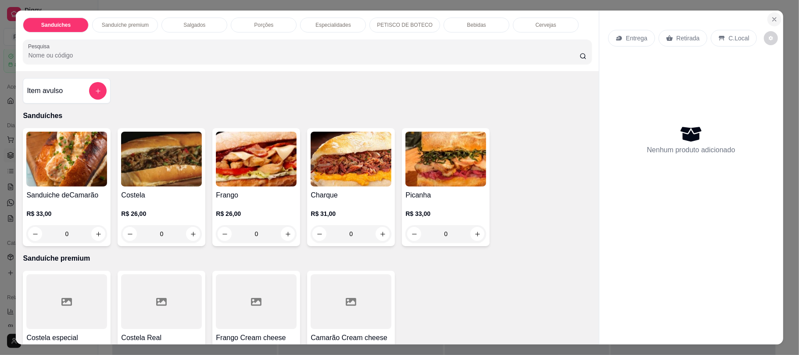
click at [771, 18] on icon "Close" at bounding box center [774, 19] width 7 height 7
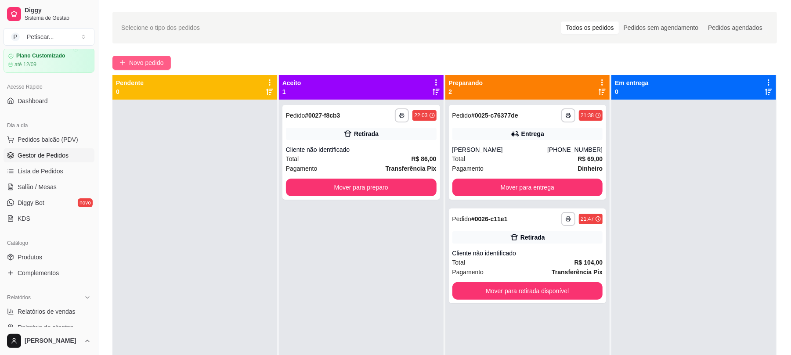
click at [155, 57] on button "Novo pedido" at bounding box center [141, 63] width 58 height 14
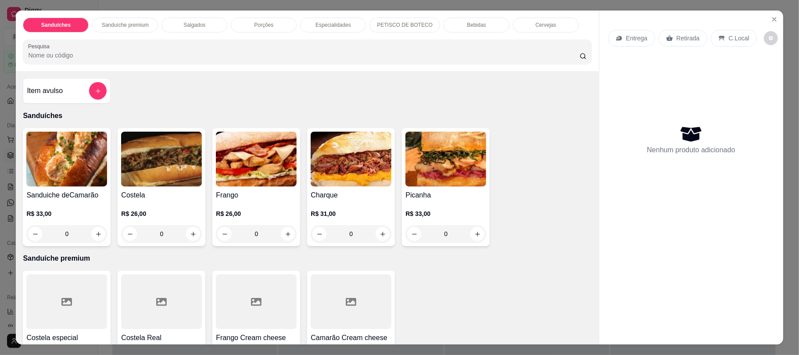
click at [188, 235] on div "0" at bounding box center [161, 234] width 81 height 18
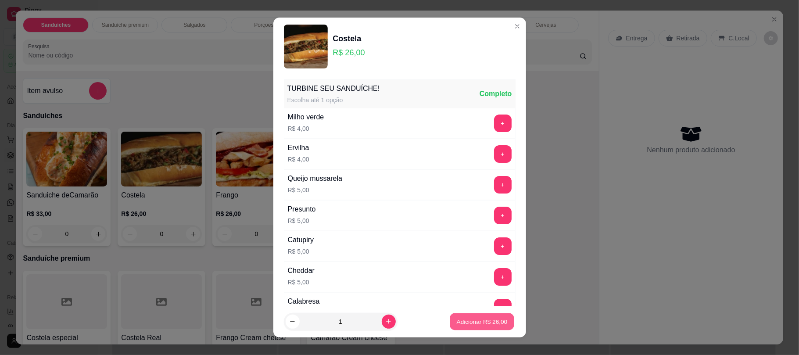
click at [457, 322] on p "Adicionar R$ 26,00" at bounding box center [482, 321] width 51 height 8
type input "1"
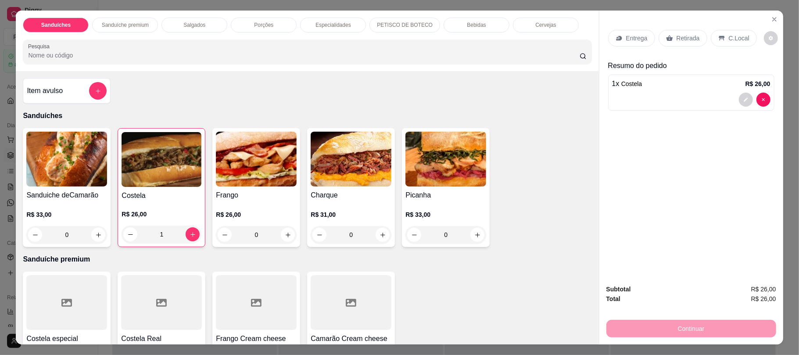
click at [482, 32] on div "Bebidas" at bounding box center [477, 25] width 66 height 15
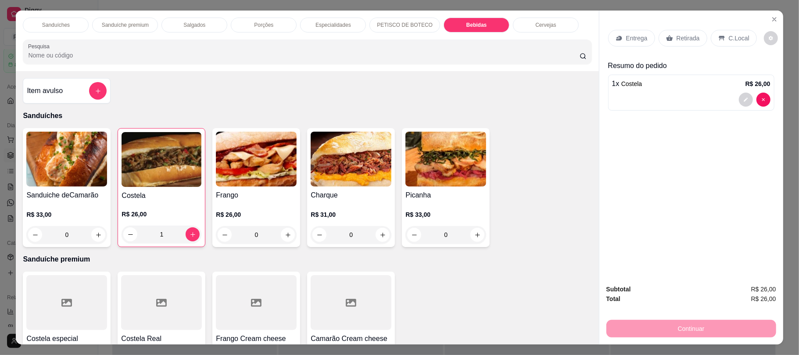
scroll to position [18, 0]
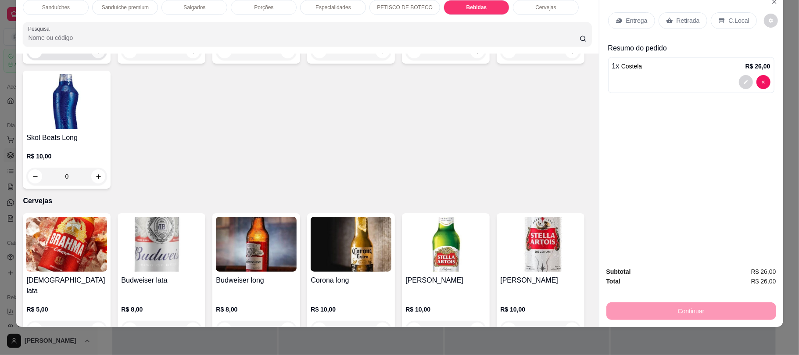
click at [92, 58] on button "increase-product-quantity" at bounding box center [99, 52] width 14 height 14
type input "1"
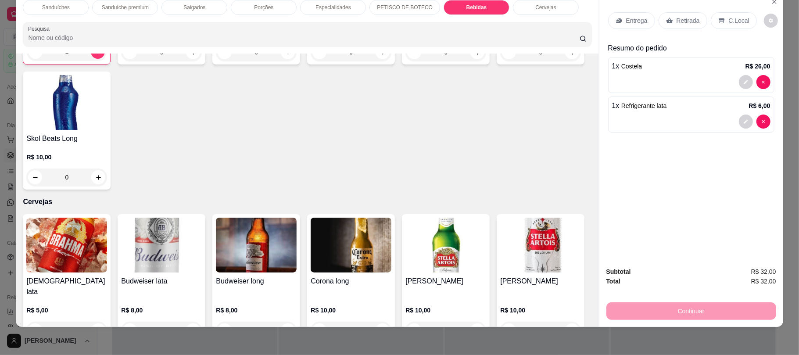
click at [684, 25] on div "Retirada" at bounding box center [683, 20] width 49 height 17
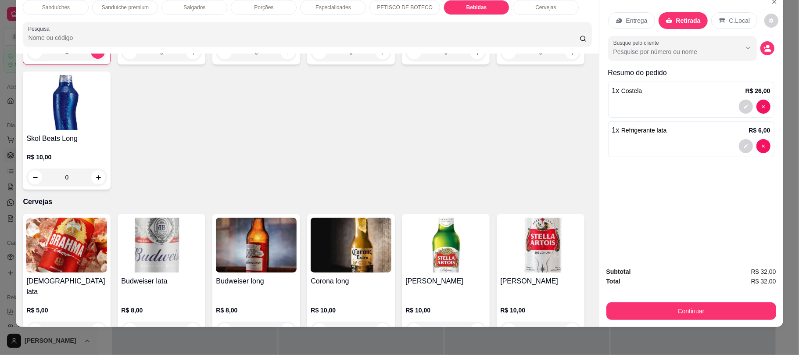
click at [648, 318] on div "Subtotal R$ 32,00 Total R$ 32,00 Continuar" at bounding box center [692, 293] width 184 height 67
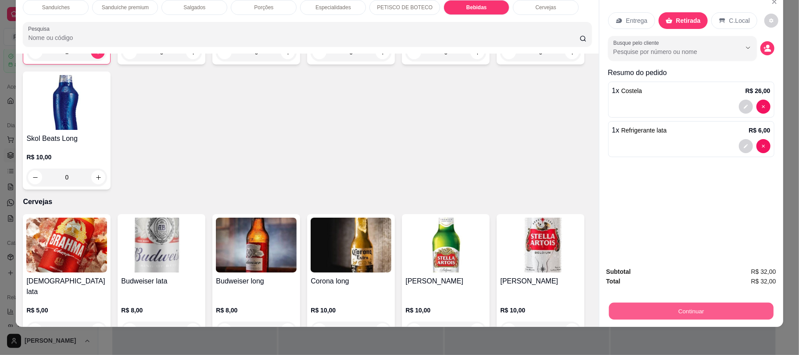
click at [648, 318] on button "Continuar" at bounding box center [691, 310] width 165 height 17
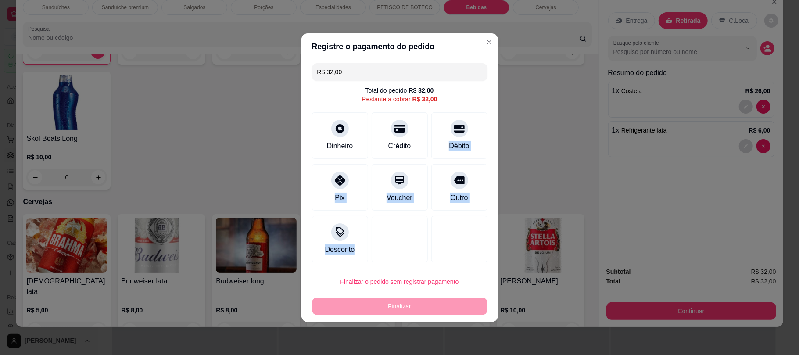
drag, startPoint x: 464, startPoint y: 135, endPoint x: 444, endPoint y: 268, distance: 134.1
click at [444, 268] on section "Registre o pagamento do pedido R$ 32,00 Total do pedido R$ 32,00 Restante a cob…" at bounding box center [400, 177] width 197 height 289
click at [444, 268] on footer "Finalizar o pedido sem registrar pagamento Finalizar" at bounding box center [400, 294] width 197 height 56
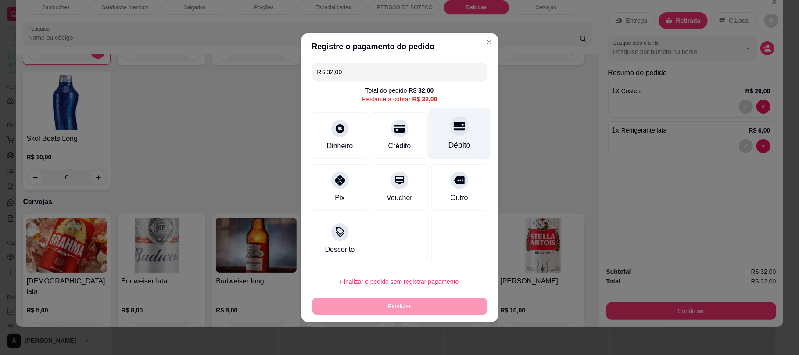
click at [447, 135] on div "Débito" at bounding box center [459, 133] width 62 height 51
type input "R$ 0,00"
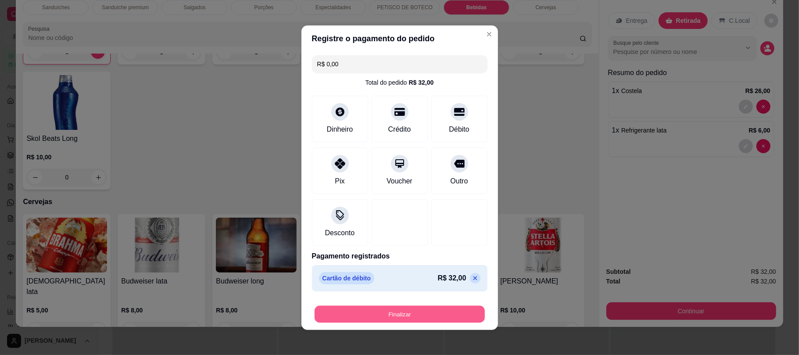
click at [419, 309] on button "Finalizar" at bounding box center [400, 314] width 170 height 17
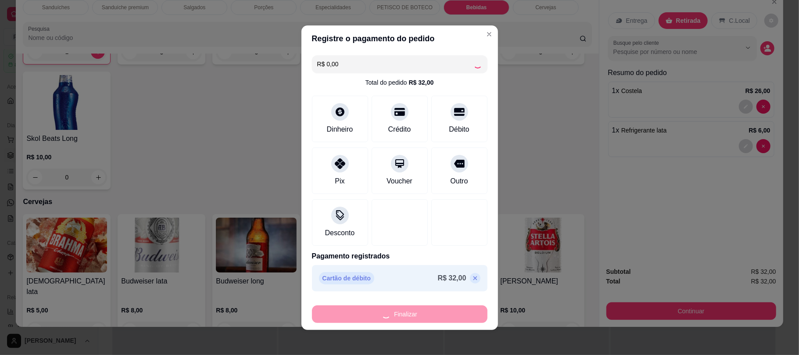
type input "0"
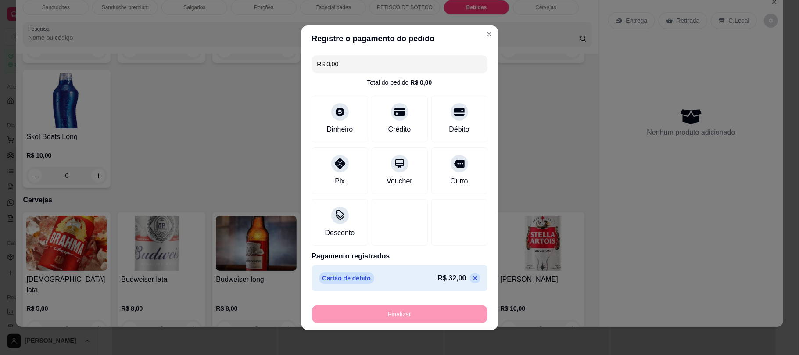
type input "-R$ 32,00"
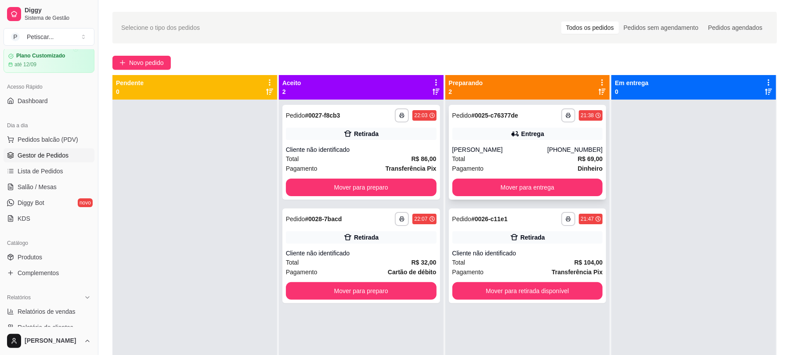
click at [503, 148] on div "Fábio Sabath" at bounding box center [499, 149] width 95 height 9
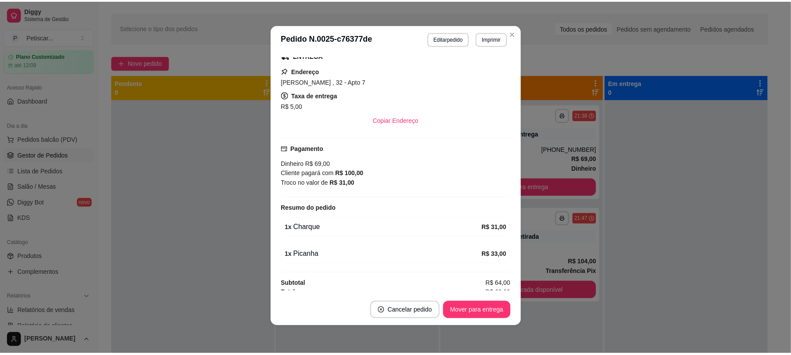
scroll to position [200, 0]
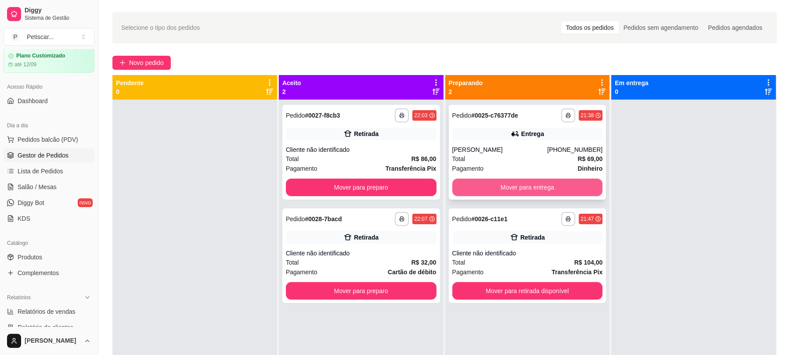
click at [543, 180] on button "Mover para entrega" at bounding box center [527, 188] width 151 height 18
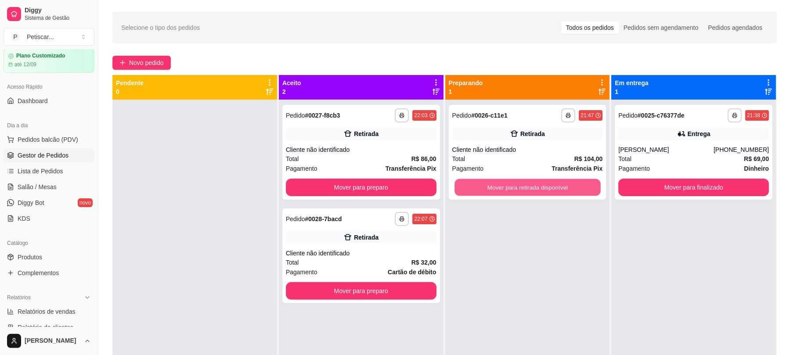
click at [543, 180] on button "Mover para retirada disponível" at bounding box center [527, 187] width 146 height 17
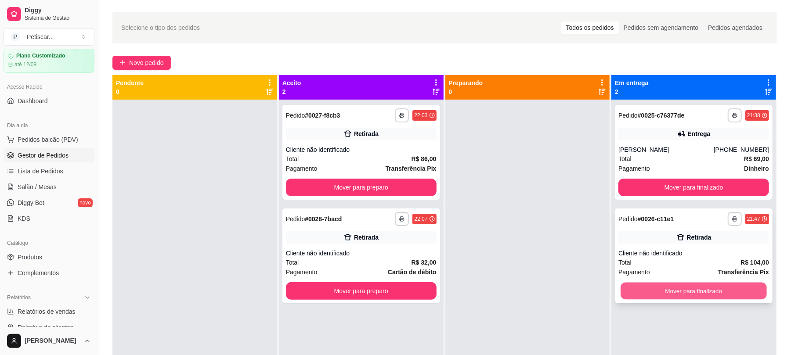
click at [660, 290] on button "Mover para finalizado" at bounding box center [693, 291] width 146 height 17
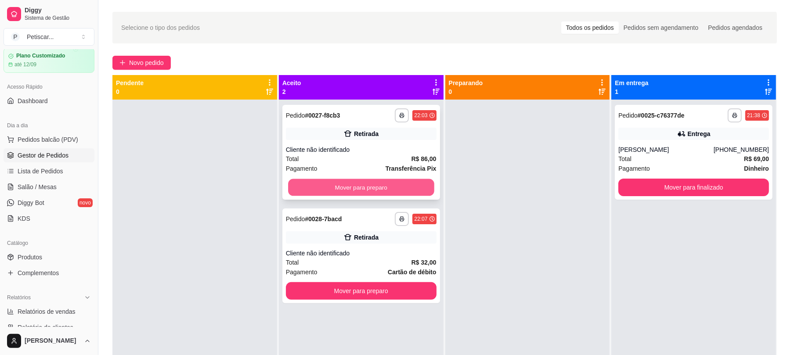
click at [394, 186] on button "Mover para preparo" at bounding box center [361, 187] width 146 height 17
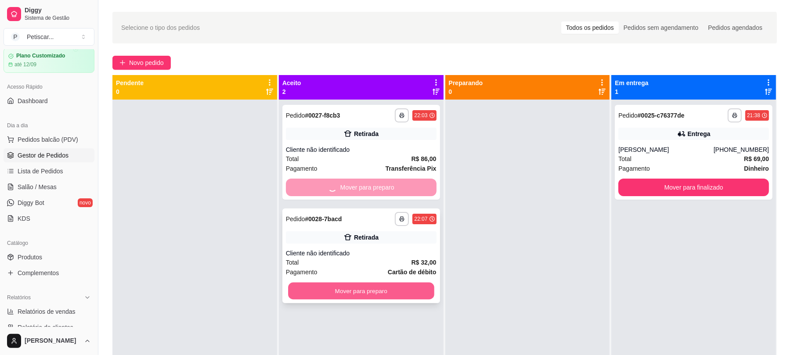
click at [416, 289] on button "Mover para preparo" at bounding box center [361, 291] width 146 height 17
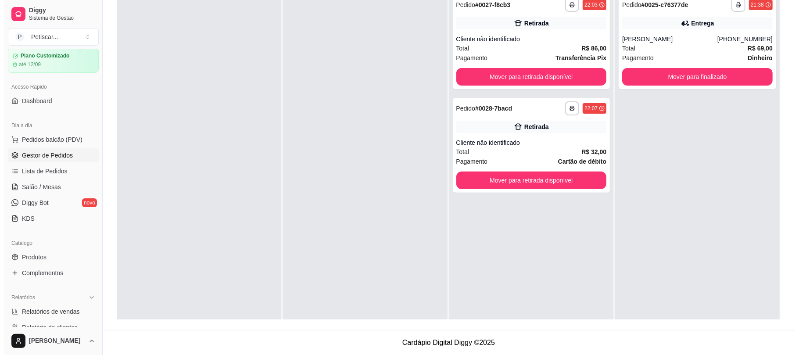
scroll to position [0, 0]
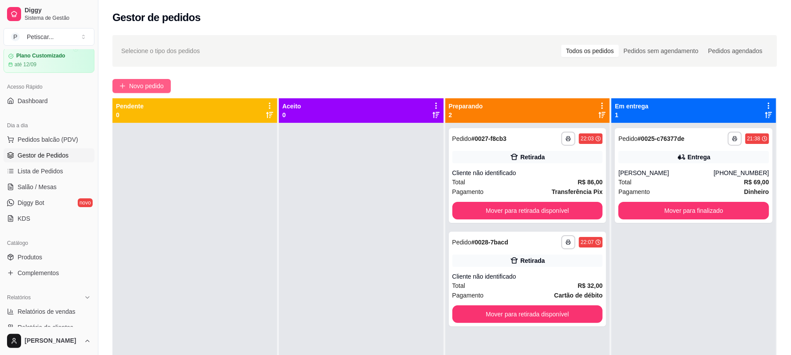
click at [169, 88] on button "Novo pedido" at bounding box center [141, 86] width 58 height 14
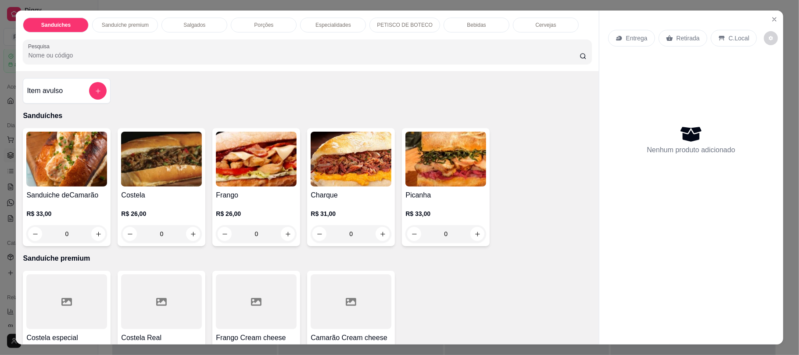
click at [96, 234] on div "0" at bounding box center [66, 234] width 81 height 18
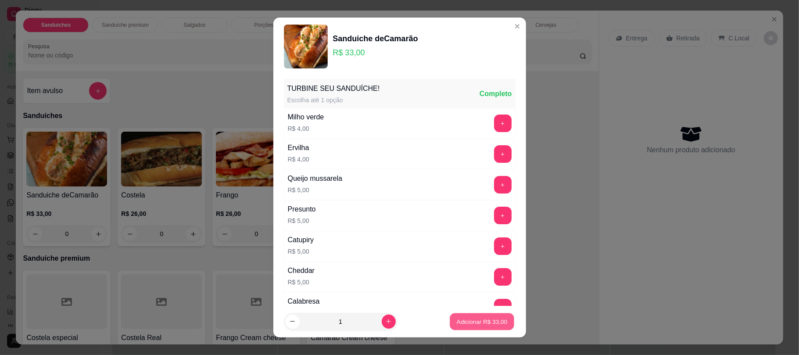
click at [462, 321] on p "Adicionar R$ 33,00" at bounding box center [482, 321] width 51 height 8
type input "1"
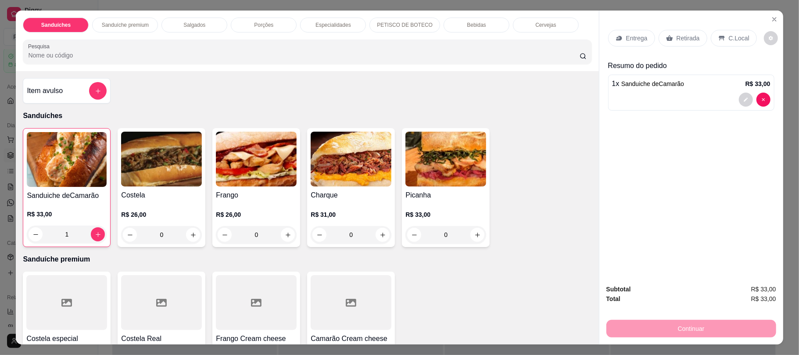
click at [191, 236] on div "0" at bounding box center [161, 235] width 81 height 18
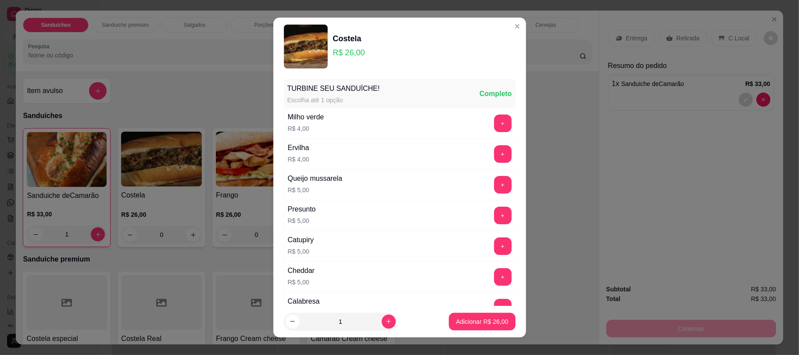
scroll to position [116, 0]
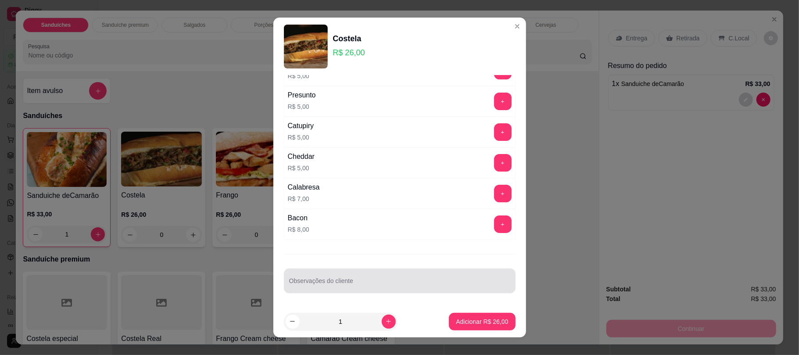
click at [351, 291] on div "Observações do cliente" at bounding box center [400, 281] width 232 height 25
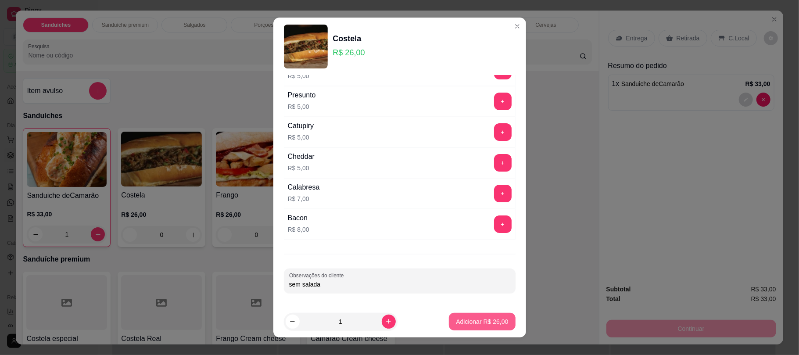
type input "sem salada"
click at [464, 317] on button "Adicionar R$ 26,00" at bounding box center [482, 321] width 65 height 17
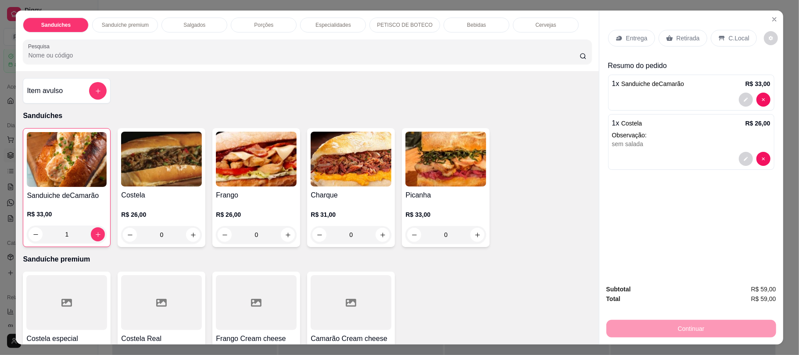
click at [188, 236] on div "0" at bounding box center [161, 235] width 81 height 18
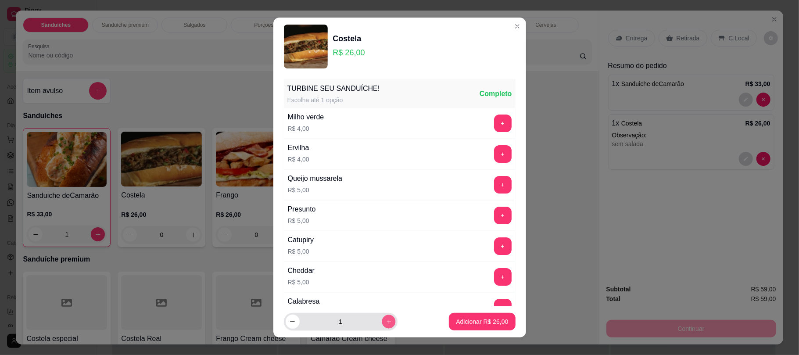
click at [384, 324] on button "increase-product-quantity" at bounding box center [389, 322] width 14 height 14
type input "2"
click at [450, 317] on button "Adicionar R$ 52,00" at bounding box center [482, 321] width 65 height 17
type input "2"
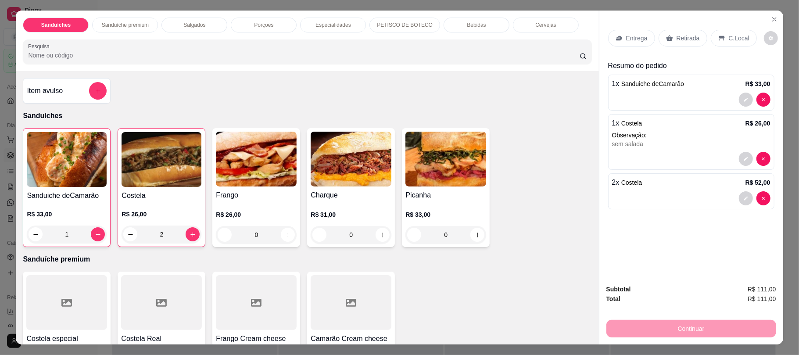
click at [677, 40] on p "Retirada" at bounding box center [688, 38] width 23 height 9
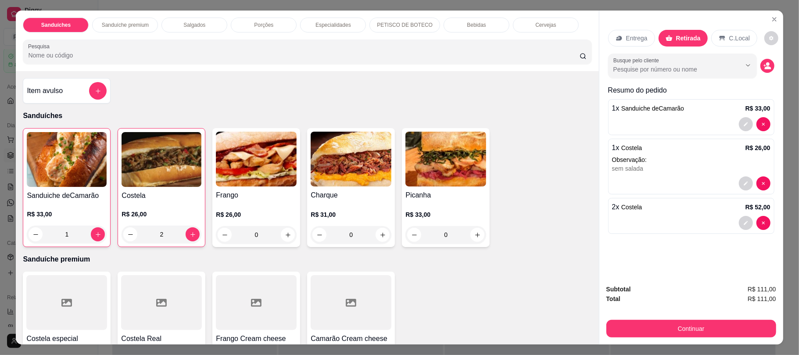
click at [469, 18] on div "Bebidas" at bounding box center [477, 25] width 66 height 15
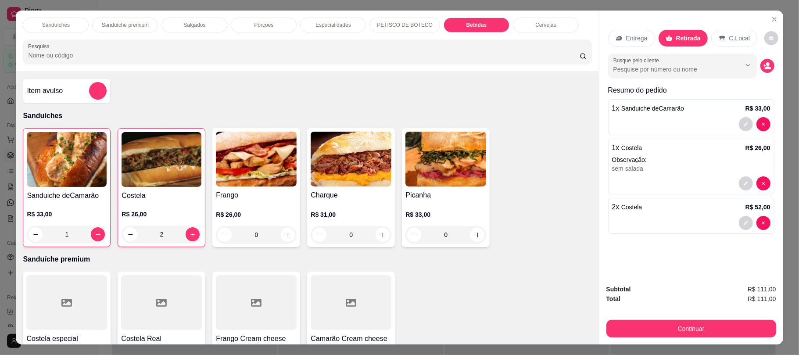
scroll to position [18, 0]
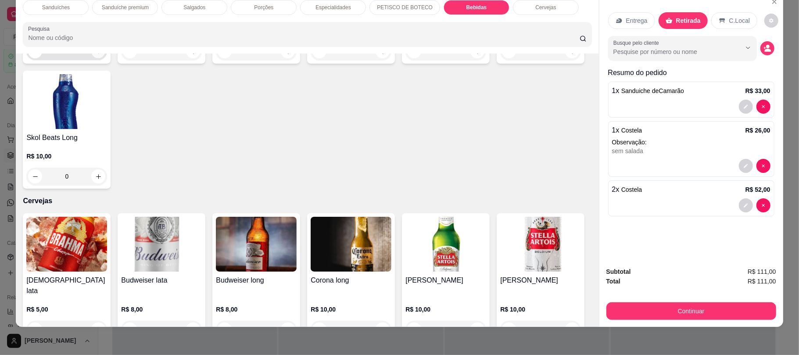
click at [96, 54] on icon "increase-product-quantity" at bounding box center [98, 51] width 4 height 4
type input "1"
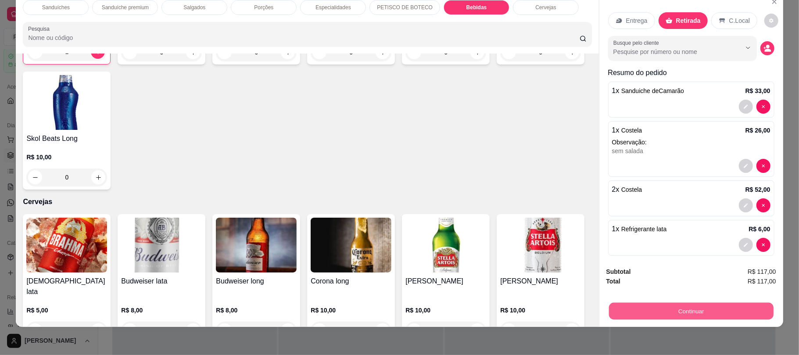
click at [640, 309] on button "Continuar" at bounding box center [691, 310] width 165 height 17
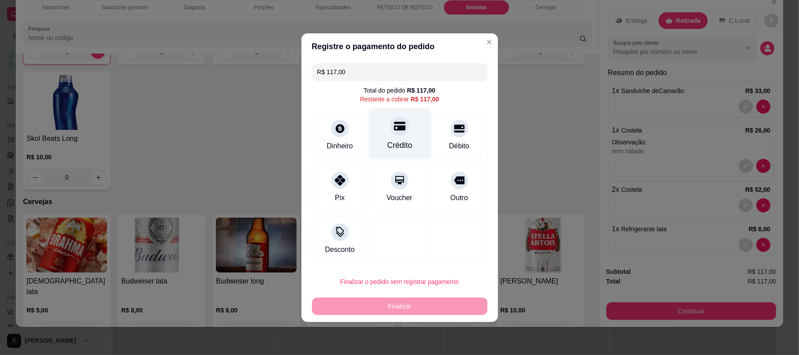
click at [410, 150] on div "Crédito" at bounding box center [400, 133] width 62 height 51
type input "R$ 0,00"
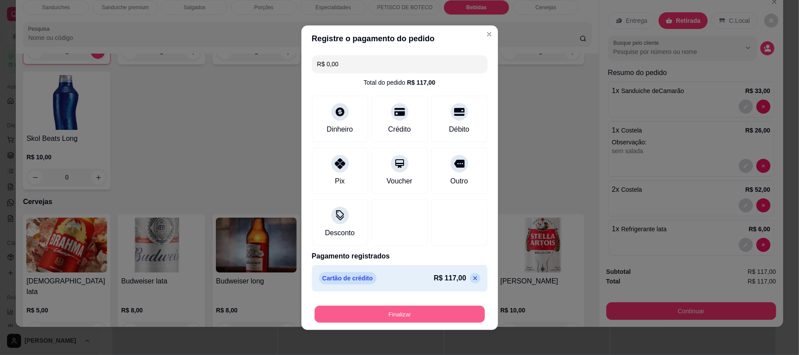
click at [450, 306] on button "Finalizar" at bounding box center [400, 314] width 170 height 17
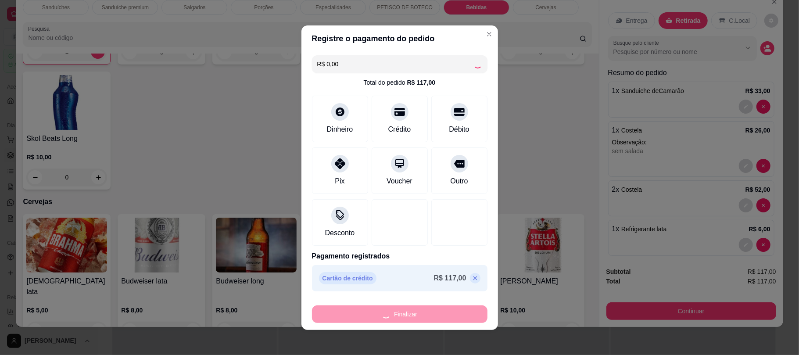
type input "0"
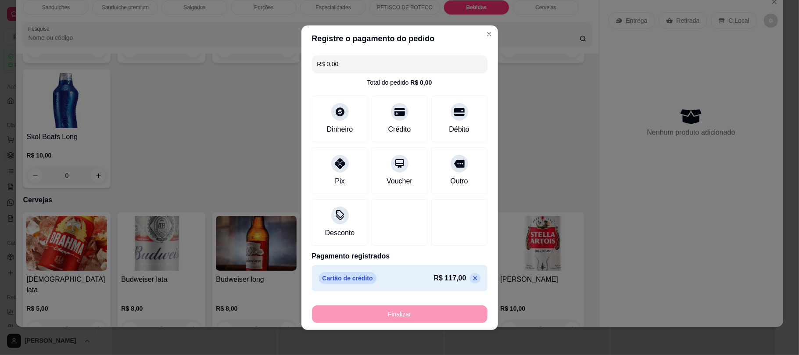
type input "-R$ 117,00"
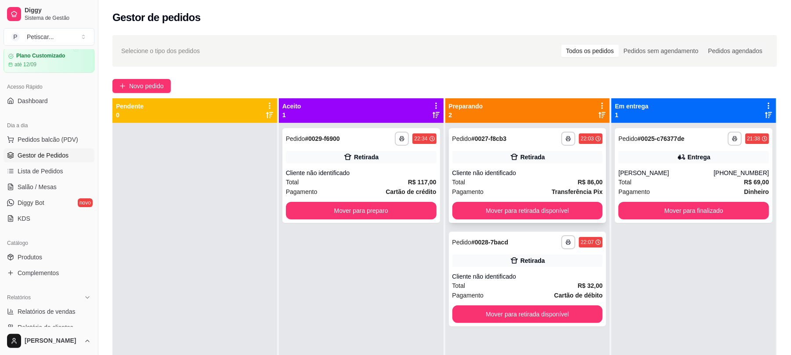
click at [511, 153] on icon at bounding box center [514, 157] width 9 height 9
click at [727, 144] on button "button" at bounding box center [734, 139] width 14 height 14
click at [622, 180] on span "Total" at bounding box center [624, 182] width 13 height 10
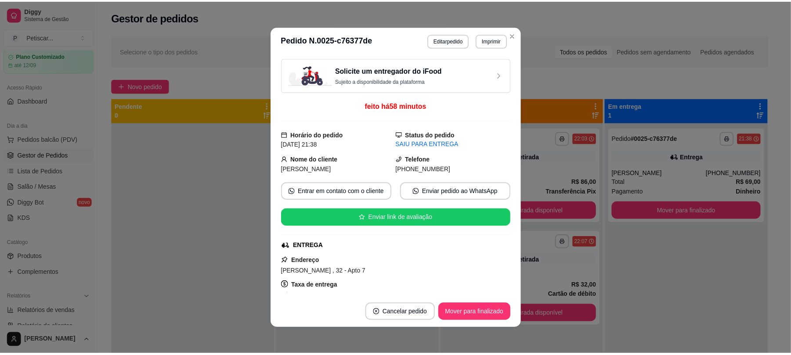
scroll to position [200, 0]
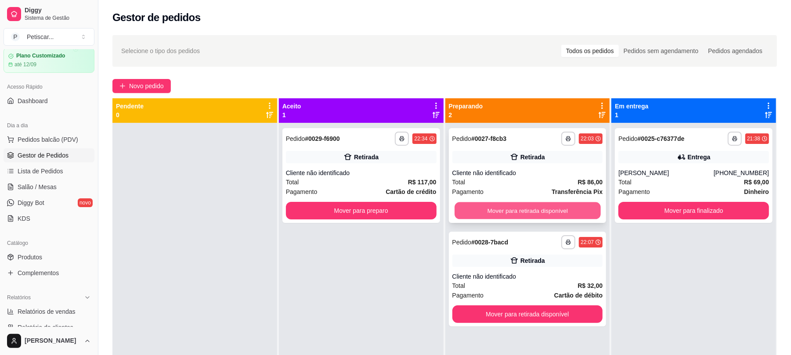
click at [471, 215] on button "Mover para retirada disponível" at bounding box center [527, 210] width 146 height 17
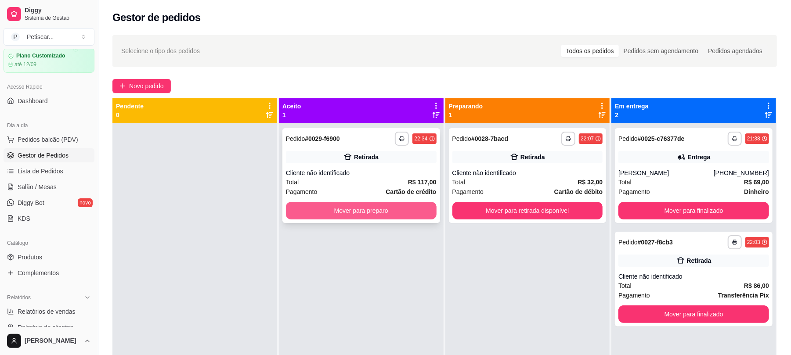
click at [415, 207] on button "Mover para preparo" at bounding box center [361, 211] width 151 height 18
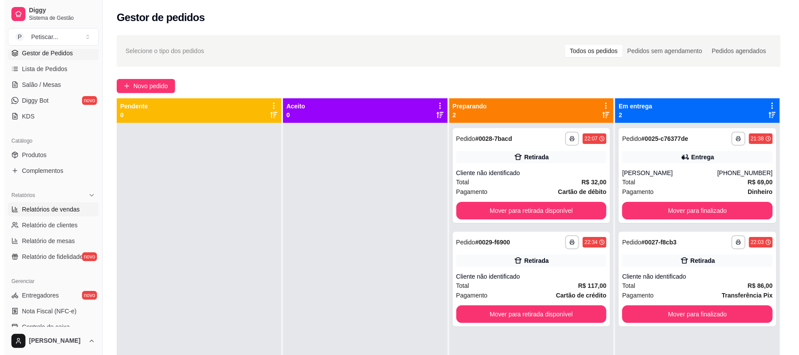
scroll to position [137, 0]
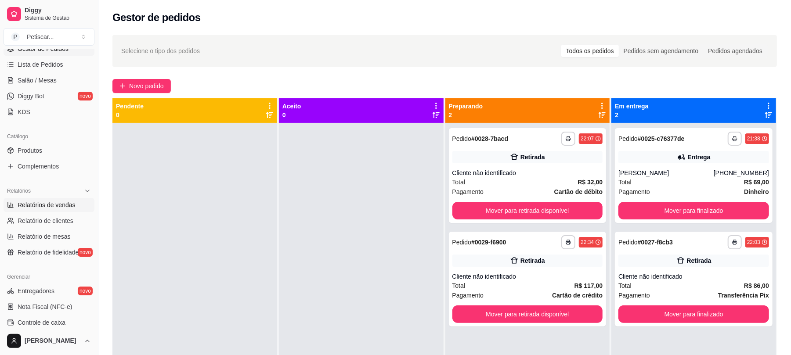
click at [51, 205] on span "Relatórios de vendas" at bounding box center [47, 205] width 58 height 9
select select "ALL"
select select "0"
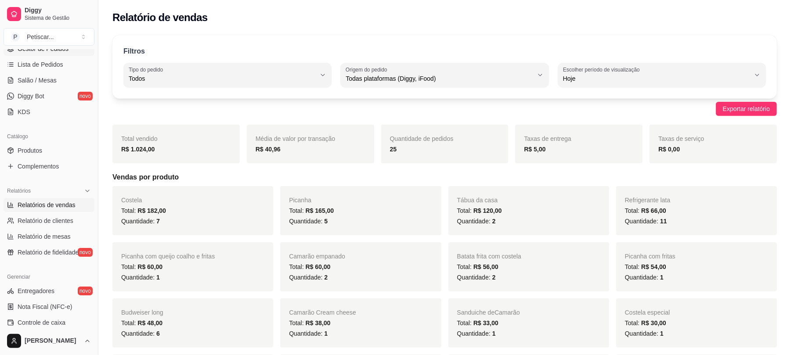
click at [41, 55] on link "Gestor de Pedidos" at bounding box center [49, 49] width 91 height 14
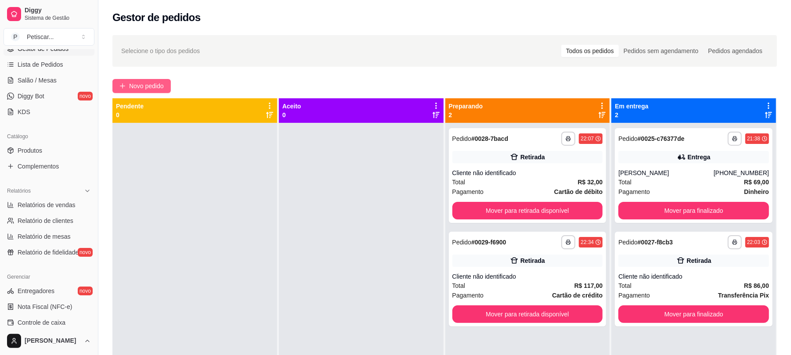
click at [157, 83] on span "Novo pedido" at bounding box center [146, 86] width 35 height 10
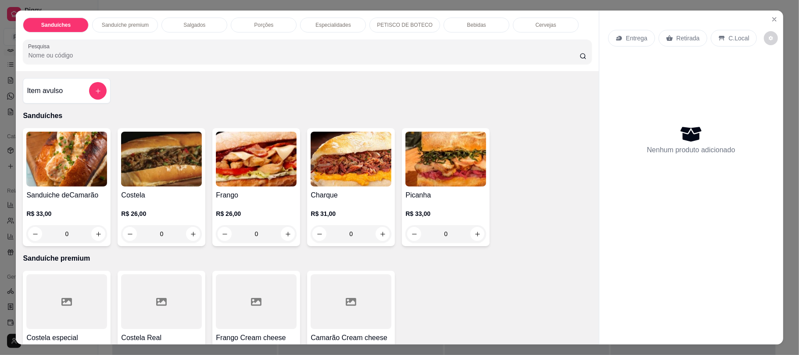
click at [467, 24] on p "Bebidas" at bounding box center [476, 25] width 19 height 7
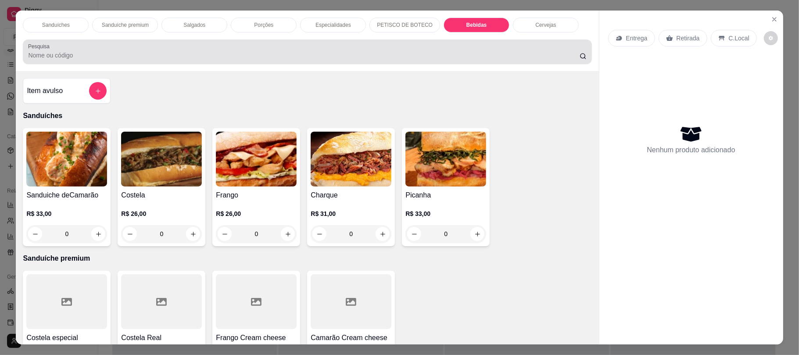
scroll to position [18, 0]
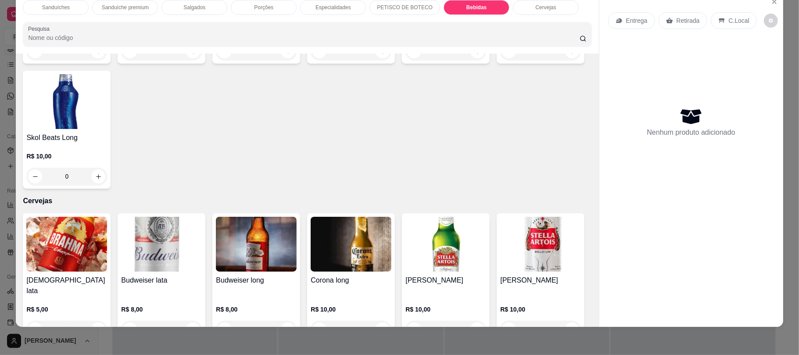
click at [333, 9] on p "Especialidades" at bounding box center [334, 7] width 36 height 7
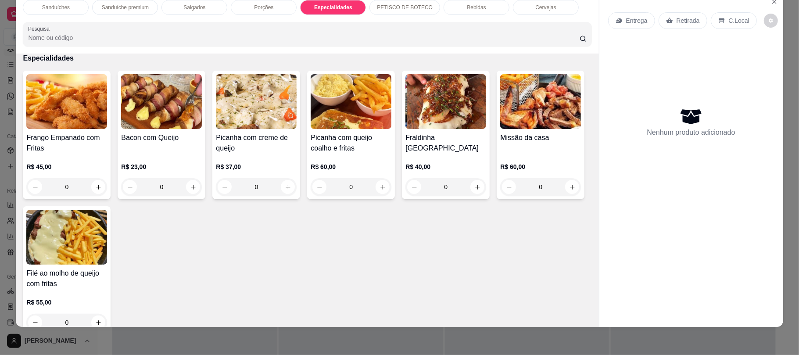
click at [261, 11] on p "Porções" at bounding box center [263, 7] width 19 height 7
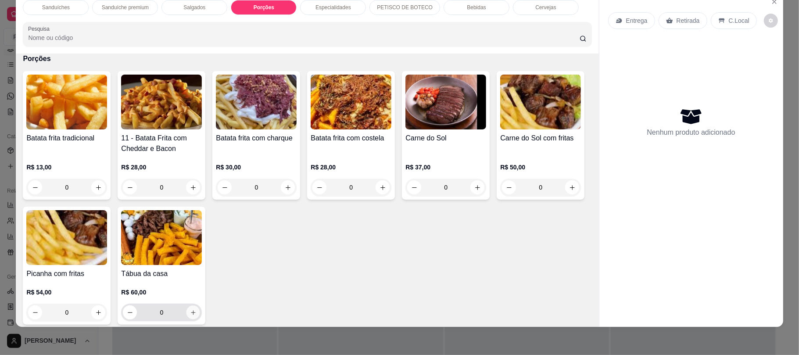
click at [197, 312] on icon "increase-product-quantity" at bounding box center [193, 312] width 7 height 7
type input "1"
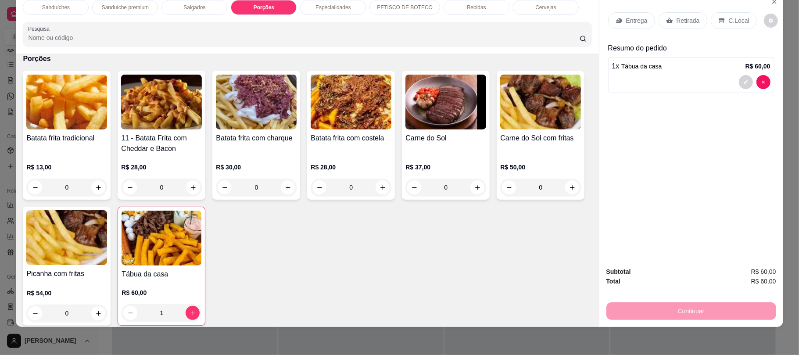
click at [481, 14] on div "Bebidas" at bounding box center [477, 7] width 66 height 15
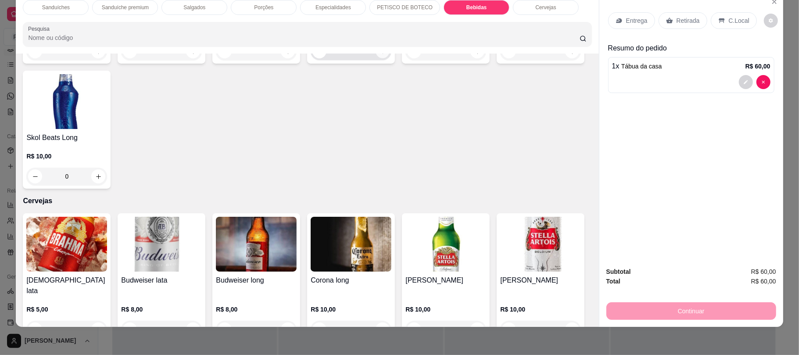
click at [376, 58] on button "increase-product-quantity" at bounding box center [383, 52] width 14 height 14
type input "1"
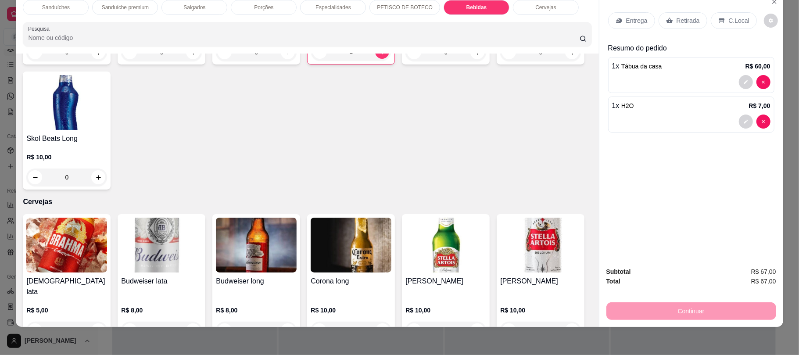
click at [678, 25] on p "Retirada" at bounding box center [688, 20] width 23 height 9
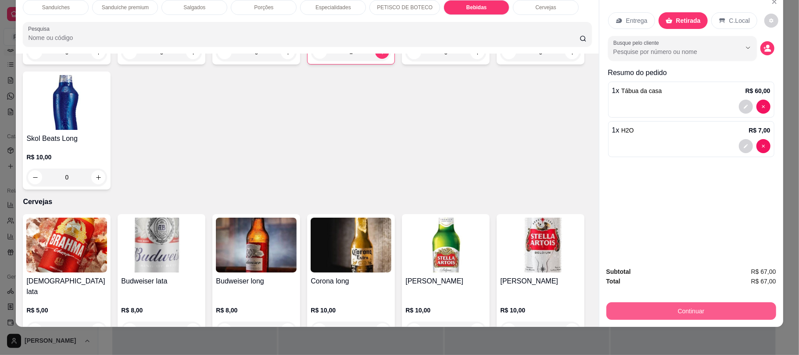
click at [682, 309] on button "Continuar" at bounding box center [692, 311] width 170 height 18
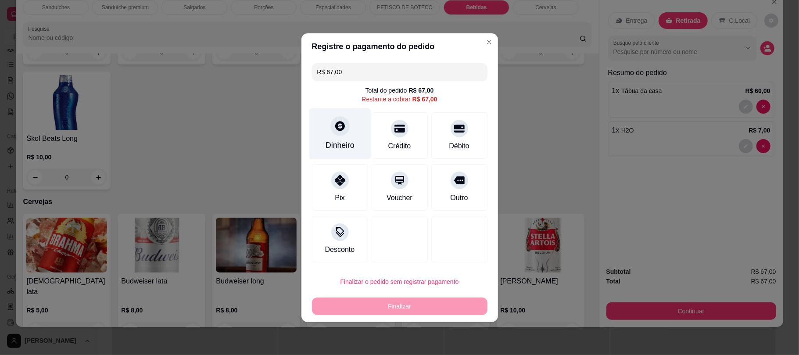
click at [335, 127] on icon at bounding box center [340, 126] width 10 height 10
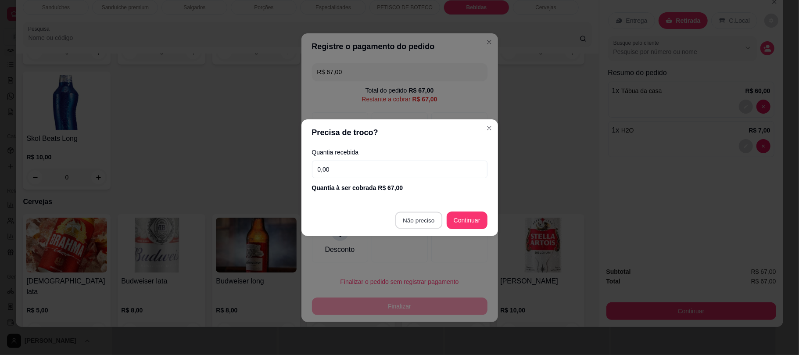
type input "R$ 0,00"
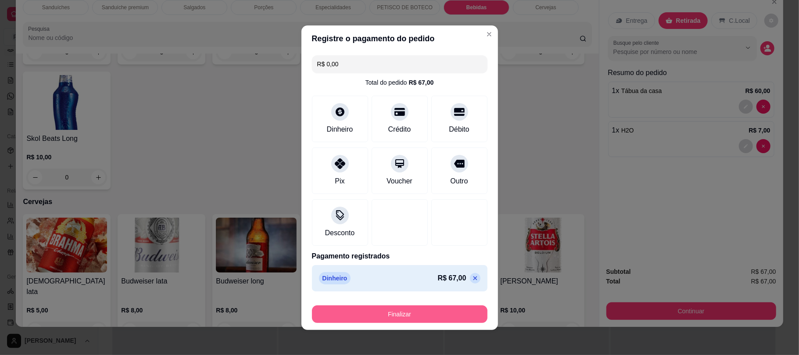
click at [434, 312] on button "Finalizar" at bounding box center [400, 315] width 176 height 18
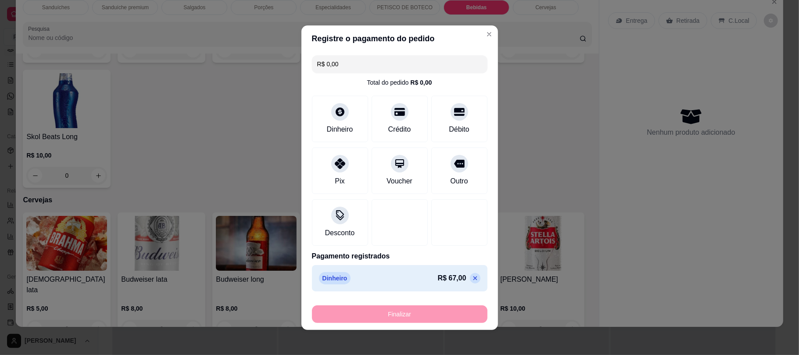
type input "0"
type input "-R$ 67,00"
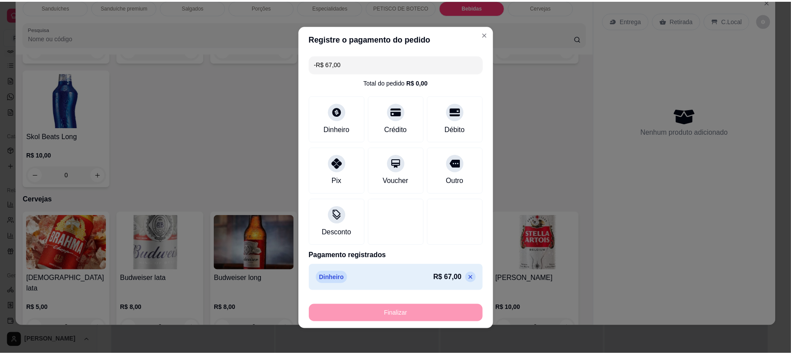
scroll to position [1303, 0]
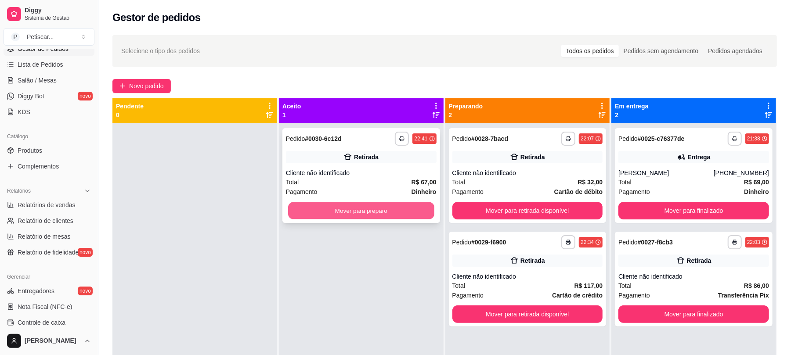
click at [324, 204] on button "Mover para preparo" at bounding box center [361, 210] width 146 height 17
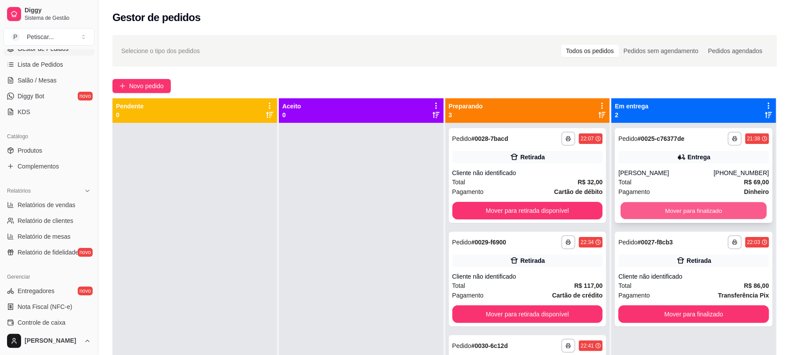
click at [636, 208] on button "Mover para finalizado" at bounding box center [693, 210] width 146 height 17
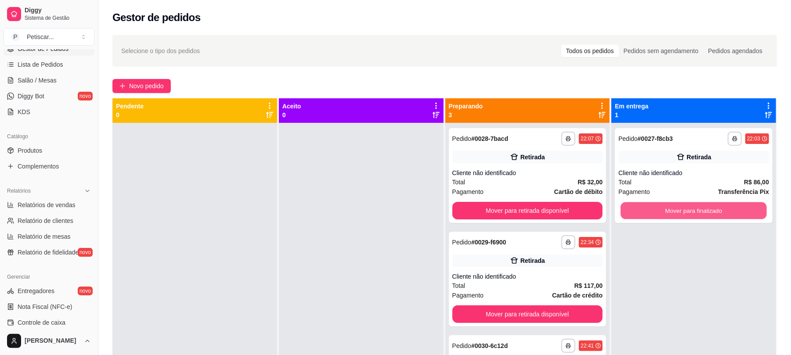
click at [636, 208] on button "Mover para finalizado" at bounding box center [693, 210] width 146 height 17
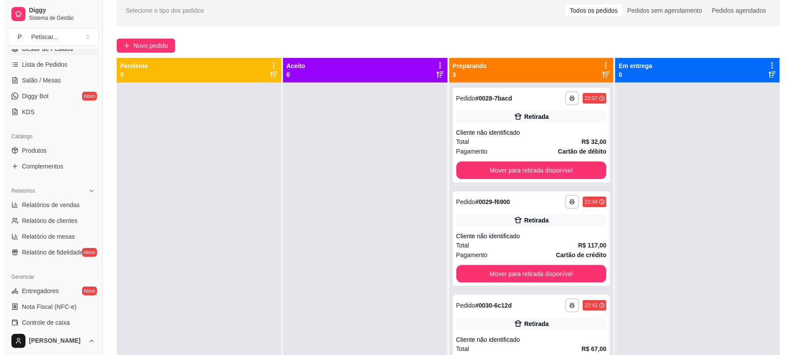
scroll to position [40, 0]
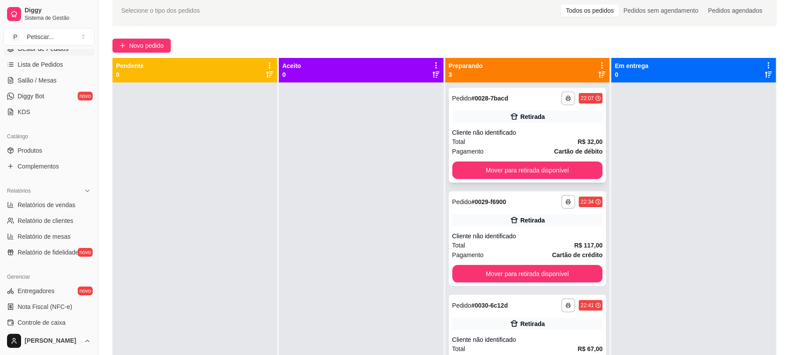
click at [558, 148] on strong "Cartão de débito" at bounding box center [578, 151] width 48 height 7
click at [571, 227] on div "**********" at bounding box center [528, 238] width 158 height 95
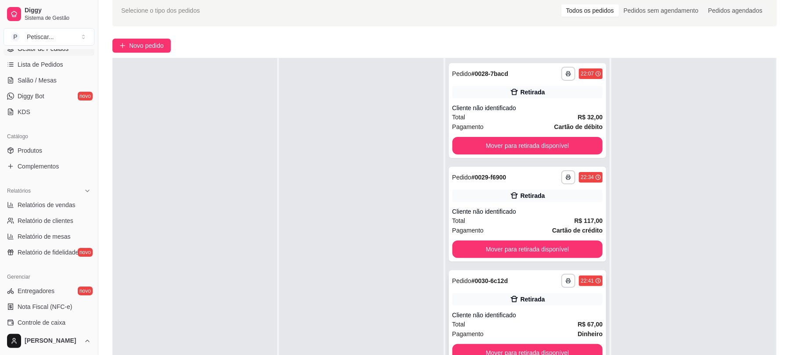
click at [547, 308] on div "**********" at bounding box center [528, 317] width 158 height 95
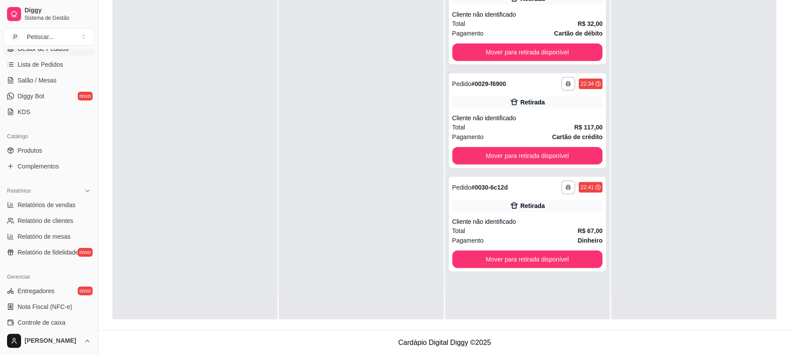
scroll to position [0, 0]
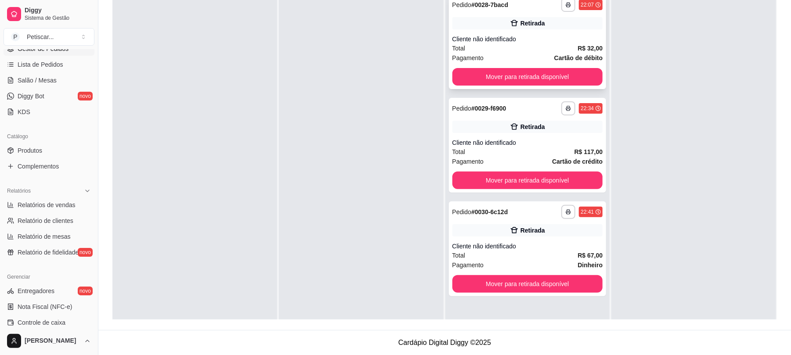
click at [571, 46] on div "Total R$ 32,00" at bounding box center [527, 48] width 151 height 10
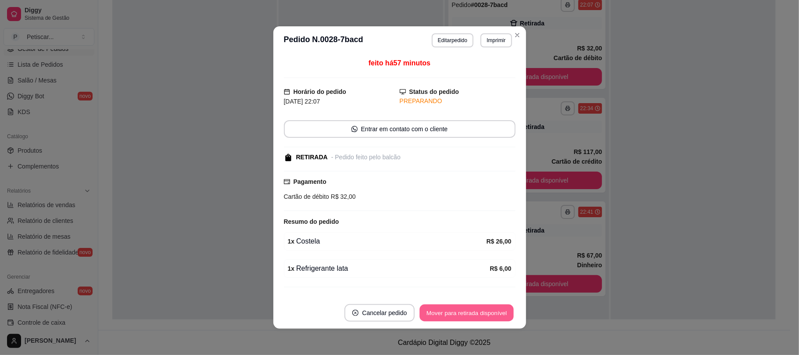
click at [473, 318] on button "Mover para retirada disponível" at bounding box center [467, 313] width 94 height 17
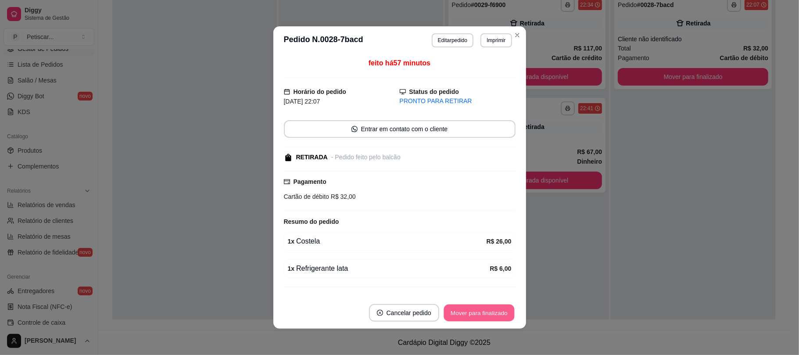
click at [473, 318] on button "Mover para finalizado" at bounding box center [479, 313] width 71 height 17
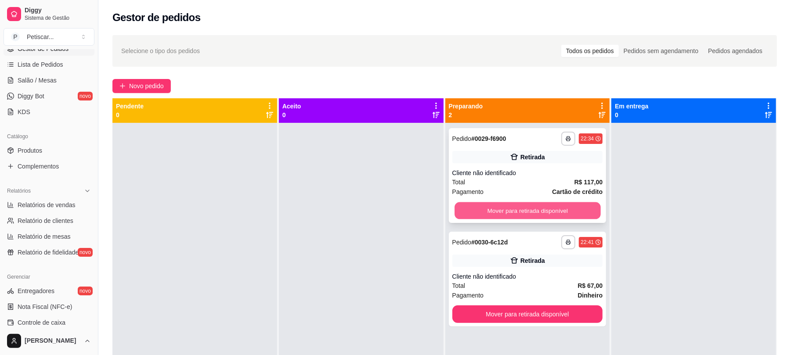
click at [525, 207] on button "Mover para retirada disponível" at bounding box center [527, 210] width 146 height 17
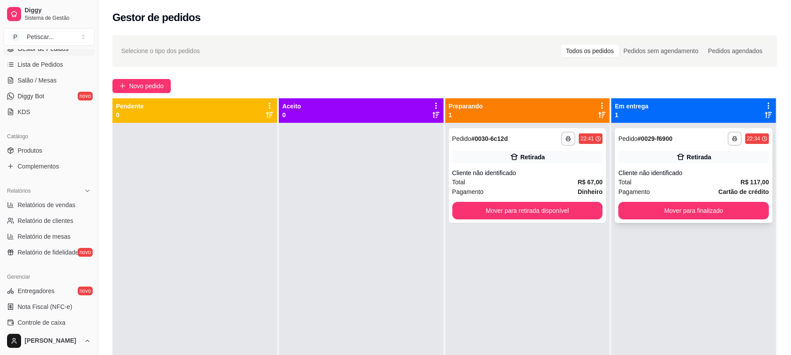
click at [640, 150] on div "**********" at bounding box center [694, 175] width 158 height 95
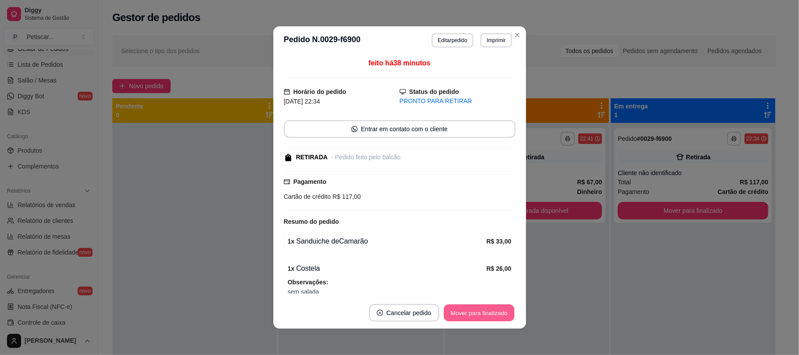
click at [500, 320] on button "Mover para finalizado" at bounding box center [479, 313] width 71 height 17
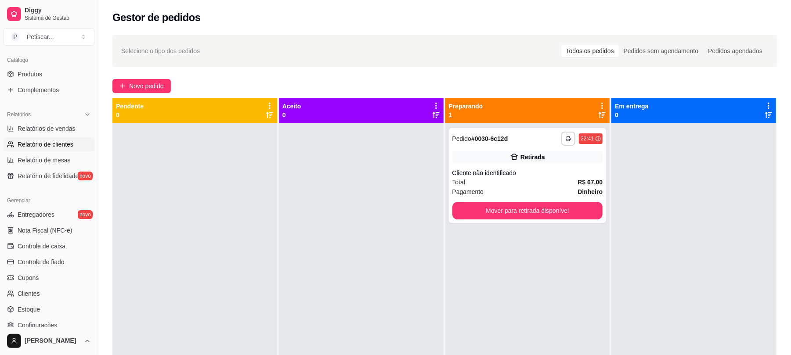
scroll to position [213, 0]
click at [51, 252] on link "Controle de caixa" at bounding box center [49, 246] width 91 height 14
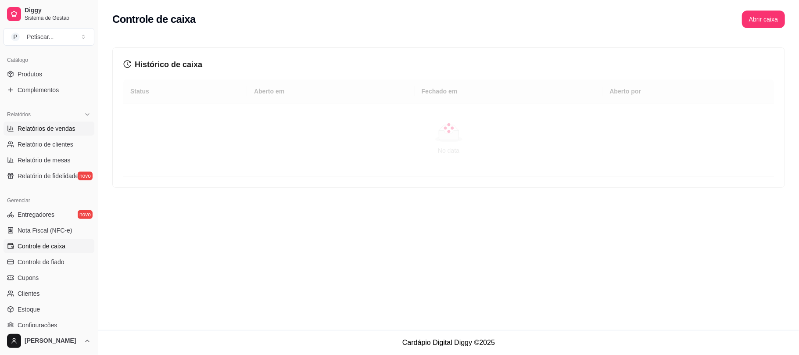
click at [60, 132] on span "Relatórios de vendas" at bounding box center [47, 128] width 58 height 9
select select "ALL"
select select "0"
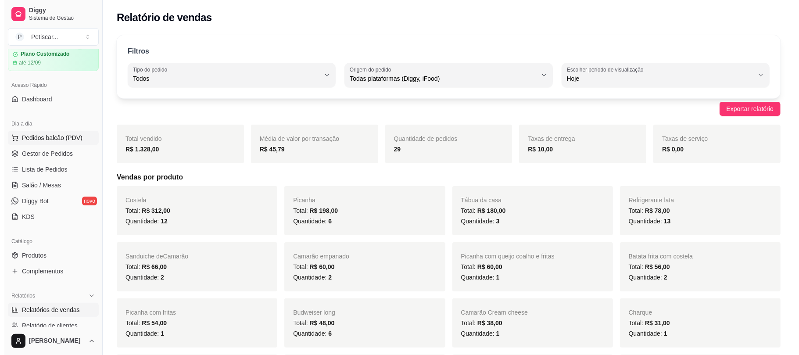
scroll to position [32, 0]
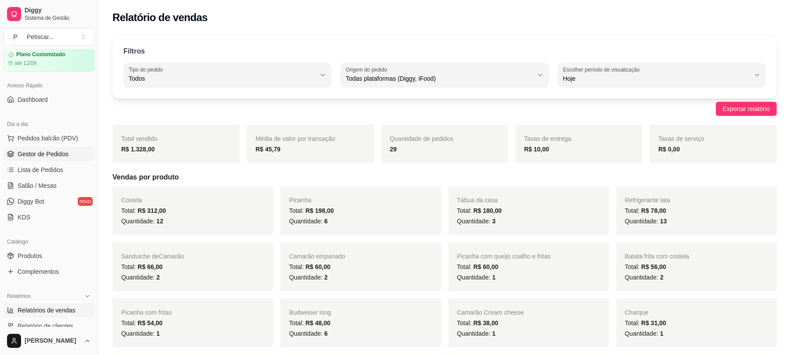
click at [47, 148] on link "Gestor de Pedidos" at bounding box center [49, 154] width 91 height 14
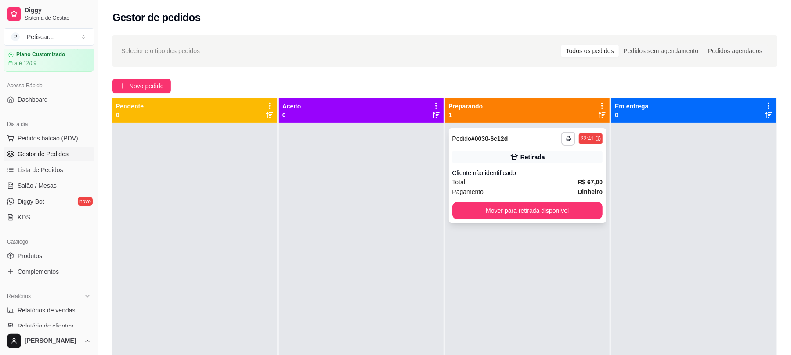
click at [499, 176] on div "Cliente não identificado" at bounding box center [527, 173] width 151 height 9
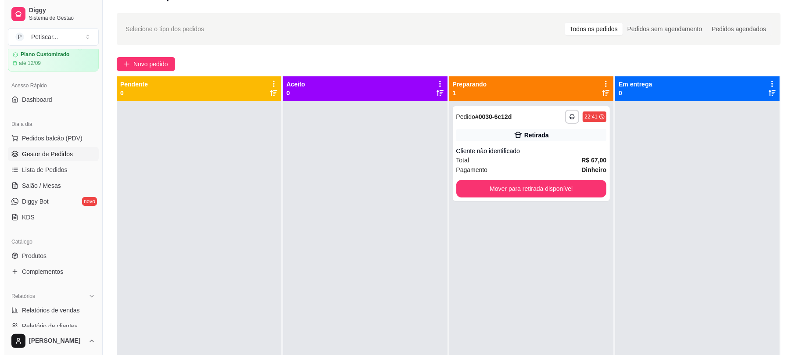
scroll to position [23, 0]
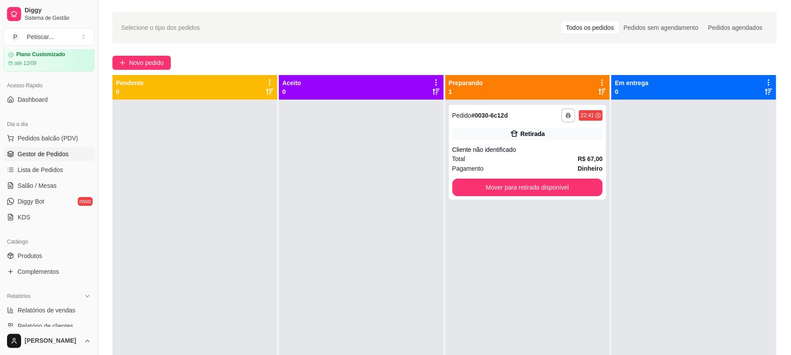
click at [437, 134] on div at bounding box center [361, 277] width 165 height 355
click at [498, 113] on strong "# 0030-6c12d" at bounding box center [489, 115] width 36 height 7
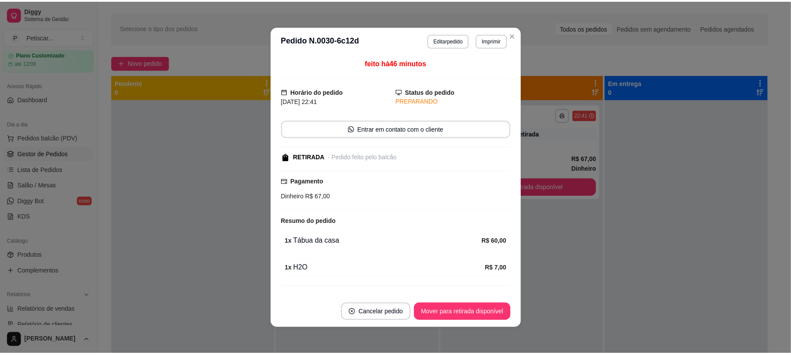
scroll to position [22, 0]
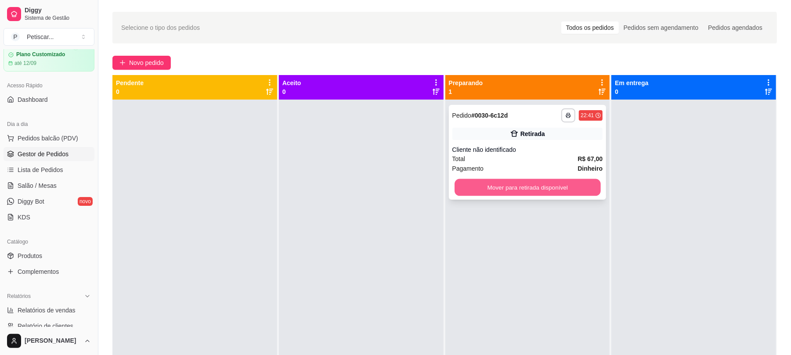
click at [491, 191] on button "Mover para retirada disponível" at bounding box center [527, 187] width 146 height 17
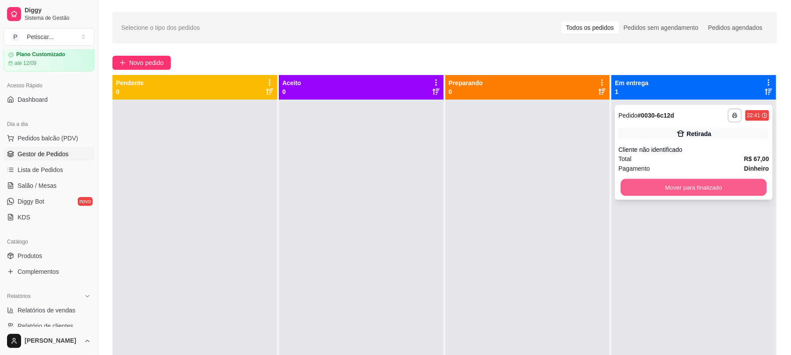
click at [640, 183] on button "Mover para finalizado" at bounding box center [693, 187] width 146 height 17
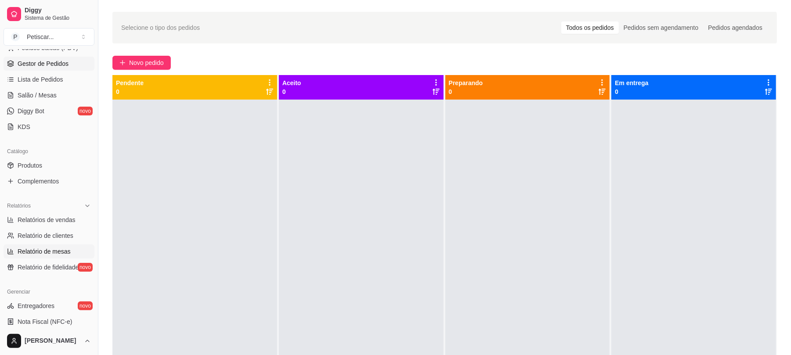
scroll to position [115, 0]
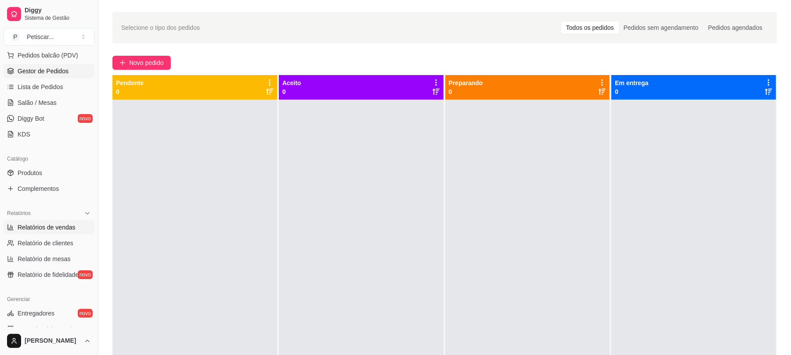
click at [47, 232] on link "Relatórios de vendas" at bounding box center [49, 227] width 91 height 14
select select "ALL"
select select "0"
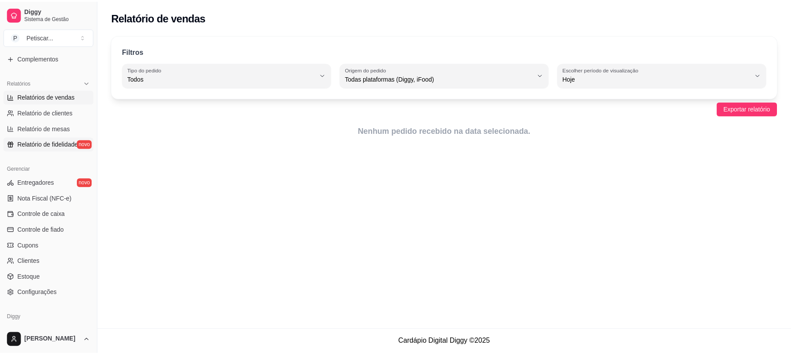
scroll to position [246, 0]
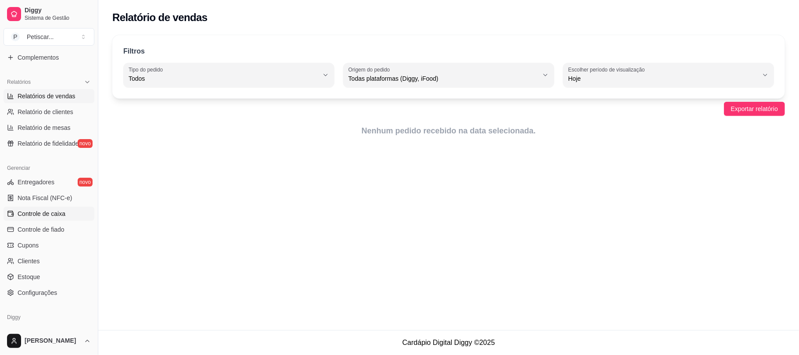
click at [48, 214] on span "Controle de caixa" at bounding box center [42, 213] width 48 height 9
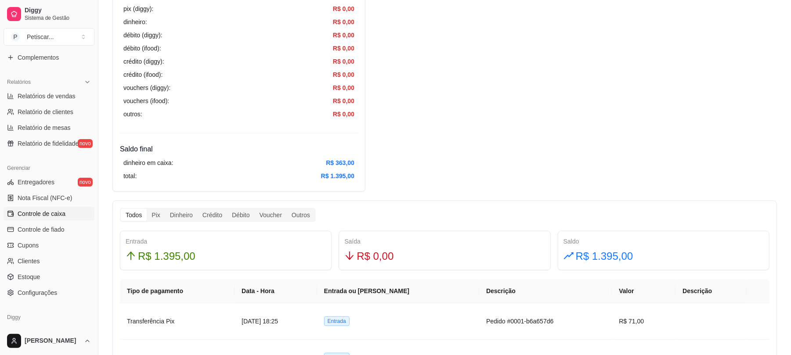
scroll to position [320, 0]
click at [62, 96] on span "Relatórios de vendas" at bounding box center [47, 96] width 58 height 9
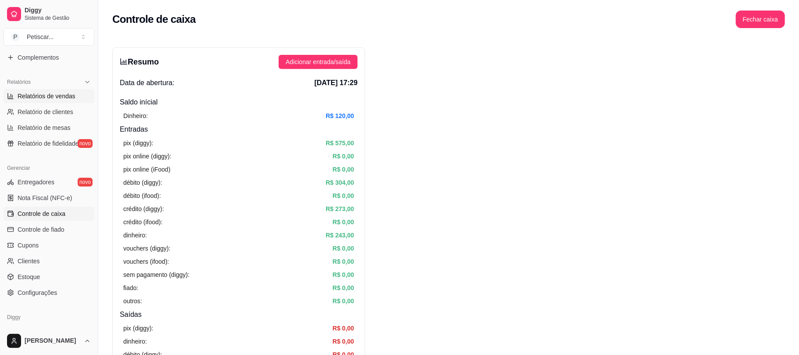
select select "ALL"
select select "0"
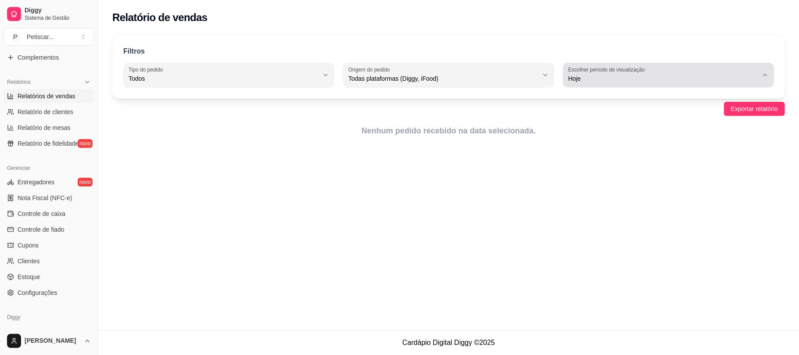
click at [613, 76] on span "Hoje" at bounding box center [663, 78] width 190 height 9
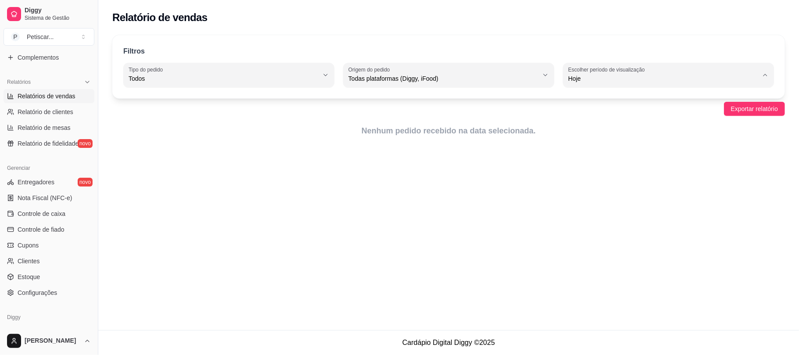
click at [601, 113] on span "Ontem" at bounding box center [664, 114] width 181 height 8
type input "1"
select select "1"
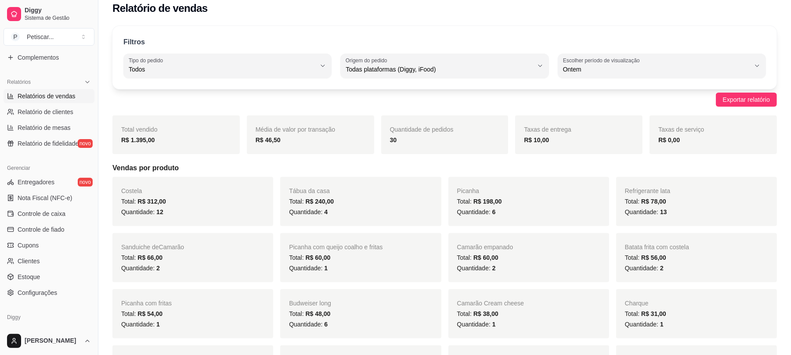
scroll to position [6, 0]
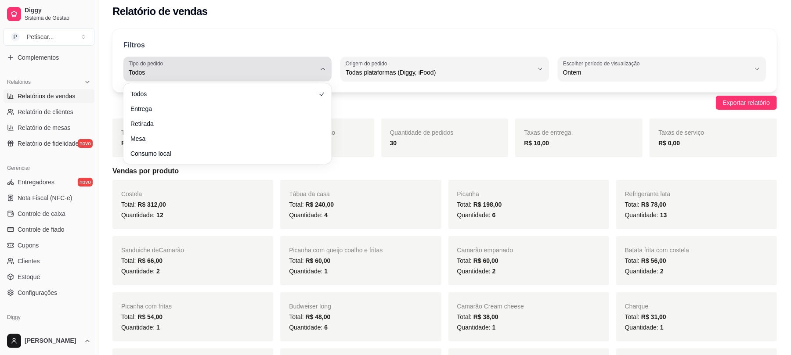
click at [287, 71] on span "Todos" at bounding box center [222, 72] width 187 height 9
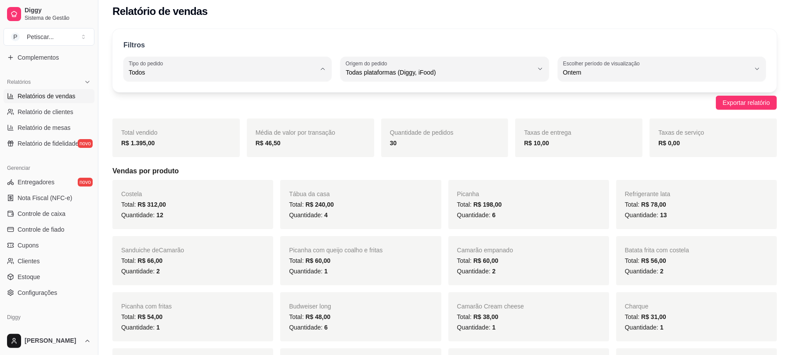
click at [217, 109] on span "Entrega" at bounding box center [223, 108] width 178 height 8
type input "DELIVERY"
select select "DELIVERY"
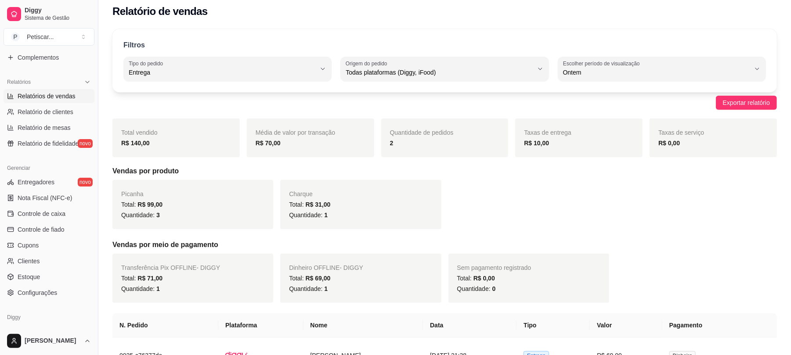
scroll to position [128, 0]
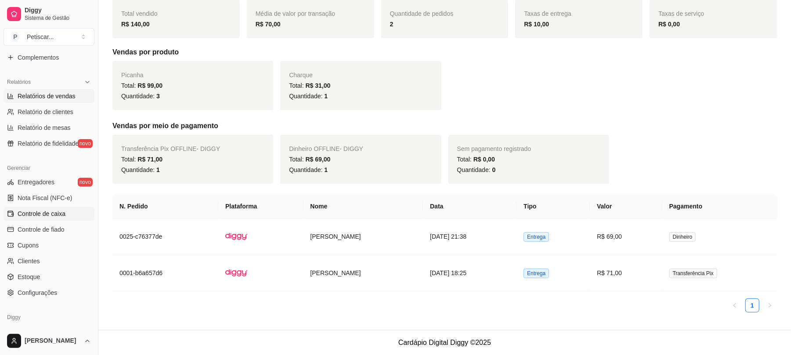
click at [62, 213] on span "Controle de caixa" at bounding box center [42, 213] width 48 height 9
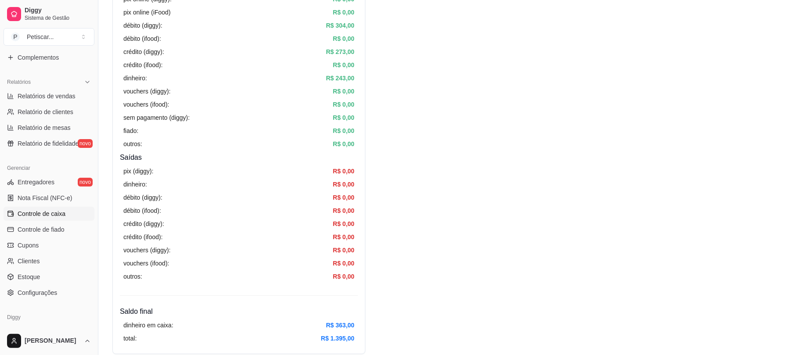
scroll to position [158, 0]
click at [71, 97] on span "Relatórios de vendas" at bounding box center [47, 96] width 58 height 9
select select "ALL"
select select "0"
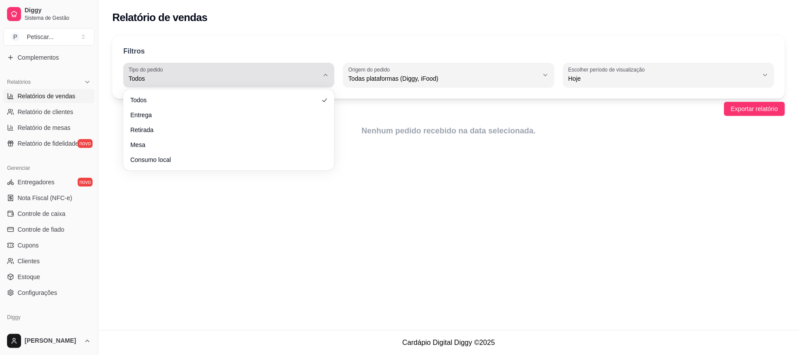
click at [289, 75] on span "Todos" at bounding box center [224, 78] width 190 height 9
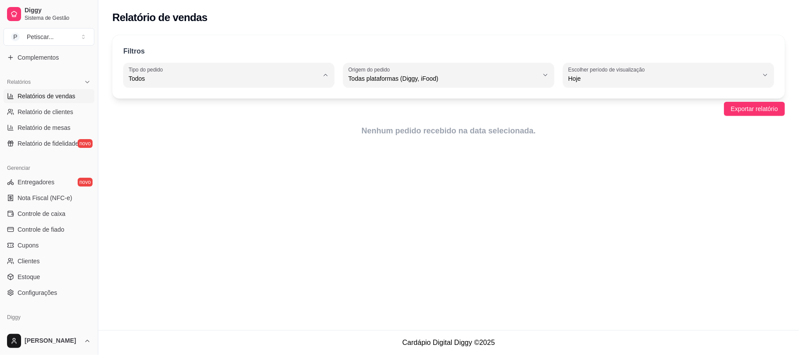
click at [187, 109] on li "Entrega" at bounding box center [229, 114] width 196 height 14
type input "DELIVERY"
select select "DELIVERY"
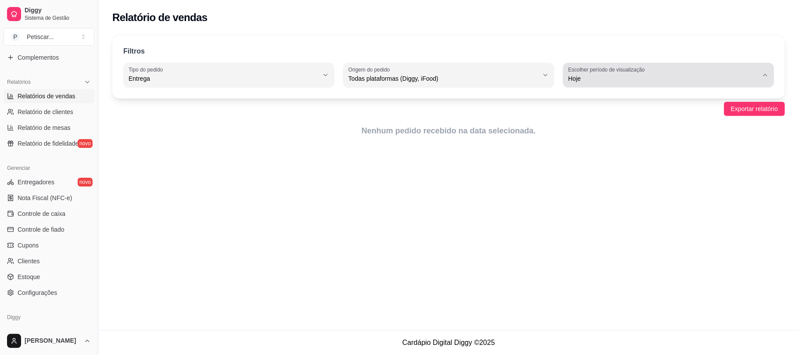
click at [608, 76] on span "Hoje" at bounding box center [663, 78] width 190 height 9
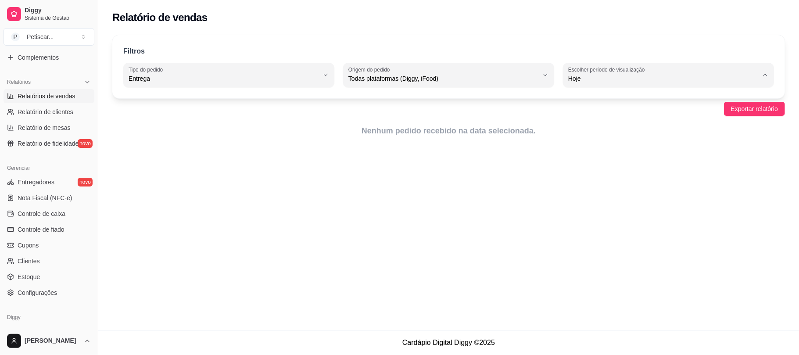
click at [603, 115] on span "Ontem" at bounding box center [664, 114] width 181 height 8
type input "1"
select select "1"
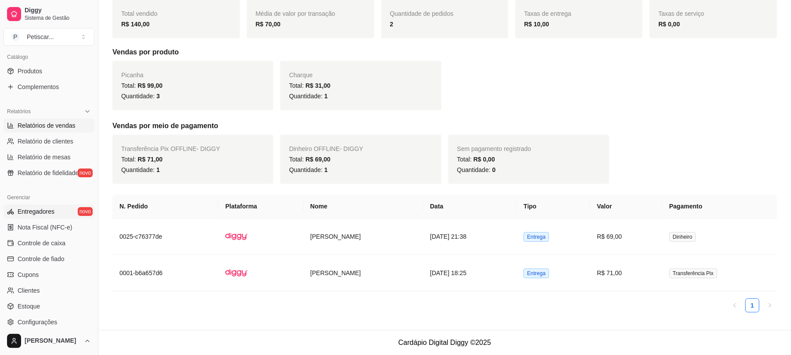
scroll to position [216, 0]
click at [48, 238] on link "Controle de caixa" at bounding box center [49, 244] width 91 height 14
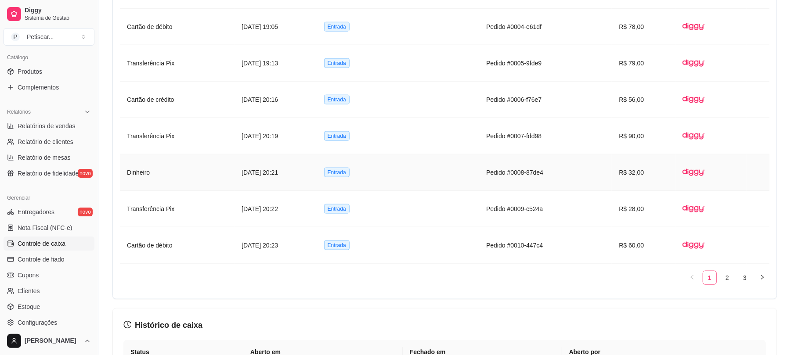
scroll to position [731, 0]
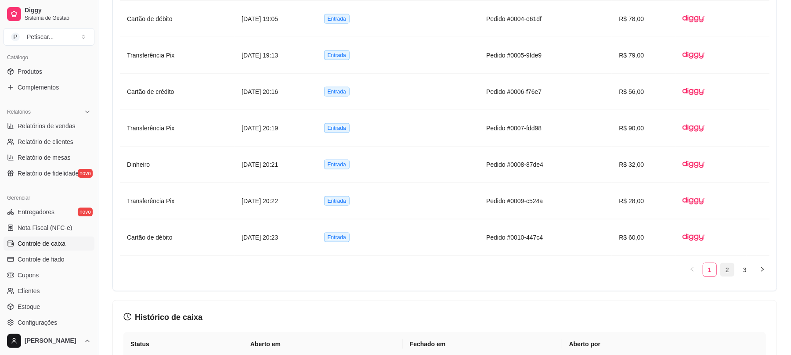
click at [726, 268] on link "2" at bounding box center [726, 269] width 13 height 13
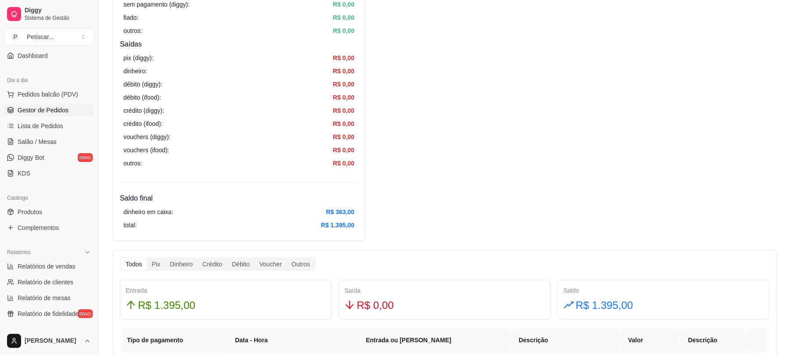
scroll to position [74, 0]
click at [30, 111] on span "Gestor de Pedidos" at bounding box center [43, 111] width 51 height 9
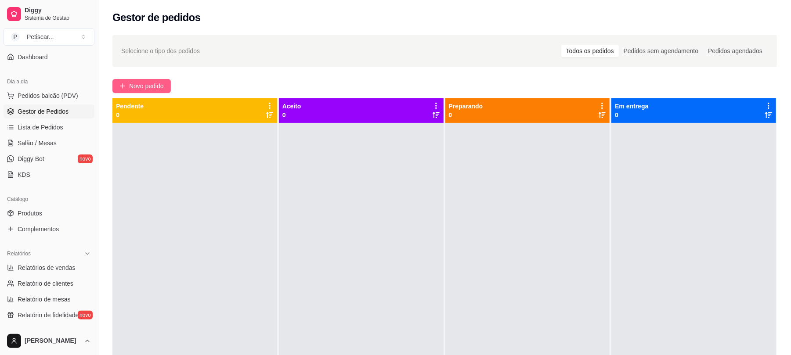
click at [155, 80] on button "Novo pedido" at bounding box center [141, 86] width 58 height 14
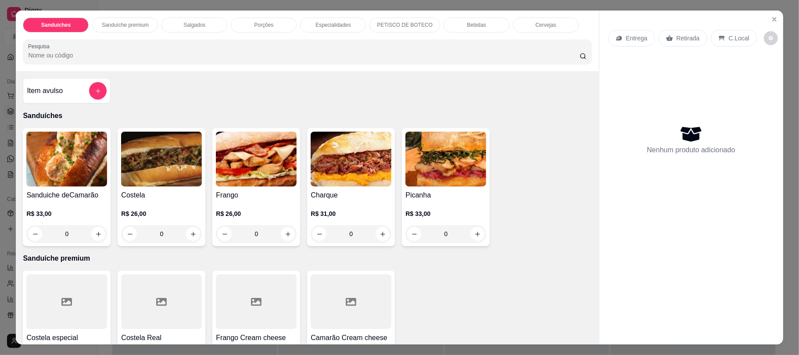
click at [210, 25] on div "Salgados" at bounding box center [195, 25] width 66 height 15
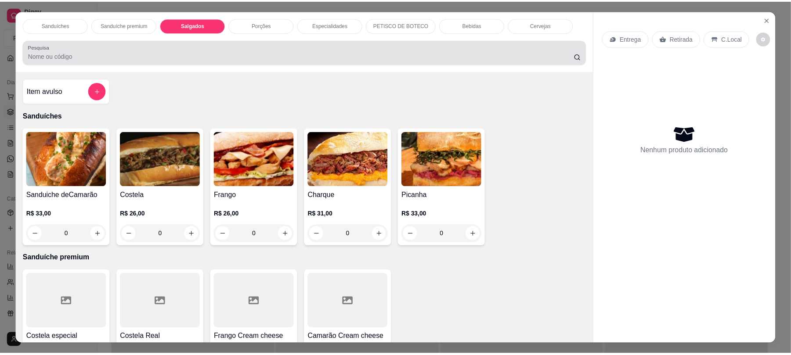
scroll to position [18, 0]
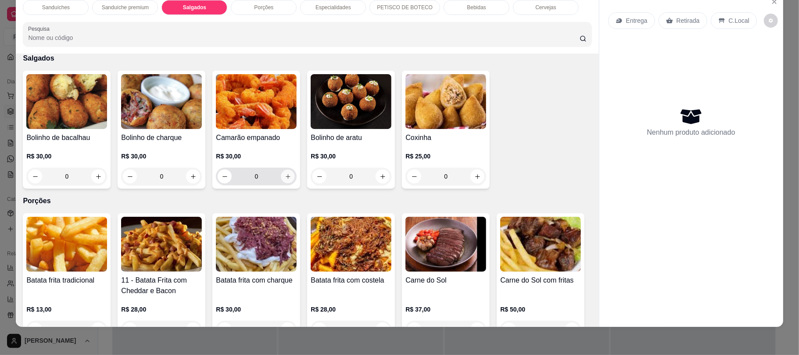
click at [285, 177] on icon "increase-product-quantity" at bounding box center [288, 176] width 7 height 7
type input "1"
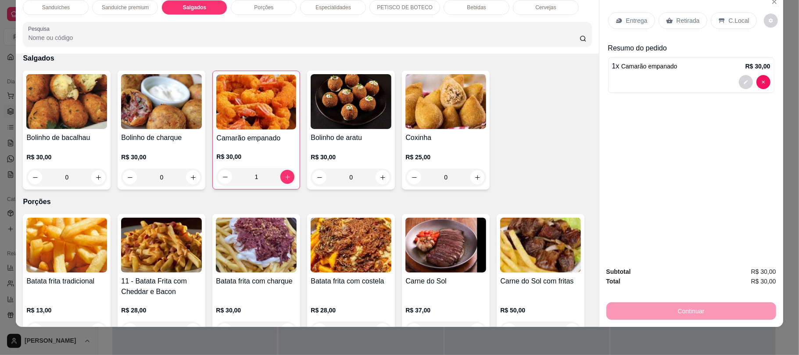
click at [671, 16] on div "Retirada" at bounding box center [683, 20] width 49 height 17
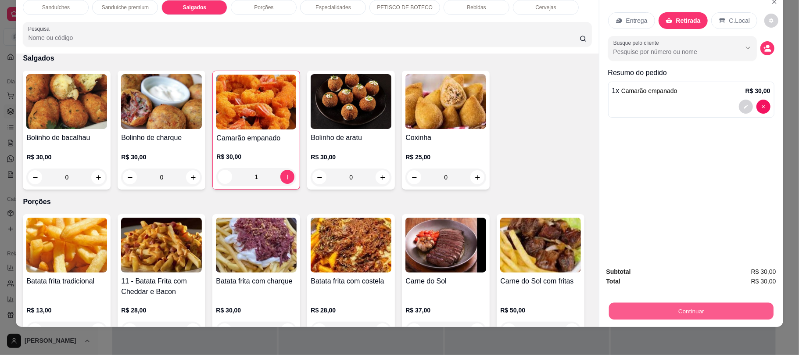
click at [666, 304] on button "Continuar" at bounding box center [691, 310] width 165 height 17
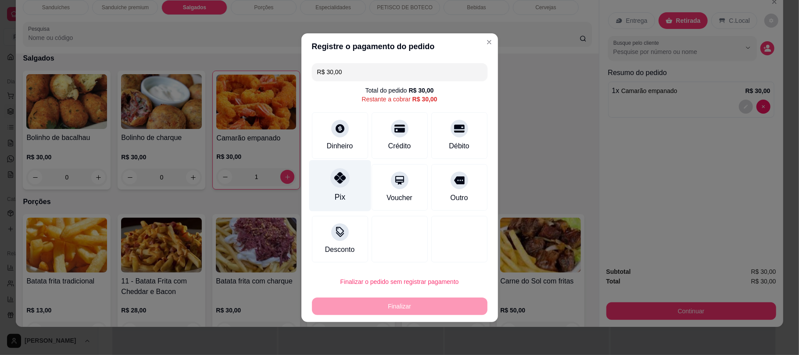
click at [343, 193] on div "Pix" at bounding box center [340, 196] width 11 height 11
type input "R$ 0,00"
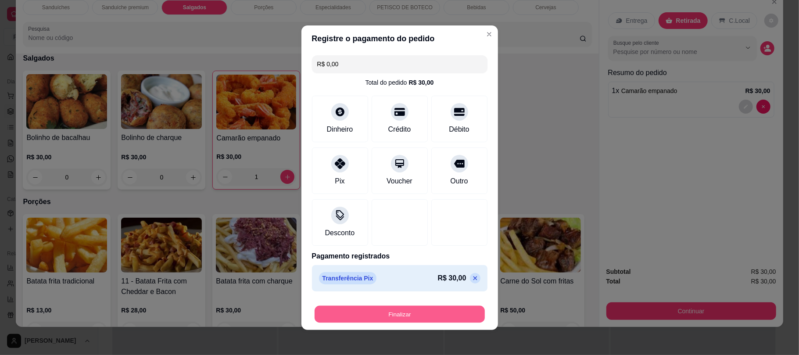
click at [382, 317] on button "Finalizar" at bounding box center [400, 314] width 170 height 17
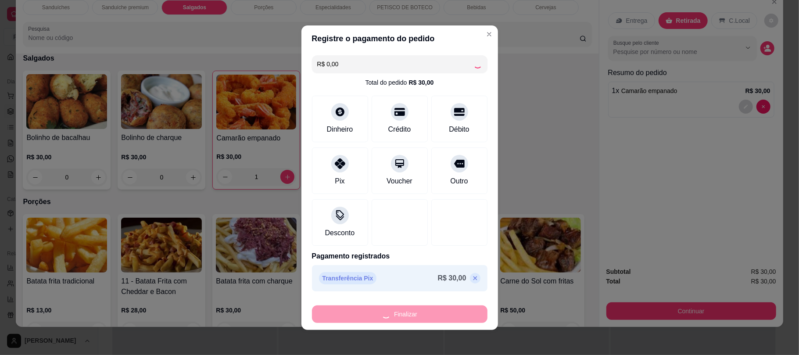
type input "0"
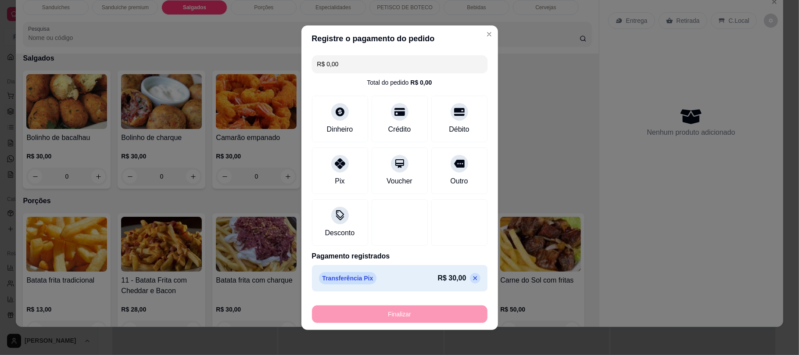
type input "-R$ 30,00"
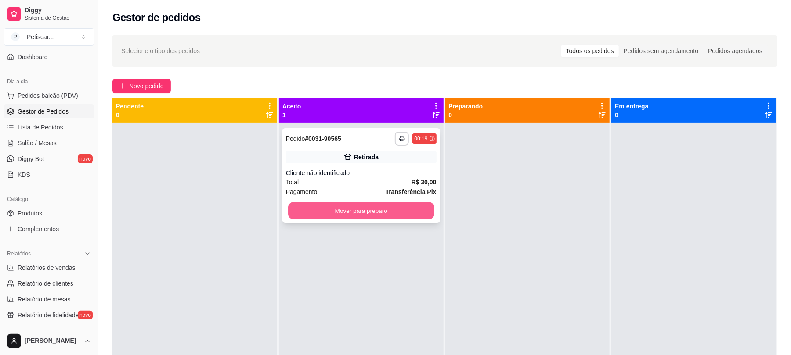
click at [300, 214] on button "Mover para preparo" at bounding box center [361, 210] width 146 height 17
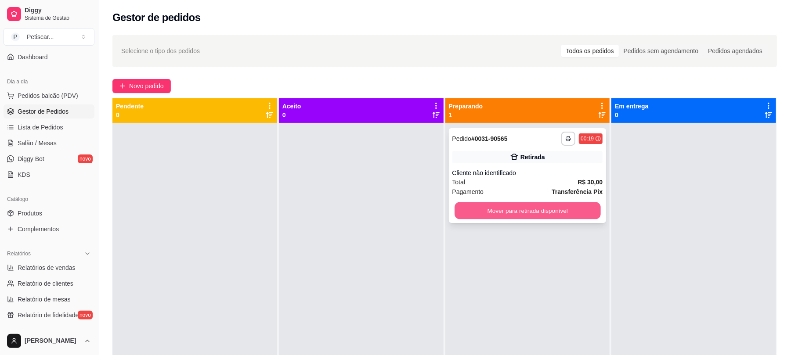
click at [464, 212] on button "Mover para retirada disponível" at bounding box center [527, 210] width 146 height 17
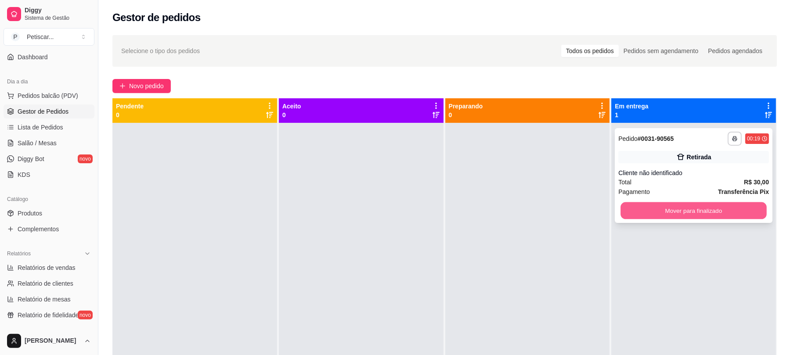
click at [633, 209] on button "Mover para finalizado" at bounding box center [693, 210] width 146 height 17
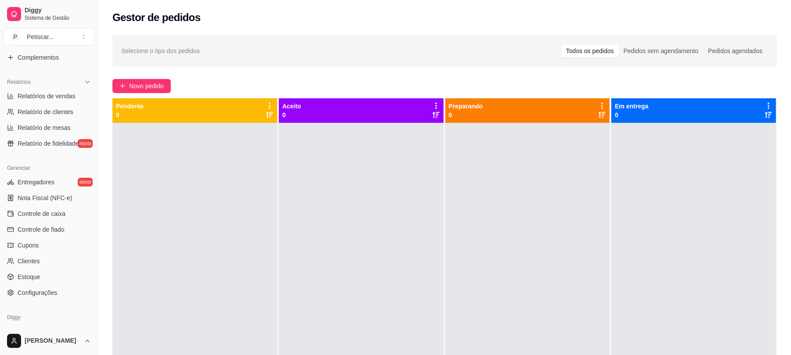
scroll to position [277, 0]
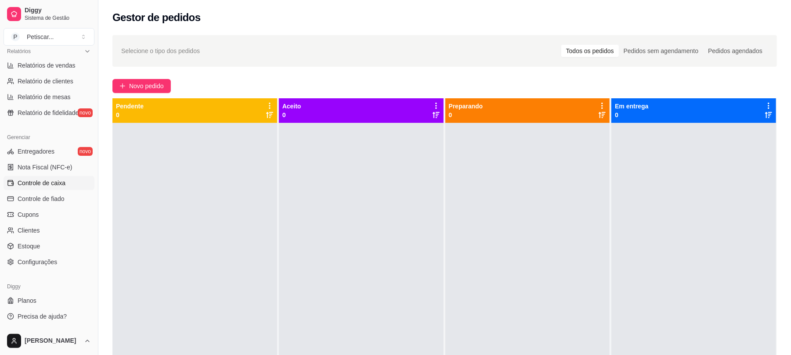
click at [47, 186] on span "Controle de caixa" at bounding box center [42, 183] width 48 height 9
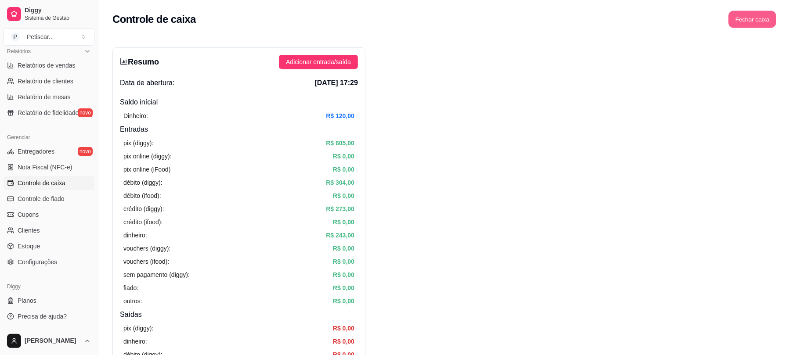
click at [760, 13] on button "Fechar caixa" at bounding box center [752, 19] width 48 height 17
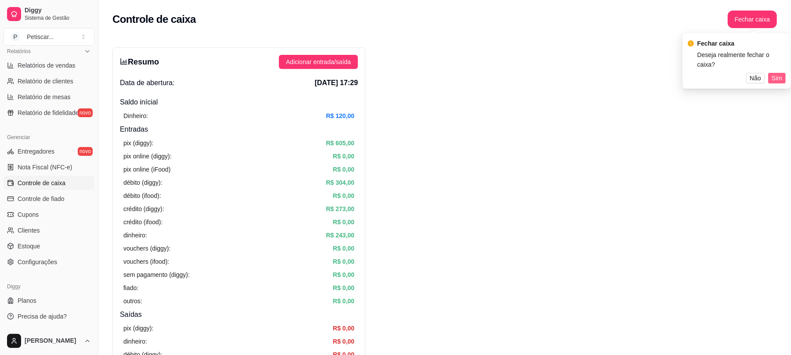
click at [774, 73] on span "Sim" at bounding box center [776, 78] width 11 height 10
